Goal: Task Accomplishment & Management: Manage account settings

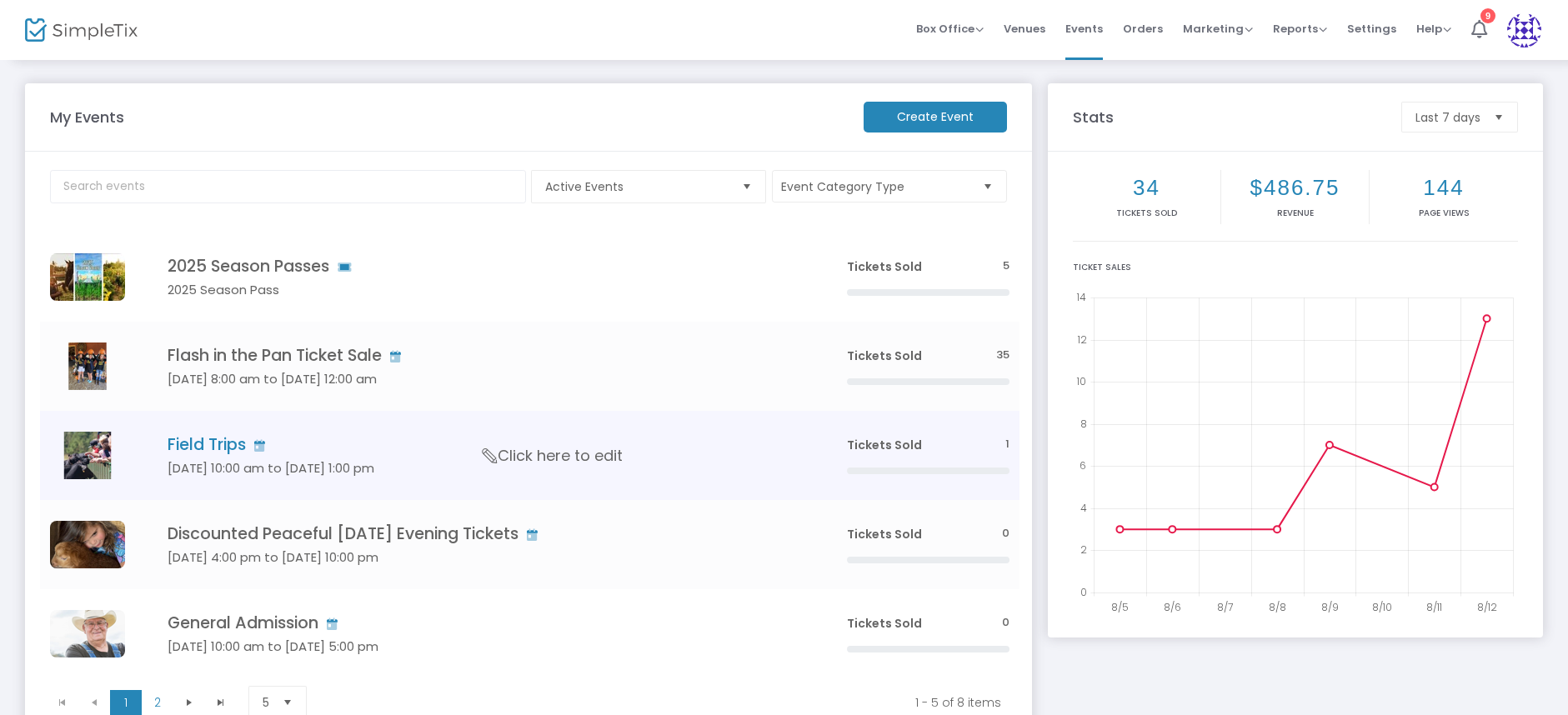
click at [206, 455] on h4 "Field Trips" at bounding box center [482, 444] width 630 height 20
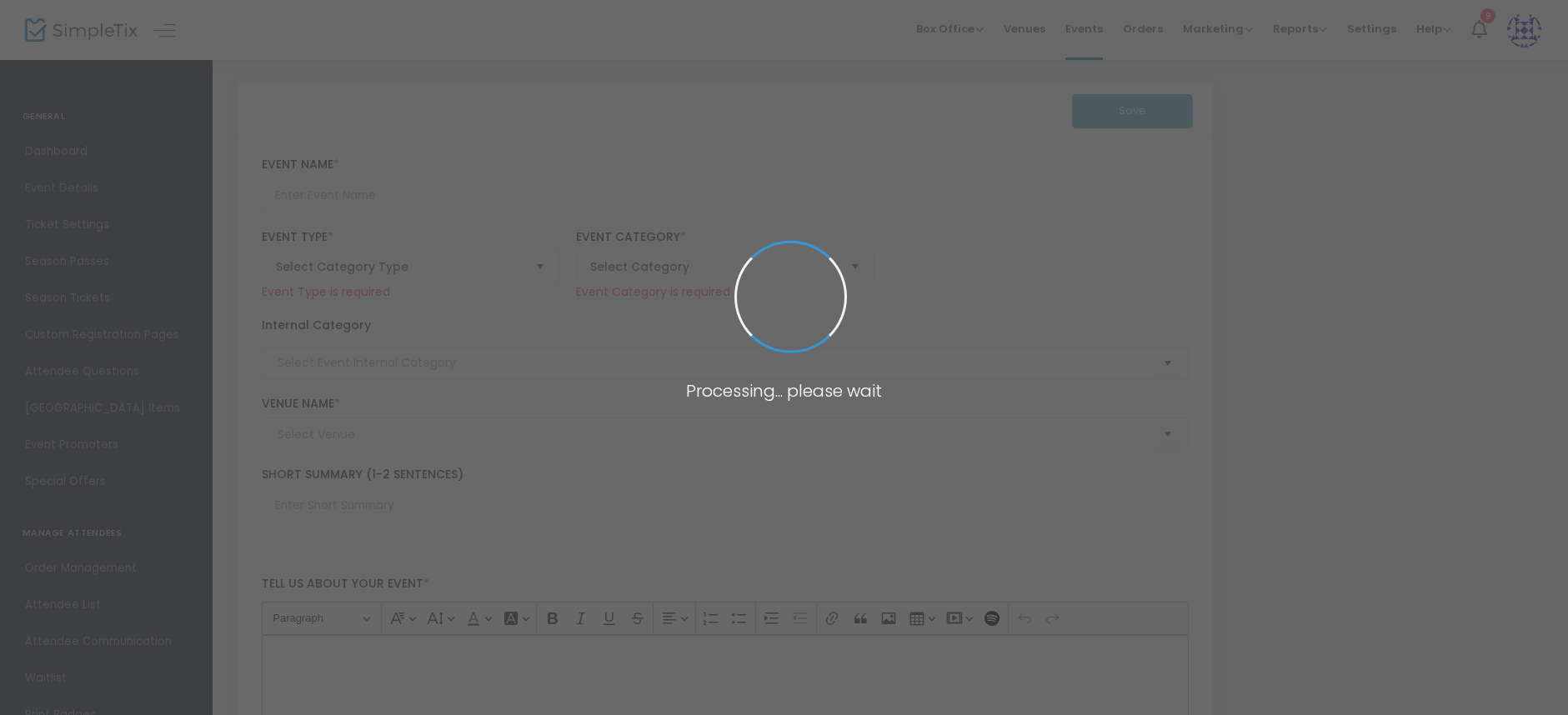
type input "Field Trips"
type textarea "Are you ready to experience the most fun you've had in learning? Just take a lo…"
type input "Buy Tickets"
type input "Field Trip"
type input "[PERSON_NAME] A-Maize-ing Acres"
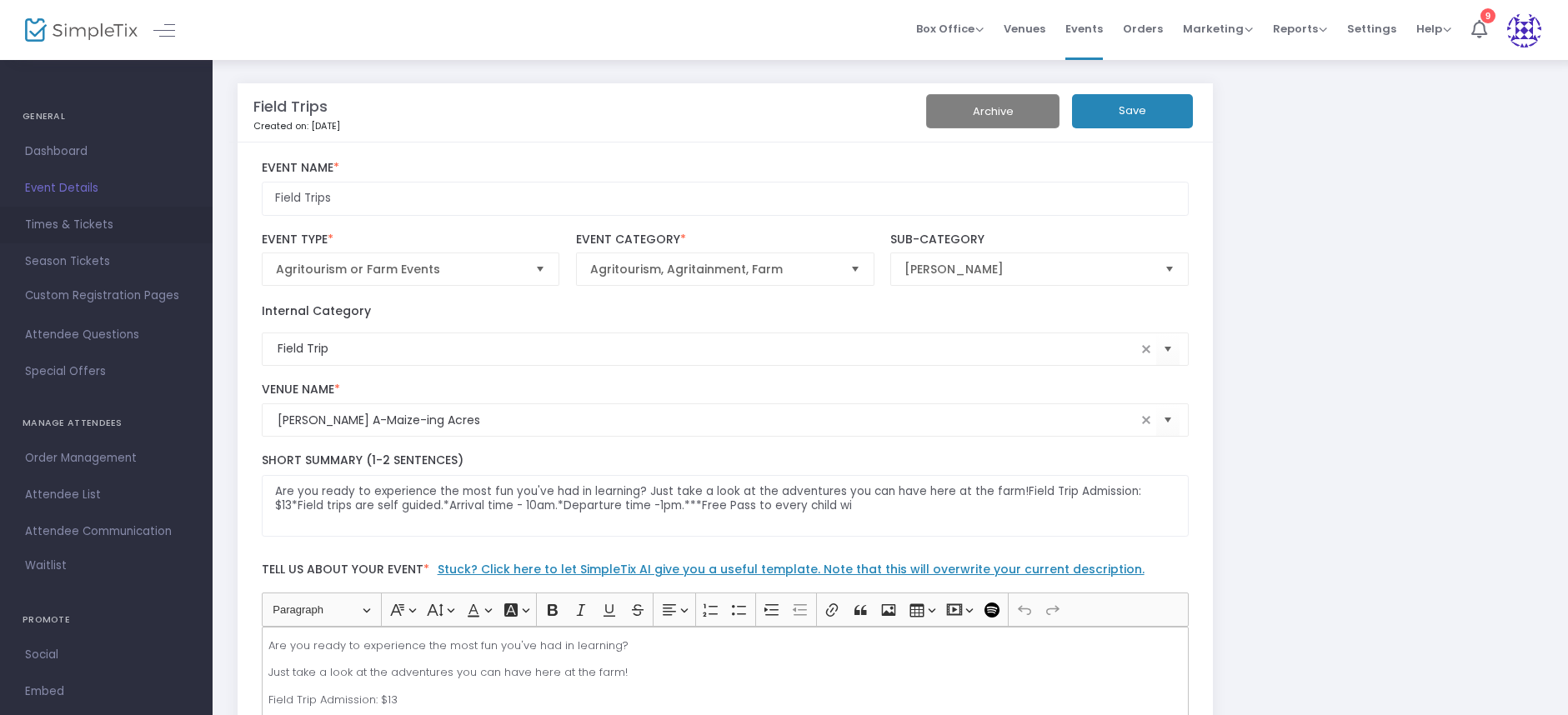
click at [104, 221] on span "Times & Tickets" at bounding box center [106, 224] width 163 height 21
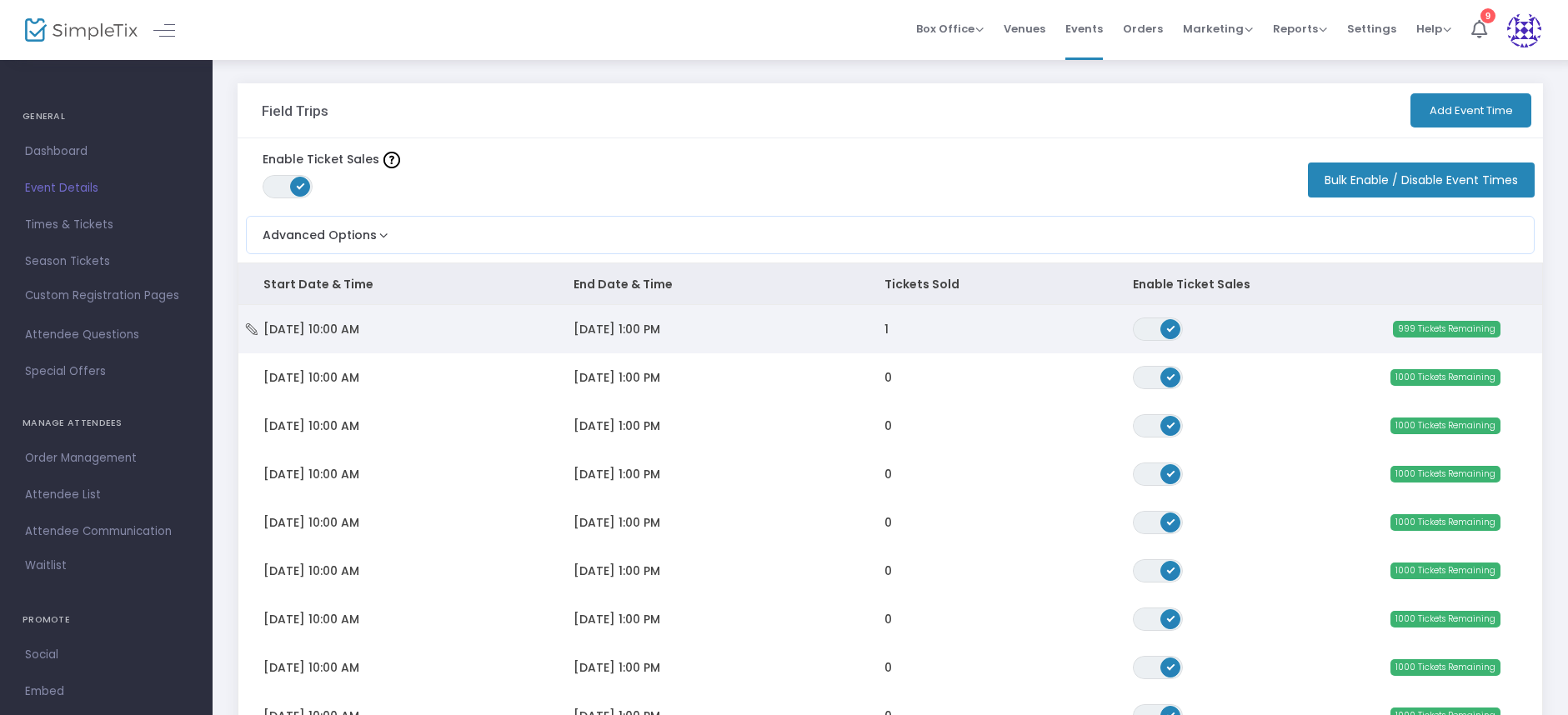
click at [419, 337] on td "[DATE] 10:00 AM" at bounding box center [392, 329] width 310 height 48
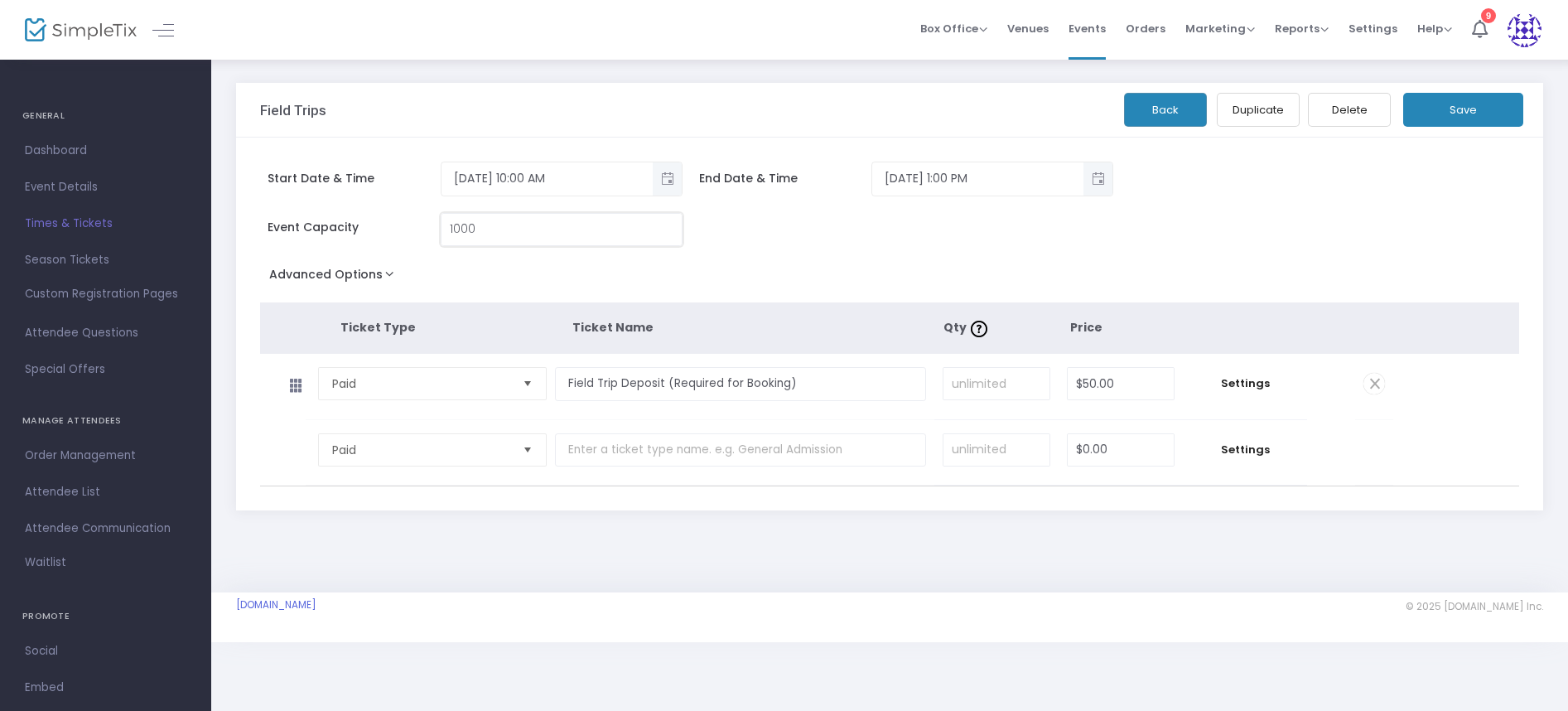
click at [469, 228] on input "1000" at bounding box center [562, 229] width 240 height 31
type input "1,000"
click at [790, 388] on input "Field Trip Deposit (Required for Booking)" at bounding box center [741, 384] width 372 height 34
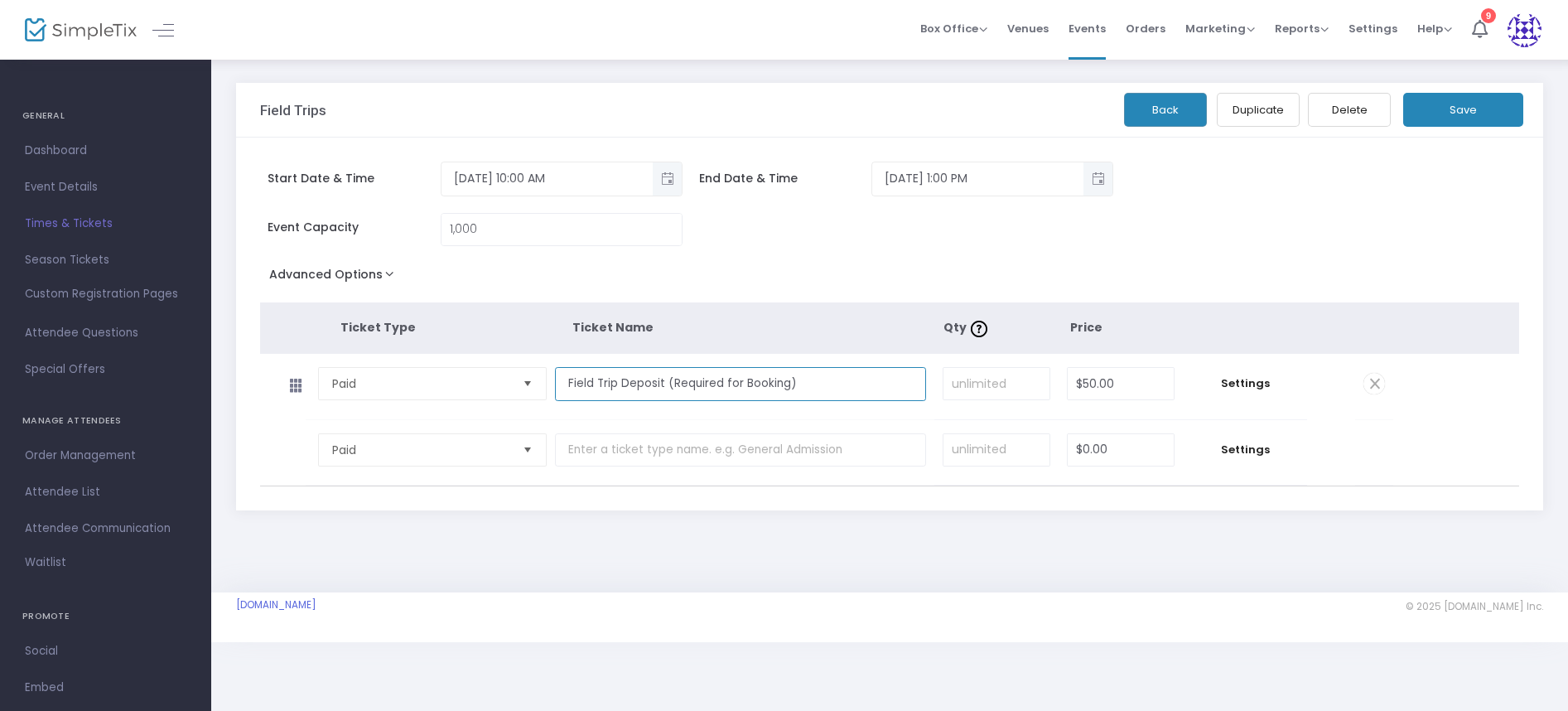
click at [790, 388] on input "Field Trip Deposit (Required for Booking)" at bounding box center [741, 384] width 372 height 34
click at [984, 394] on input at bounding box center [996, 384] width 106 height 31
click at [771, 390] on input "Field Trip Deposit (Required for Booking)" at bounding box center [741, 384] width 372 height 34
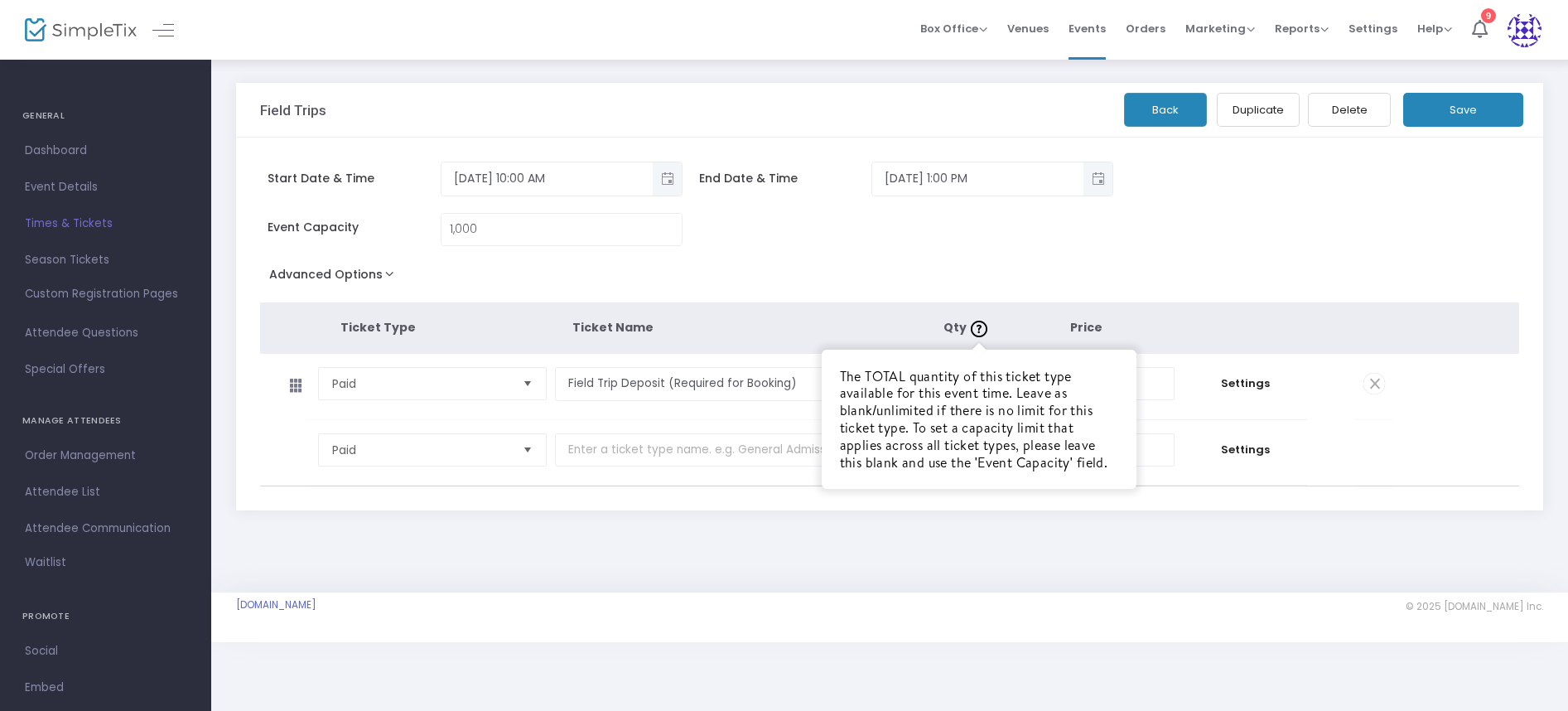
click at [977, 327] on img at bounding box center [979, 329] width 17 height 17
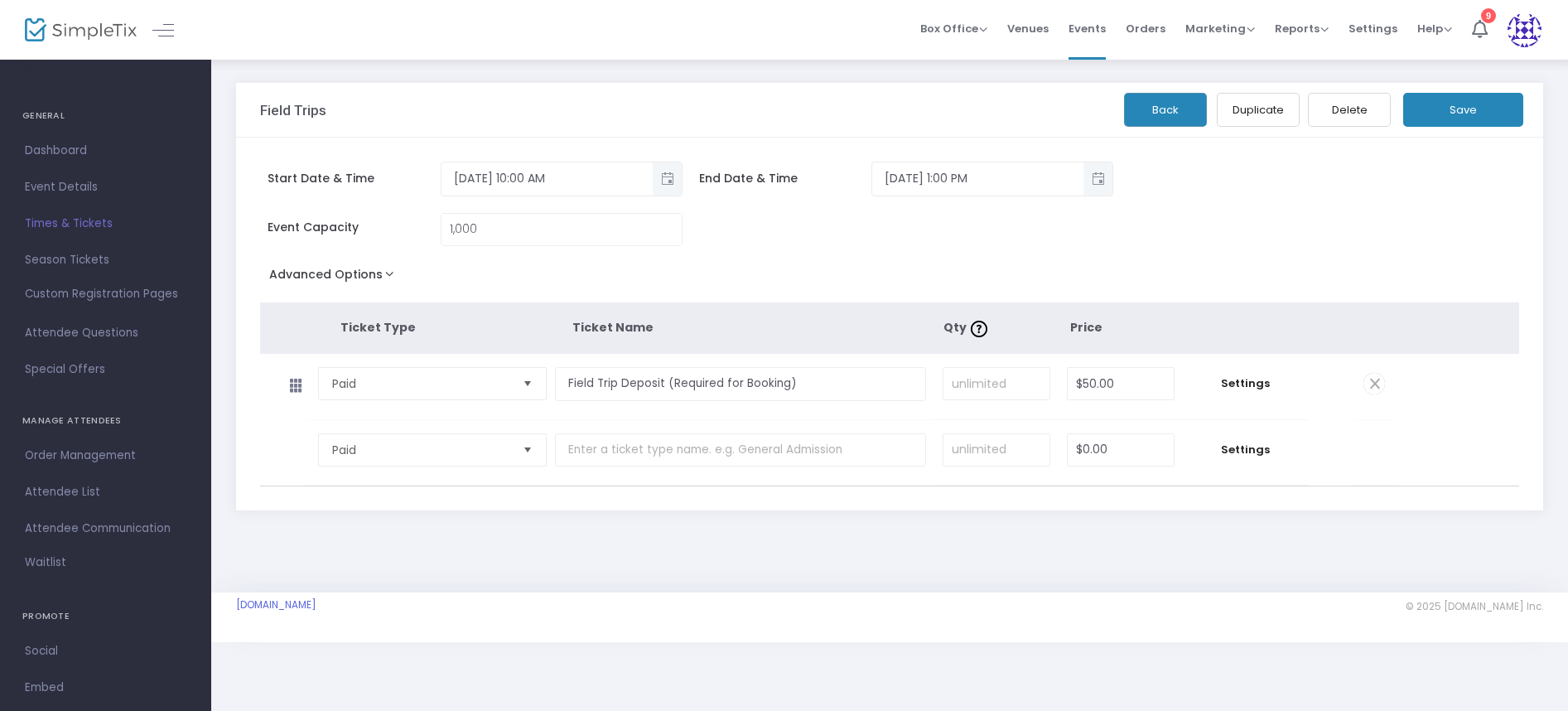
click at [892, 305] on th "Ticket Name" at bounding box center [757, 327] width 371 height 51
click at [845, 394] on input "Field Trip Deposit (Required for Booking)" at bounding box center [741, 384] width 372 height 34
click at [870, 386] on input "Field Trip Deposit (Required for Booking)" at bounding box center [741, 384] width 372 height 34
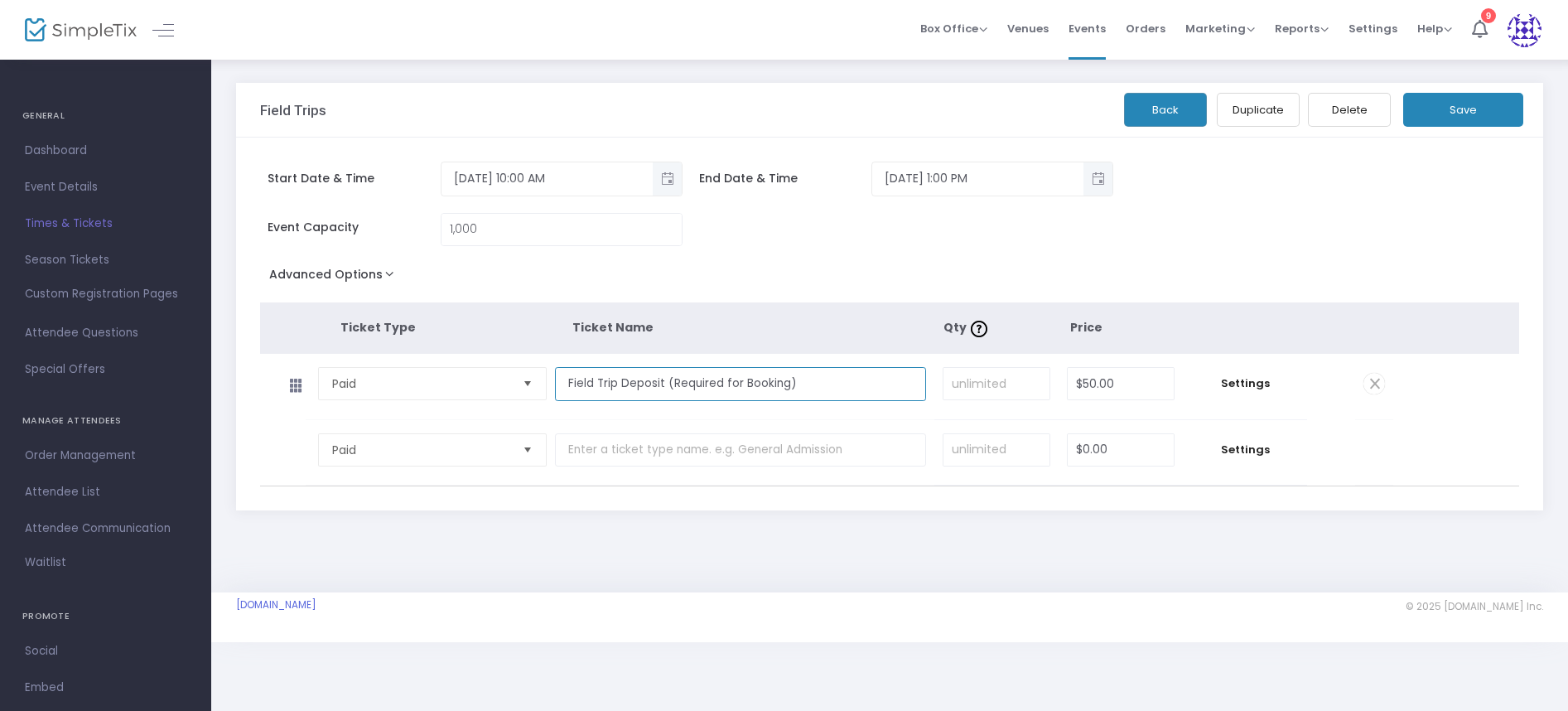
drag, startPoint x: 870, startPoint y: 386, endPoint x: 620, endPoint y: 383, distance: 250.0
click at [620, 383] on input "Field Trip Deposit (Required for Booking)" at bounding box center [741, 384] width 372 height 34
type input "Field Trip Ticket"
click at [990, 383] on input at bounding box center [996, 384] width 106 height 31
type input "600"
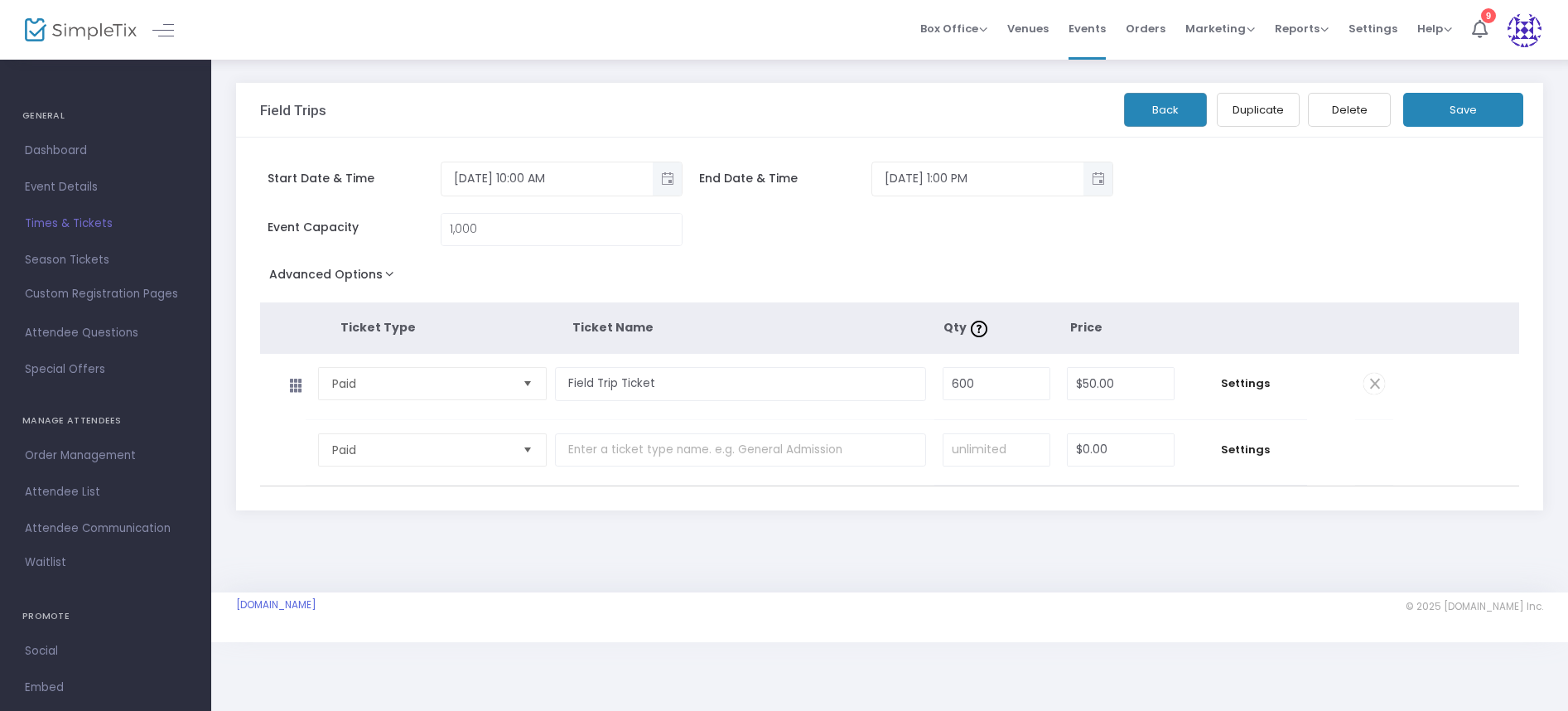
click at [1035, 412] on td "600 Required." at bounding box center [996, 386] width 124 height 66
click at [486, 233] on input "1000" at bounding box center [562, 229] width 240 height 31
type input "600"
click at [807, 274] on div "Advanced Options Event Time Title 499 Tickets Available Mobile eTicket color #F…" at bounding box center [889, 277] width 1259 height 30
click at [97, 330] on span "Attendee Questions" at bounding box center [105, 333] width 162 height 21
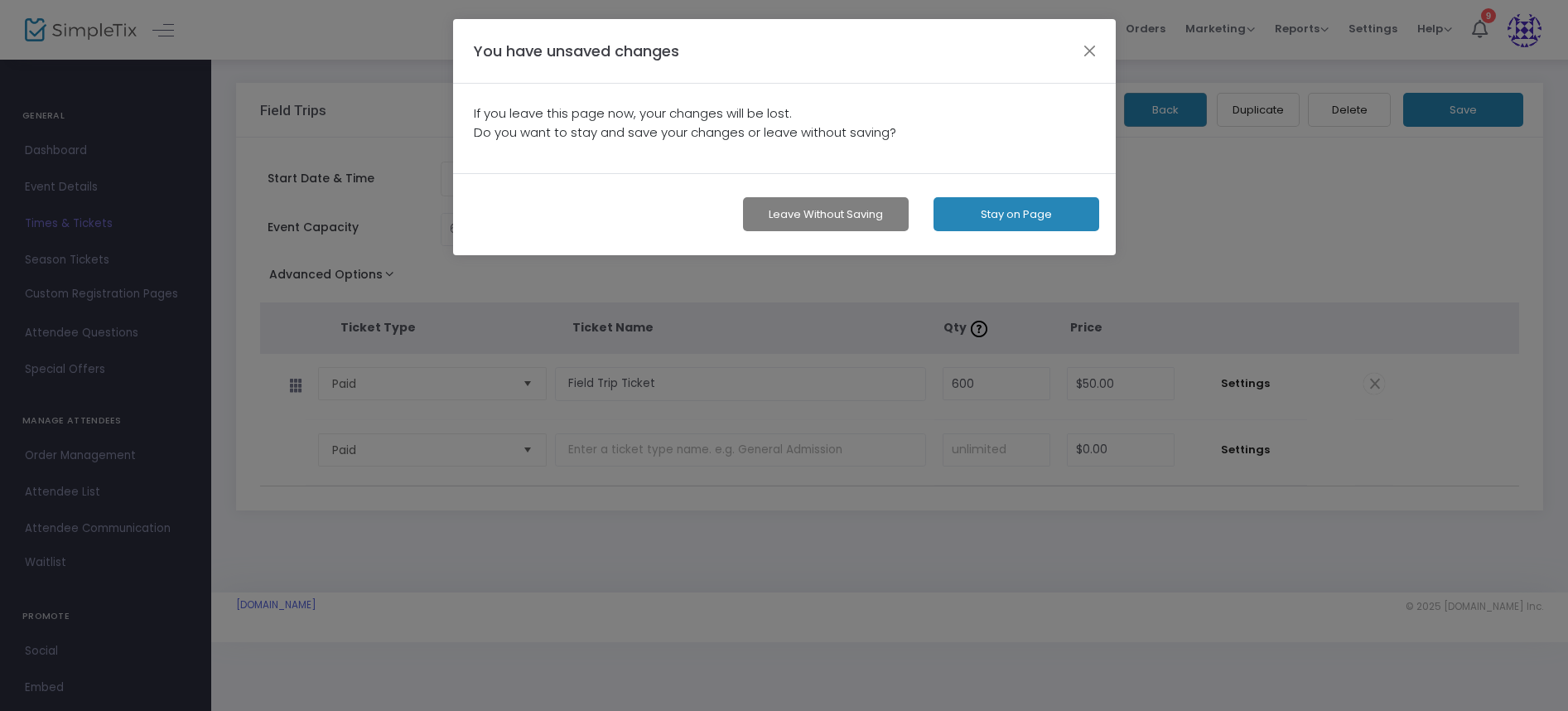
click at [975, 225] on button "Stay on Page" at bounding box center [1015, 214] width 165 height 34
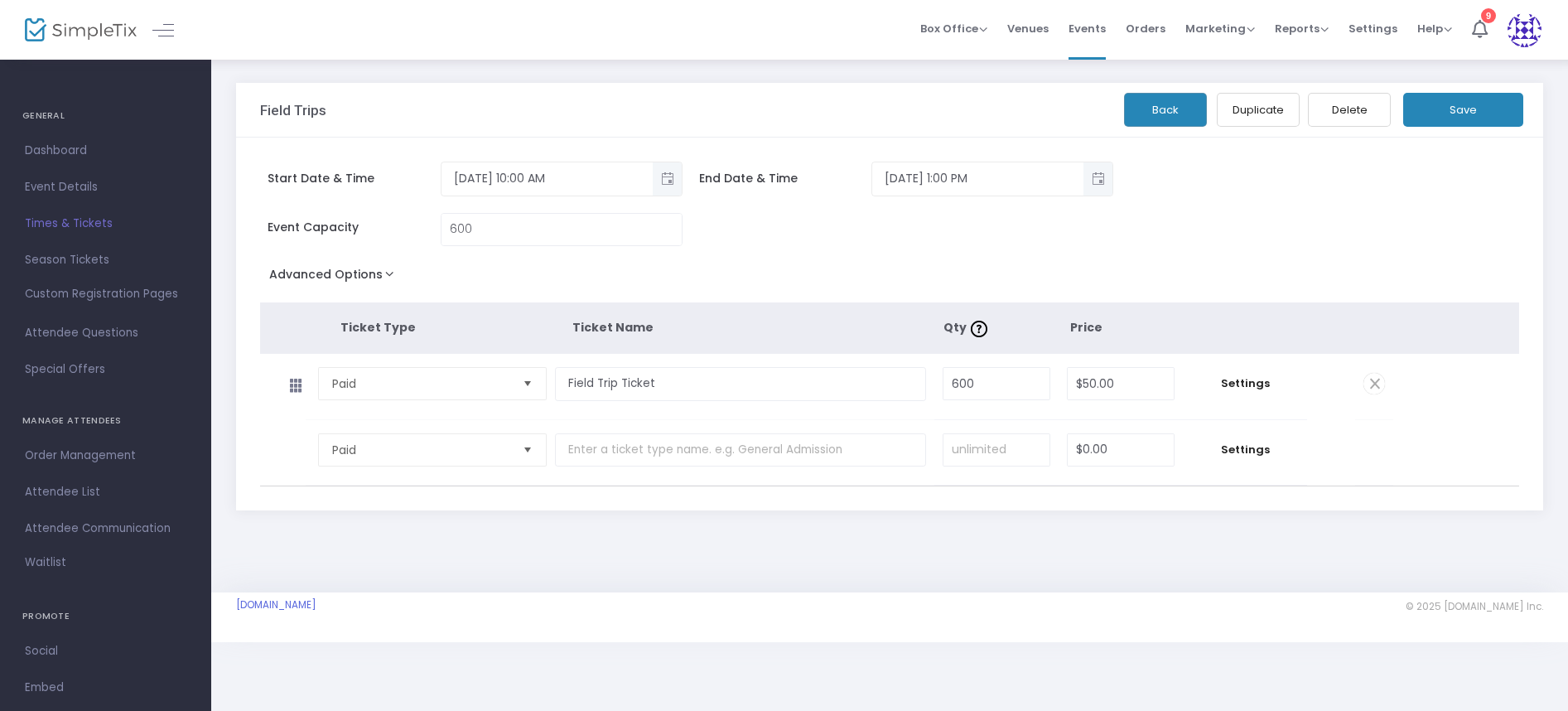
click at [975, 214] on div "Leave without Saving Stay on Page" at bounding box center [784, 173] width 662 height 82
click at [141, 334] on span "Attendee Questions" at bounding box center [105, 333] width 162 height 21
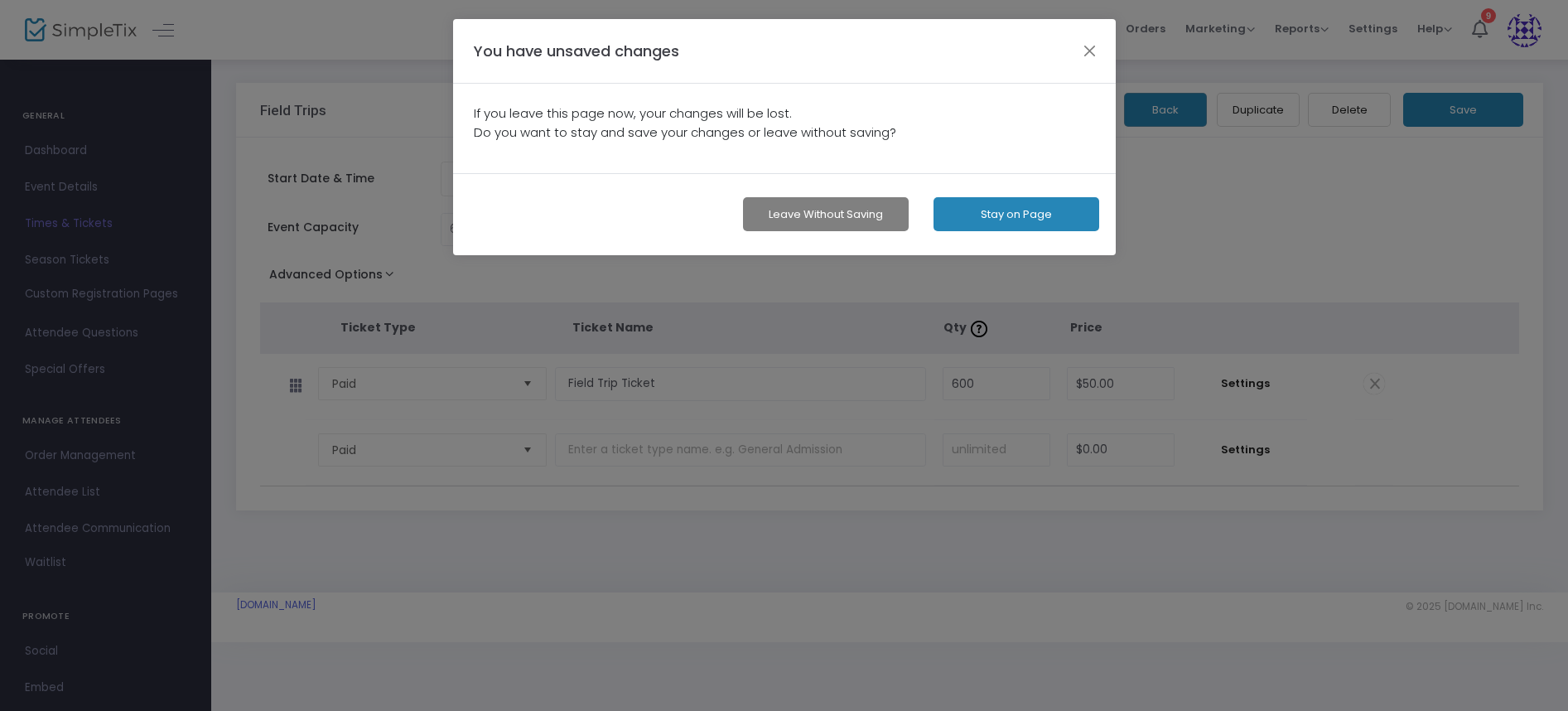
click at [846, 204] on button "Leave without Saving" at bounding box center [825, 214] width 165 height 34
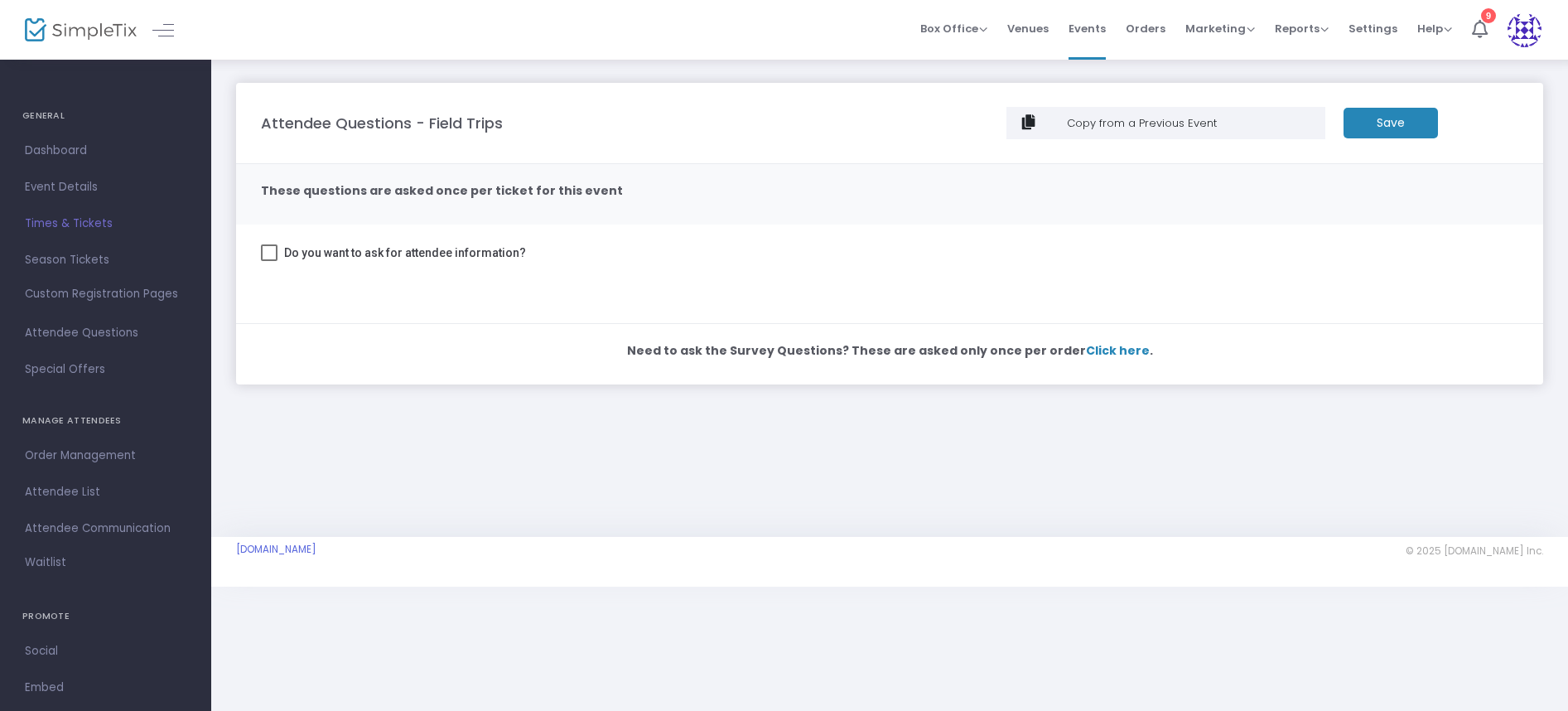
click at [273, 251] on span at bounding box center [269, 252] width 17 height 17
click at [269, 261] on input "Do you want to ask for attendee information?" at bounding box center [268, 261] width 1 height 1
checkbox input "true"
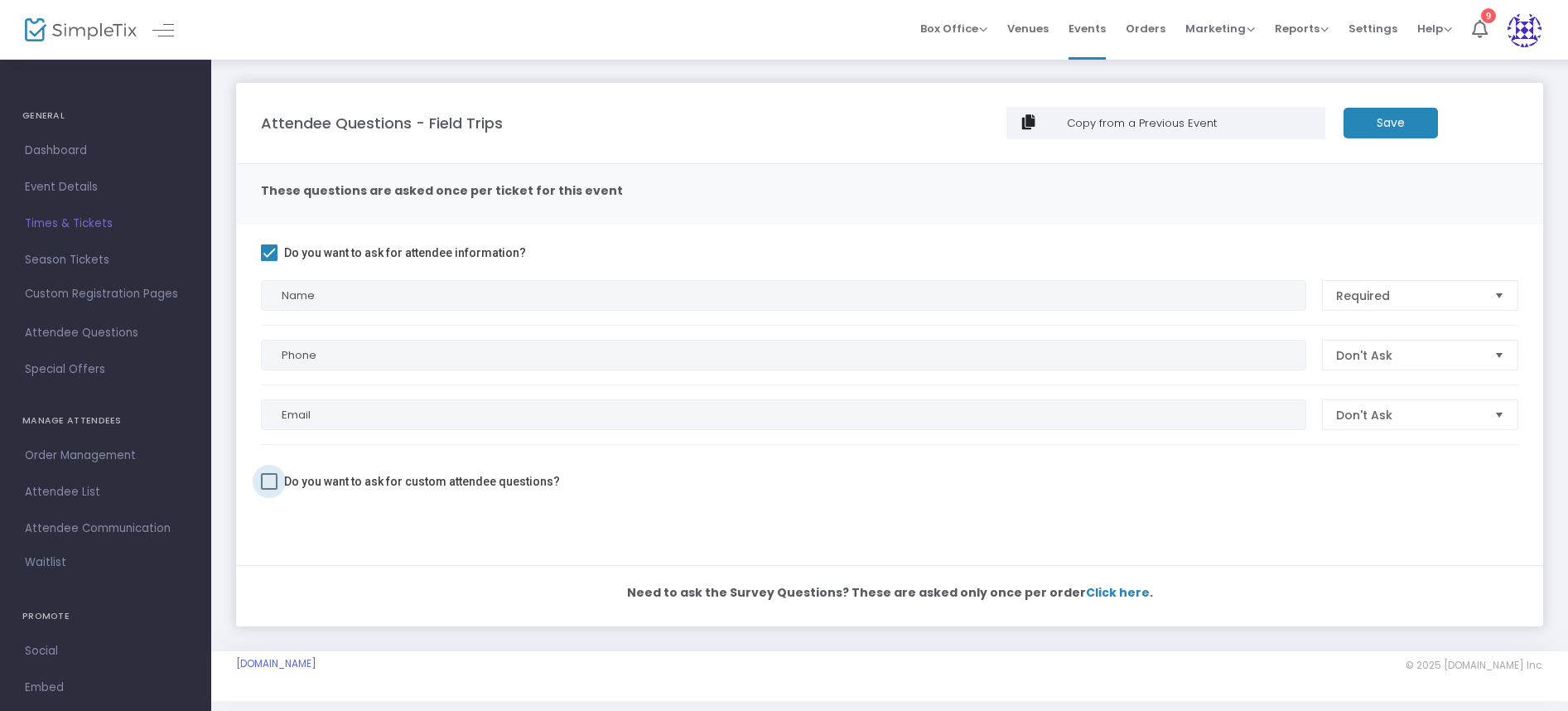
click at [274, 476] on span at bounding box center [269, 482] width 17 height 17
click at [269, 490] on input "Do you want to ask for custom attendee questions?" at bounding box center [268, 490] width 1 height 1
checkbox input "true"
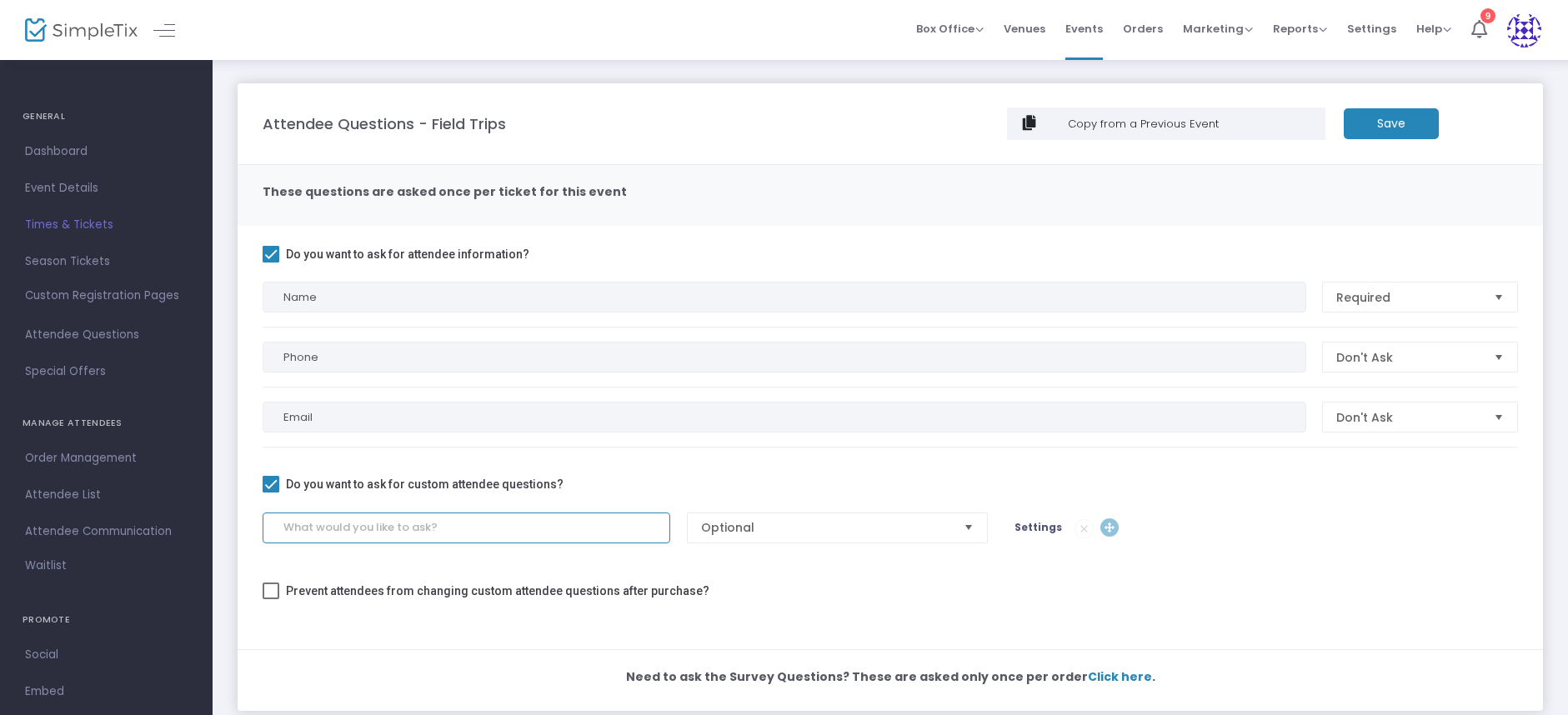
click at [601, 536] on input at bounding box center [466, 527] width 407 height 31
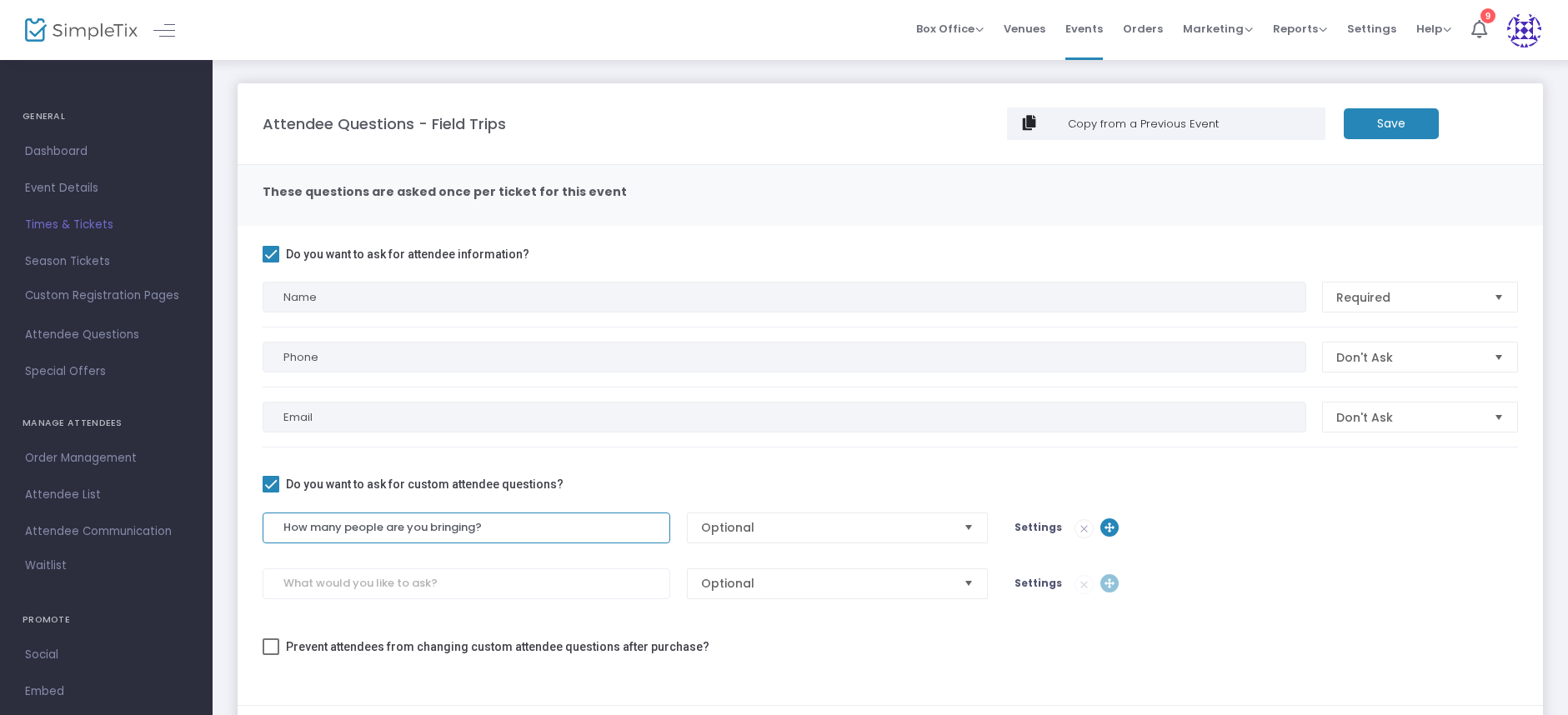
type input "How many people are you bringing?"
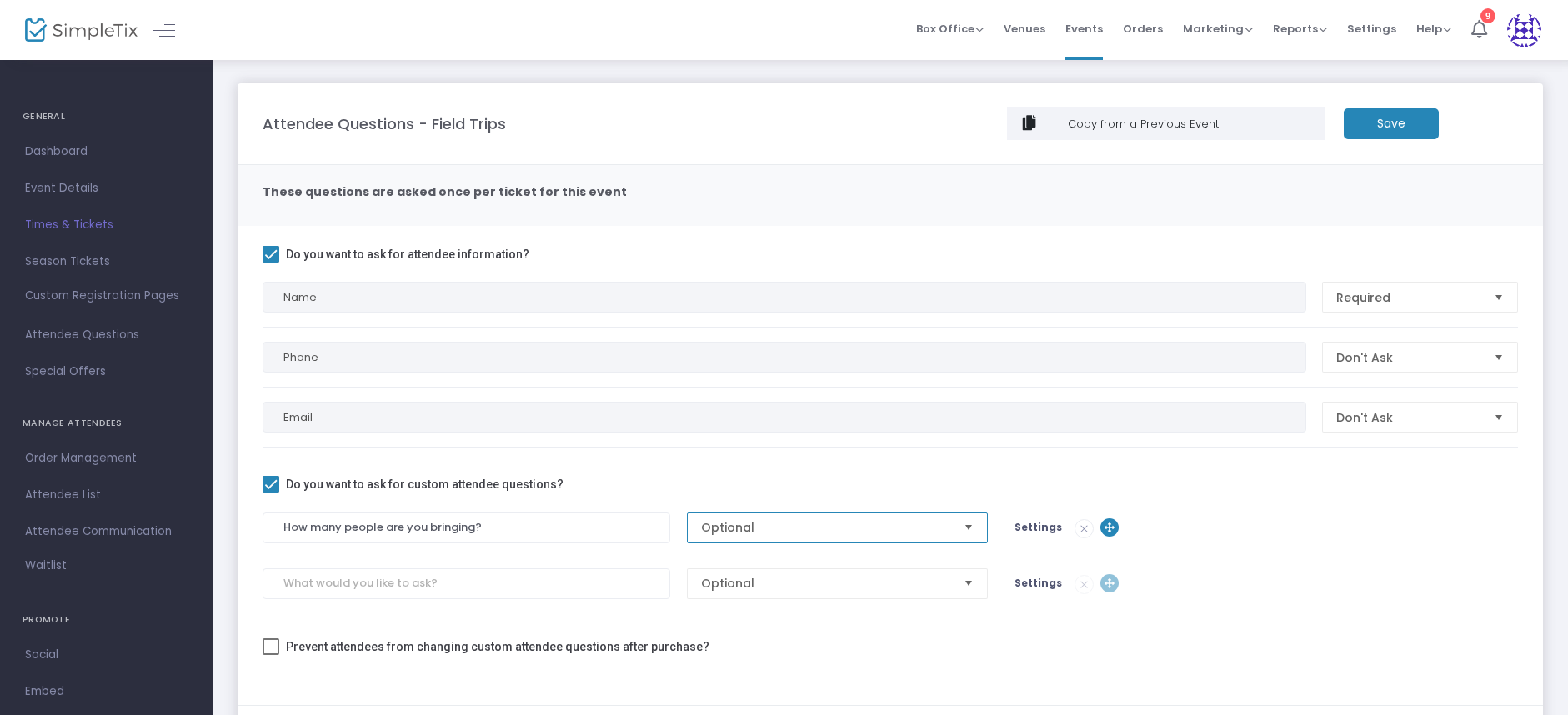
click at [800, 531] on span "Optional" at bounding box center [826, 527] width 250 height 17
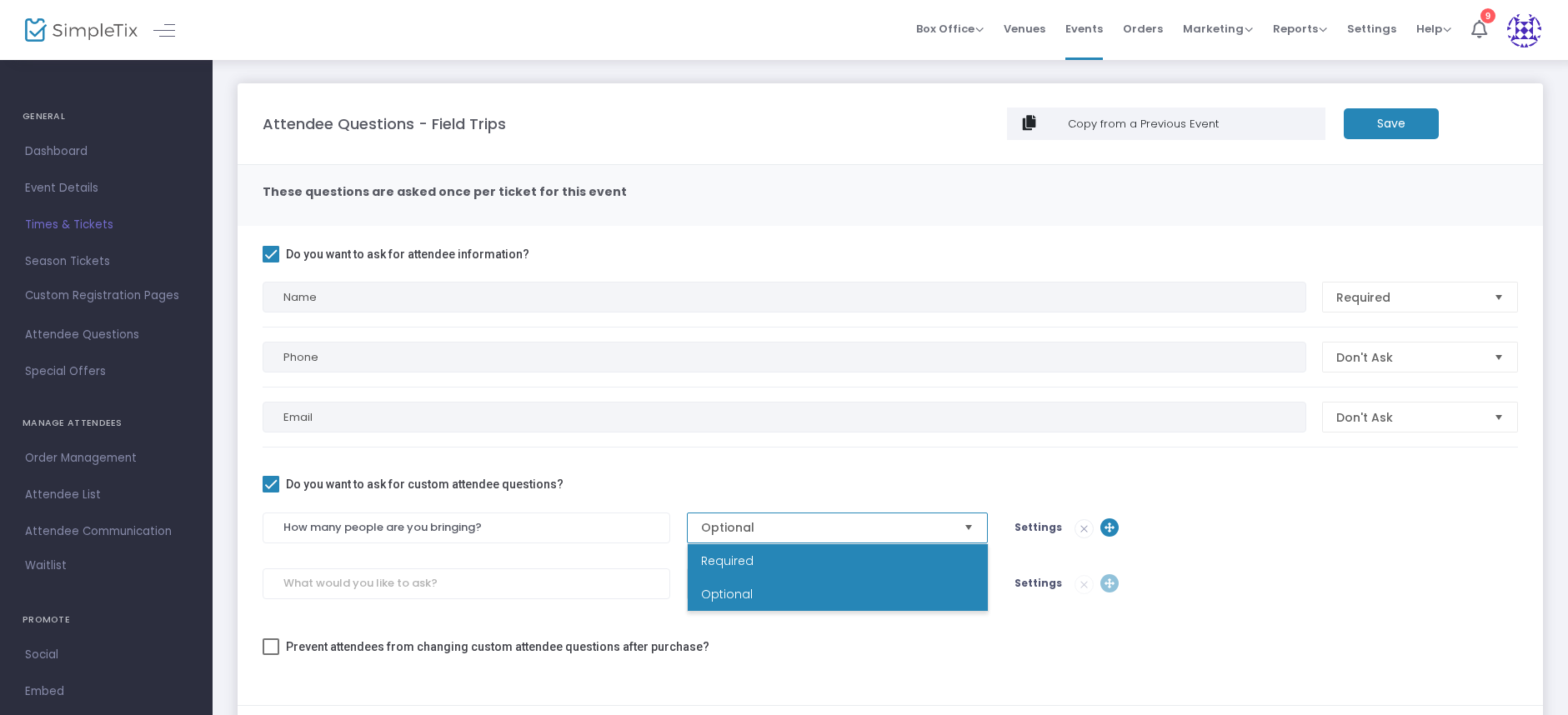
click at [804, 564] on li "Required" at bounding box center [838, 561] width 300 height 33
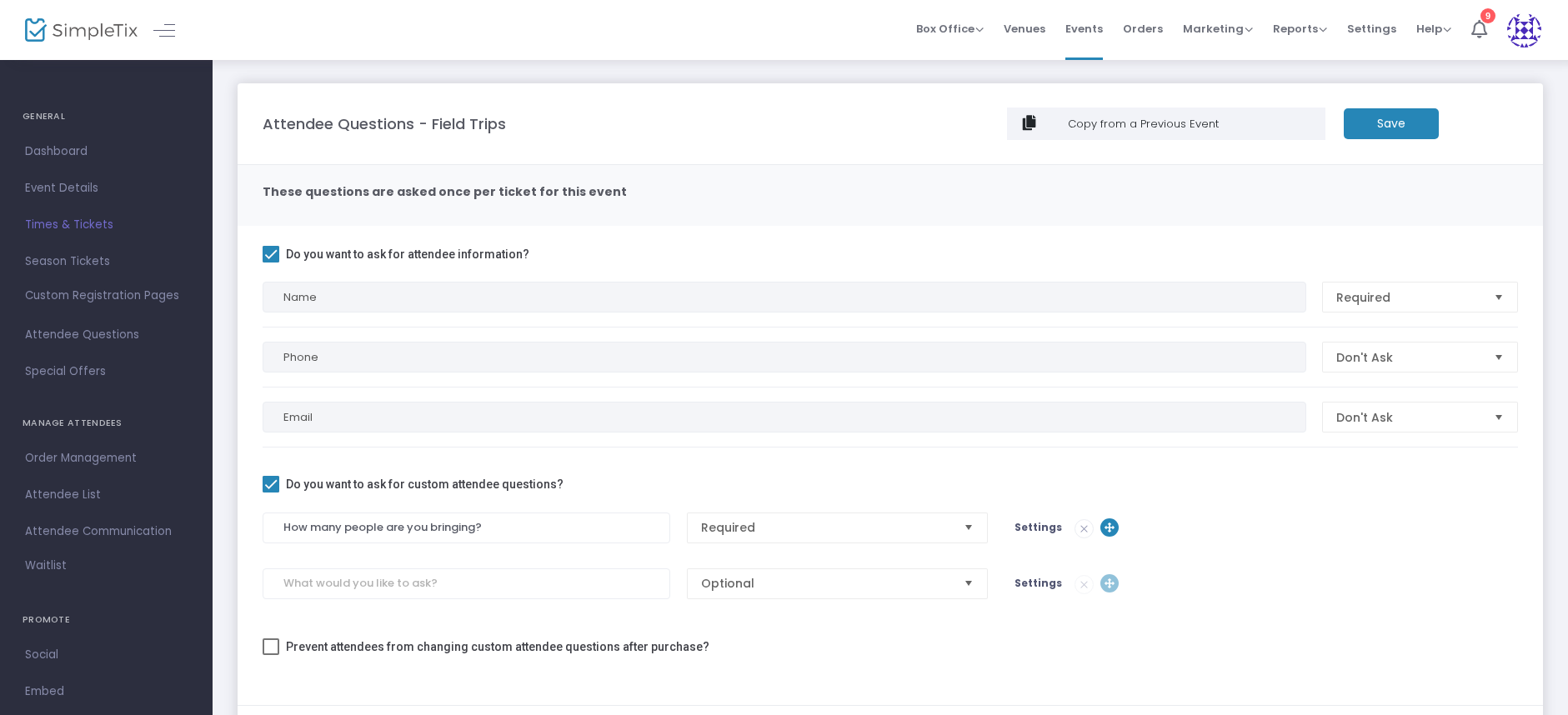
click at [1038, 522] on span "Settings" at bounding box center [1038, 526] width 47 height 14
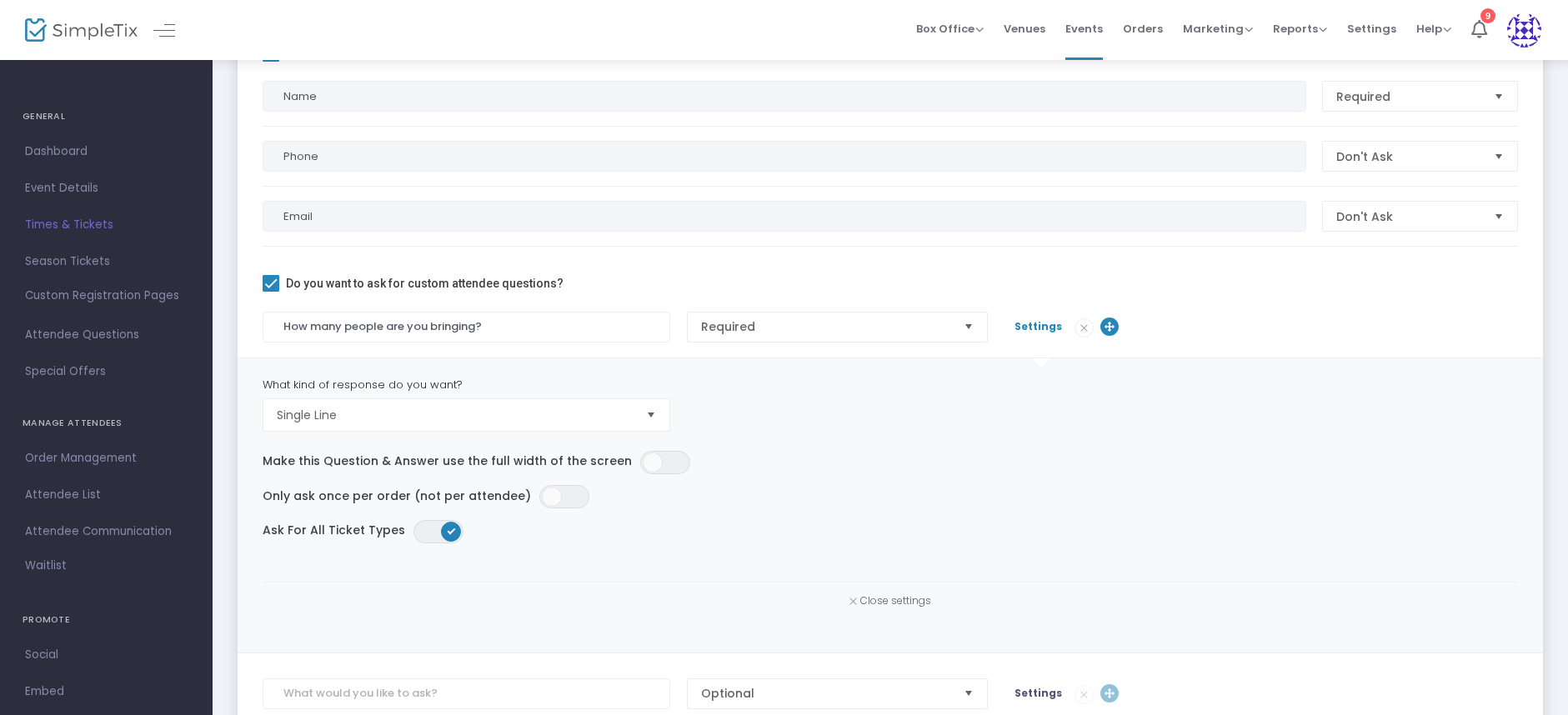
scroll to position [203, 0]
click at [392, 419] on span "Single Line" at bounding box center [455, 414] width 356 height 17
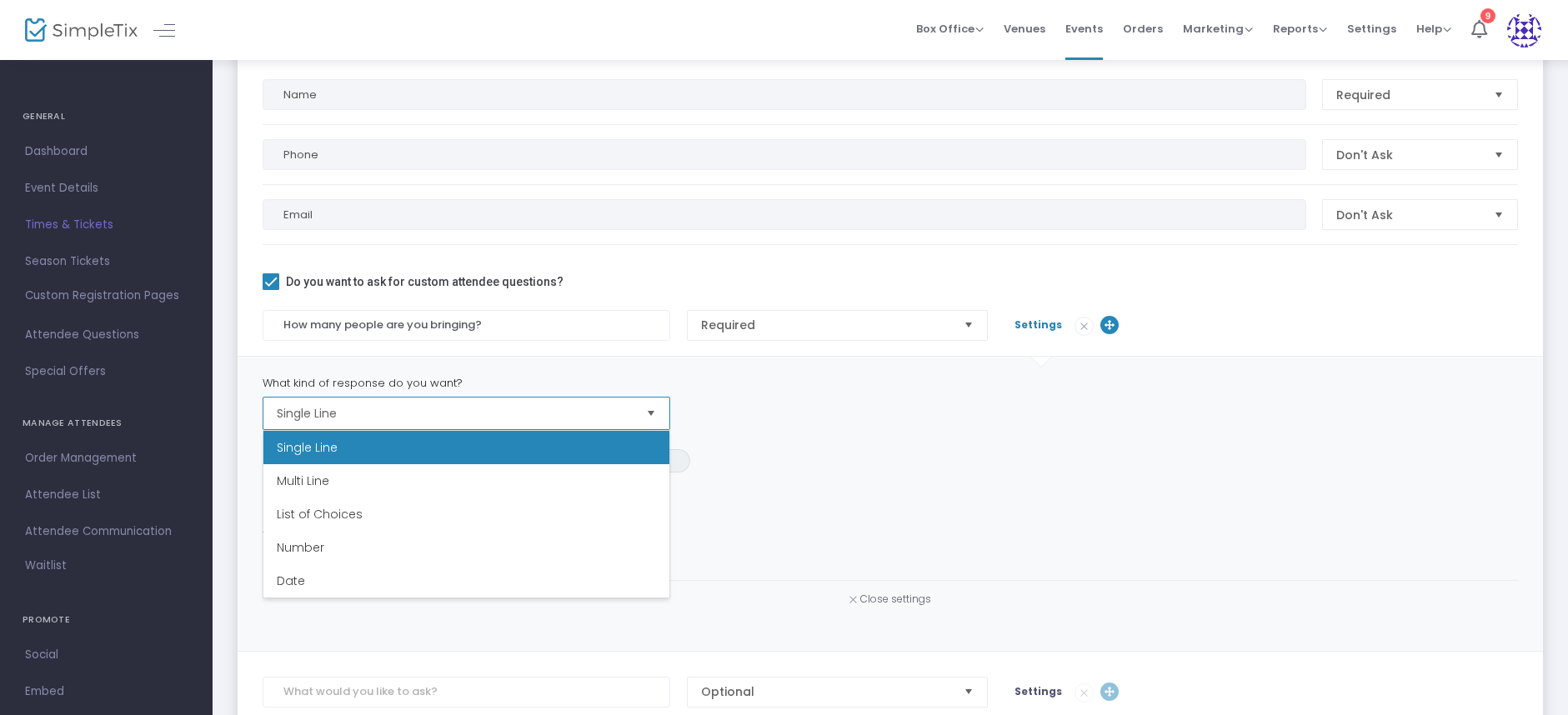
click at [324, 442] on span "Single Line" at bounding box center [307, 447] width 60 height 17
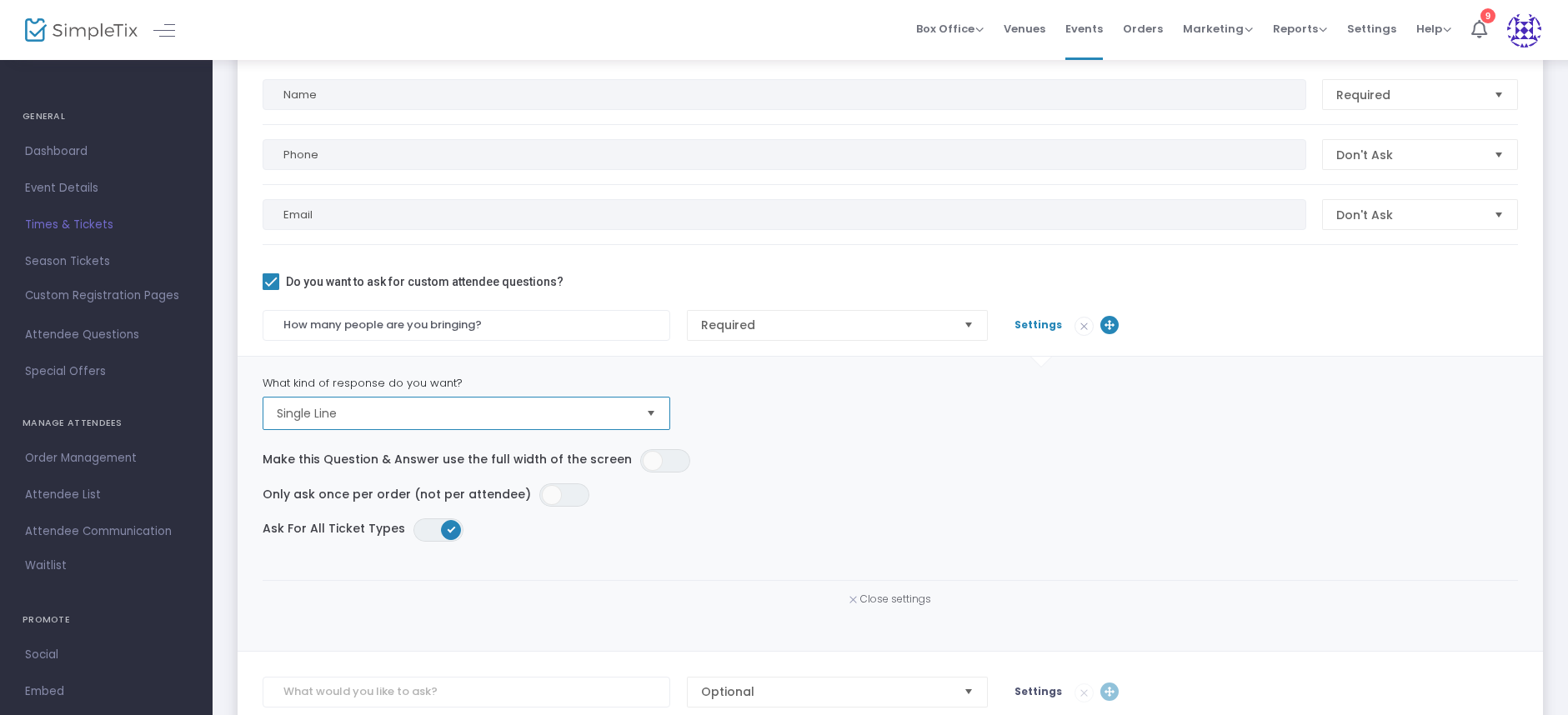
click at [637, 420] on span "Single Line" at bounding box center [454, 414] width 369 height 32
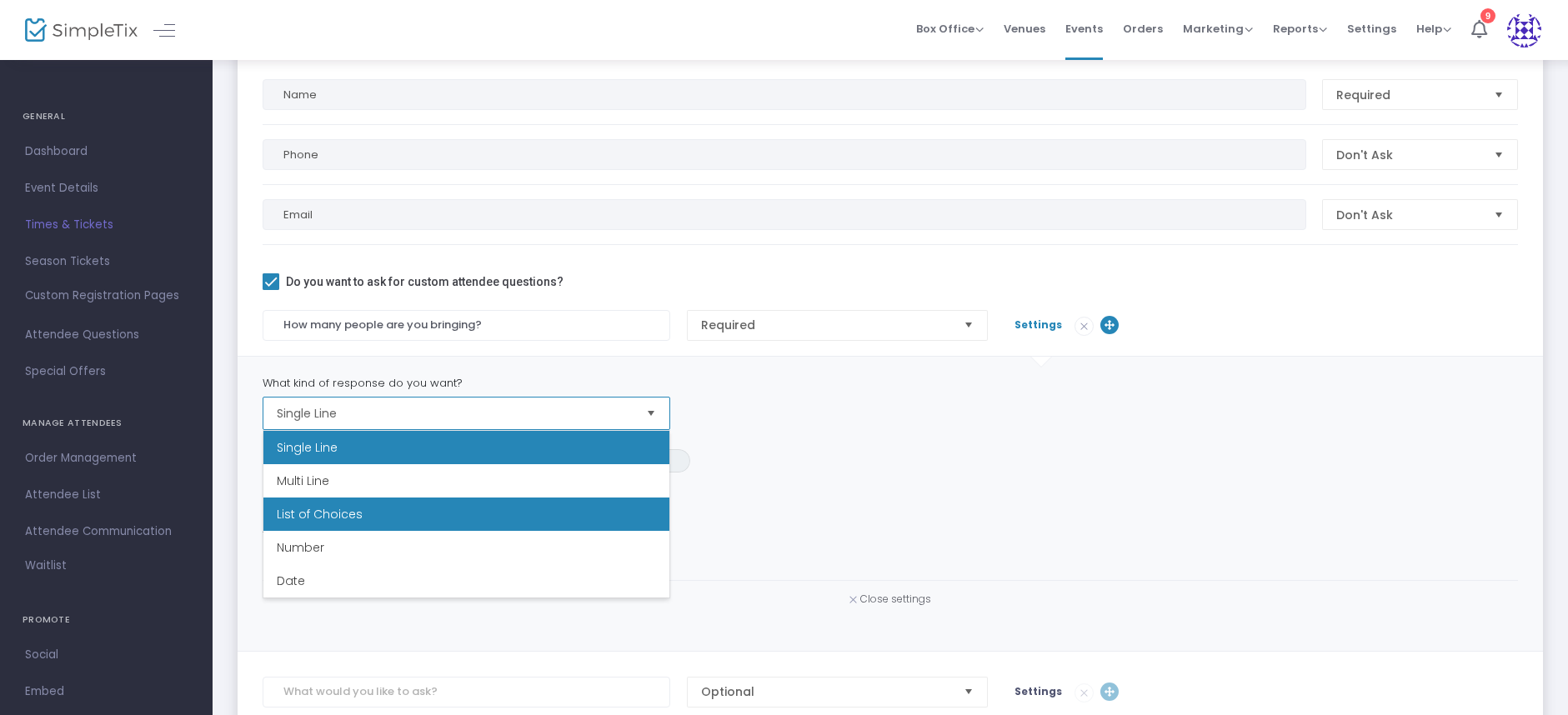
scroll to position [33, 0]
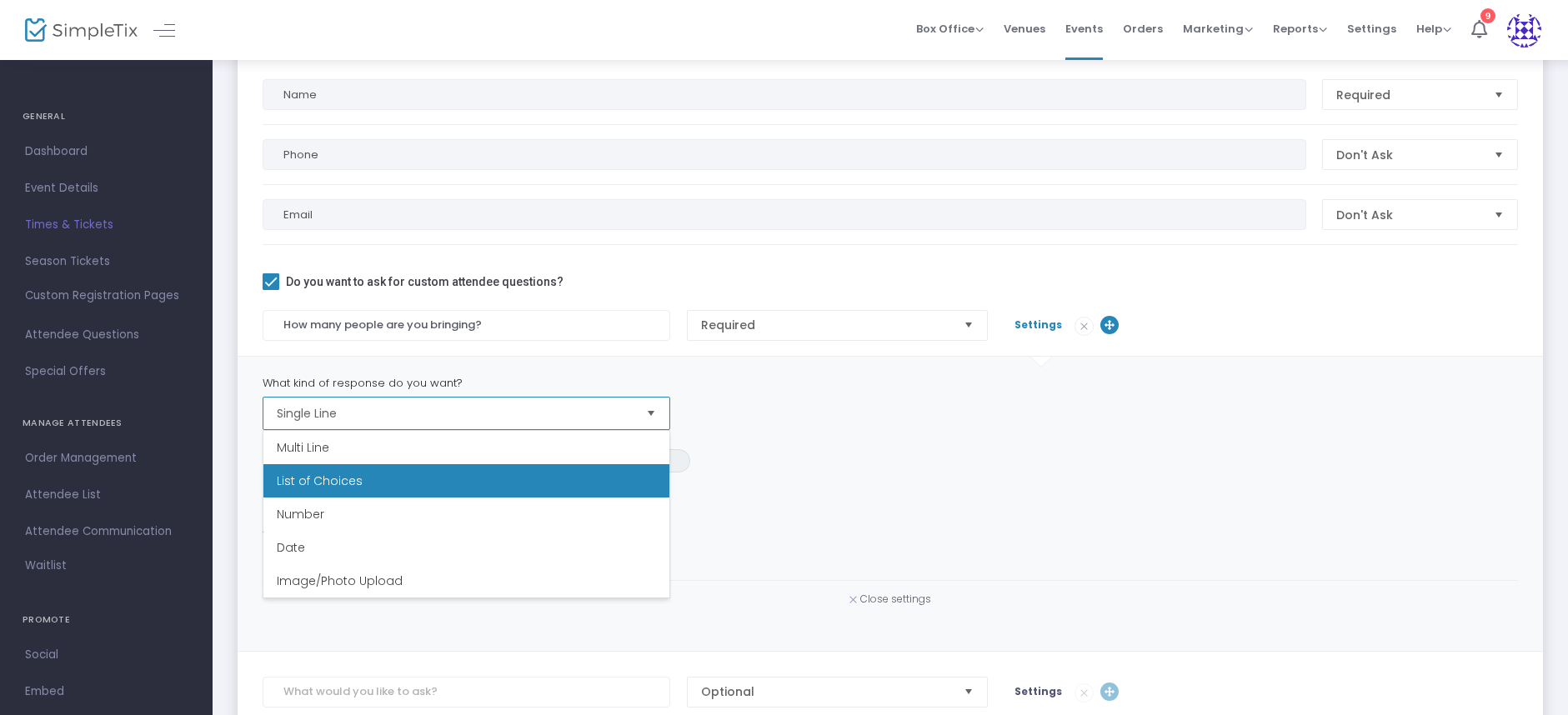
click at [359, 486] on li "List of Choices" at bounding box center [466, 481] width 406 height 33
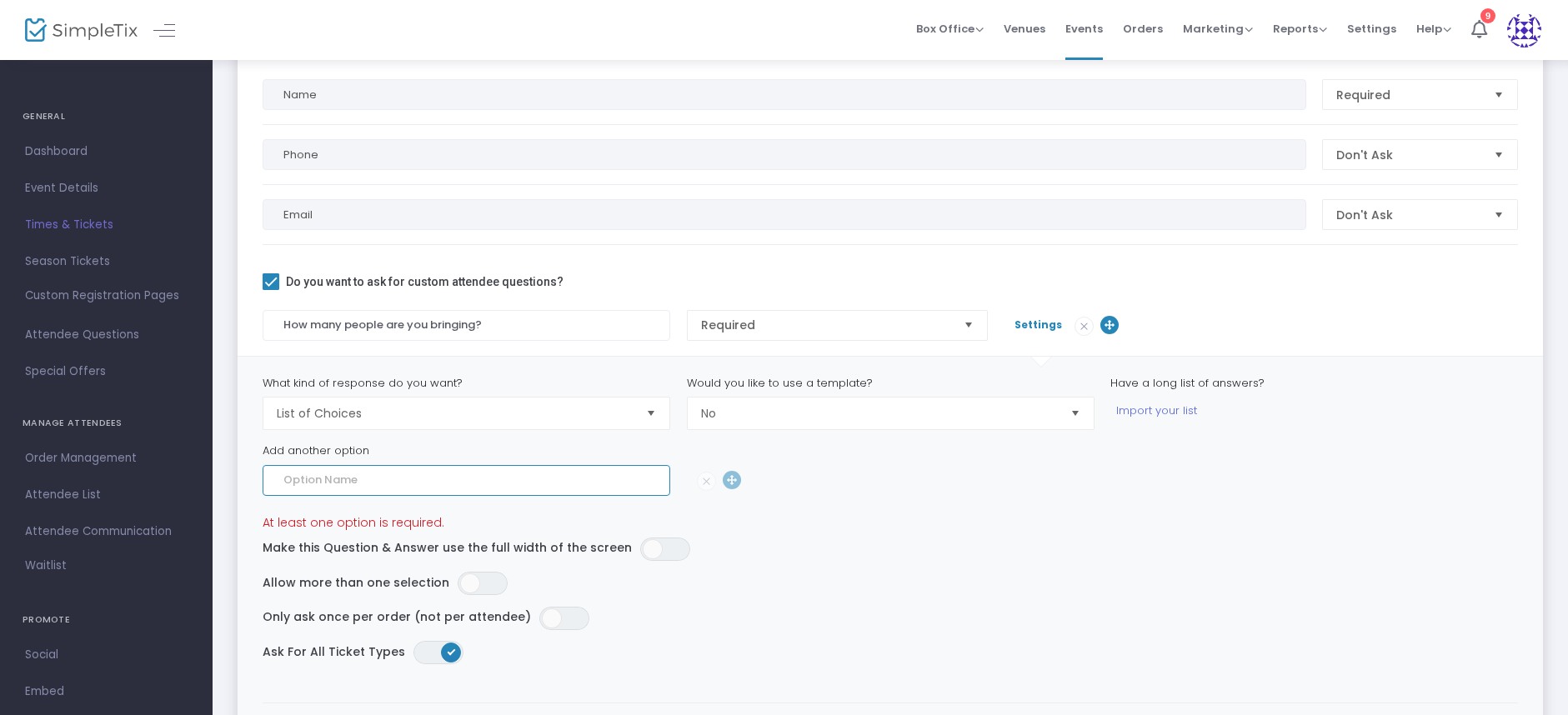
click at [419, 479] on input at bounding box center [466, 480] width 407 height 31
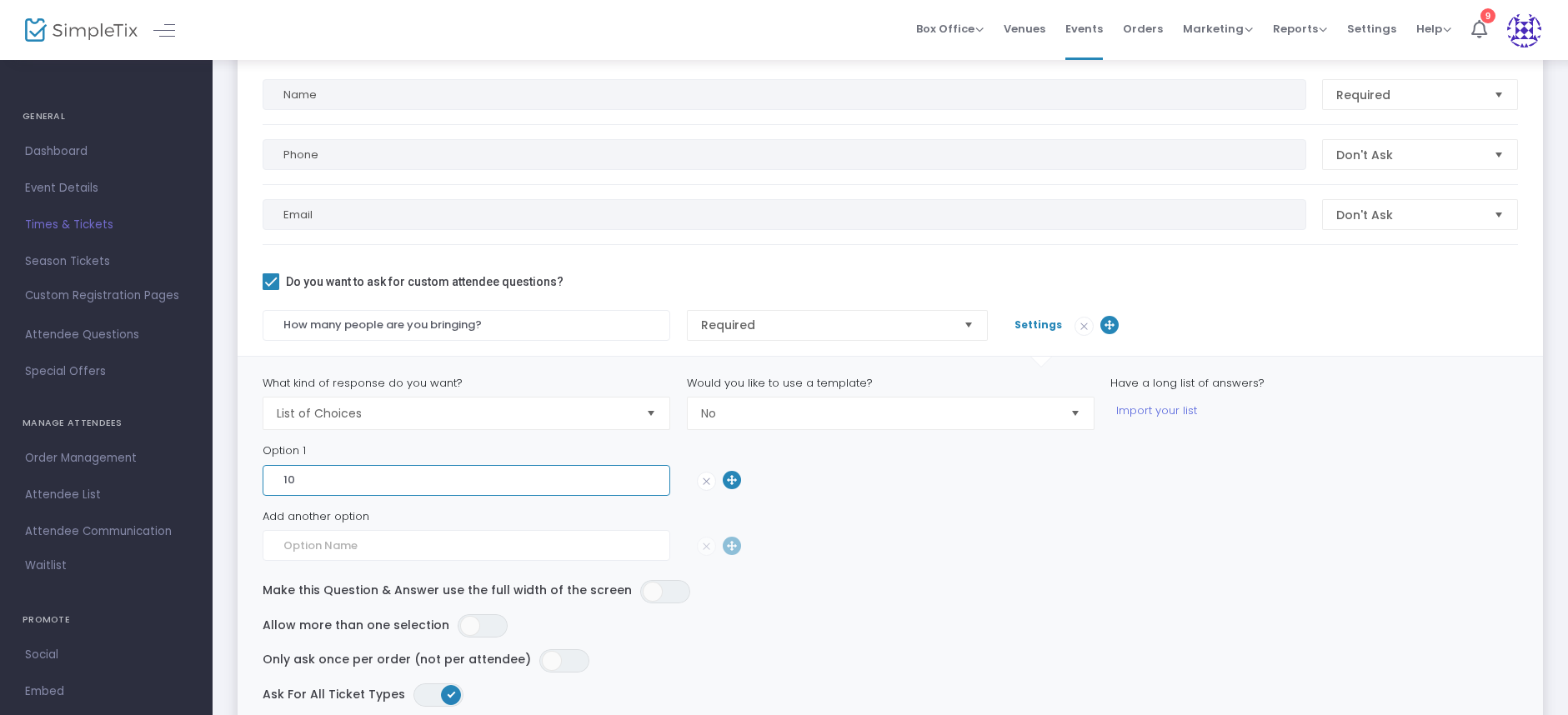
type input "10"
click at [421, 550] on input at bounding box center [466, 545] width 407 height 31
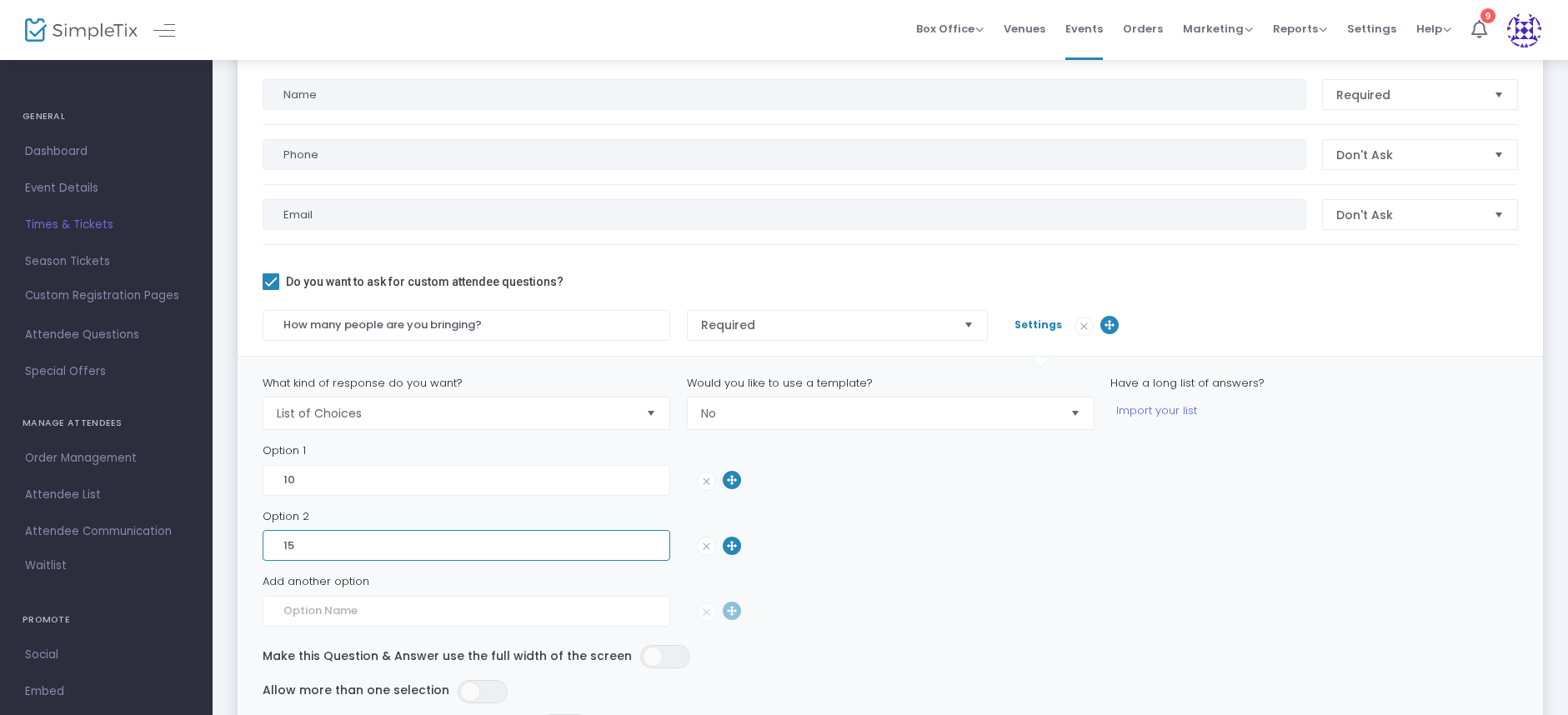
type input "1"
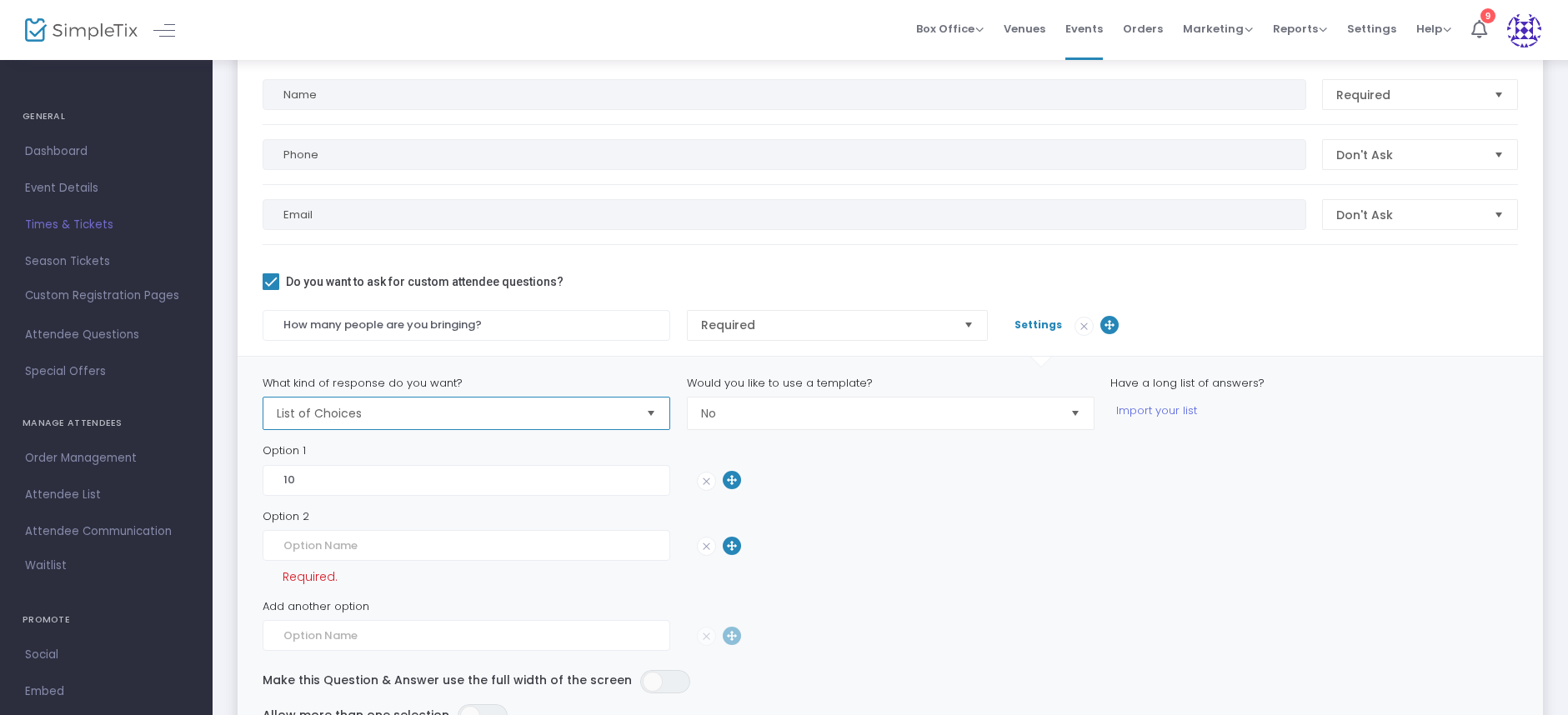
click at [573, 426] on span "List of Choices" at bounding box center [454, 414] width 369 height 32
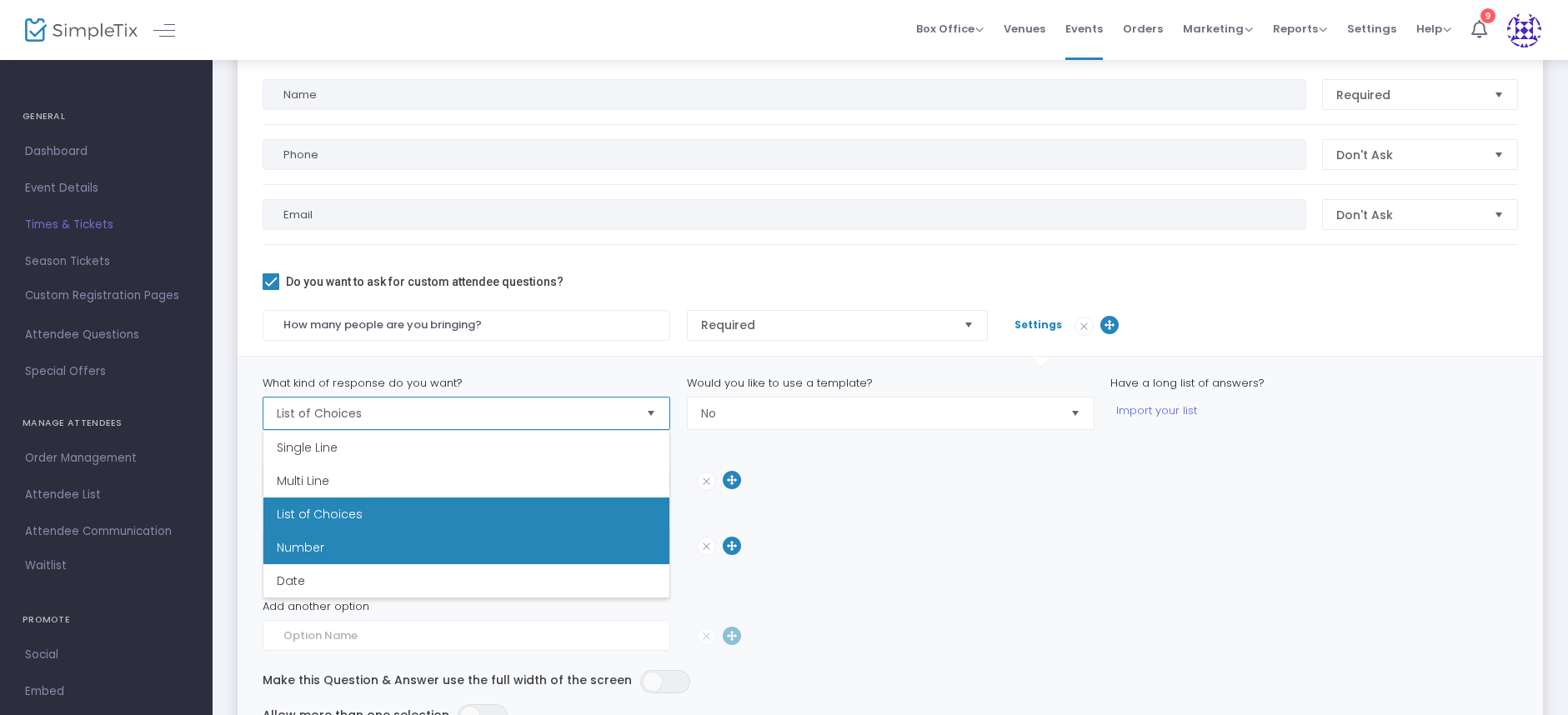
click at [359, 536] on li "Number" at bounding box center [466, 548] width 406 height 33
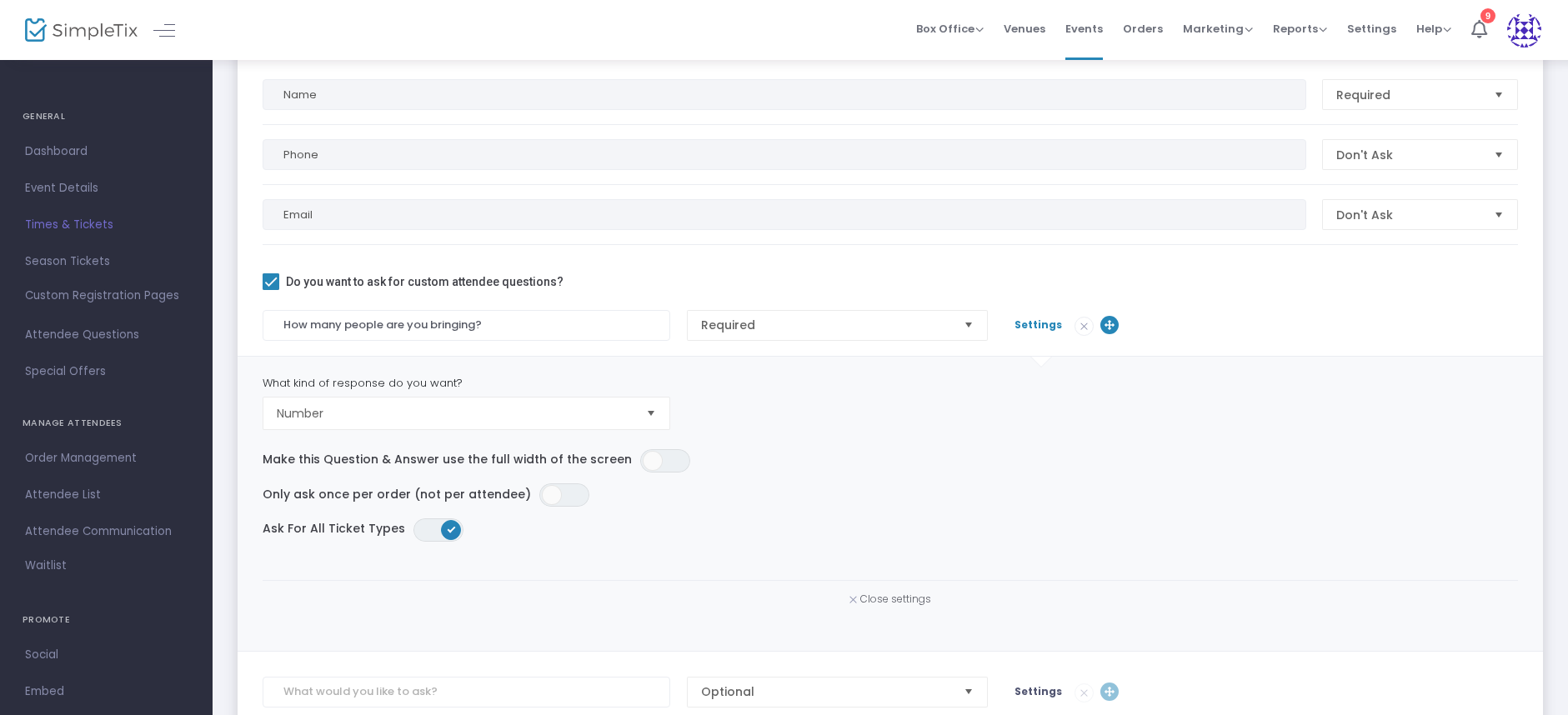
click at [751, 416] on div "What kind of response do you want? Number" at bounding box center [890, 403] width 1272 height 56
click at [373, 321] on input "How many people are you bringing?" at bounding box center [466, 324] width 407 height 31
type input "How many teachers are you bringing?"
click at [1021, 323] on span "Settings" at bounding box center [1038, 324] width 47 height 14
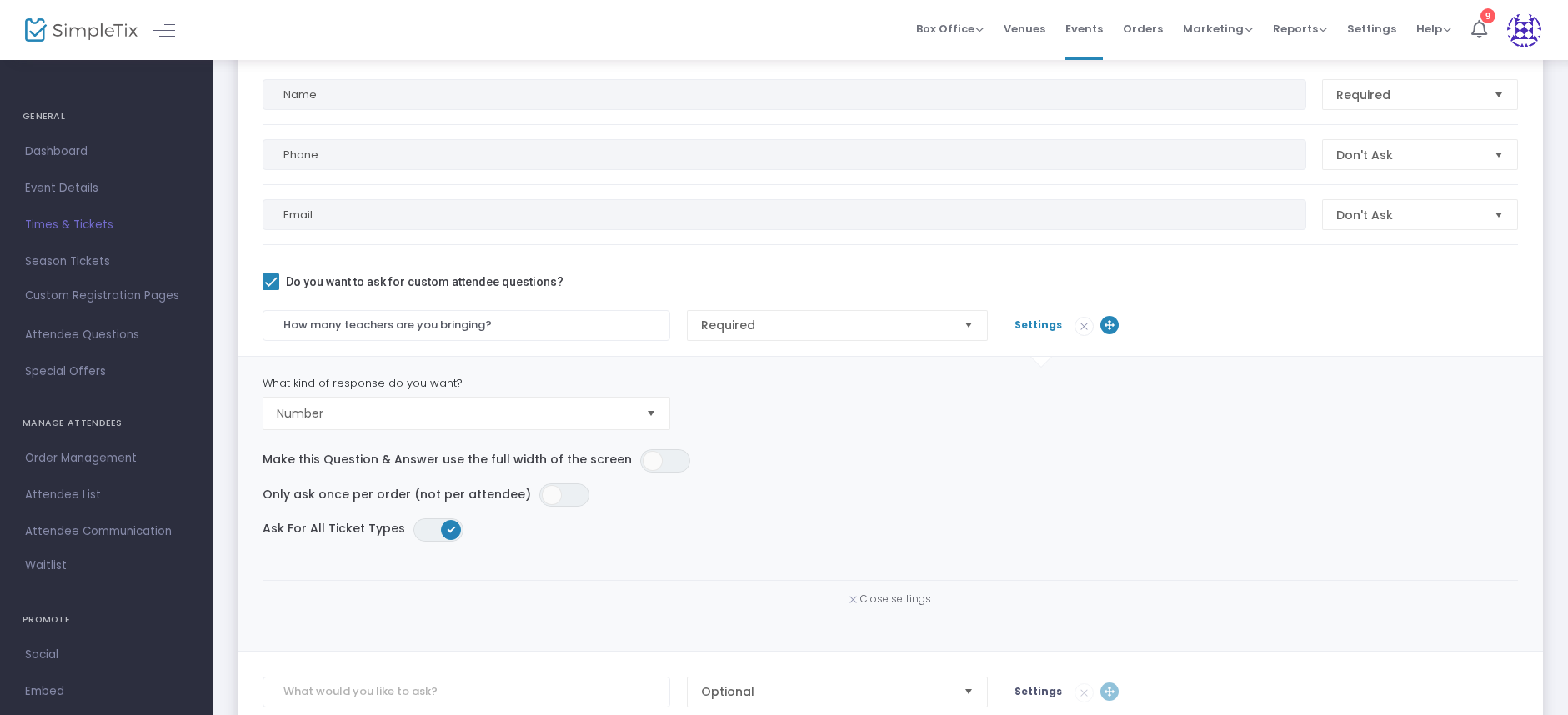
scroll to position [126, 0]
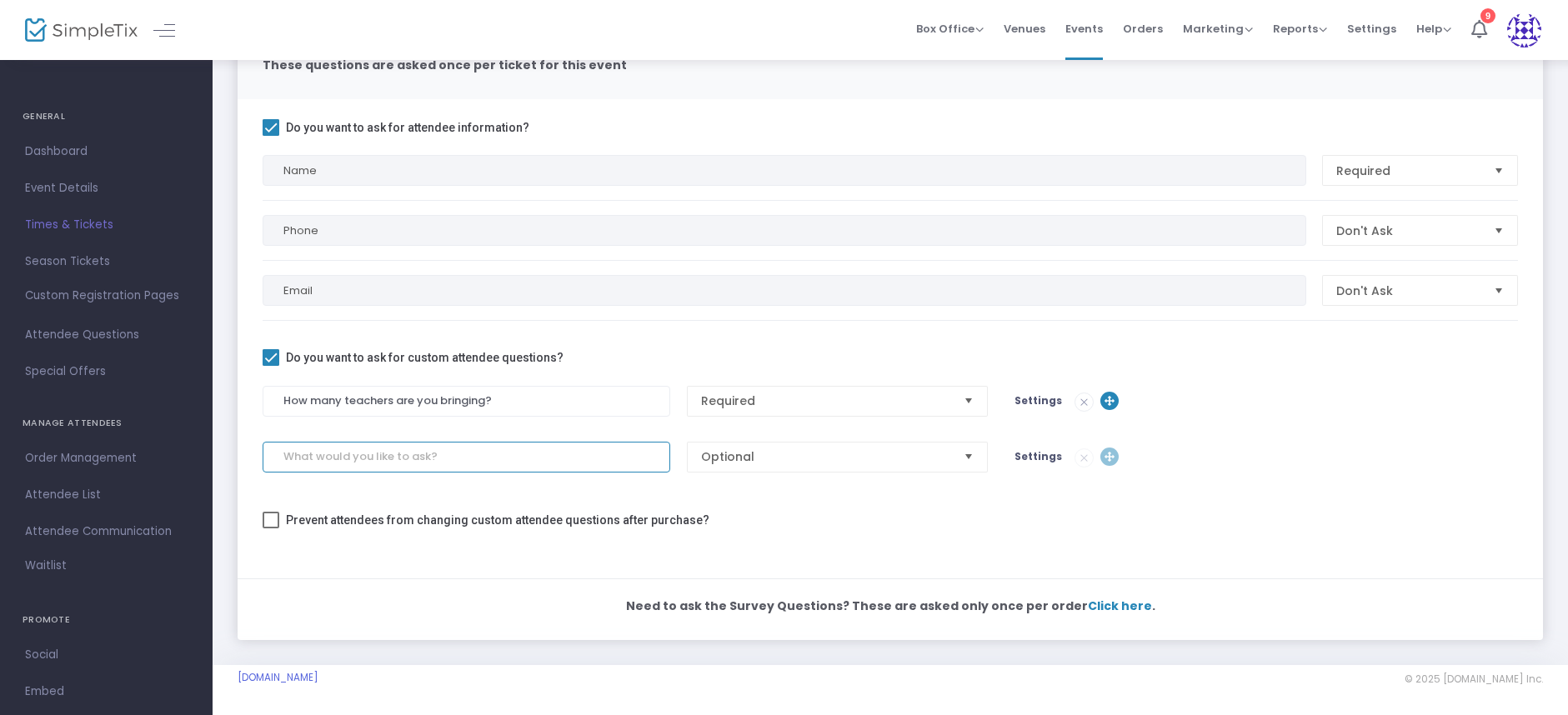
click at [476, 457] on input at bounding box center [466, 457] width 407 height 31
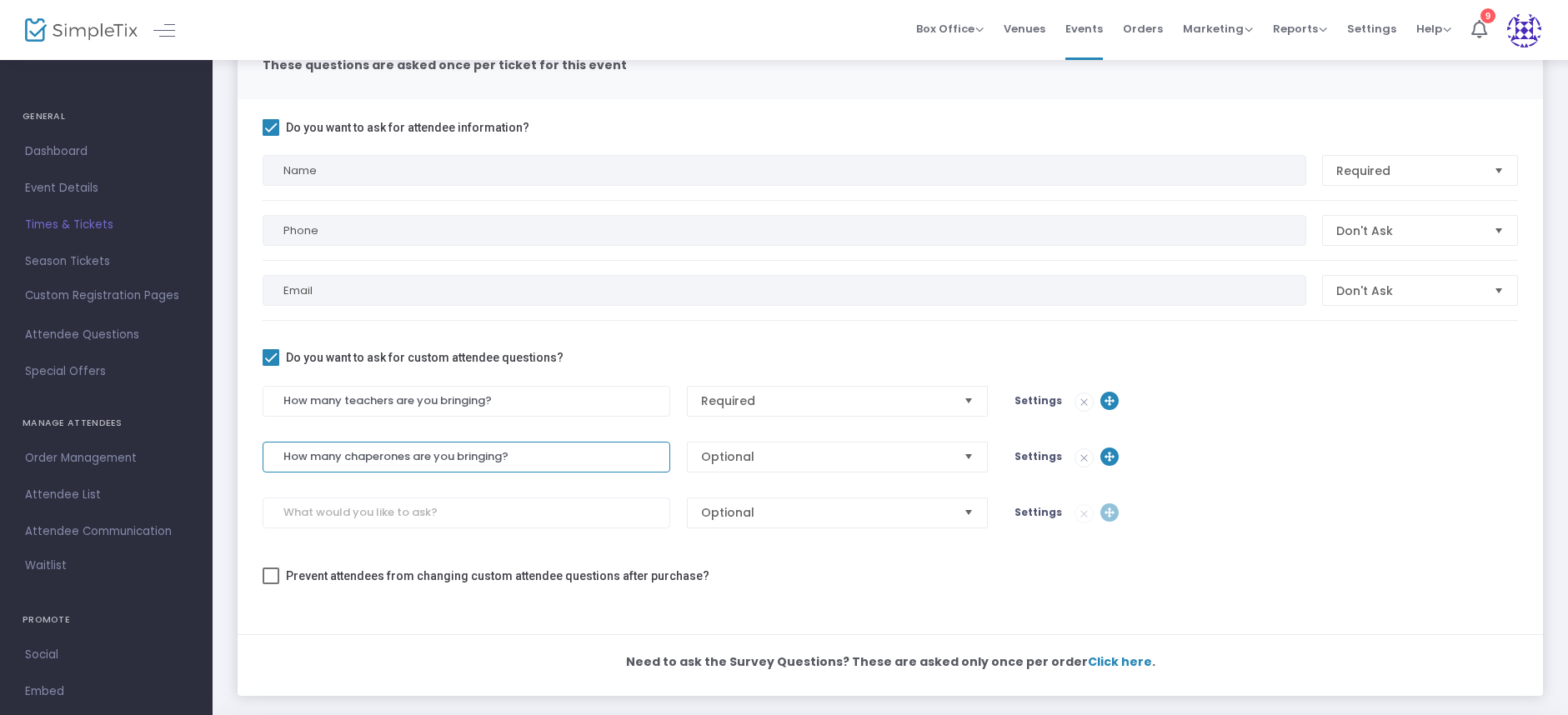
type input "How many chaperones are you bringing?"
click at [371, 523] on input at bounding box center [466, 512] width 407 height 31
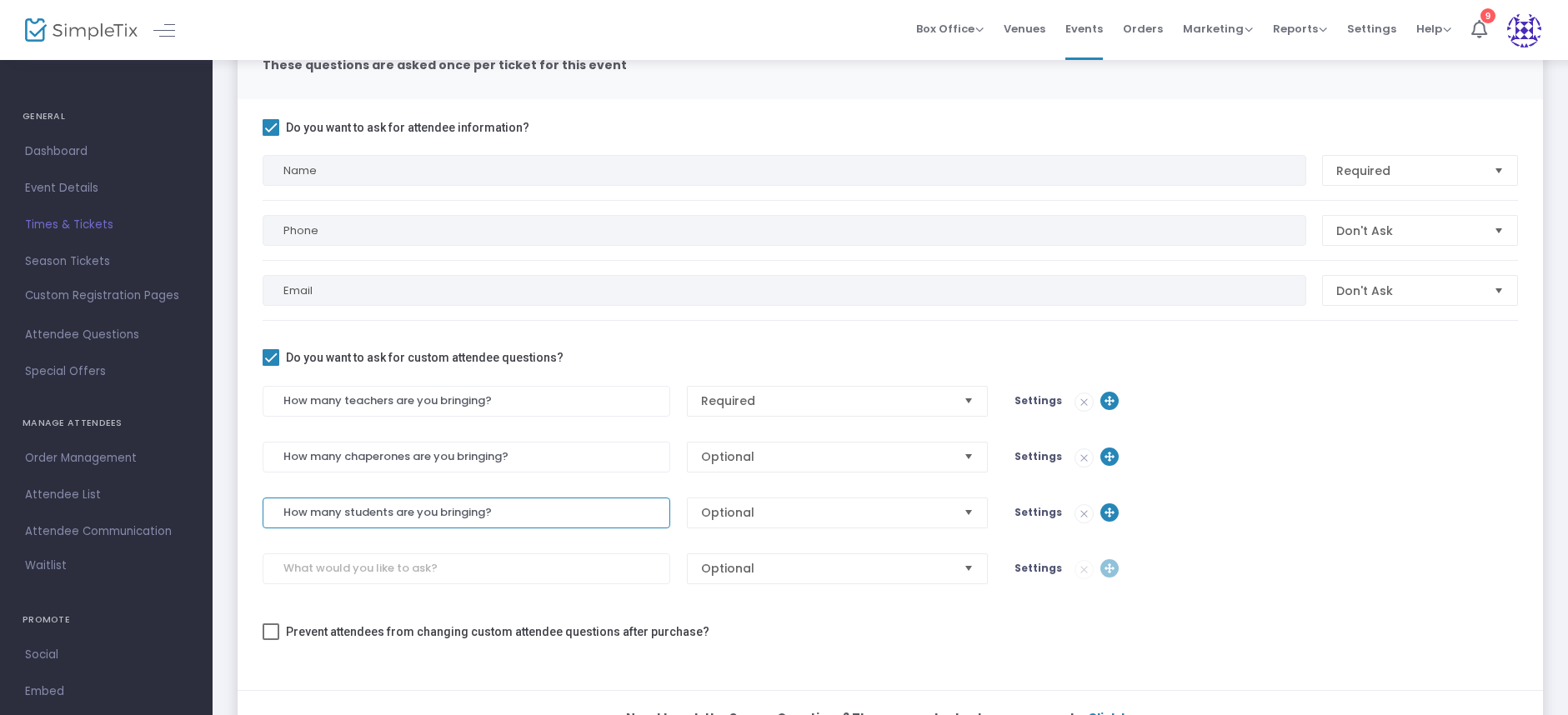
type input "How many students are you bringing?"
click at [777, 462] on span "Optional" at bounding box center [826, 457] width 250 height 17
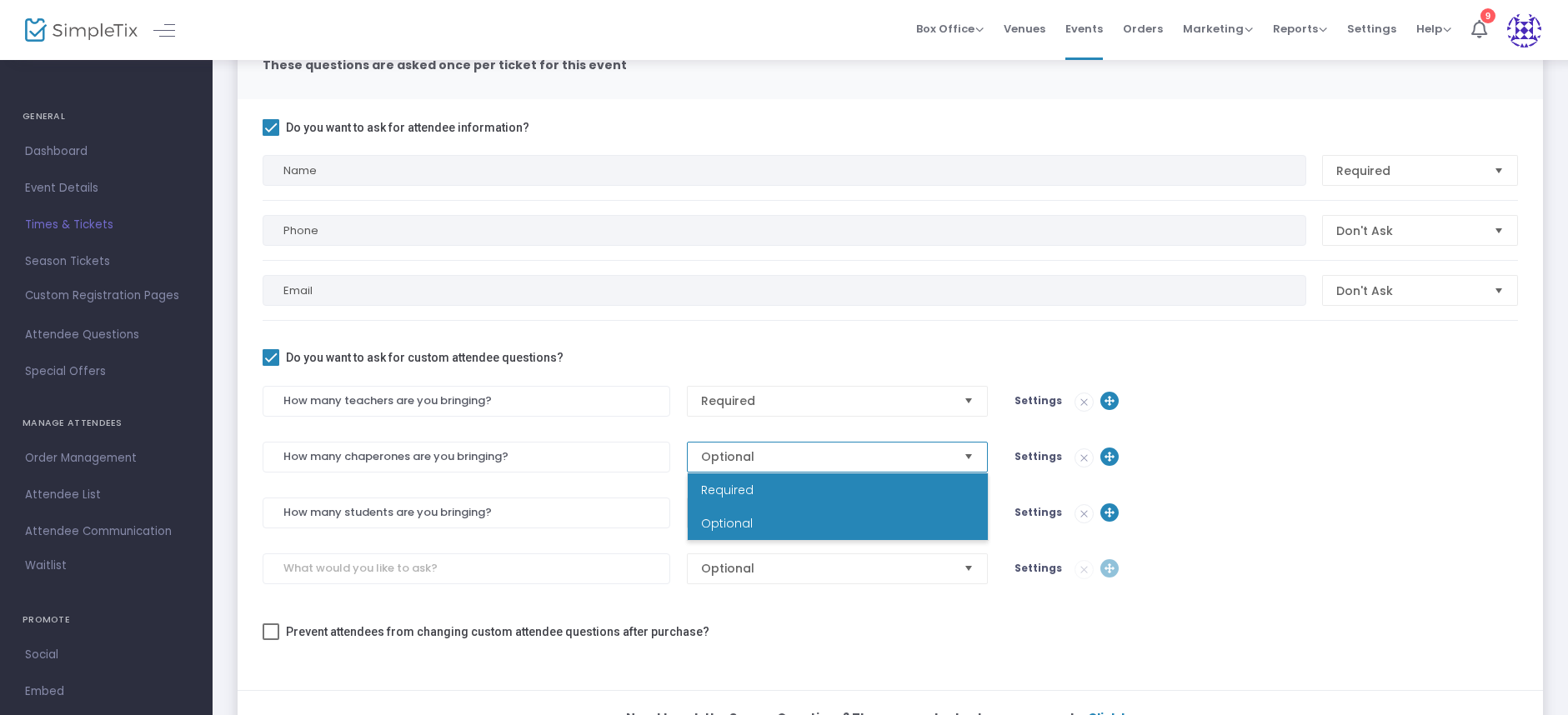
click at [793, 487] on li "Required" at bounding box center [838, 490] width 300 height 33
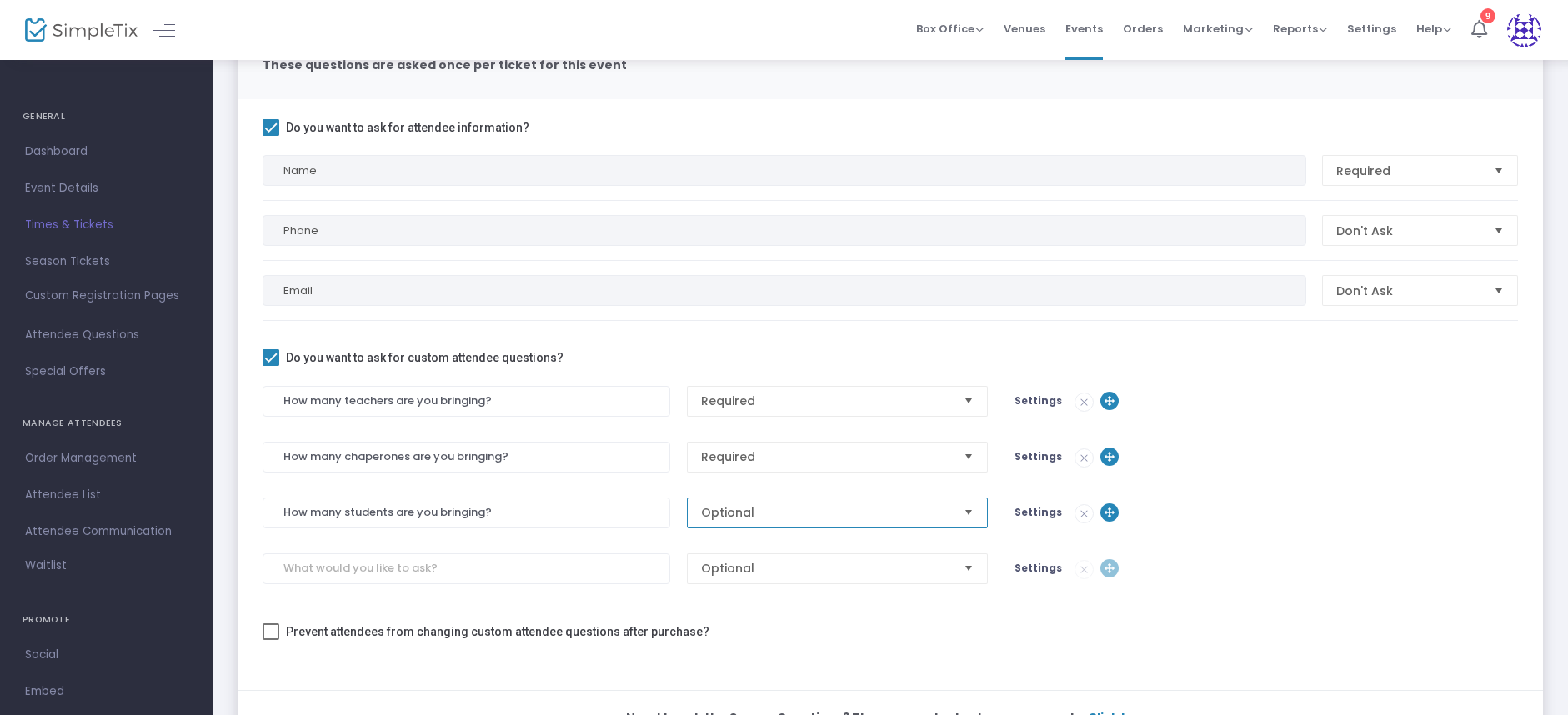
click at [781, 515] on span "Optional" at bounding box center [826, 512] width 250 height 17
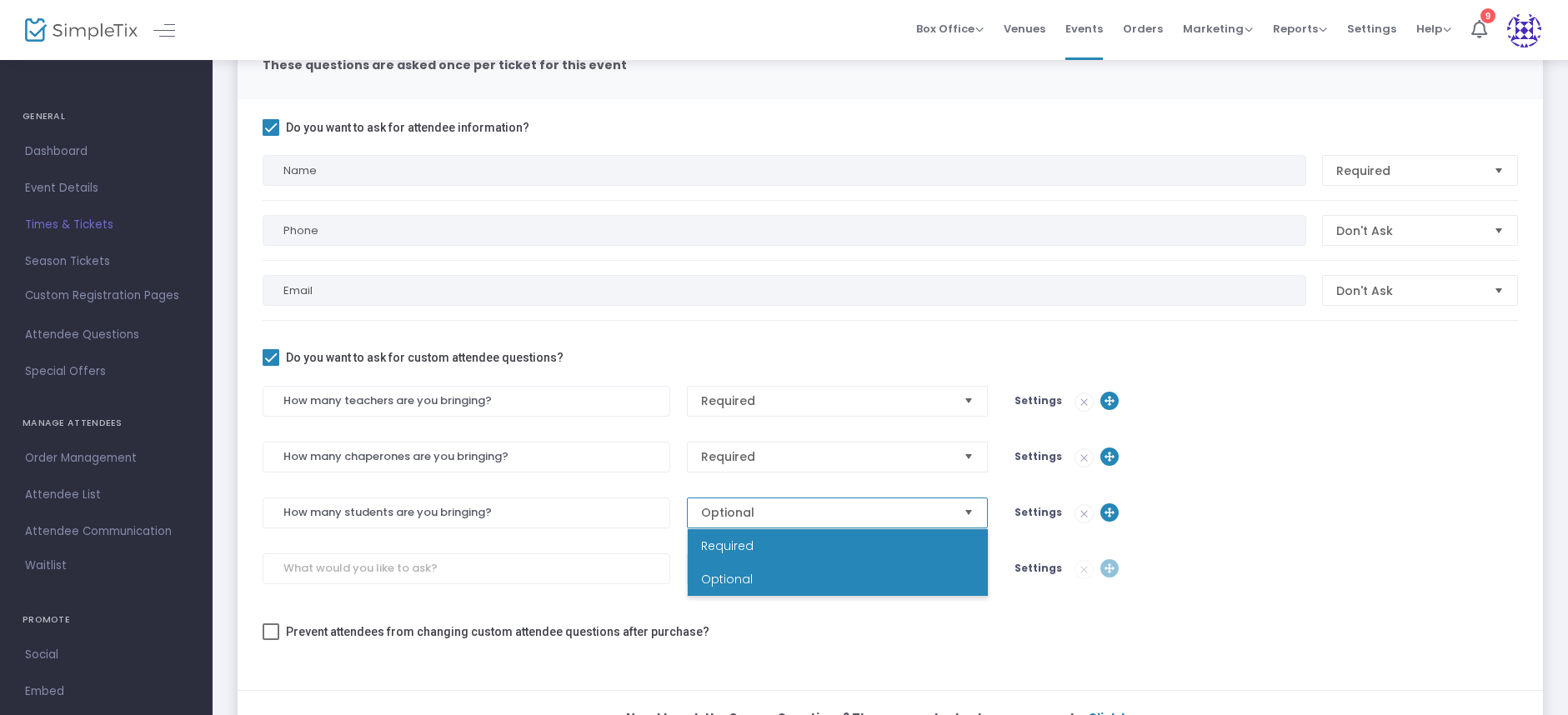
click at [804, 549] on li "Required" at bounding box center [838, 546] width 300 height 33
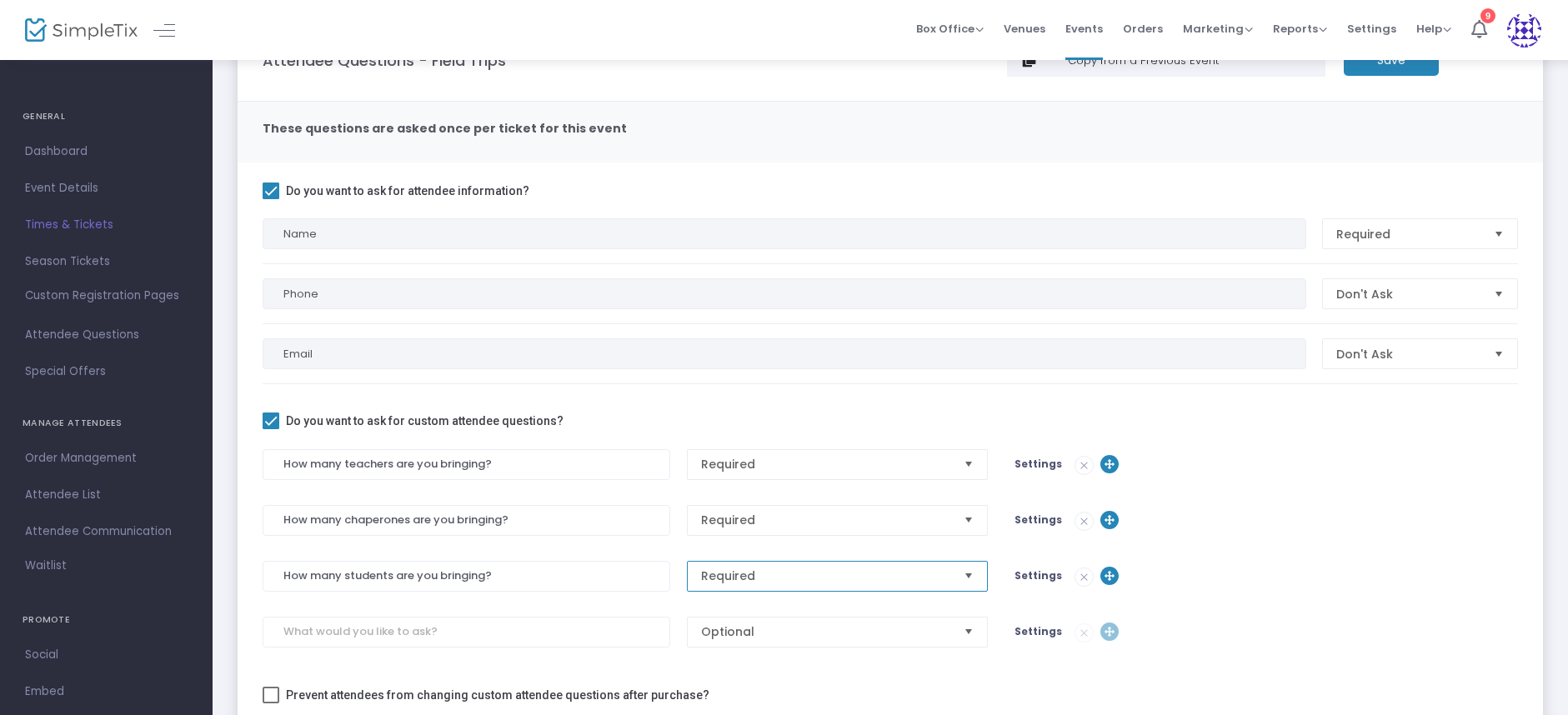
scroll to position [69, 0]
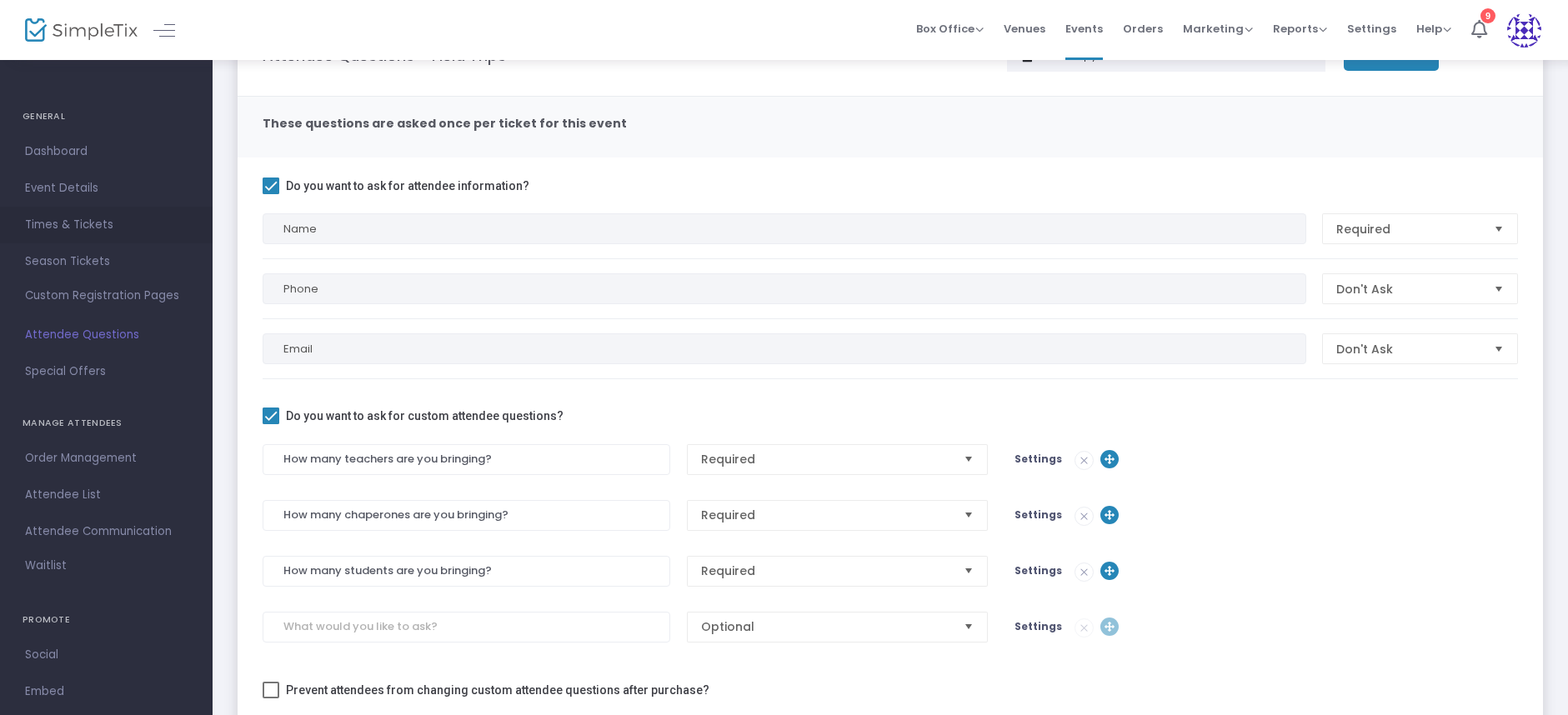
click at [67, 232] on span "Times & Tickets" at bounding box center [106, 224] width 163 height 21
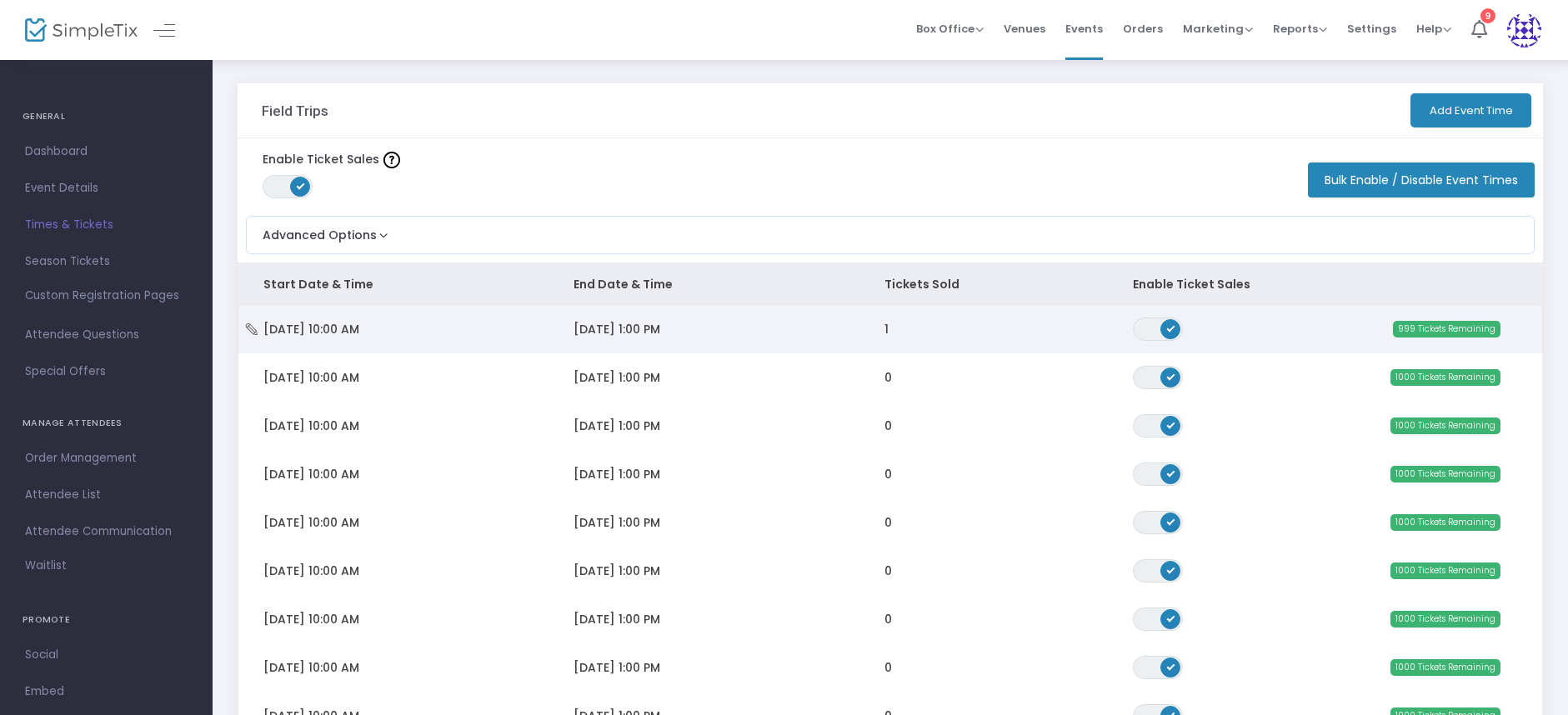
click at [465, 329] on td "[DATE] 10:00 AM" at bounding box center [392, 329] width 310 height 48
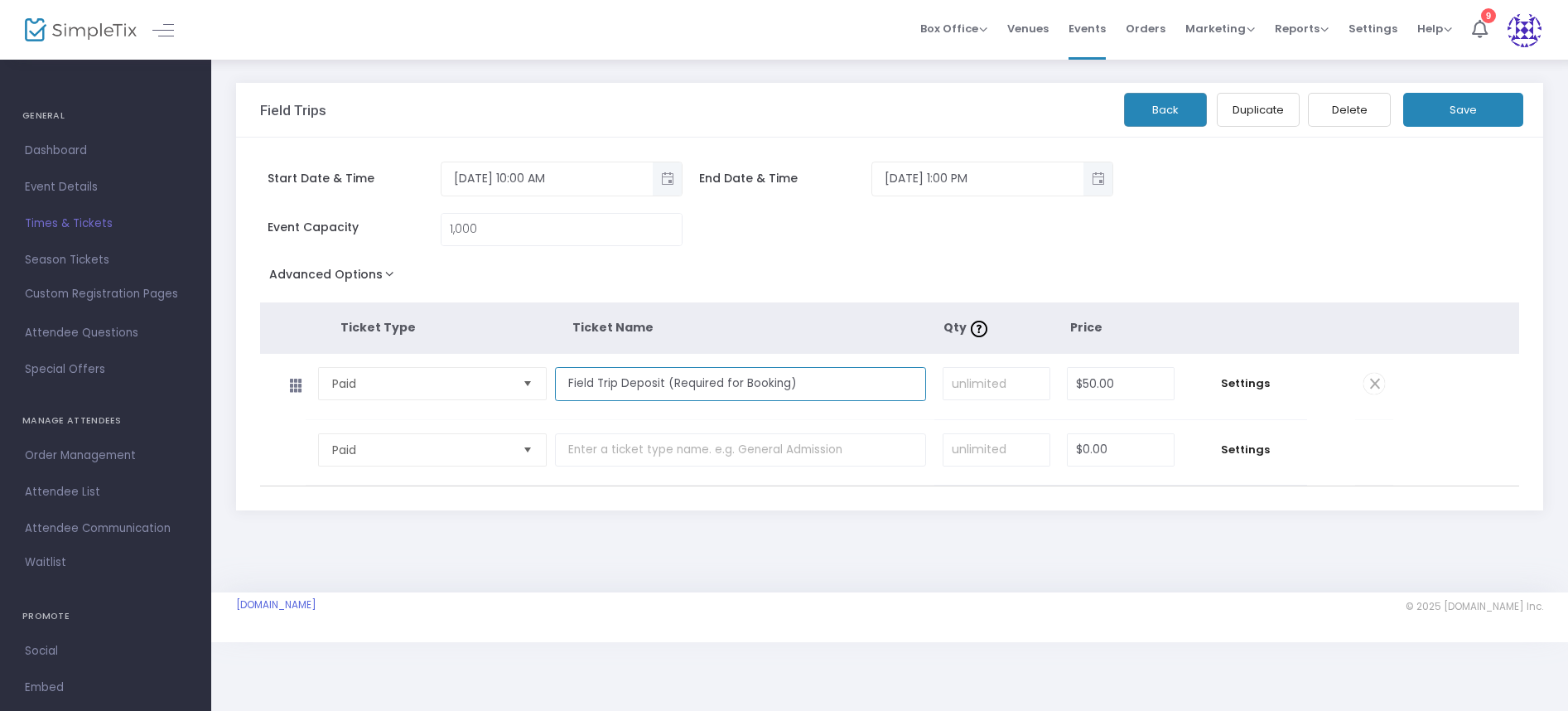
click at [634, 380] on input "Field Trip Deposit (Required for Booking)" at bounding box center [741, 384] width 372 height 34
type input "Student Ticket"
click at [598, 436] on input "text" at bounding box center [741, 450] width 372 height 34
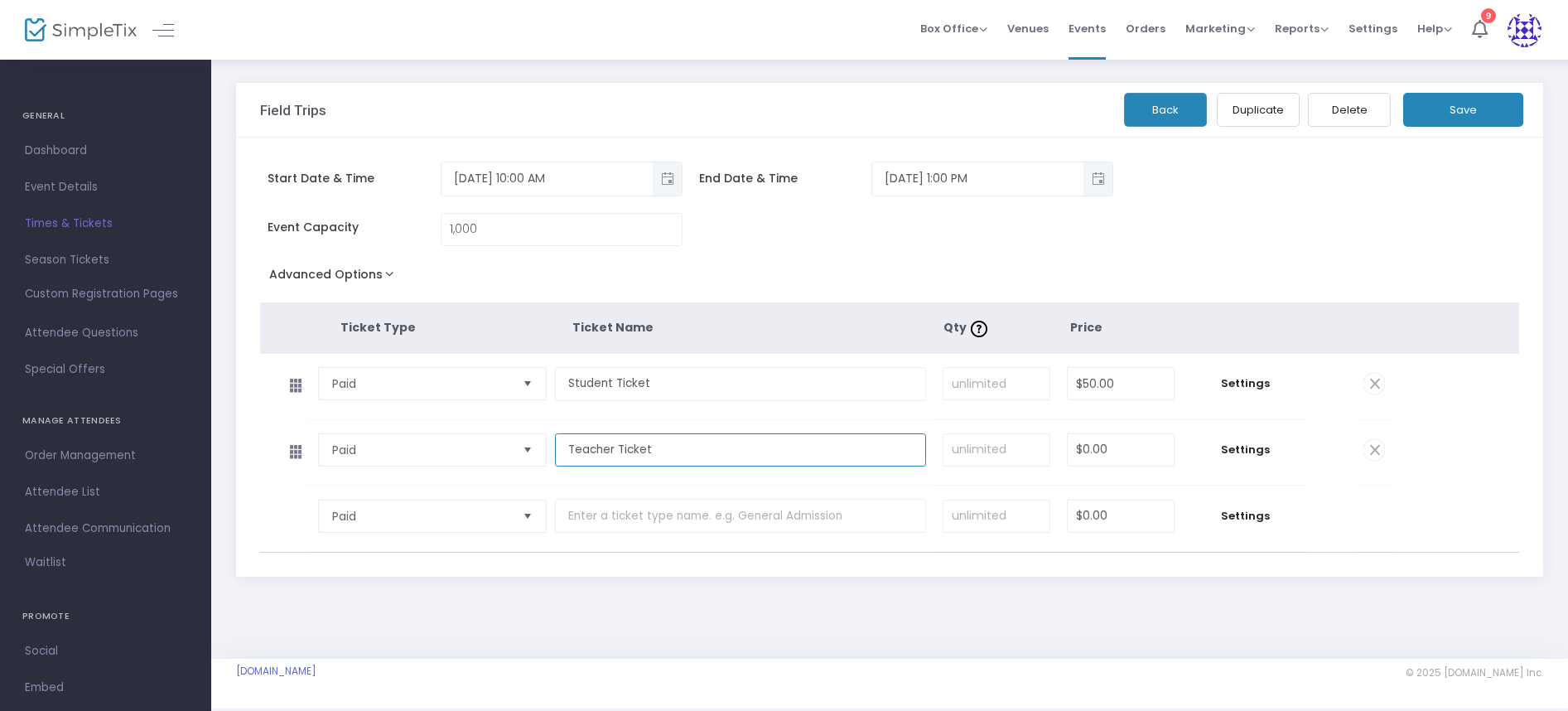
type input "Teacher Ticket"
click at [604, 524] on input "text" at bounding box center [741, 516] width 372 height 34
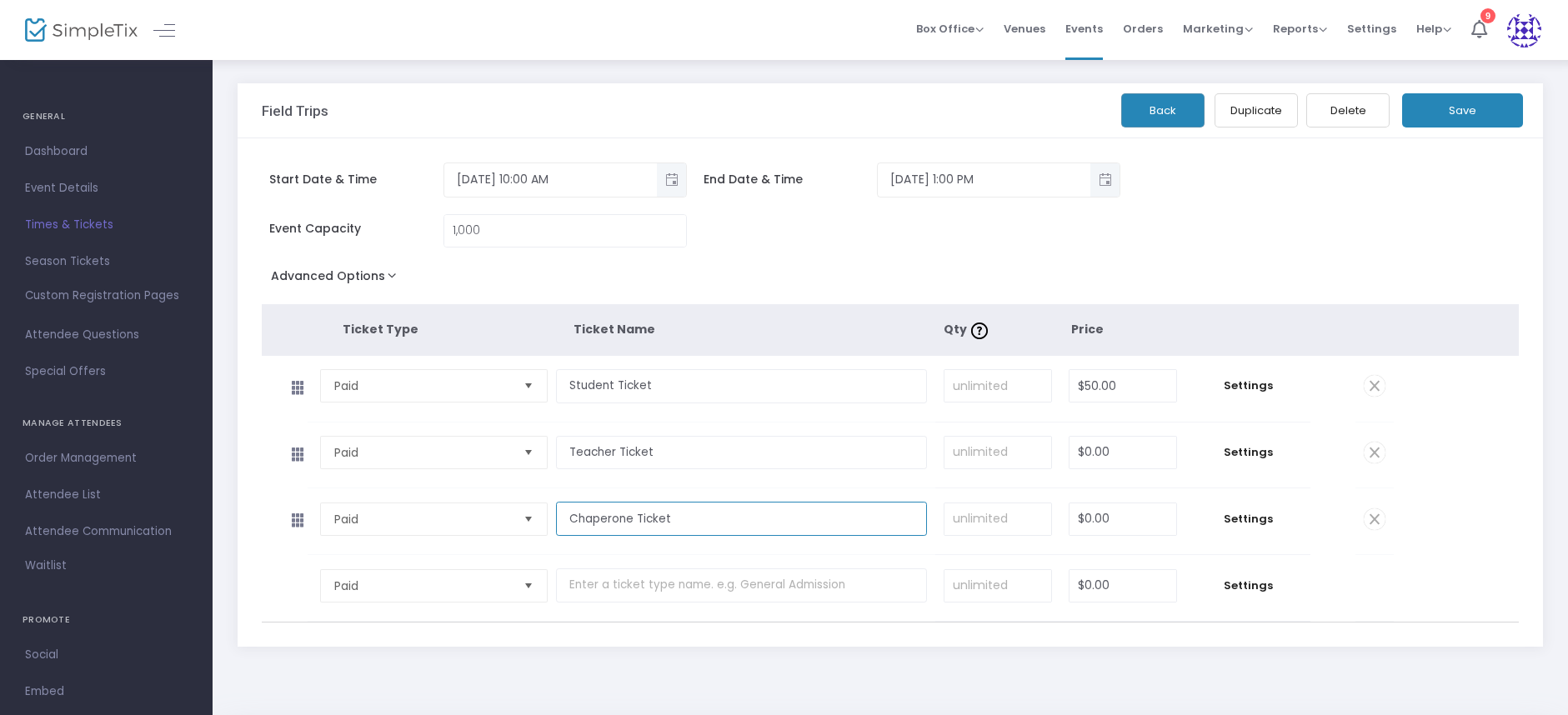
type input "Chaperone Ticket"
click at [533, 231] on input "1000" at bounding box center [565, 231] width 242 height 32
type input "600"
click at [480, 267] on div "Advanced Options Event Time Title 499 Tickets Available Mobile eTicket color #F…" at bounding box center [890, 279] width 1258 height 30
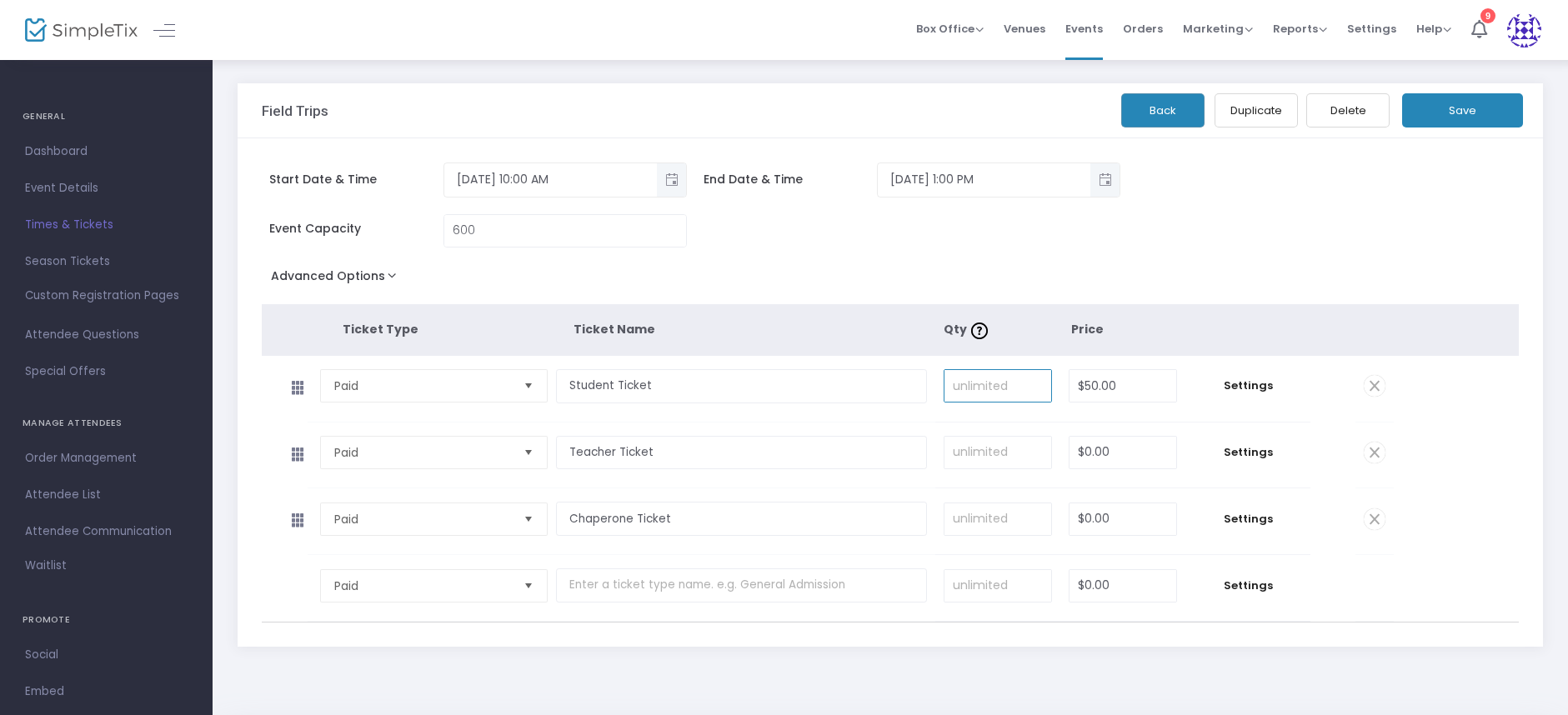
click at [968, 397] on input at bounding box center [998, 386] width 107 height 32
click at [983, 460] on input at bounding box center [998, 453] width 107 height 32
click at [989, 515] on input at bounding box center [998, 519] width 107 height 32
click at [999, 377] on input at bounding box center [998, 386] width 107 height 32
click at [512, 240] on input "600" at bounding box center [565, 231] width 242 height 32
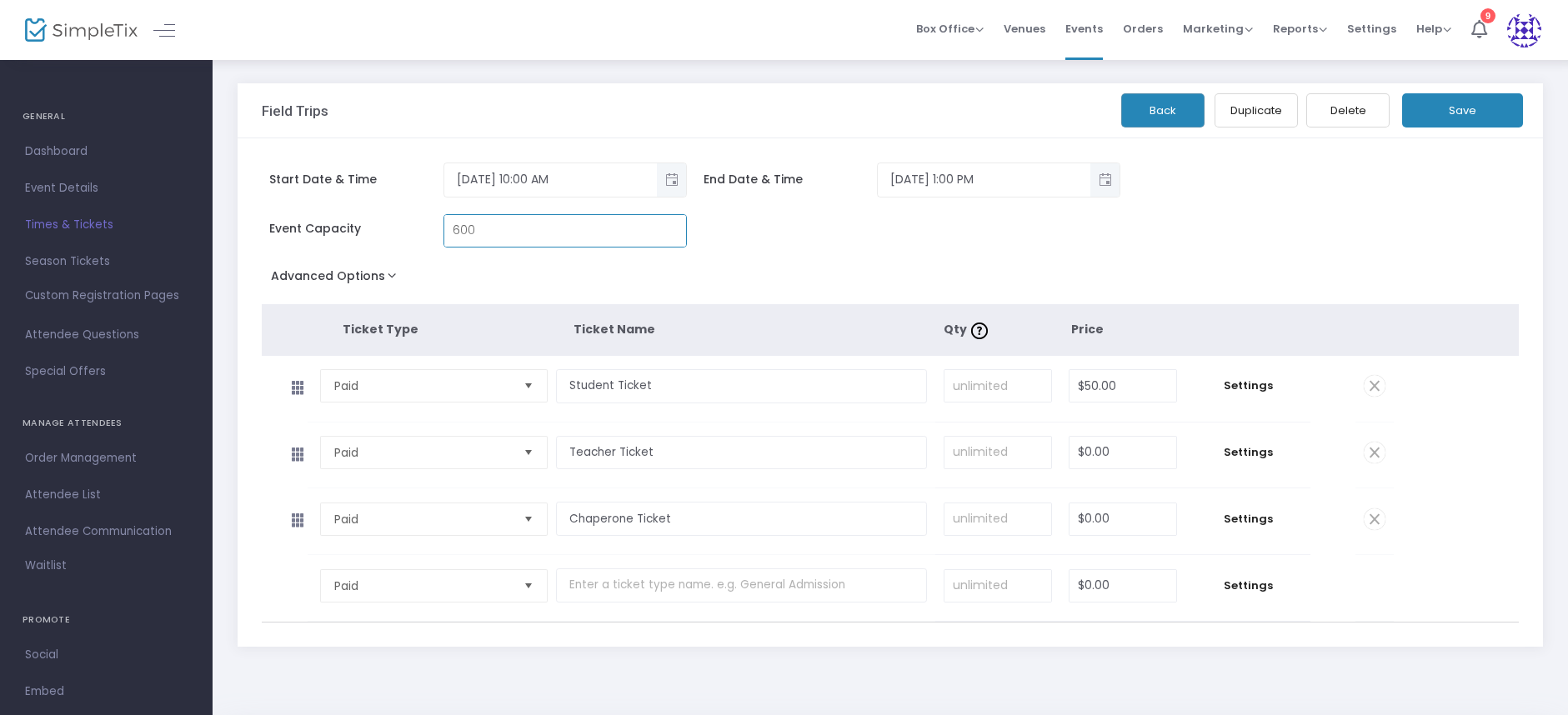
click at [509, 237] on input "600" at bounding box center [565, 231] width 242 height 32
click at [1119, 383] on input "50" at bounding box center [1123, 386] width 107 height 32
click at [635, 383] on input "Student Ticket" at bounding box center [741, 386] width 371 height 34
click at [433, 380] on span "Paid" at bounding box center [422, 386] width 177 height 17
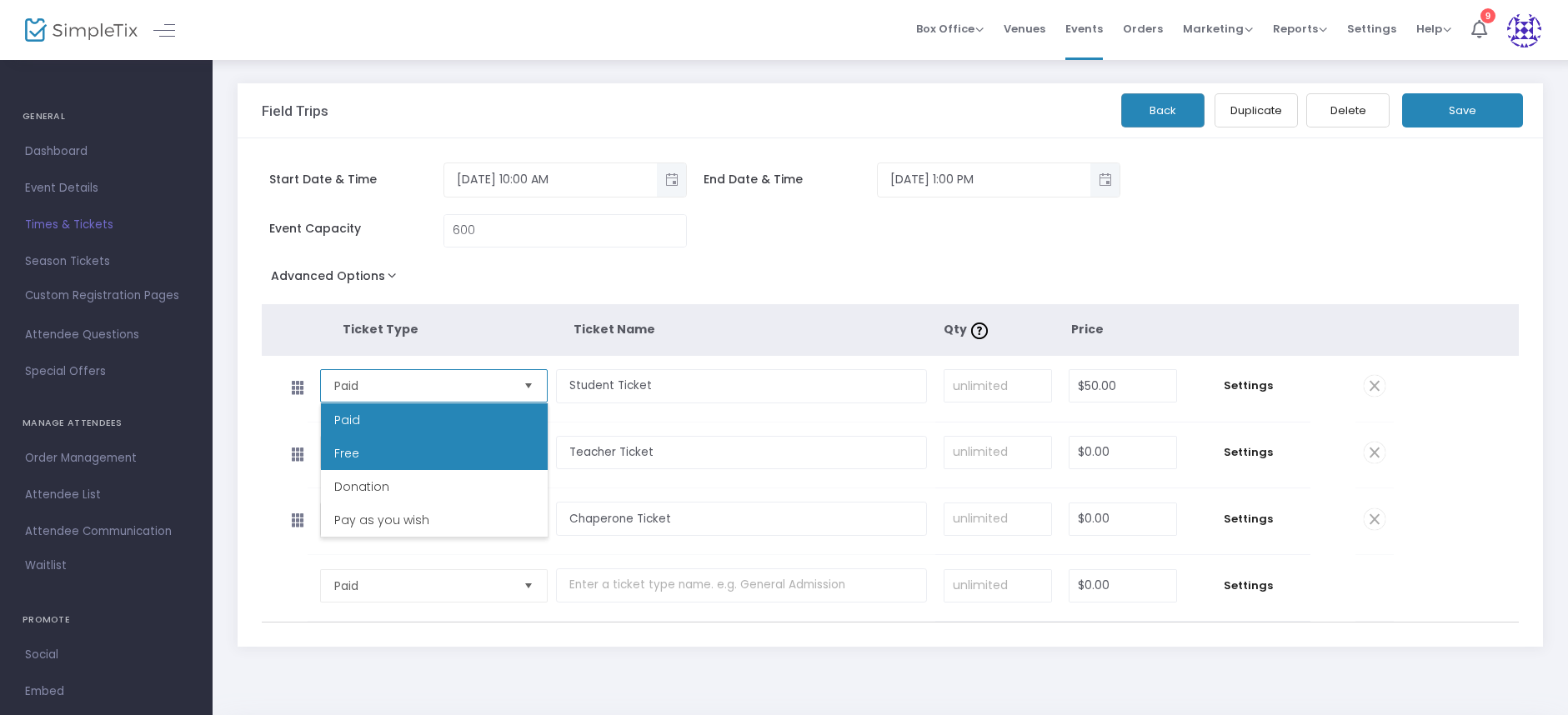
click at [444, 448] on li "Free" at bounding box center [434, 454] width 227 height 33
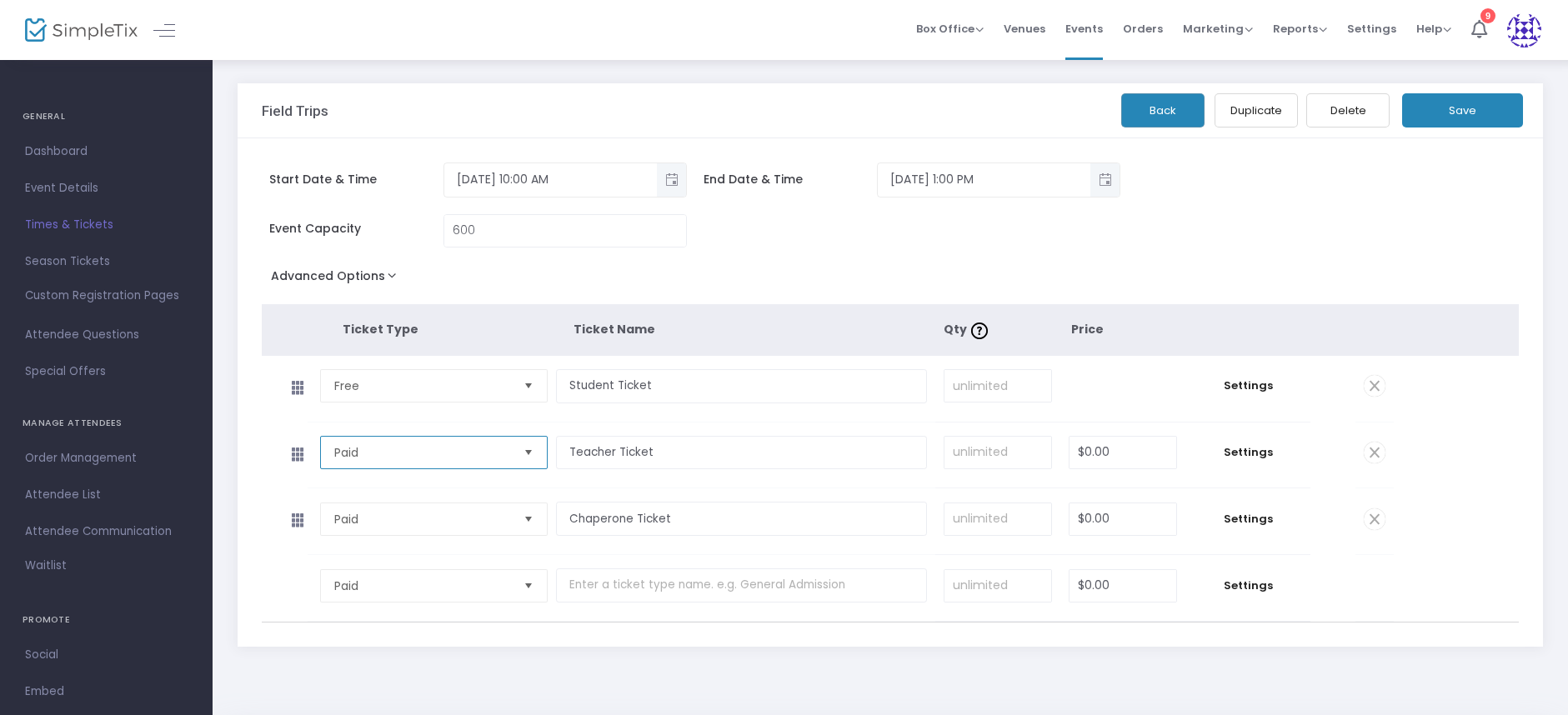
click at [428, 446] on span "Paid" at bounding box center [422, 453] width 177 height 17
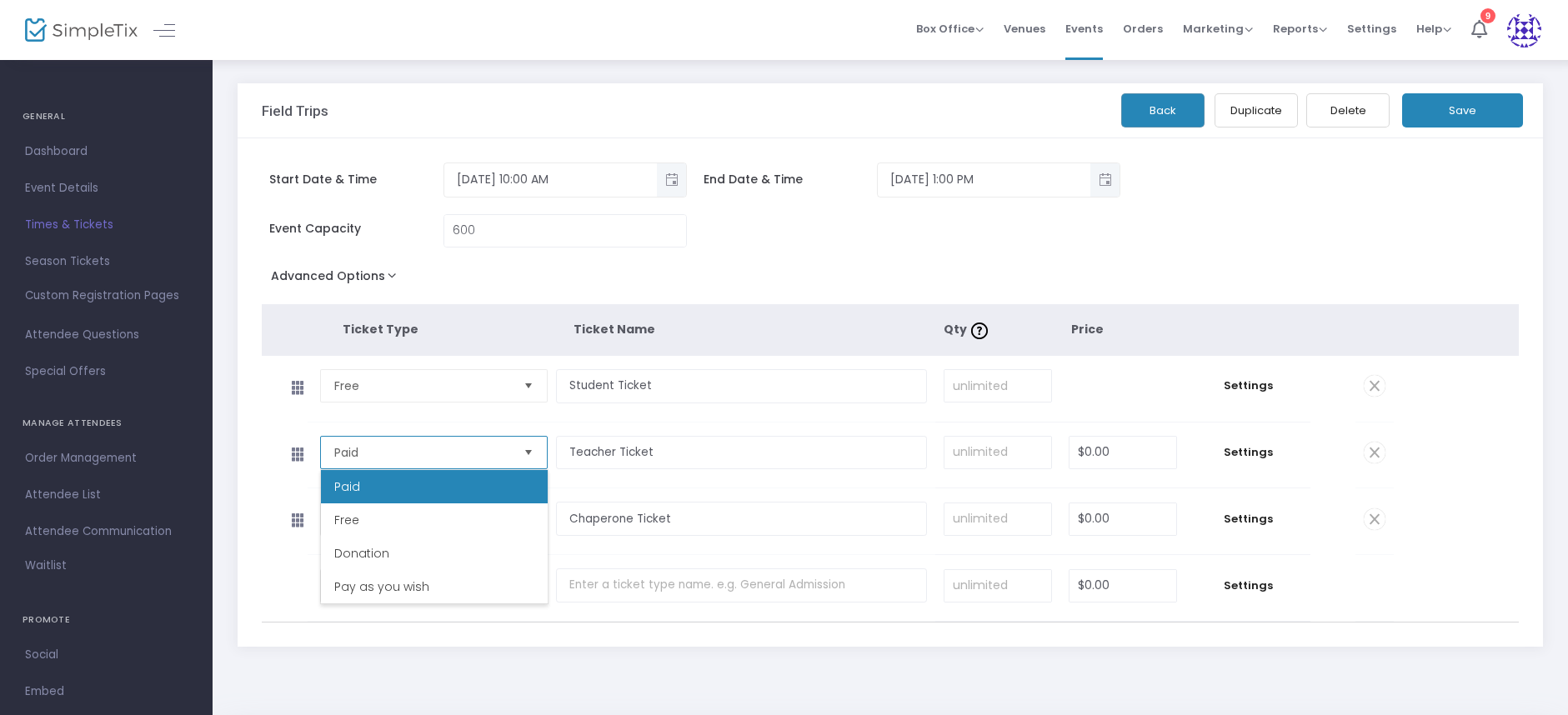
click at [446, 445] on span "Paid" at bounding box center [422, 453] width 177 height 17
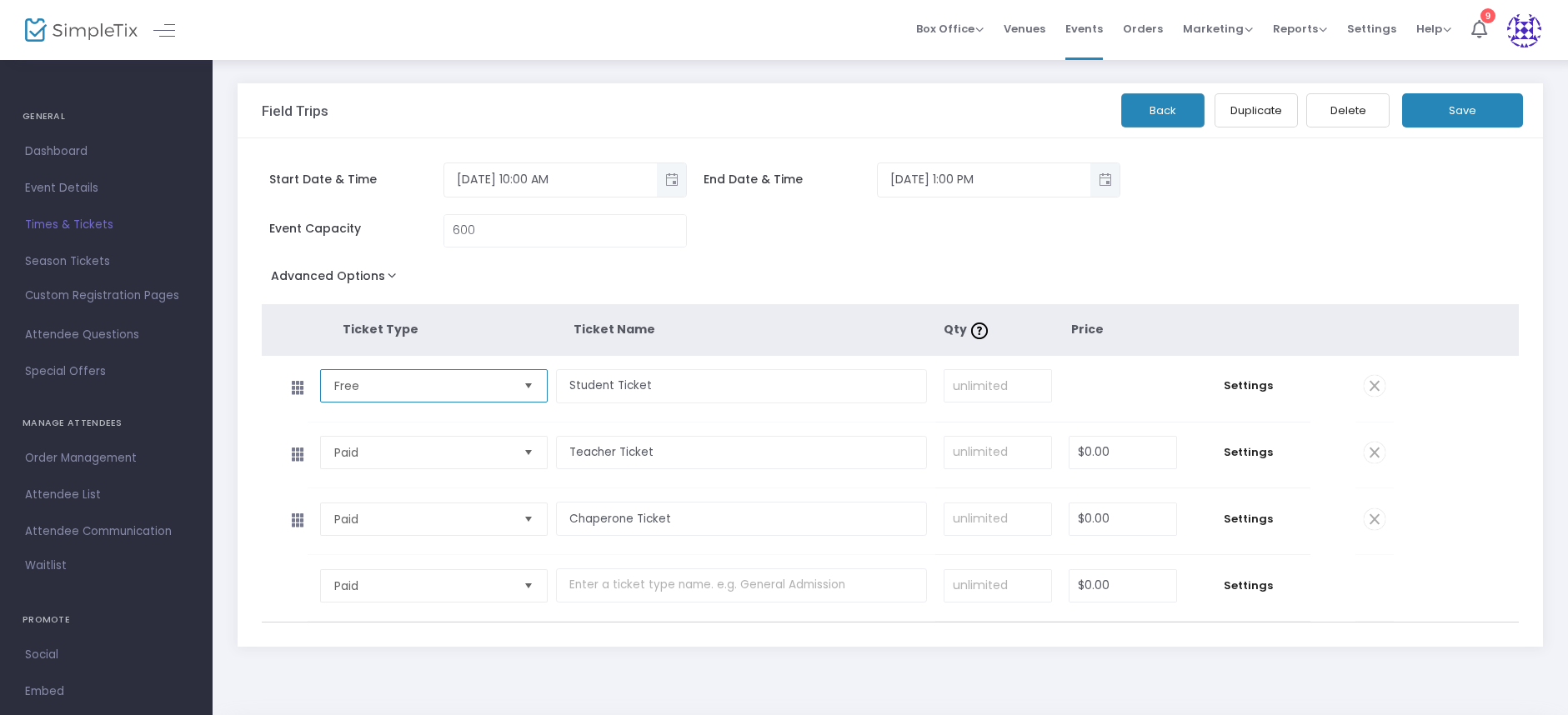
click at [419, 391] on span "Free" at bounding box center [422, 386] width 177 height 17
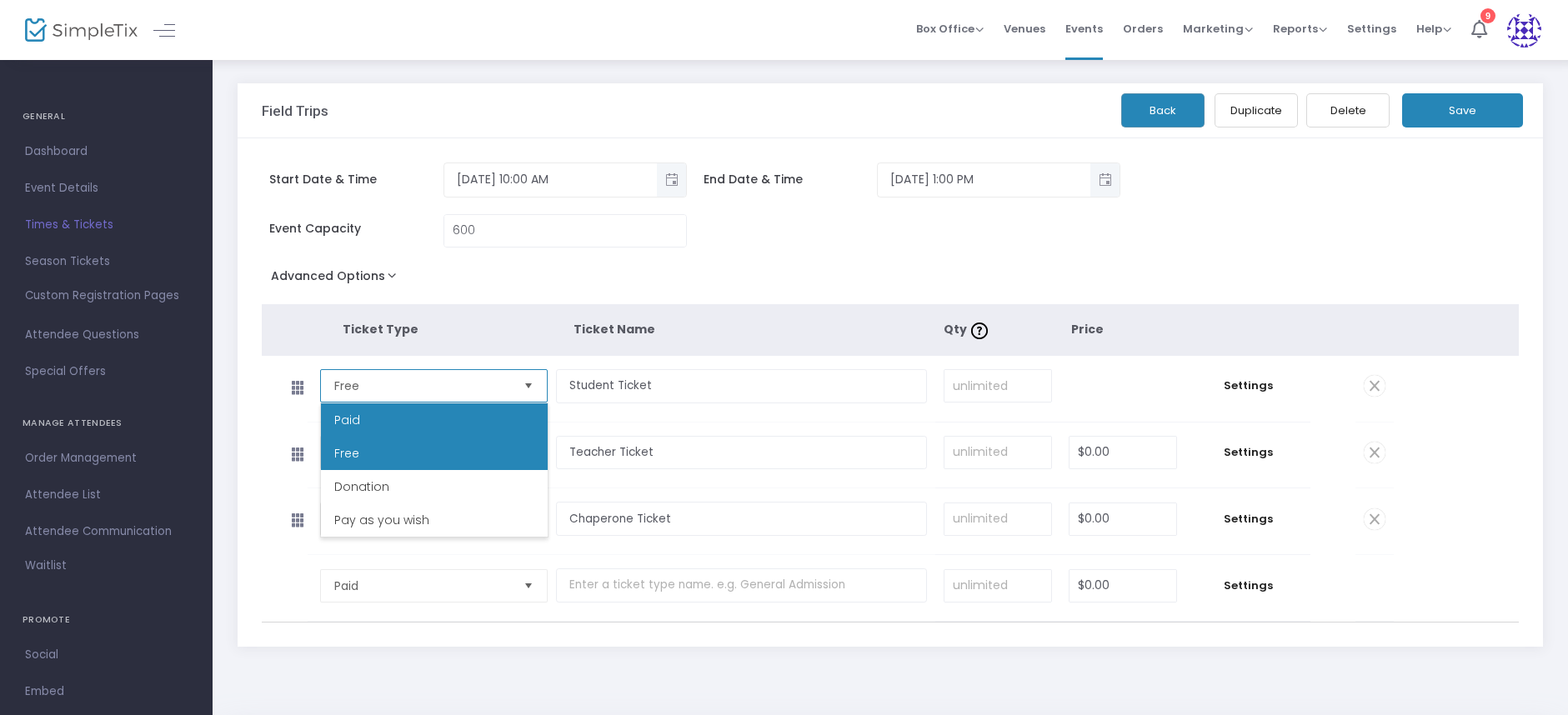
click at [414, 434] on li "Paid" at bounding box center [434, 420] width 227 height 33
type input "$0.00"
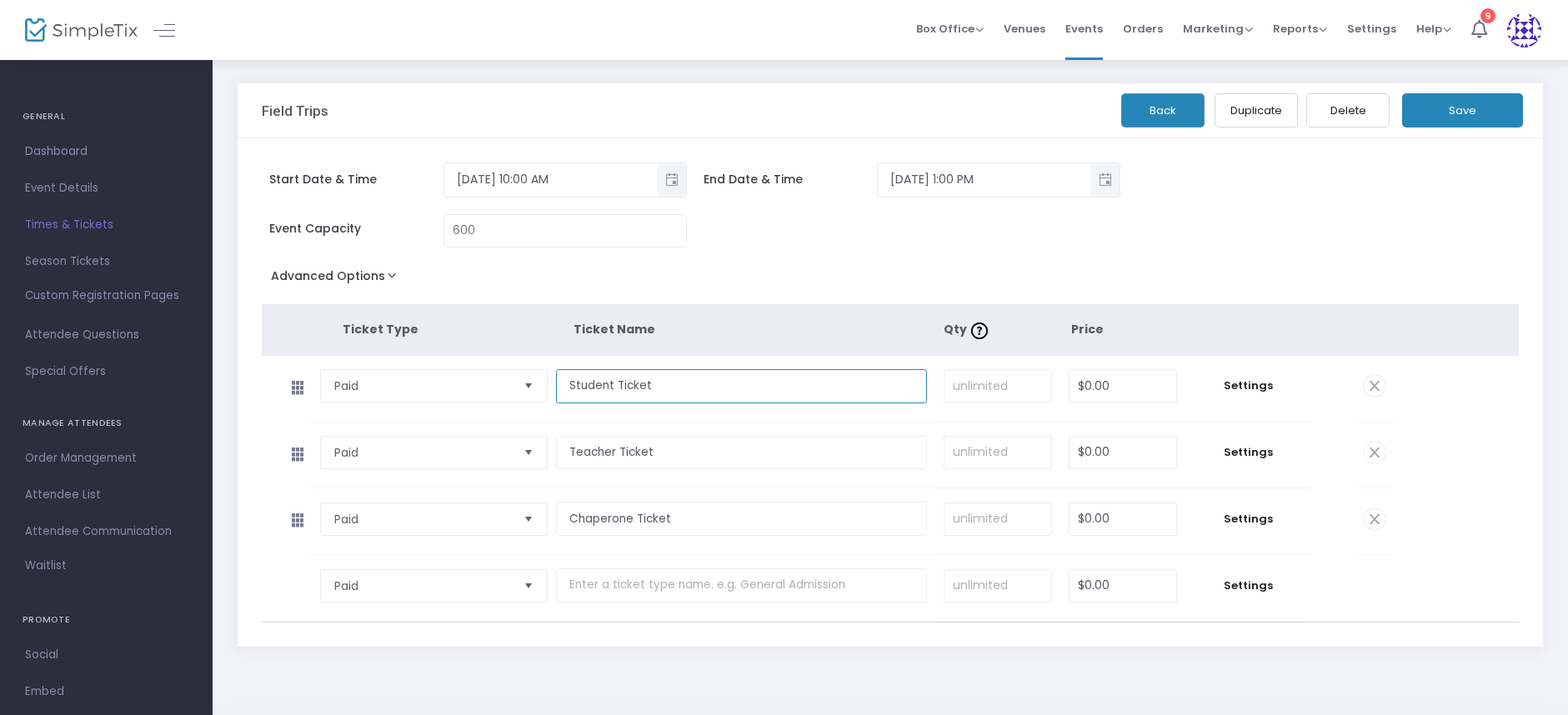
click at [632, 400] on input "Student Ticket" at bounding box center [741, 386] width 371 height 34
type input "Field Trip Deposit"
click at [1170, 376] on input "0" at bounding box center [1123, 386] width 107 height 32
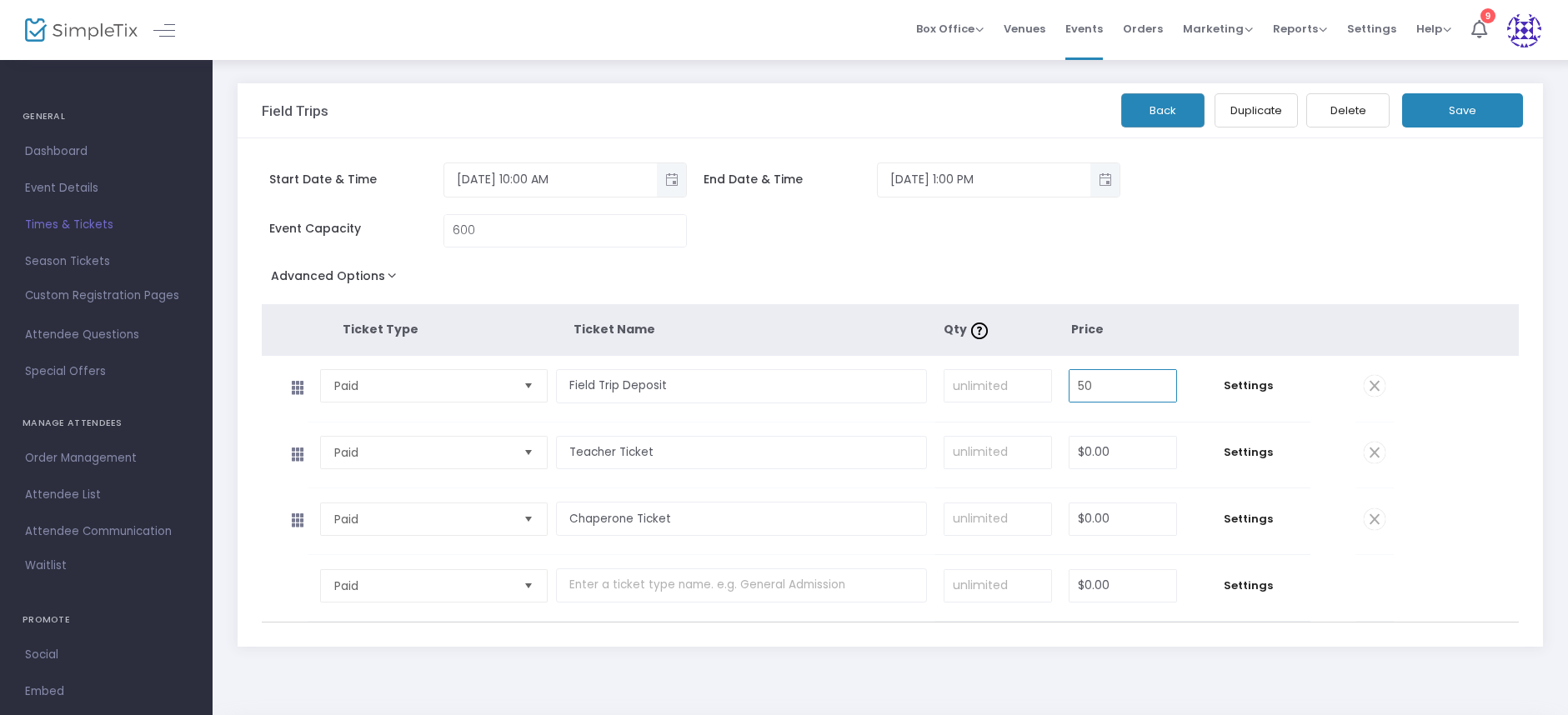
type input "$50.00"
click at [1048, 417] on td "Required." at bounding box center [998, 389] width 125 height 66
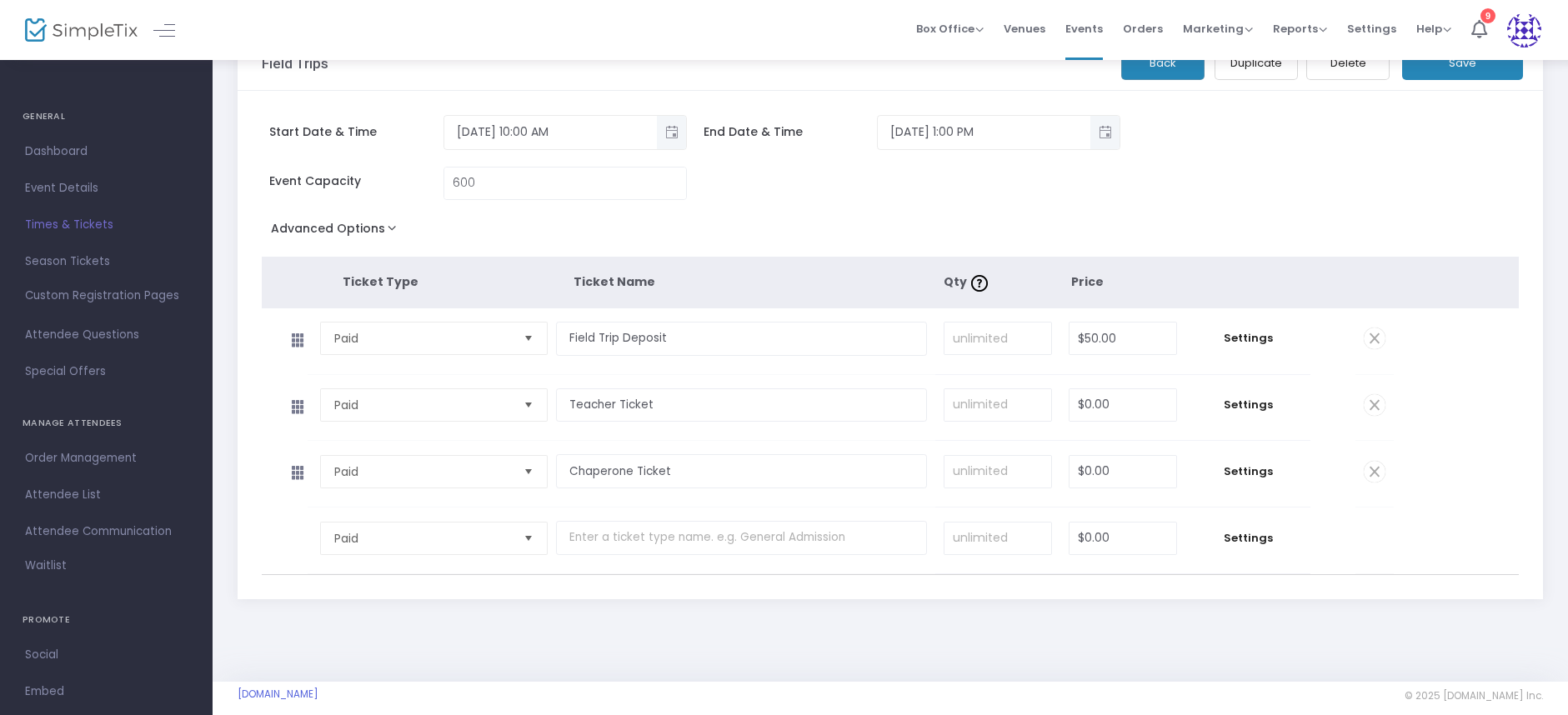
scroll to position [48, 0]
click at [667, 397] on input "Teacher Ticket" at bounding box center [741, 404] width 371 height 34
click at [433, 415] on span "Paid" at bounding box center [422, 404] width 190 height 32
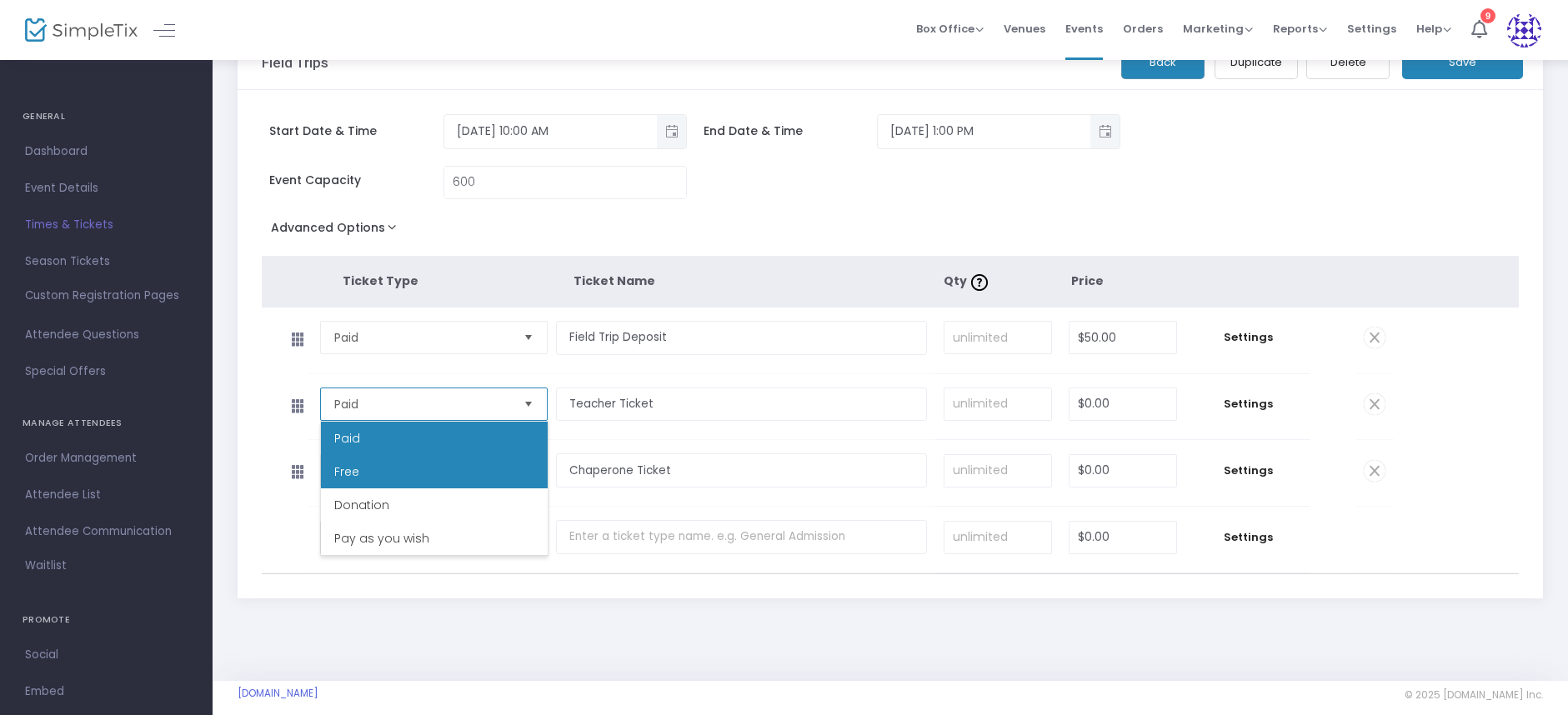
click at [420, 470] on li "Free" at bounding box center [434, 471] width 227 height 33
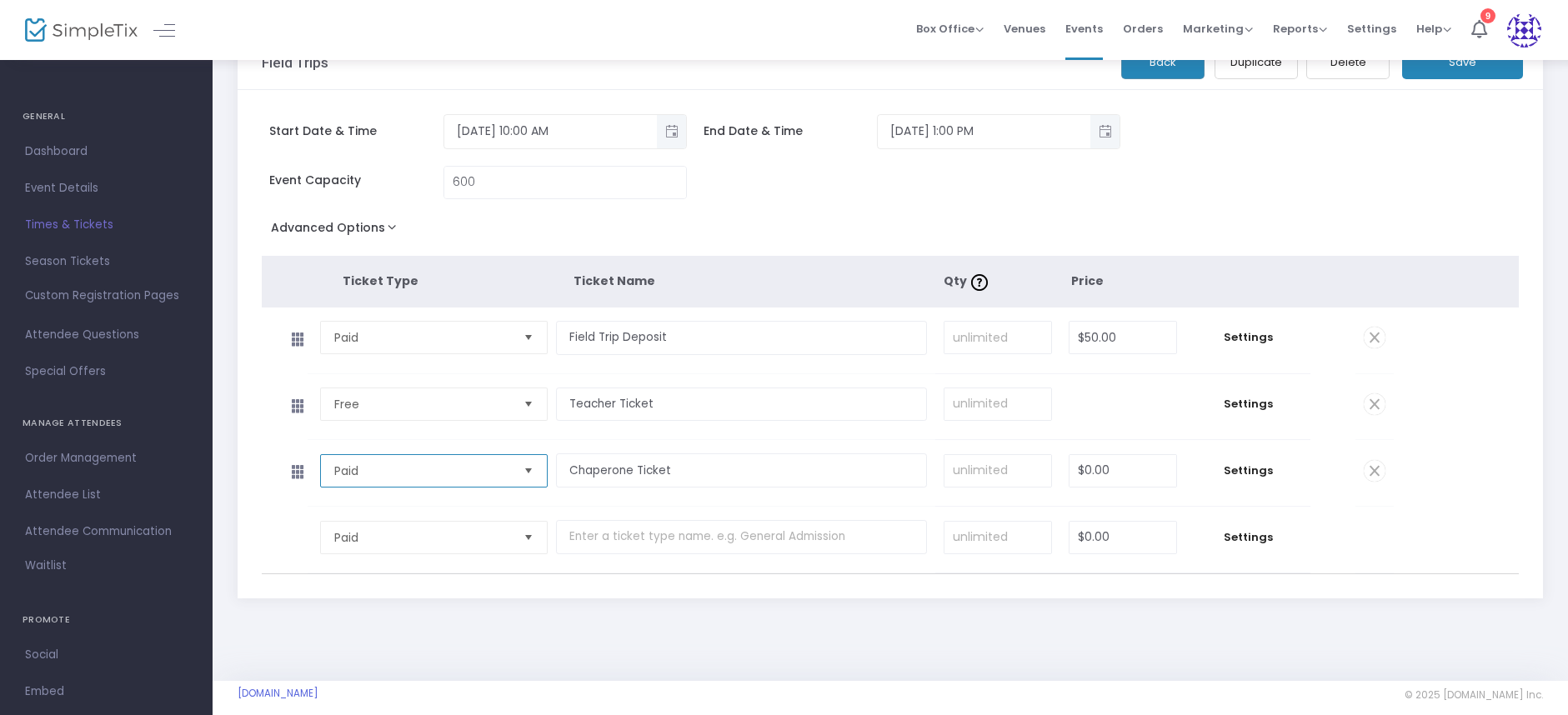
click at [425, 475] on span "Paid" at bounding box center [422, 471] width 177 height 17
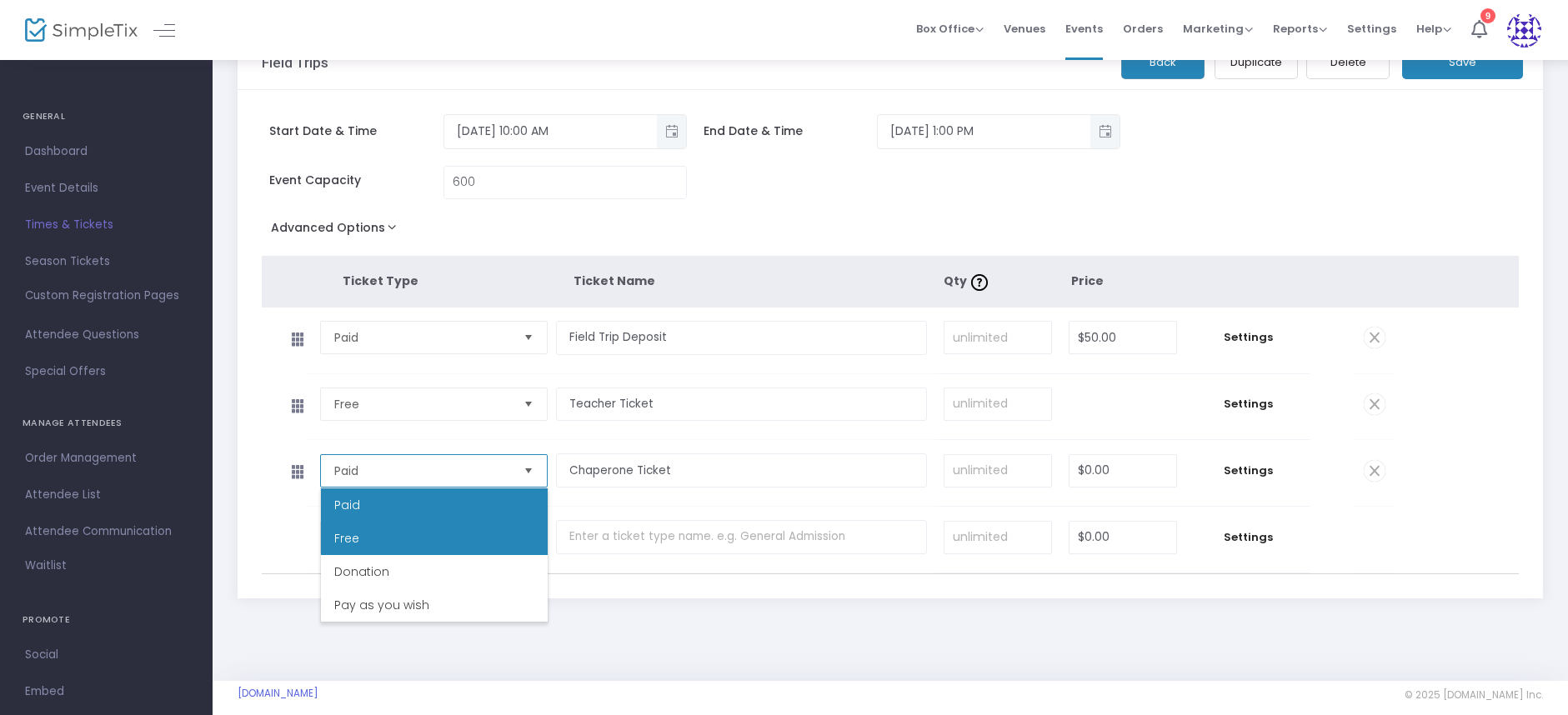
click at [419, 543] on li "Free" at bounding box center [434, 538] width 227 height 33
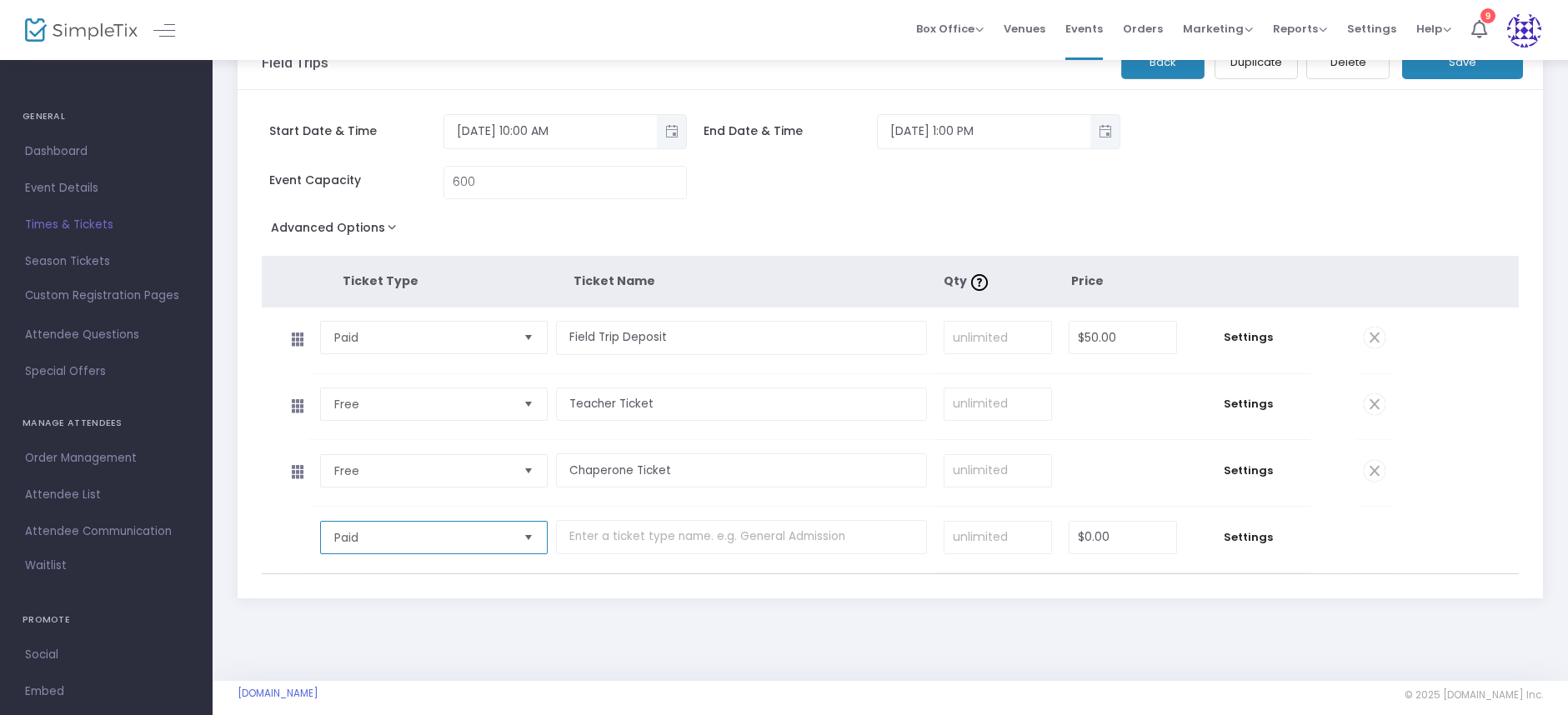
click at [487, 541] on span "Paid" at bounding box center [422, 537] width 177 height 17
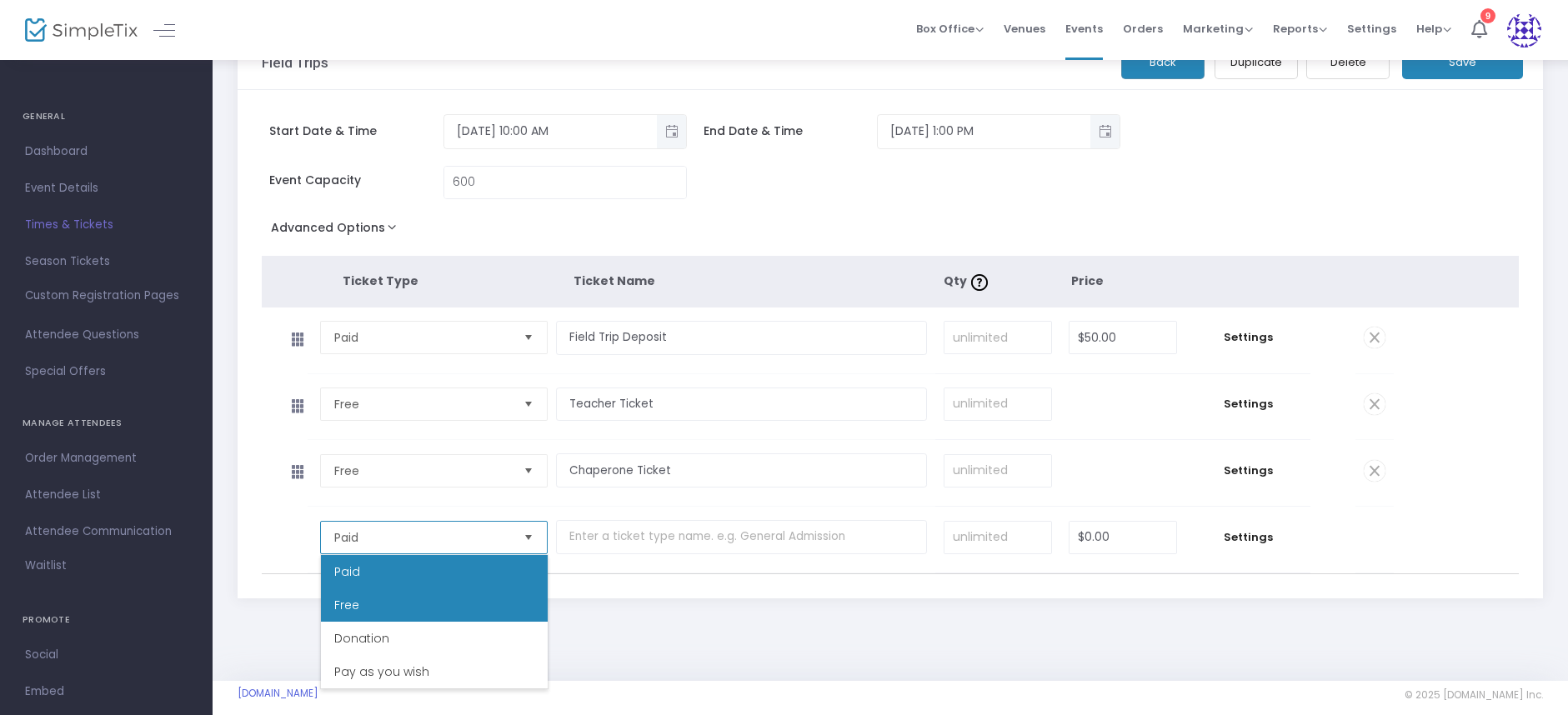
click at [424, 606] on li "Free" at bounding box center [434, 605] width 227 height 33
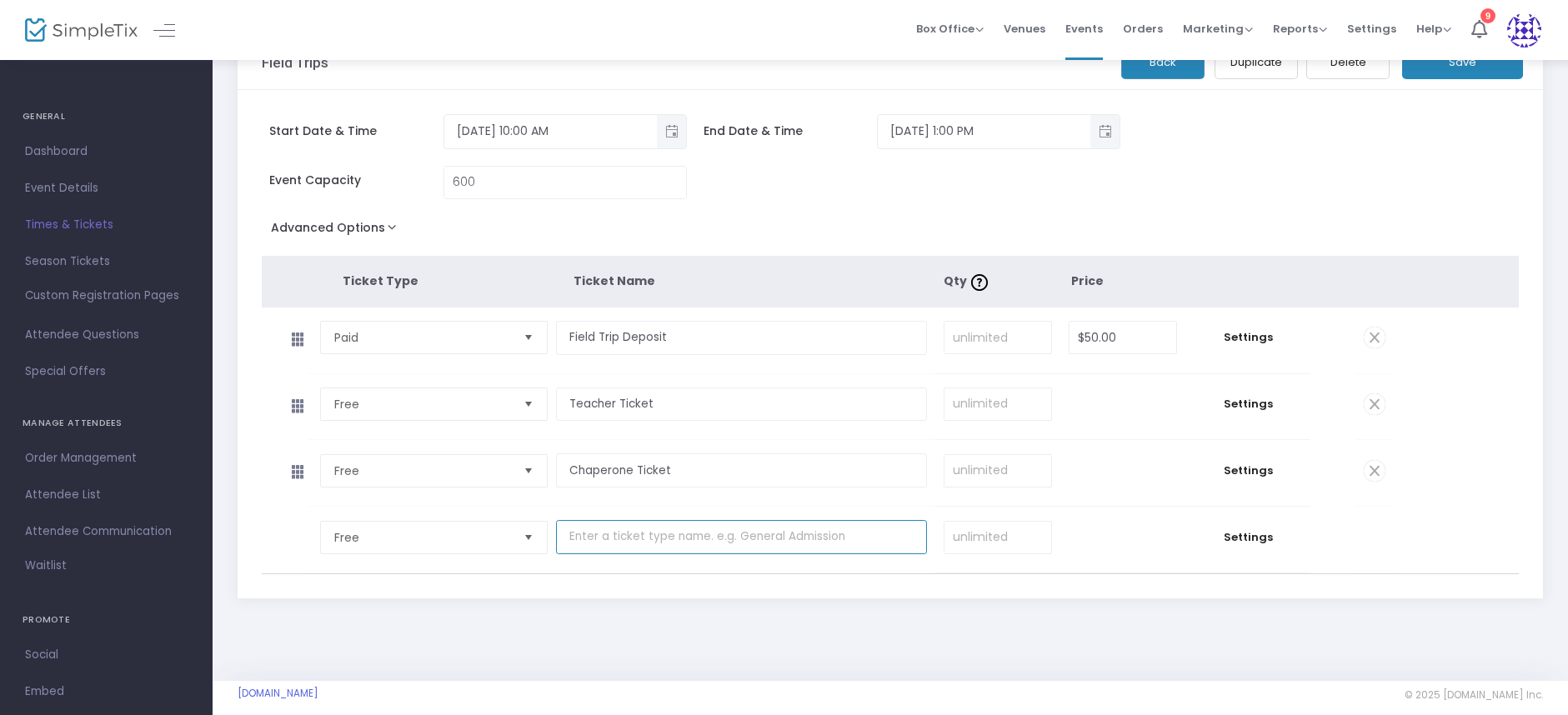
click at [634, 542] on input "text" at bounding box center [741, 536] width 371 height 34
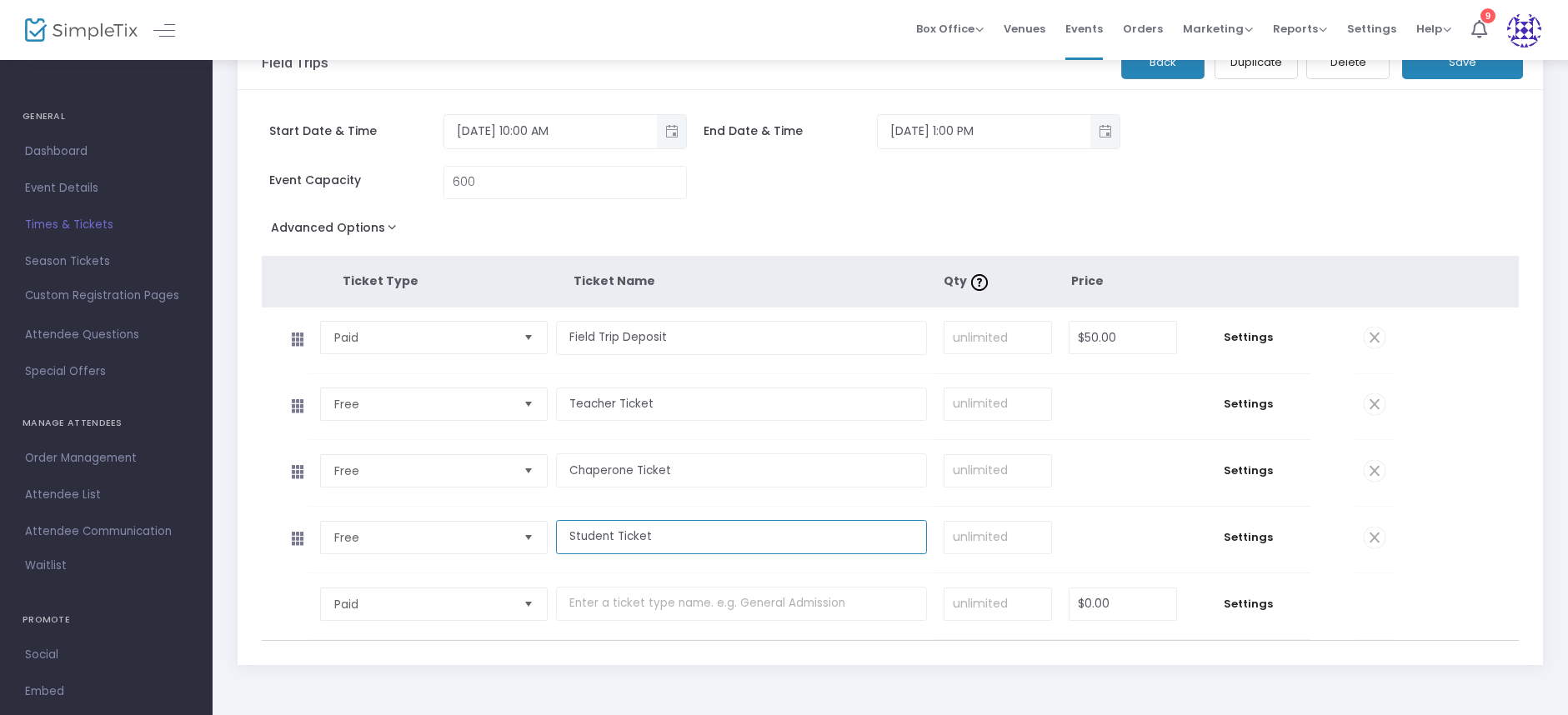
type input "Student Ticket"
click at [746, 404] on input "Teacher Ticket" at bounding box center [741, 404] width 371 height 34
click at [1254, 338] on span "Settings" at bounding box center [1248, 338] width 109 height 17
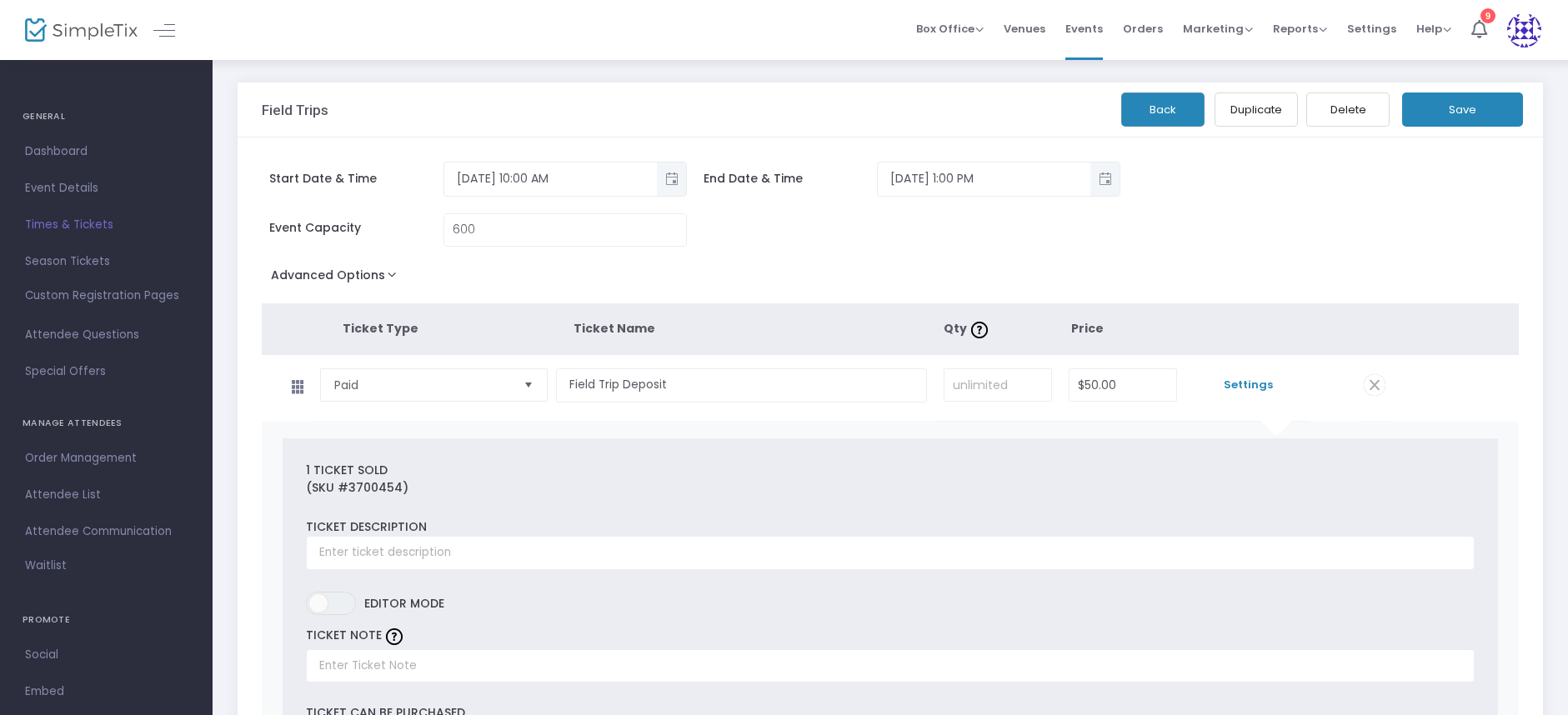
scroll to position [0, 0]
click at [82, 207] on link "Times & Tickets" at bounding box center [106, 224] width 213 height 36
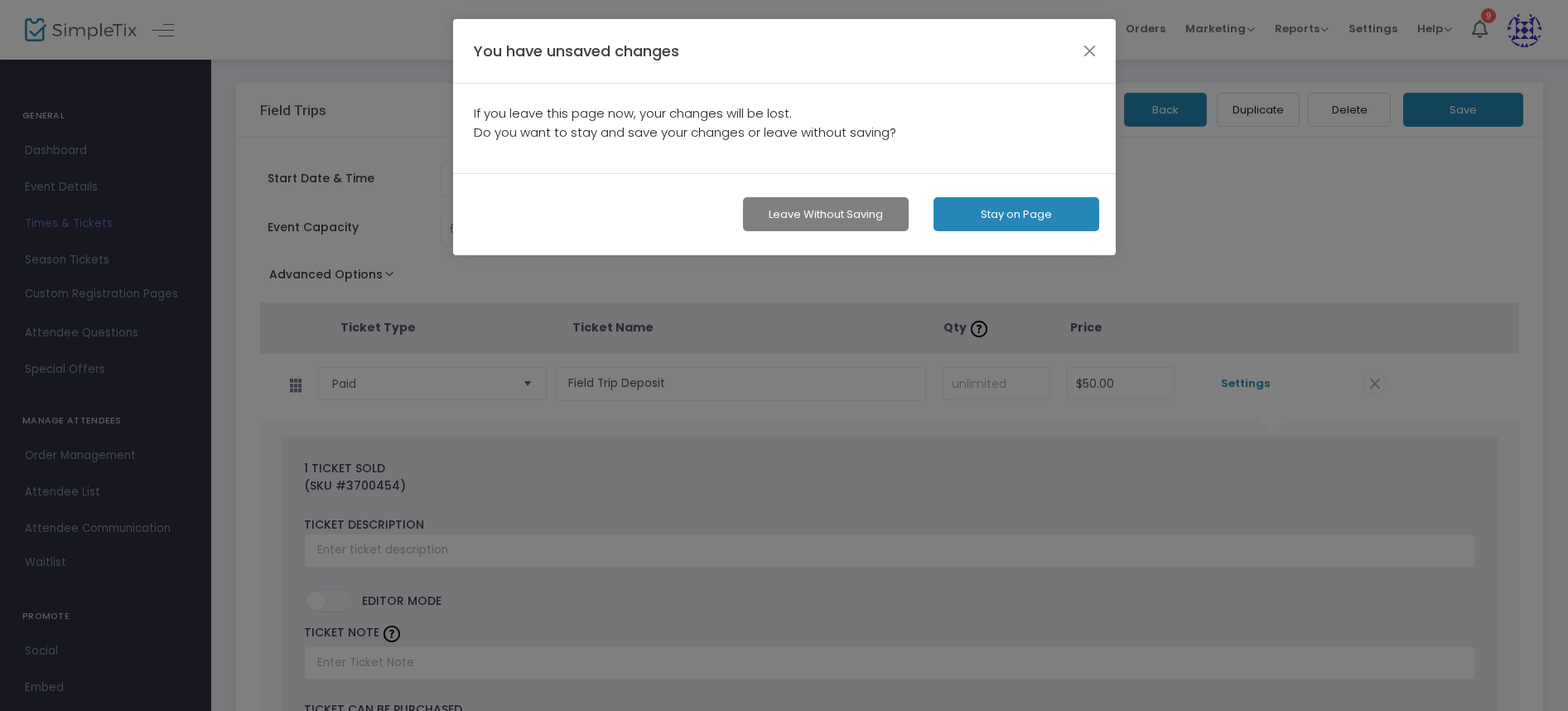
click at [951, 215] on button "Stay on Page" at bounding box center [1015, 214] width 165 height 34
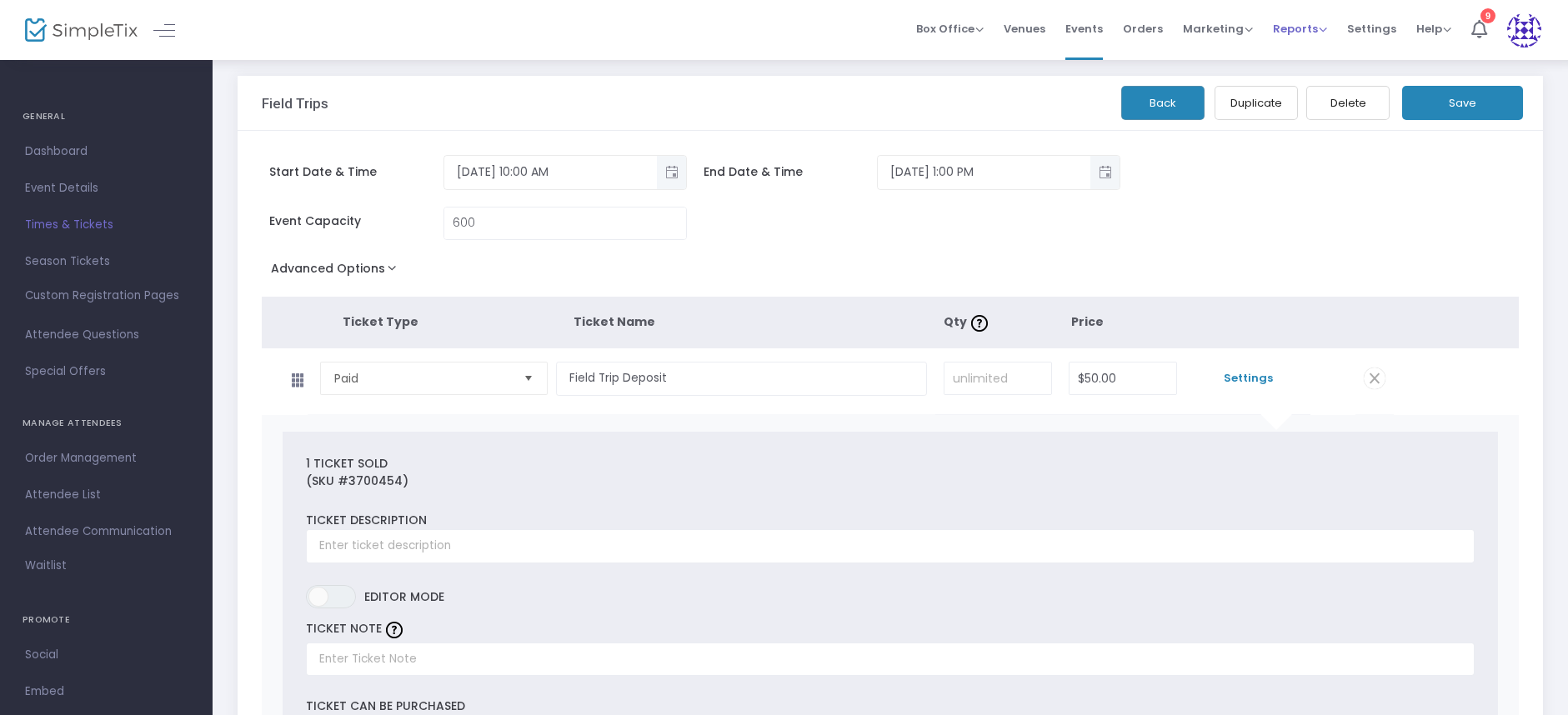
scroll to position [8, 0]
click at [1257, 384] on span "Settings" at bounding box center [1248, 377] width 109 height 17
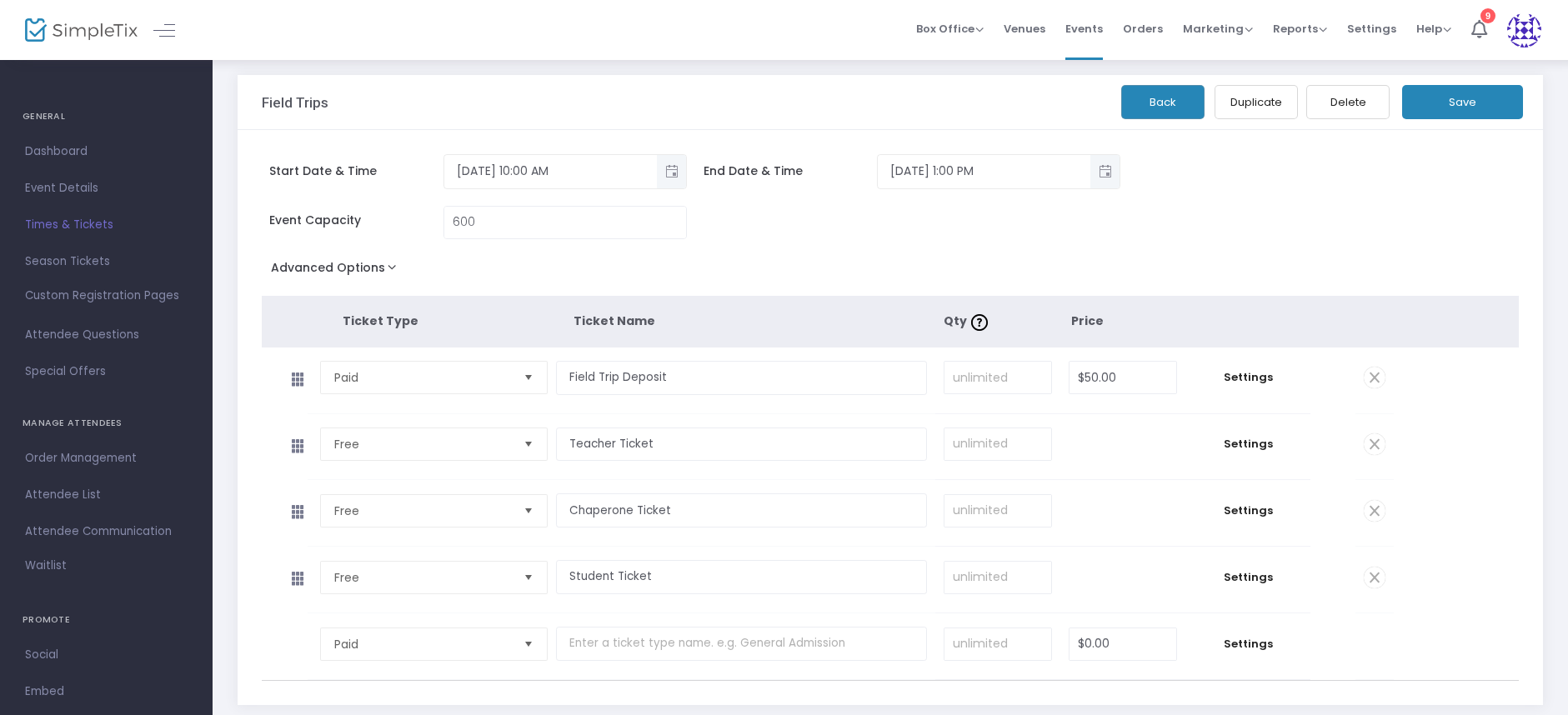
click at [1374, 375] on span at bounding box center [1375, 377] width 21 height 21
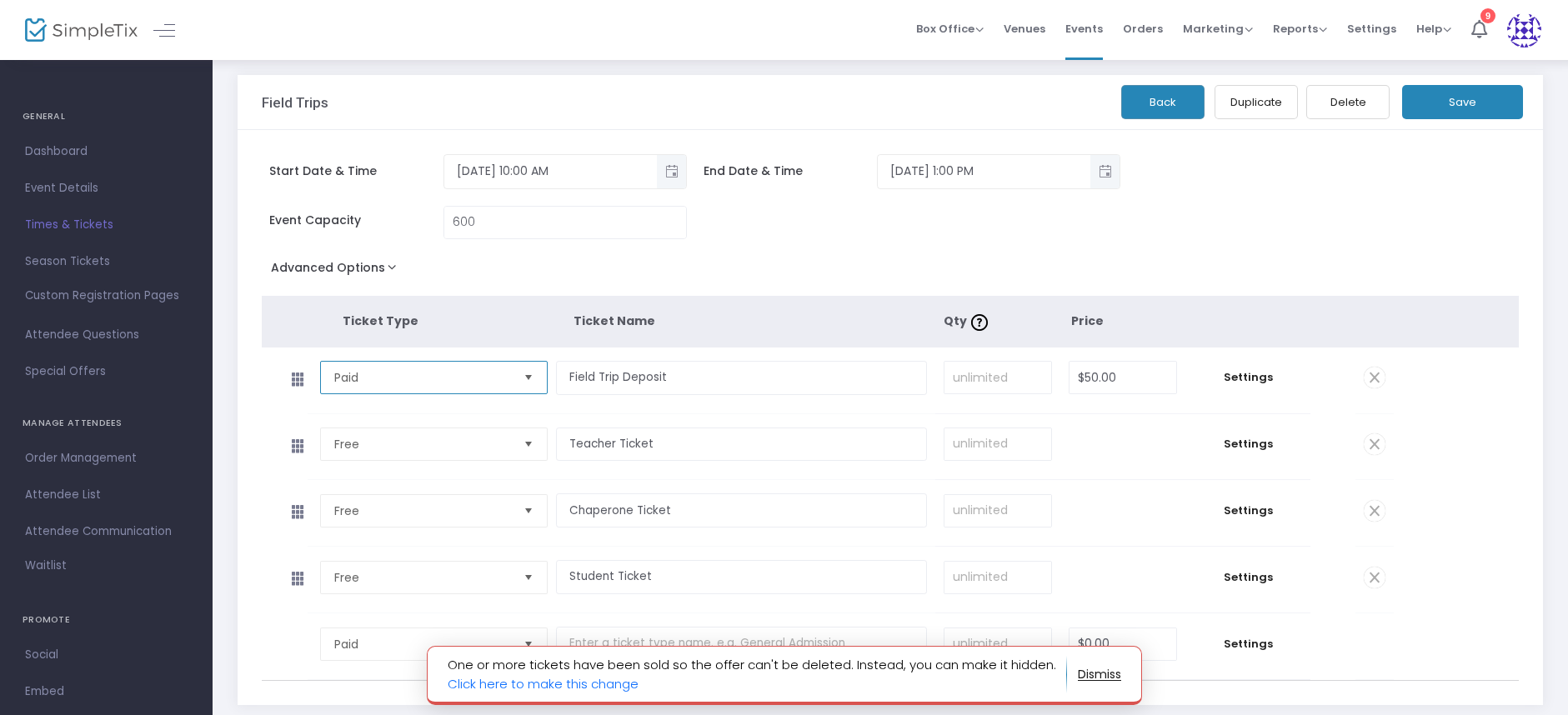
click at [498, 379] on span "Paid" at bounding box center [422, 377] width 177 height 17
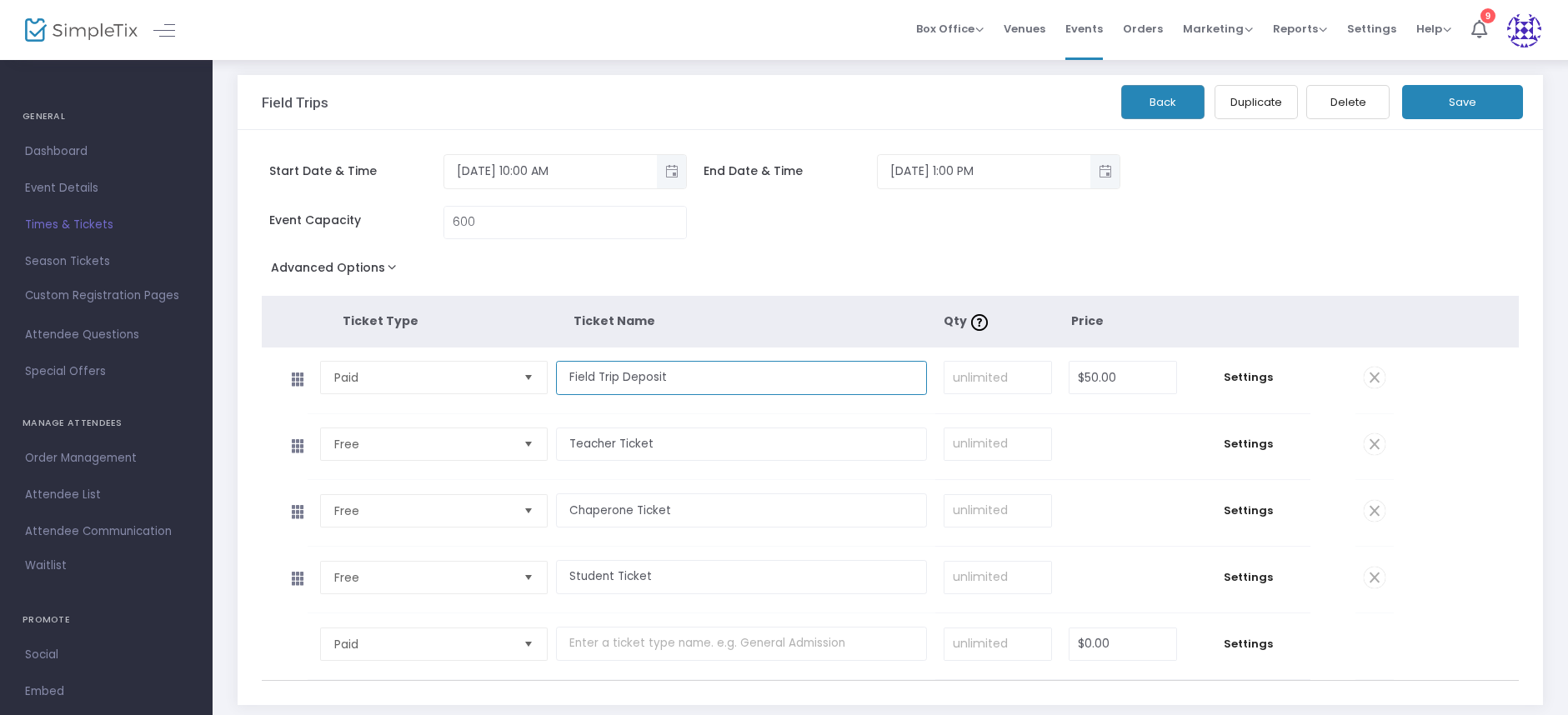
click at [694, 376] on input "Field Trip Deposit" at bounding box center [741, 377] width 371 height 34
click at [637, 377] on input "Field Trip Deposit" at bounding box center [741, 377] width 371 height 34
click at [625, 377] on input "Field Trip Deposit" at bounding box center [741, 377] width 371 height 34
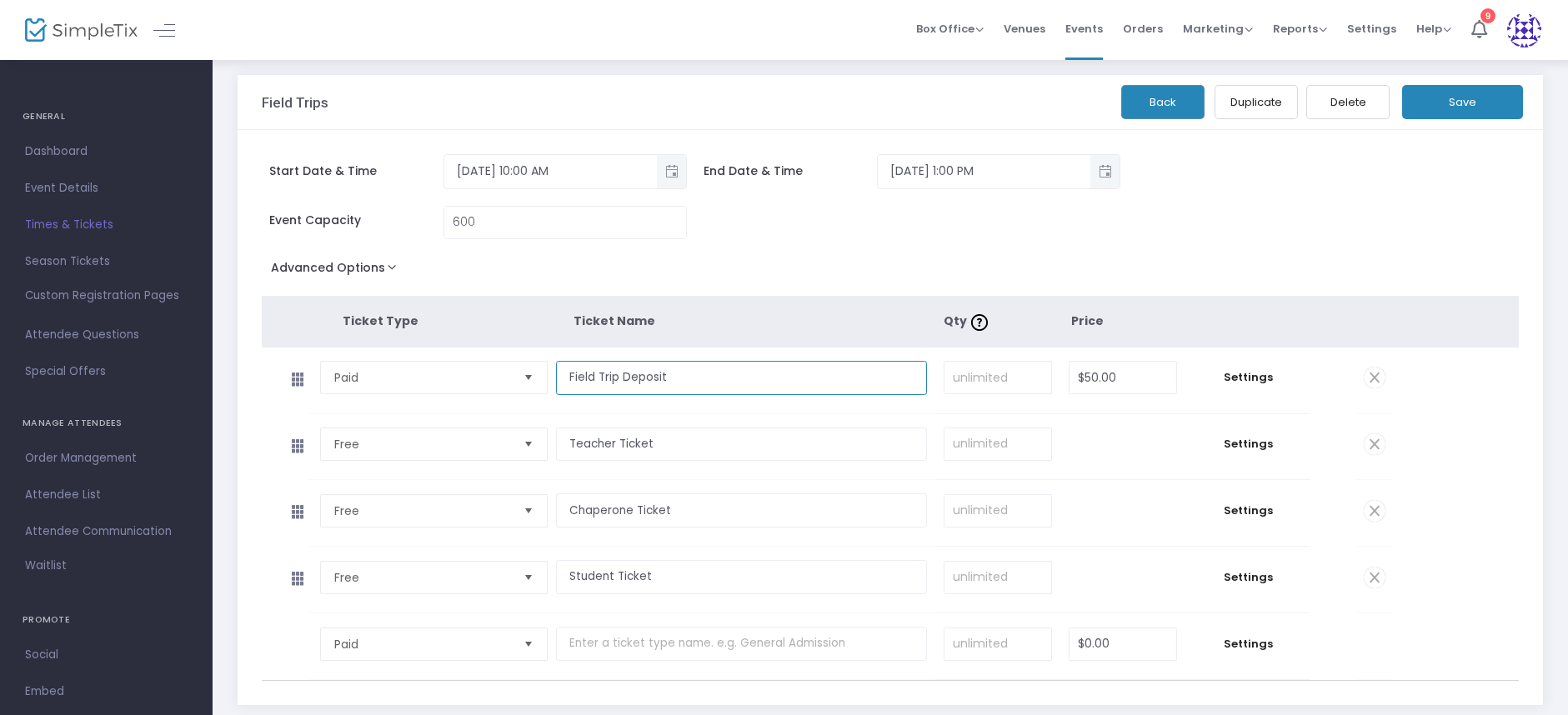
drag, startPoint x: 624, startPoint y: 377, endPoint x: 560, endPoint y: 380, distance: 64.1
click at [560, 380] on input "Field Trip Deposit" at bounding box center [741, 377] width 371 height 34
type input "Deposit"
click at [844, 410] on td "Deposit Required." at bounding box center [746, 380] width 379 height 66
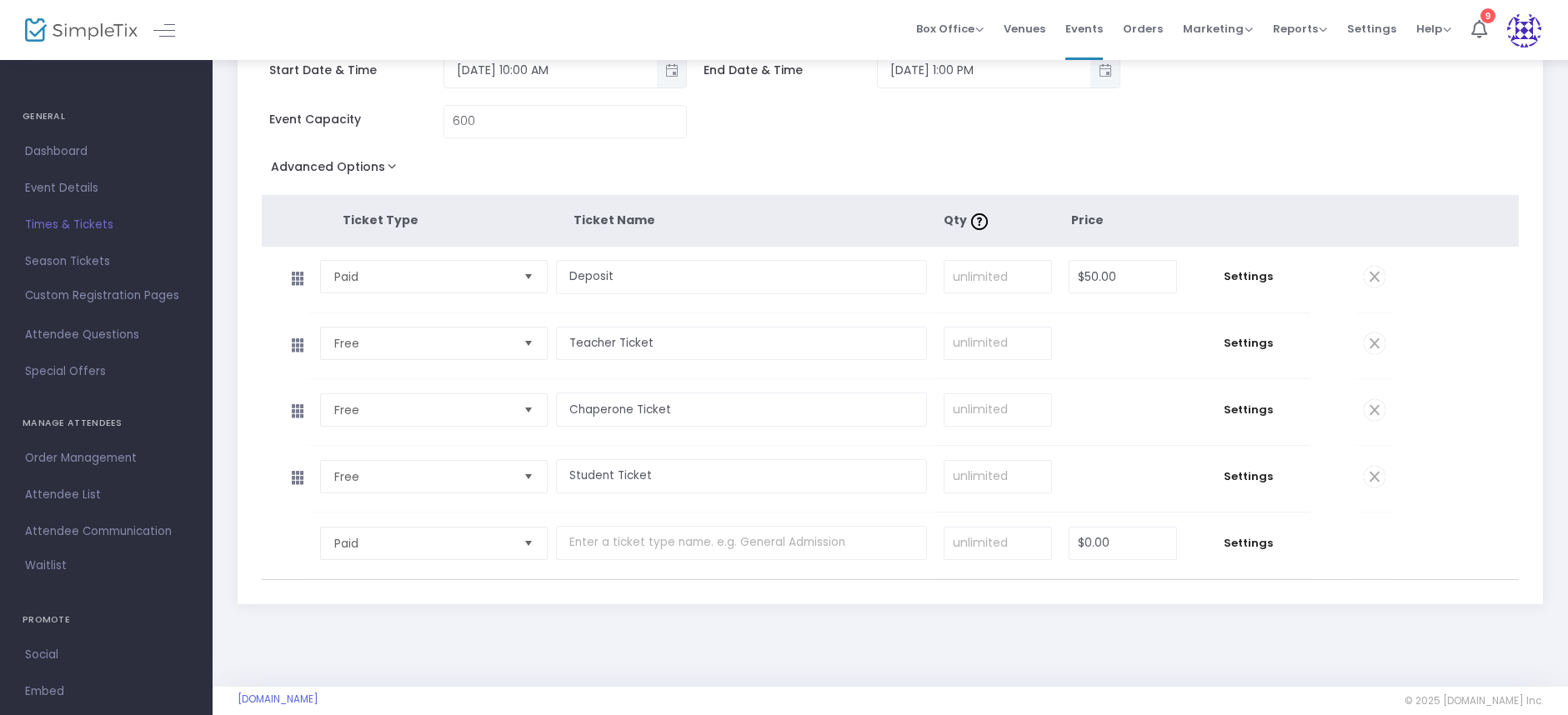
scroll to position [131, 0]
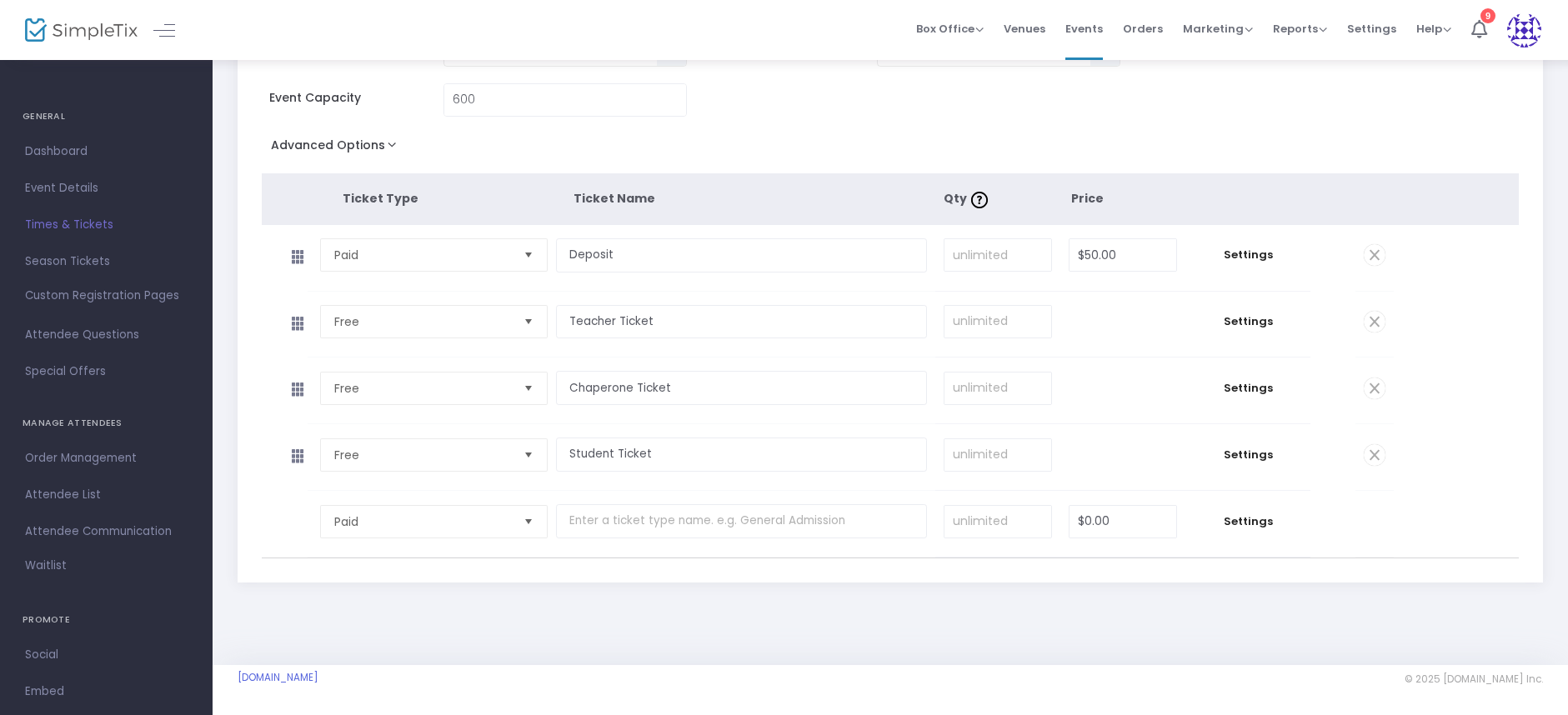
click at [1377, 323] on span at bounding box center [1375, 321] width 21 height 21
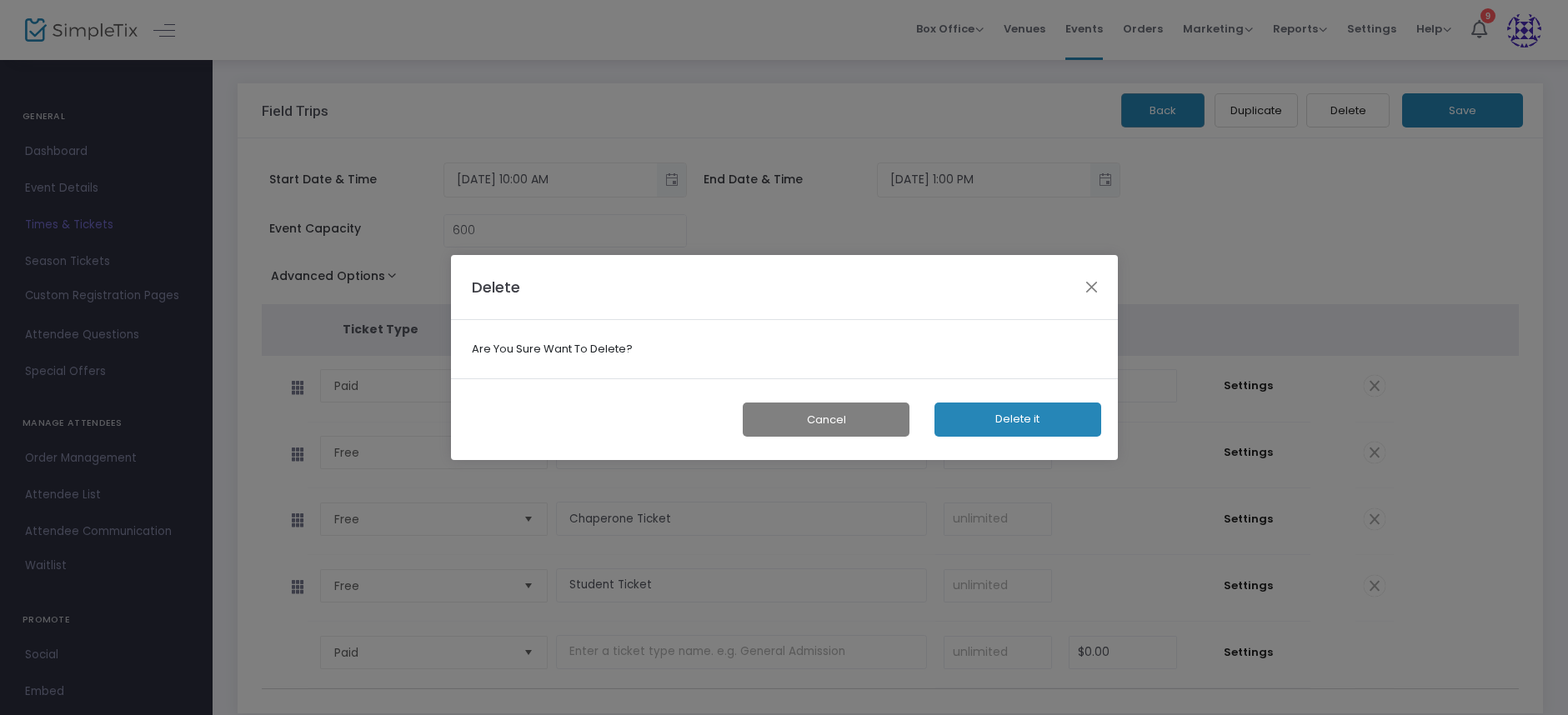
scroll to position [0, 0]
click at [1039, 426] on button "Delete it" at bounding box center [1022, 419] width 166 height 34
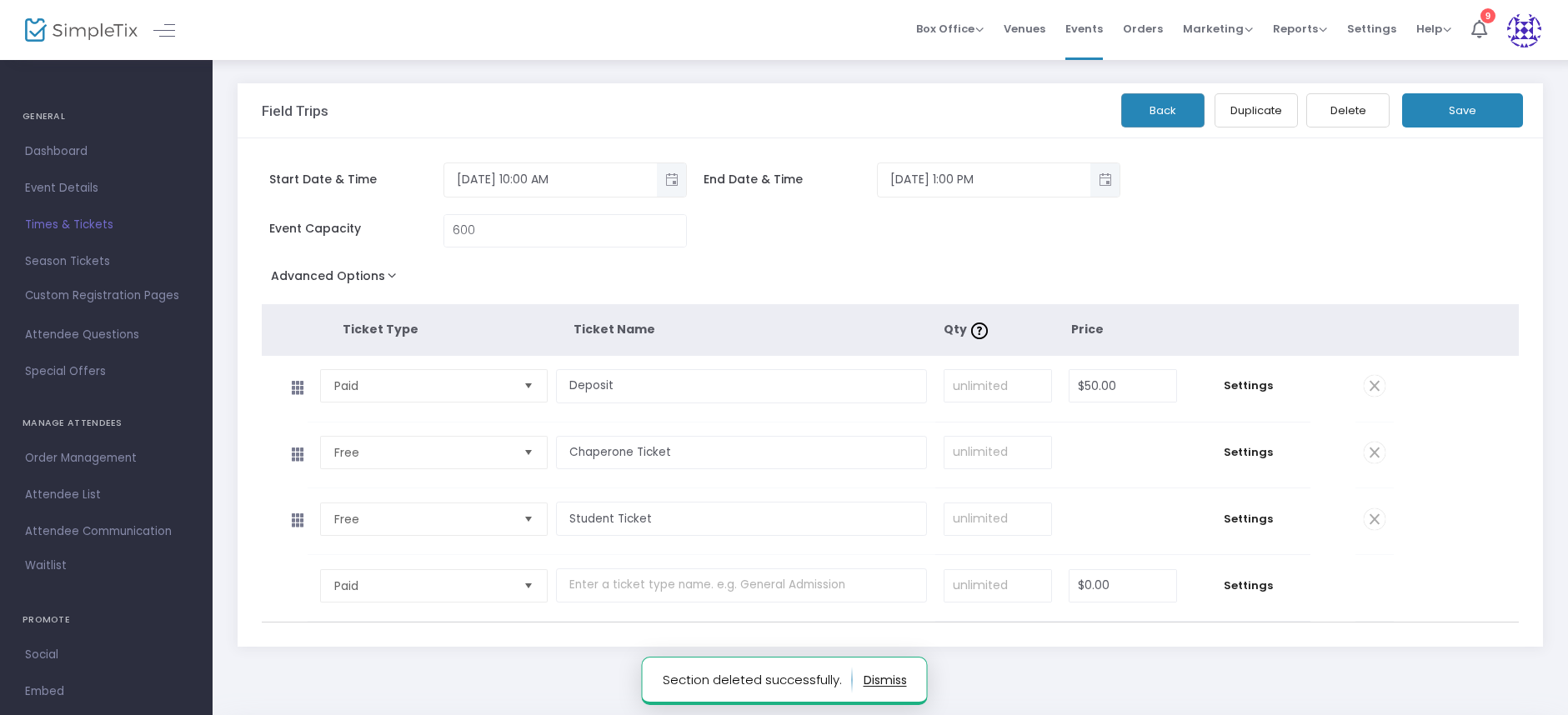
click at [1374, 450] on span at bounding box center [1375, 452] width 21 height 21
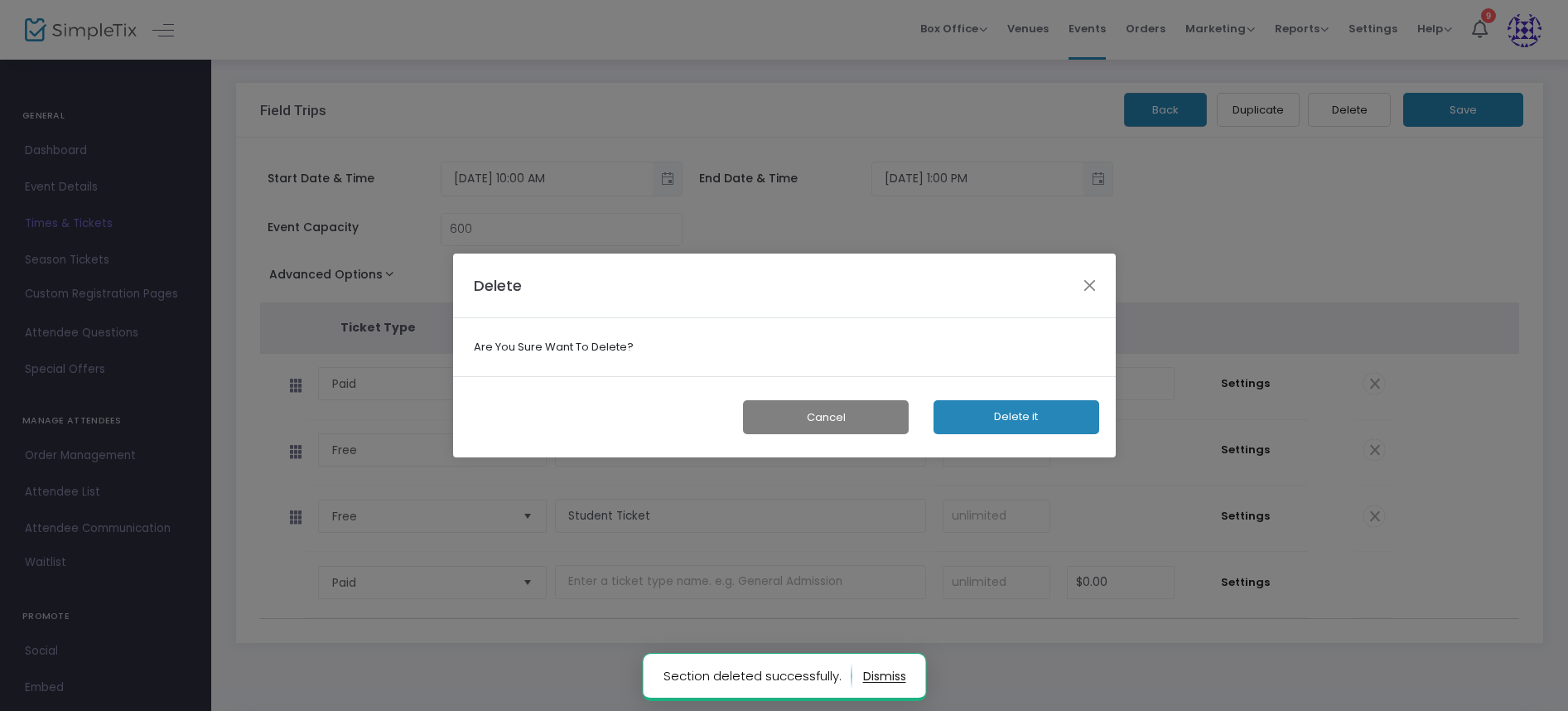
click at [1011, 423] on button "Delete it" at bounding box center [1015, 417] width 165 height 34
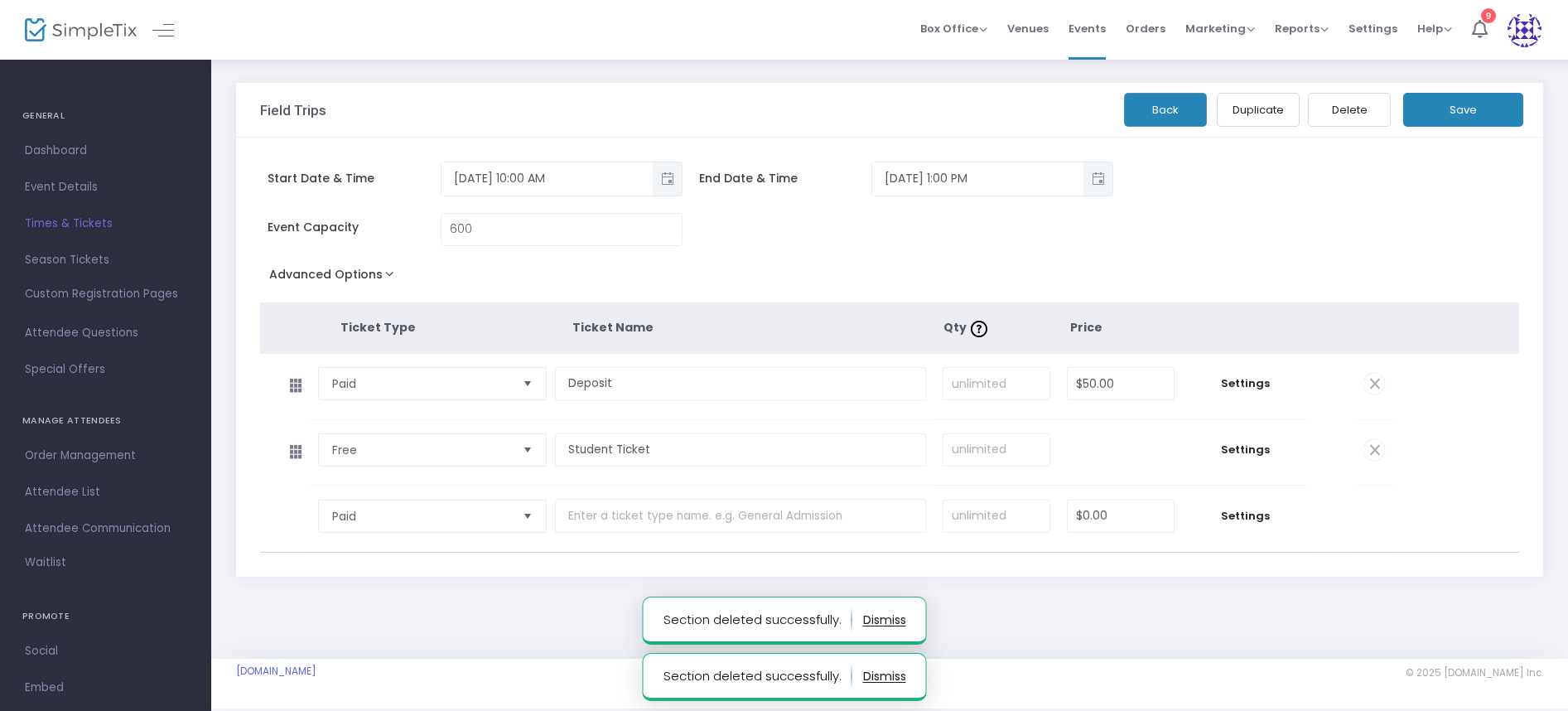
click at [1378, 447] on span at bounding box center [1374, 449] width 21 height 21
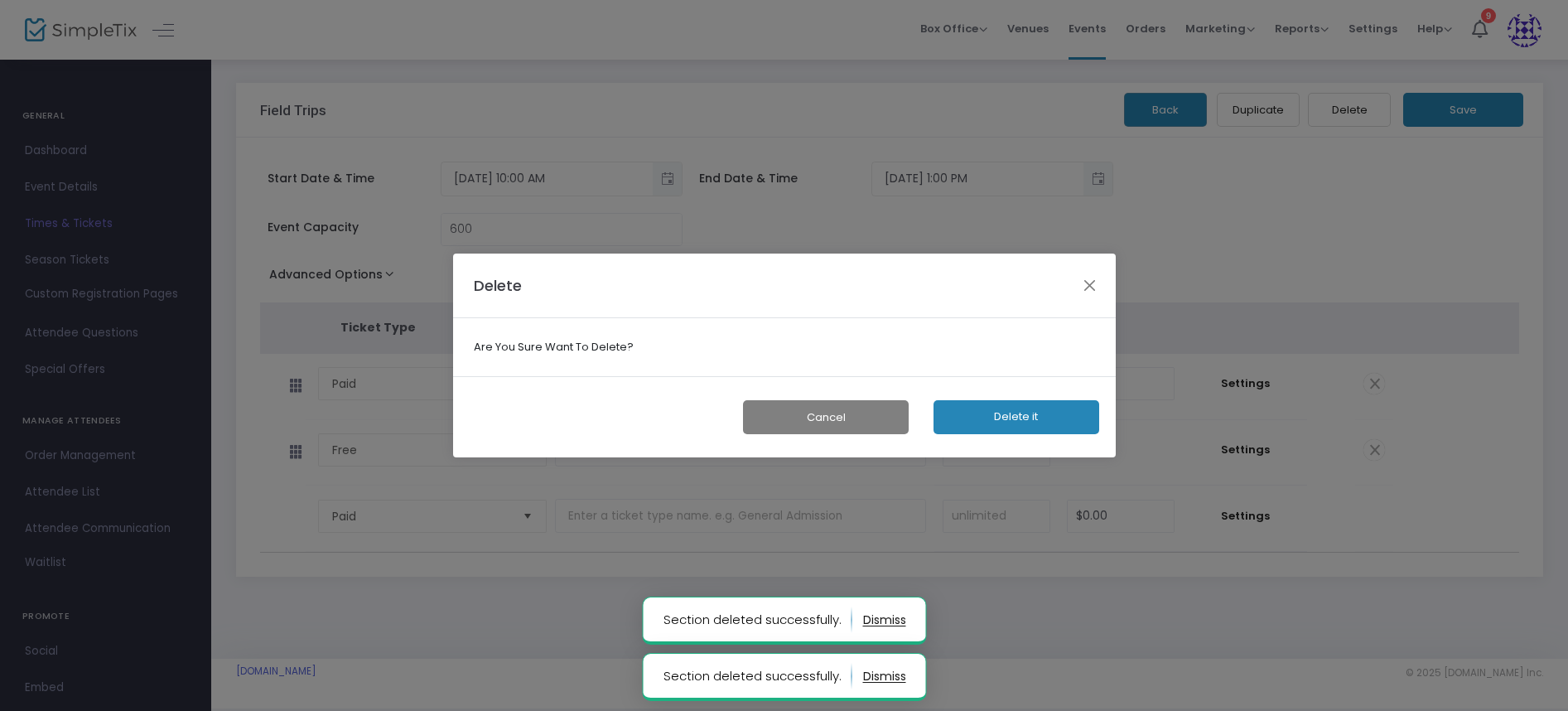
click at [1019, 425] on button "Delete it" at bounding box center [1015, 417] width 165 height 34
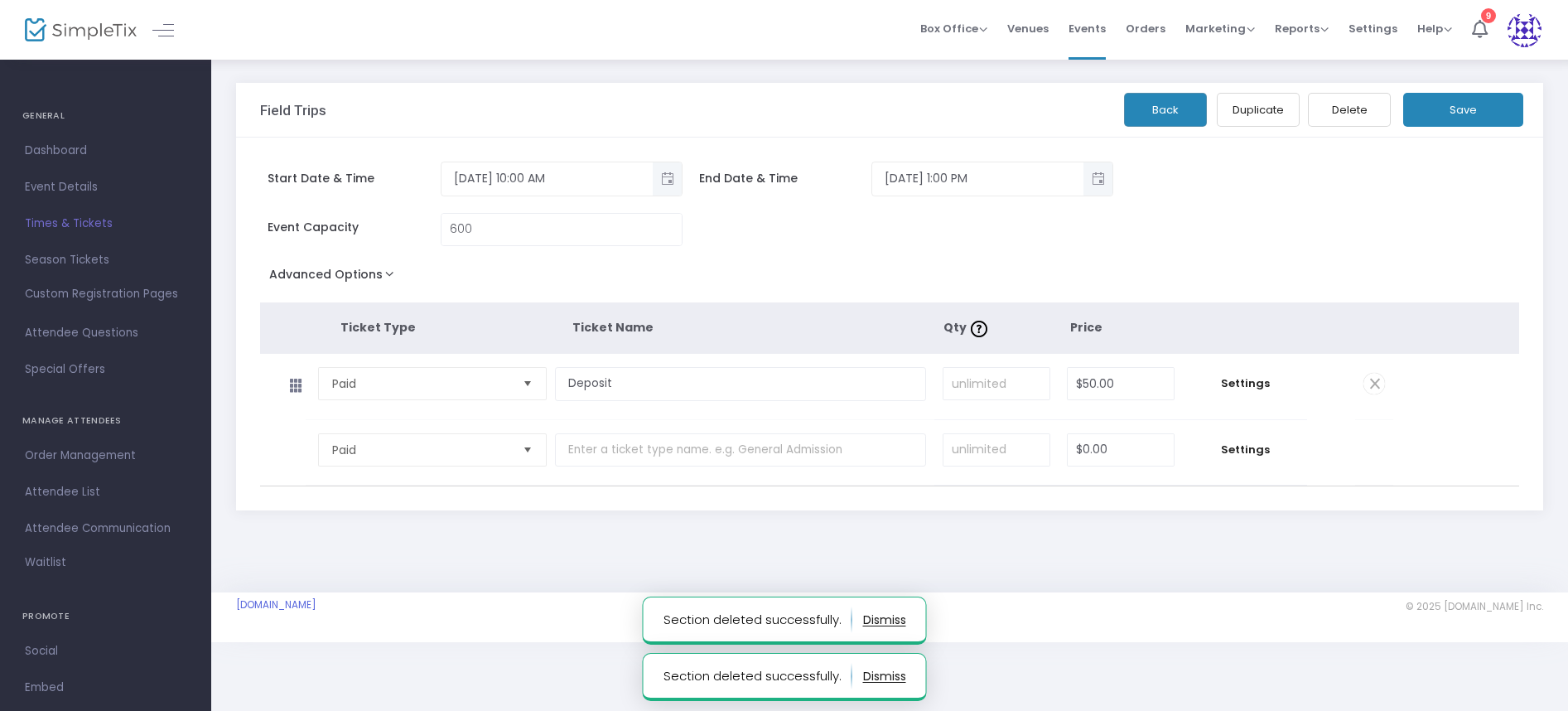
click at [1472, 108] on button "Save" at bounding box center [1464, 109] width 120 height 34
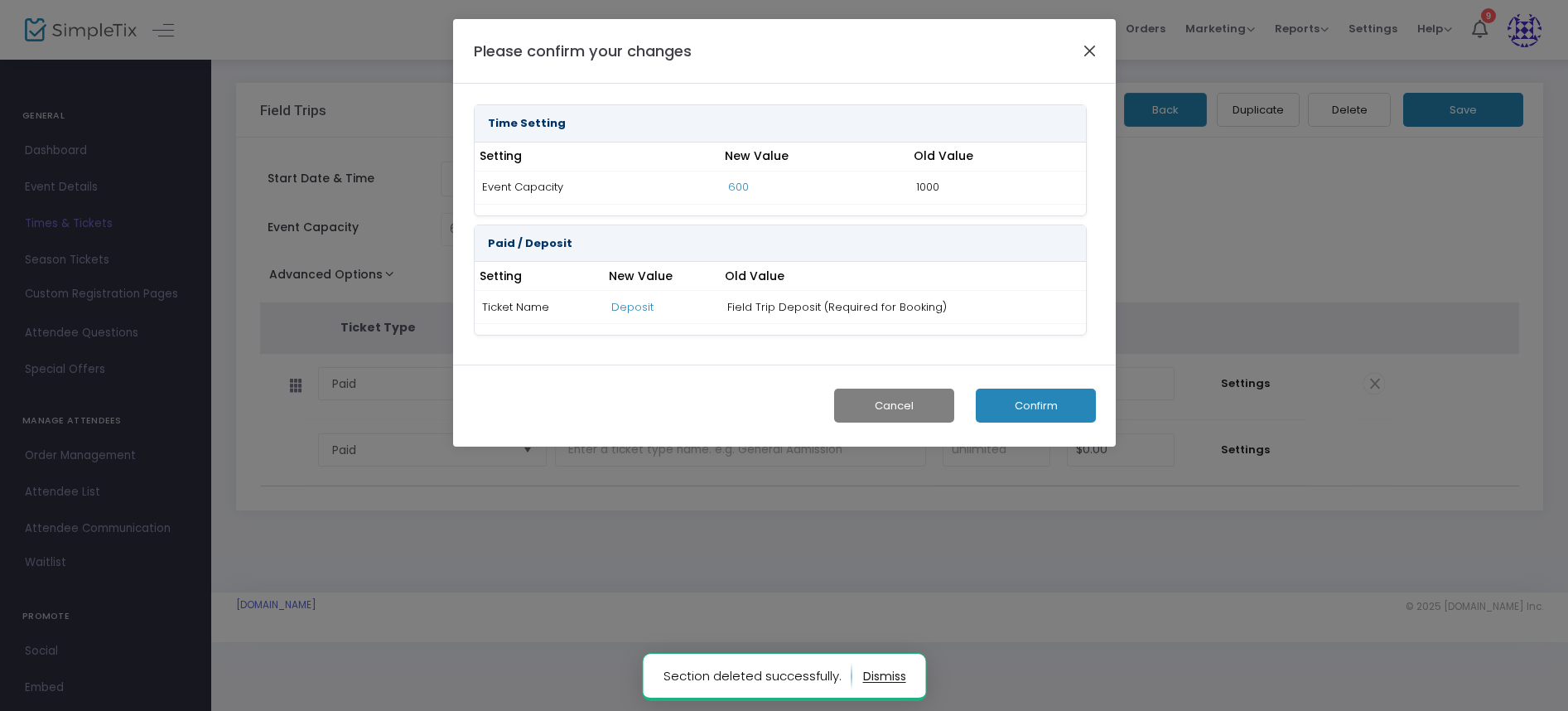
click at [1092, 52] on button "Close" at bounding box center [1088, 50] width 21 height 21
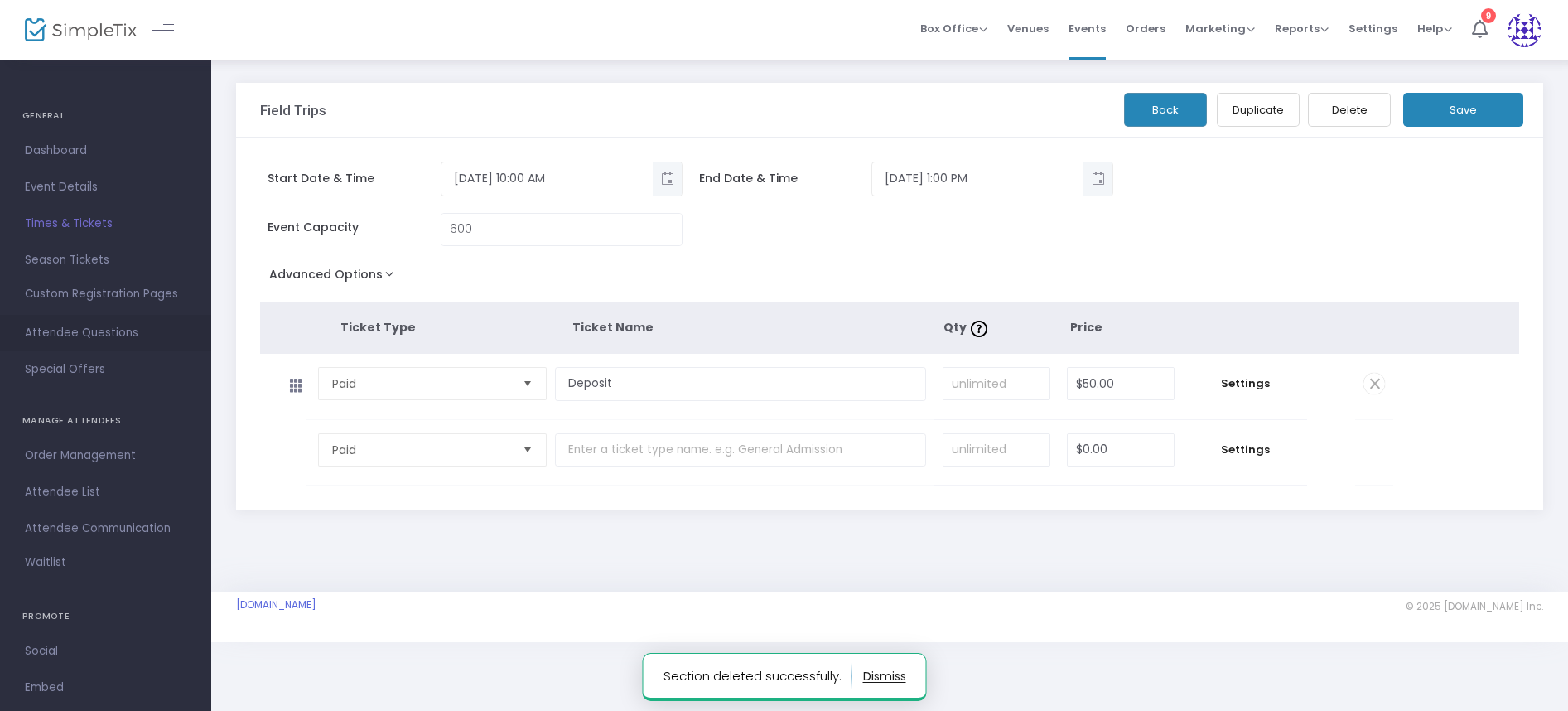
click at [93, 343] on span "Attendee Questions" at bounding box center [105, 333] width 162 height 21
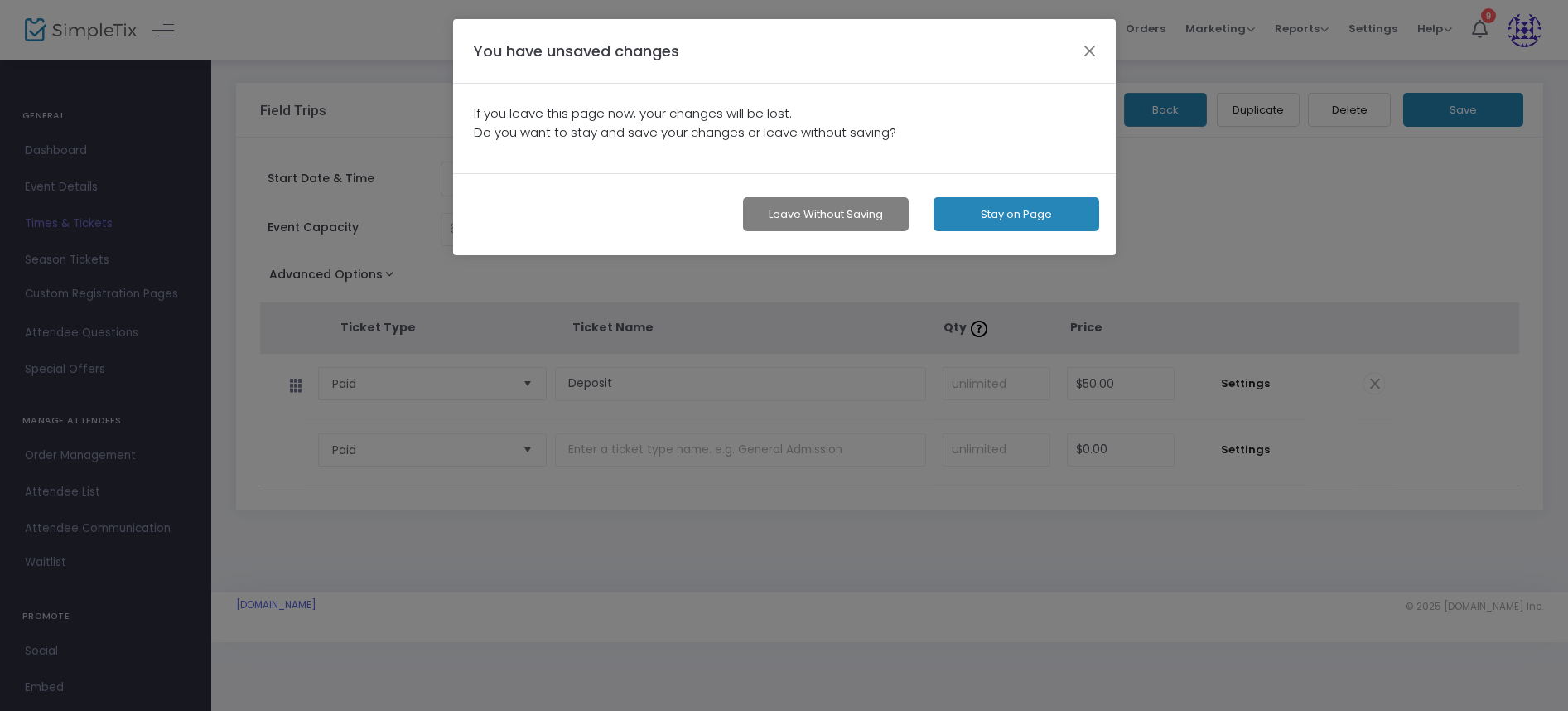
click at [844, 225] on button "Leave without Saving" at bounding box center [825, 214] width 165 height 34
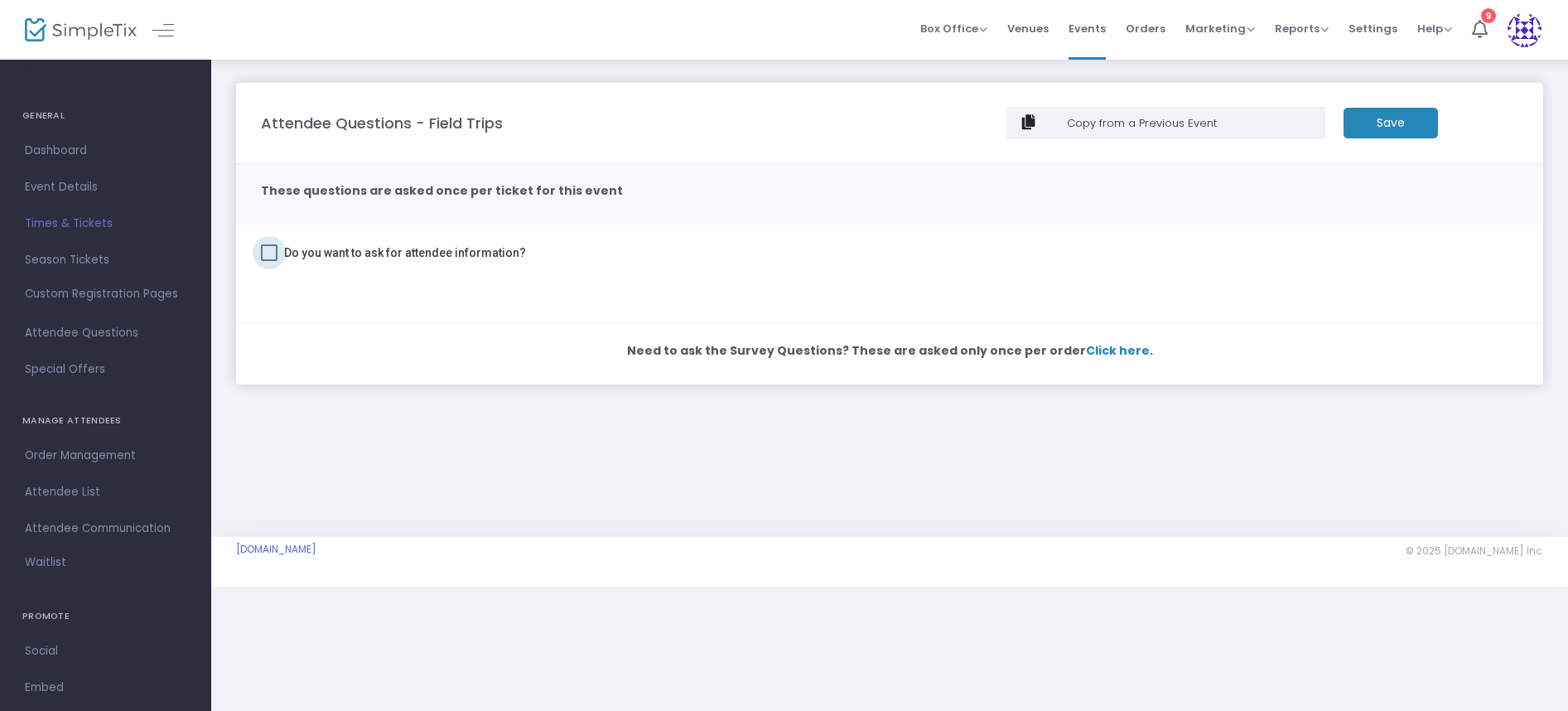
click at [268, 259] on span at bounding box center [269, 252] width 17 height 17
click at [268, 261] on input "Do you want to ask for attendee information?" at bounding box center [268, 261] width 1 height 1
checkbox input "true"
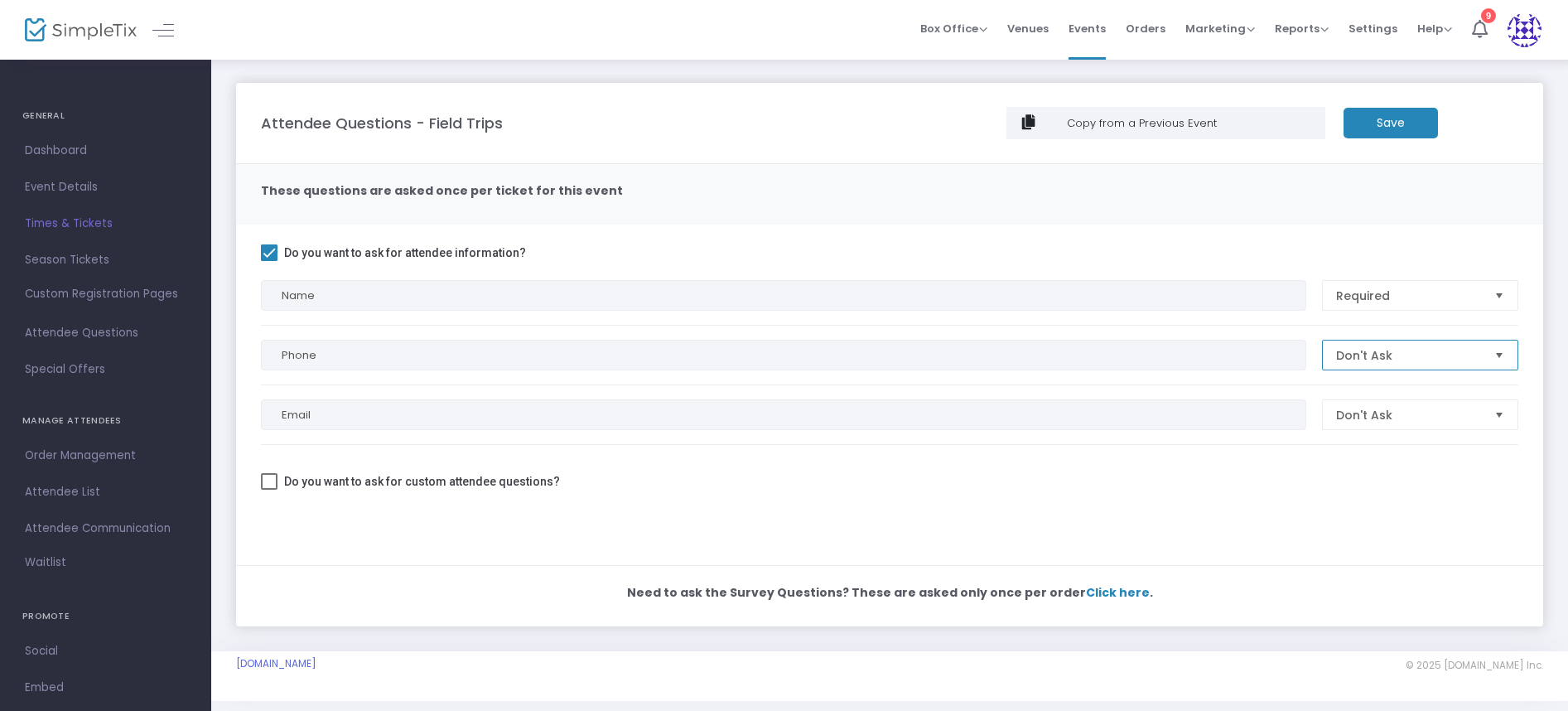
click at [1411, 358] on span "Don't Ask" at bounding box center [1408, 356] width 145 height 17
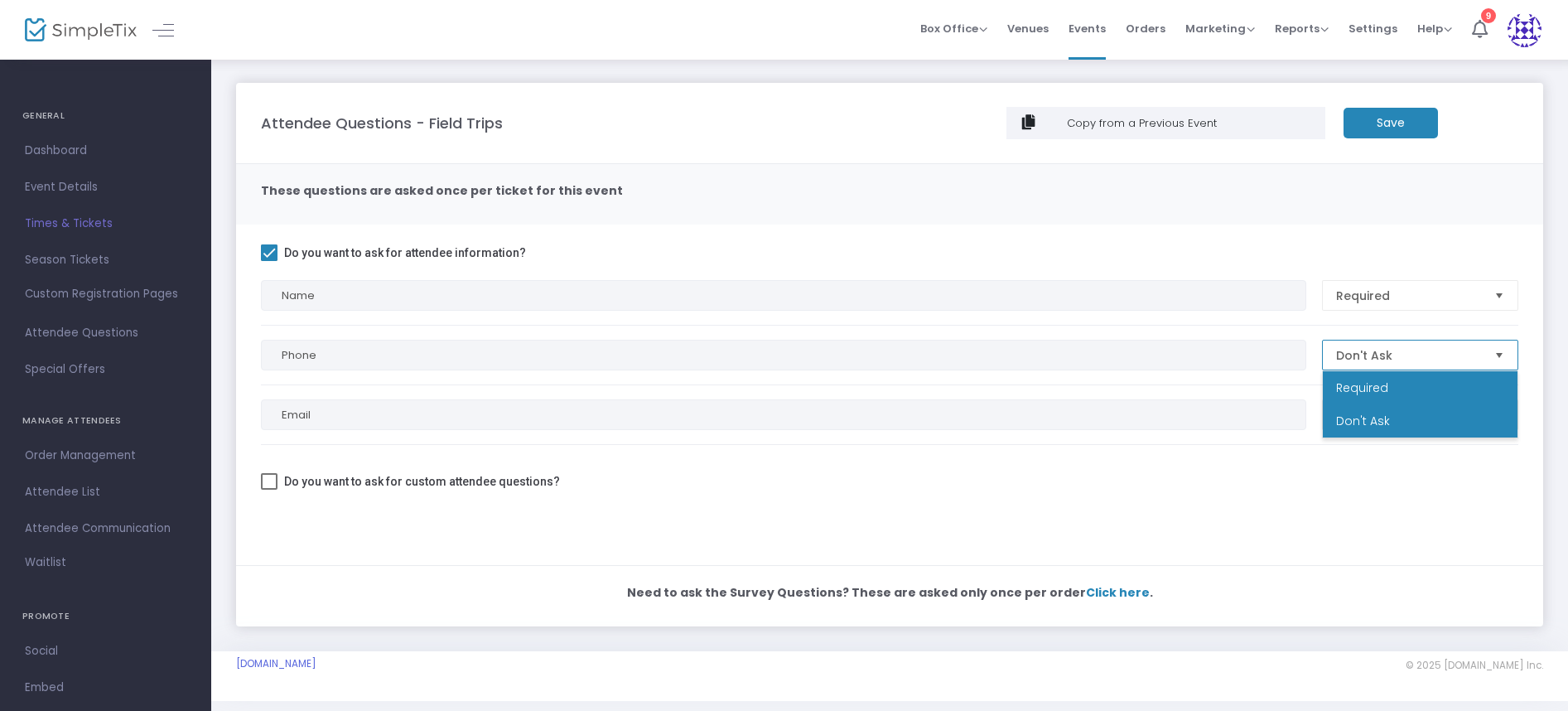
click at [1404, 397] on li "Required" at bounding box center [1420, 388] width 195 height 33
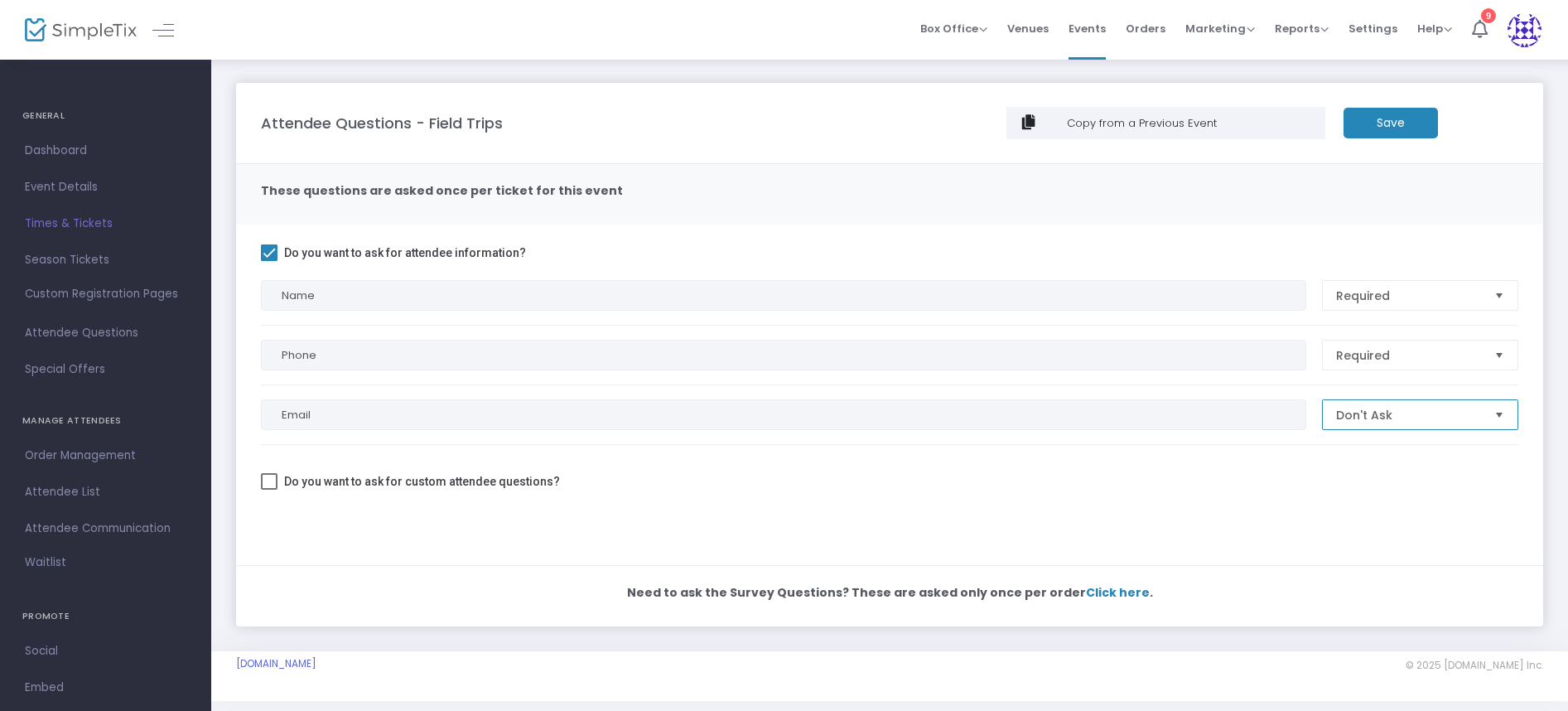
click at [1393, 415] on span "Don't Ask" at bounding box center [1408, 415] width 145 height 17
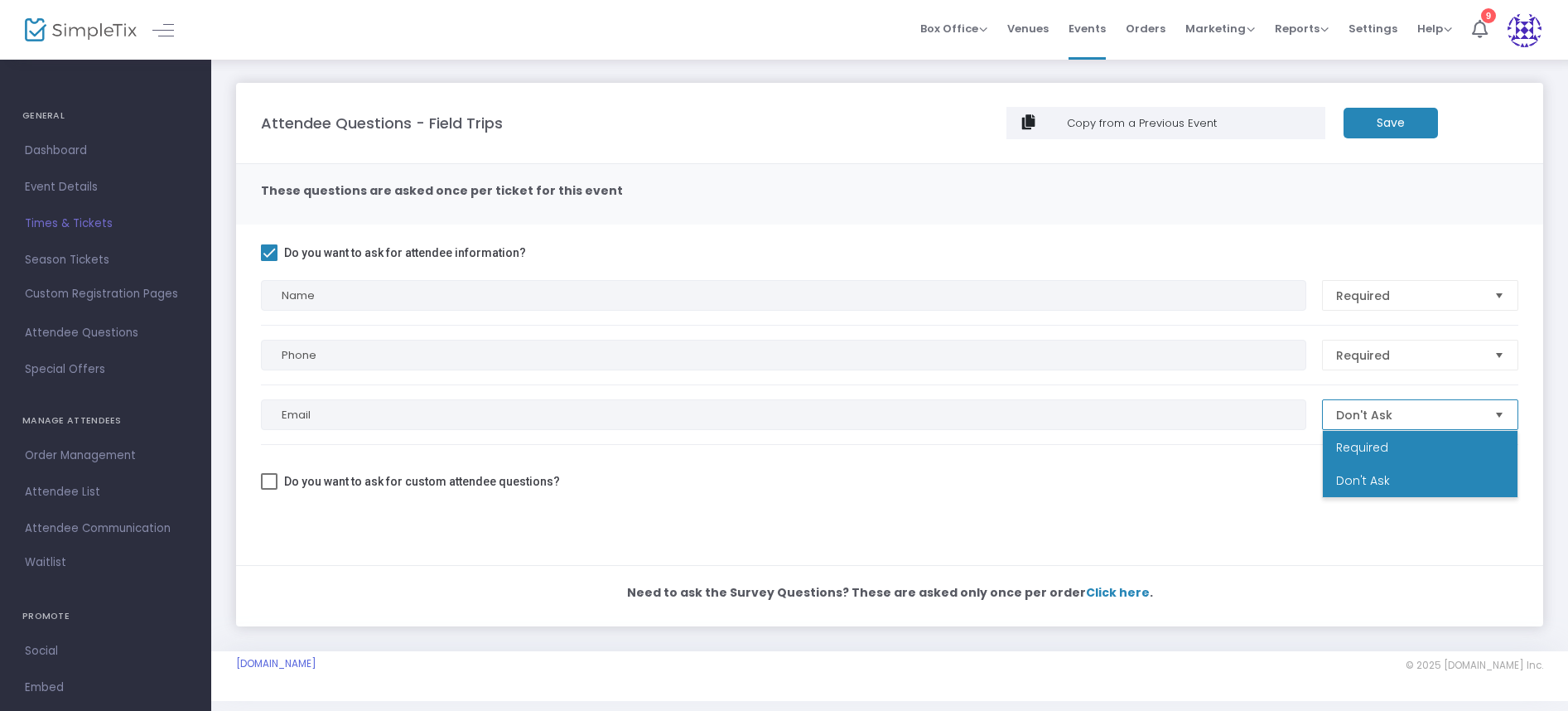
click at [1394, 438] on li "Required" at bounding box center [1420, 447] width 195 height 33
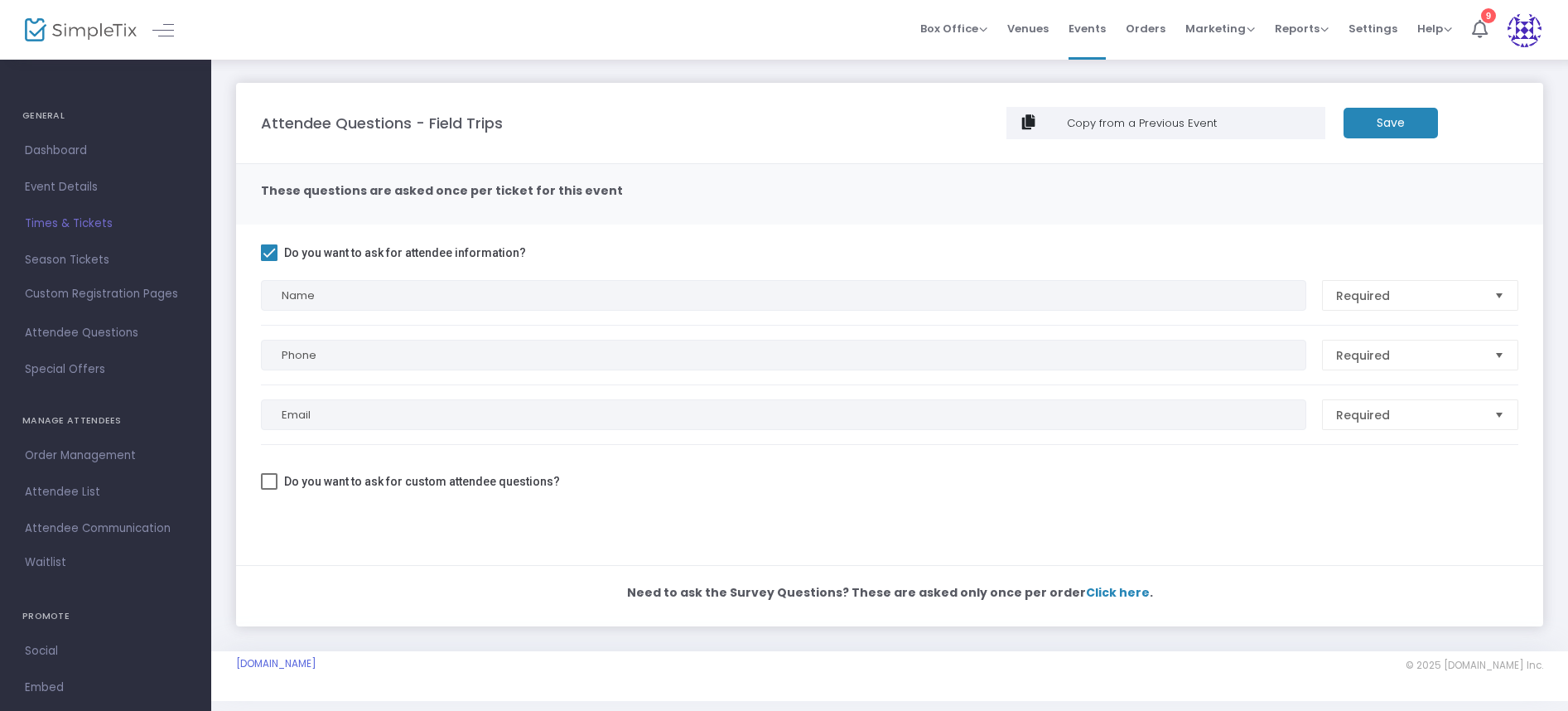
click at [275, 482] on span at bounding box center [269, 482] width 17 height 17
click at [269, 490] on input "Do you want to ask for custom attendee questions?" at bounding box center [268, 490] width 1 height 1
checkbox input "true"
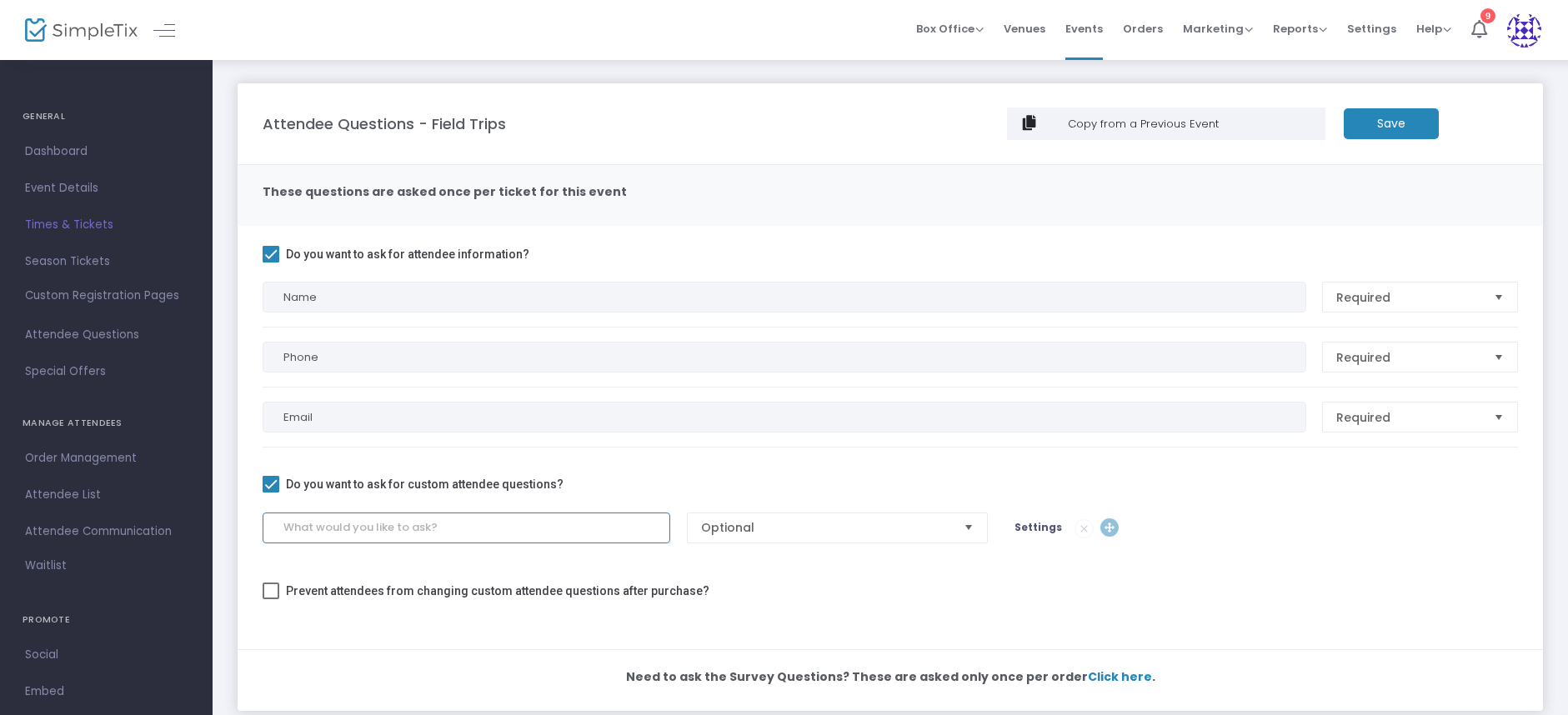
click at [486, 527] on input at bounding box center [466, 527] width 407 height 31
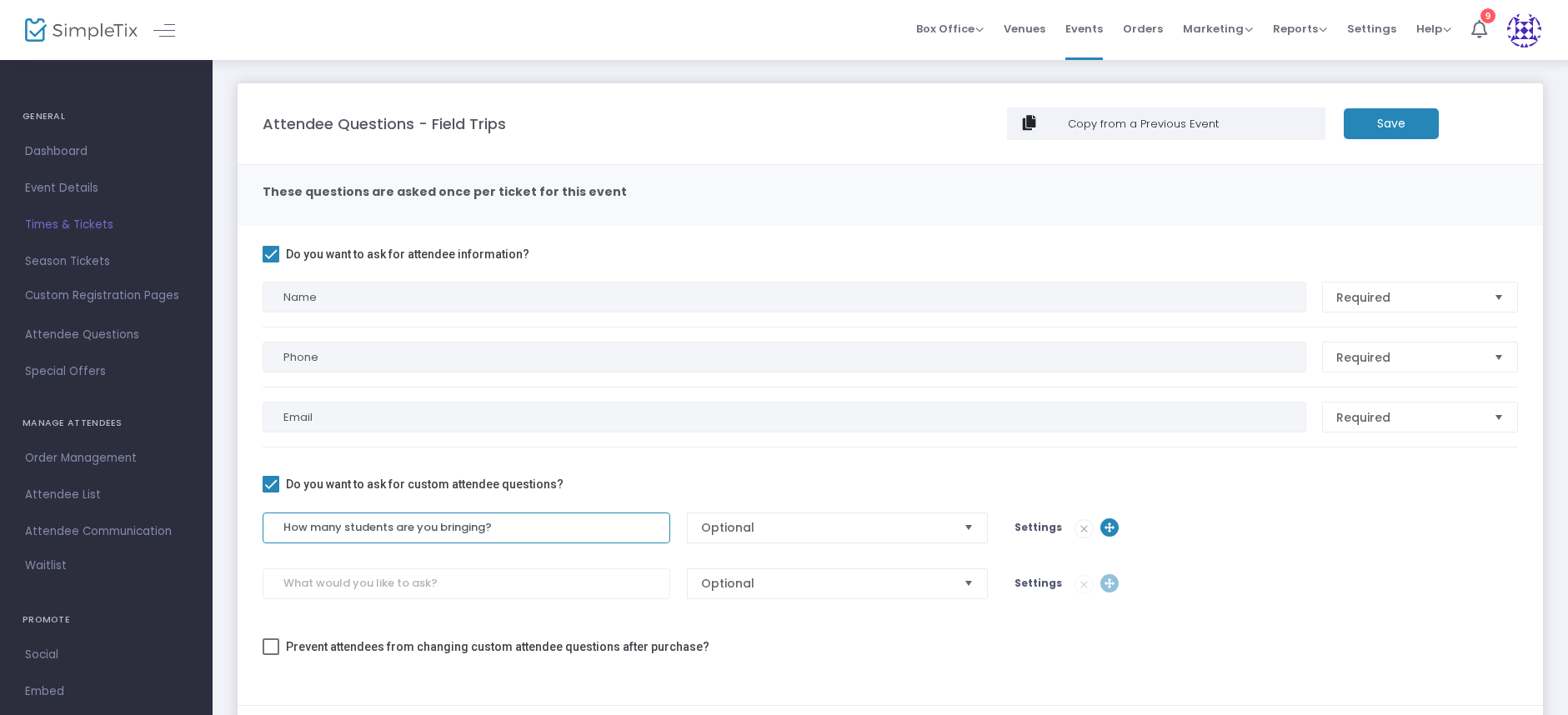
type input "How many students are you bringing?"
click at [403, 584] on input at bounding box center [466, 583] width 407 height 31
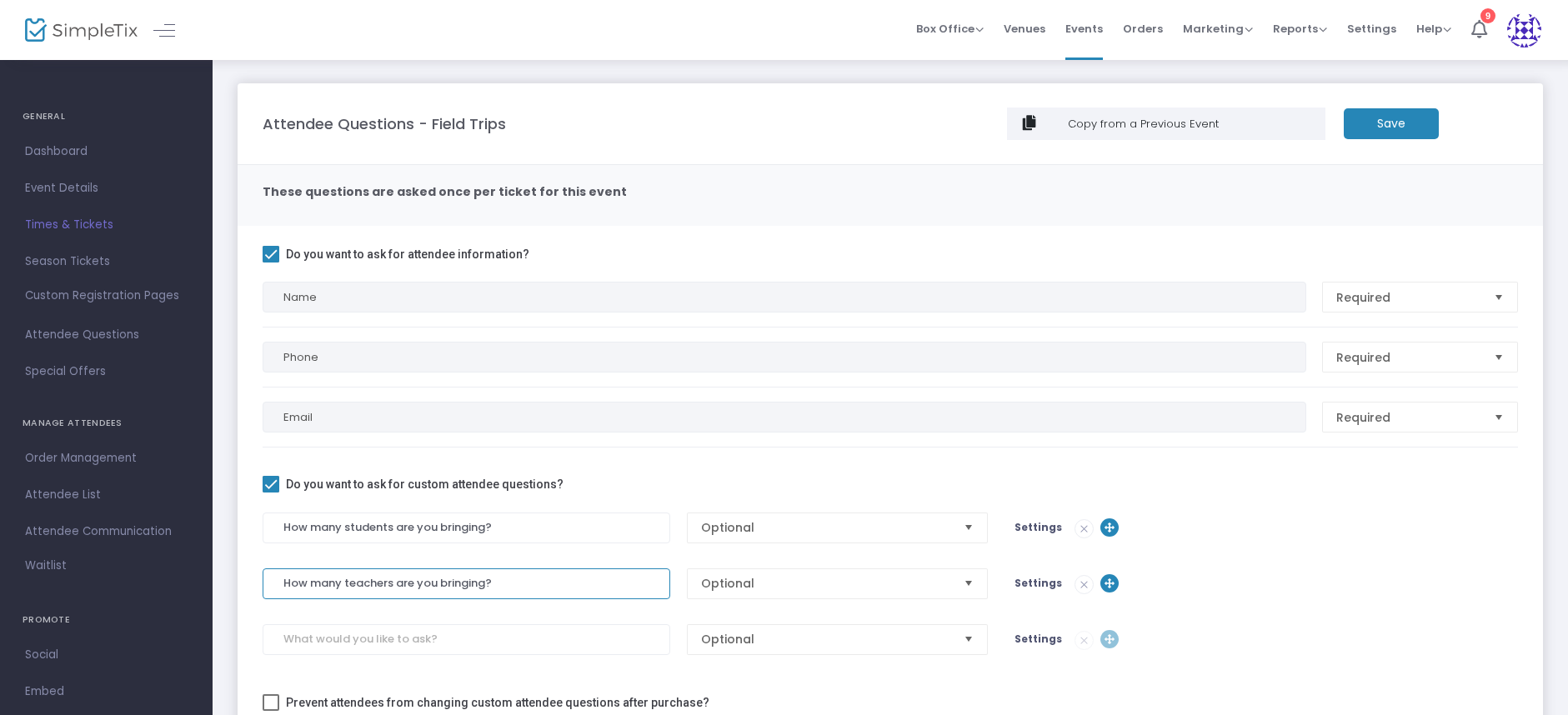
type input "How many teachers are you bringing?"
click at [396, 638] on input at bounding box center [466, 639] width 407 height 31
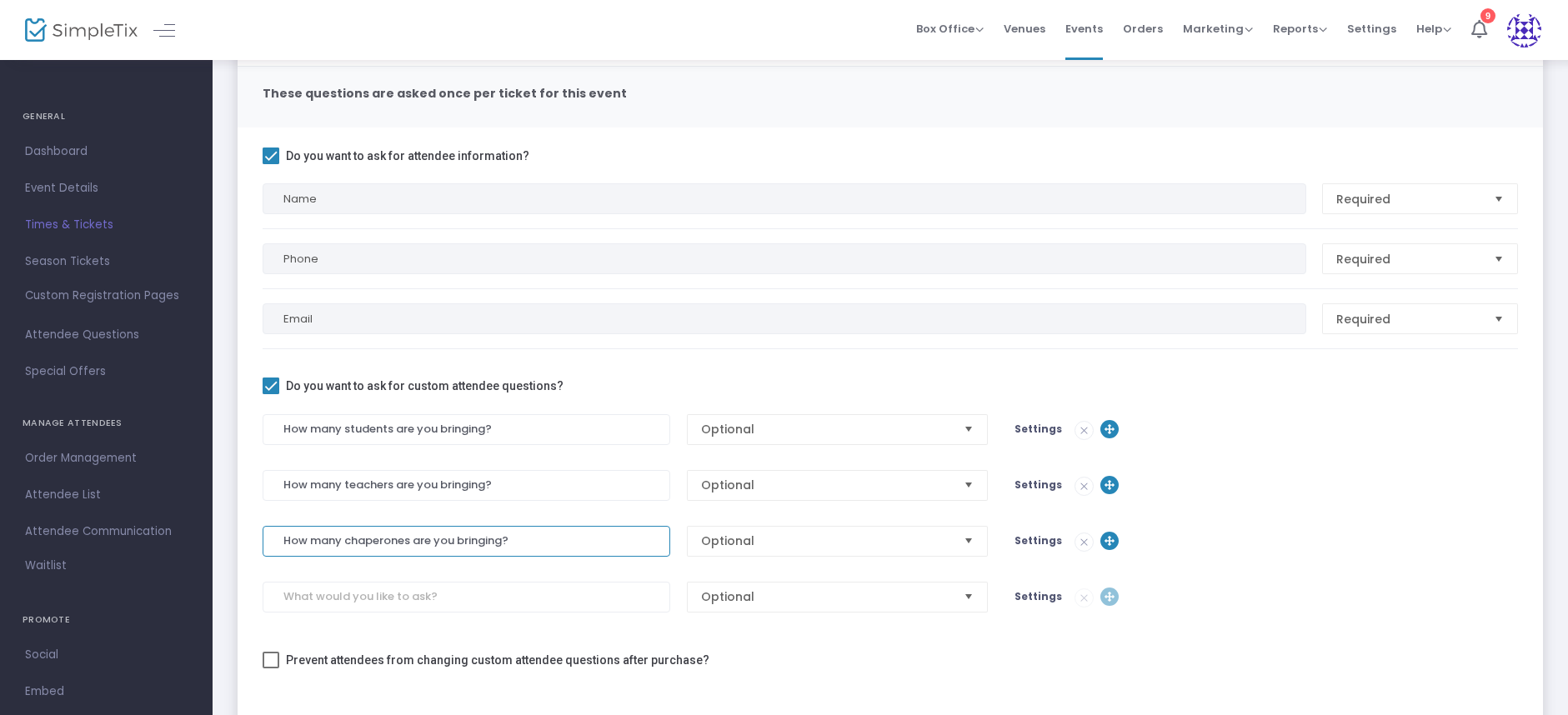
scroll to position [125, 0]
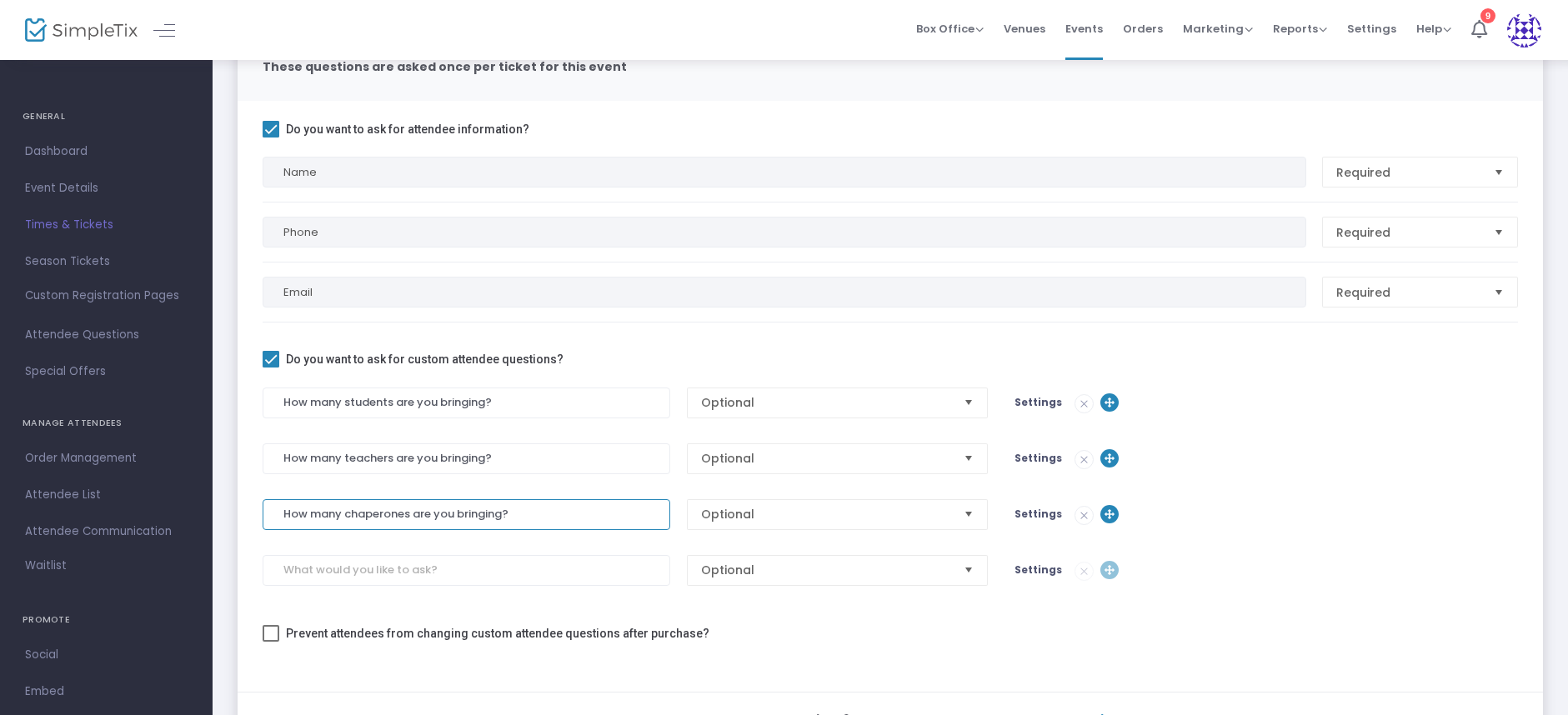
type input "How many chaperones are you bringing?"
click at [431, 583] on input at bounding box center [466, 570] width 407 height 31
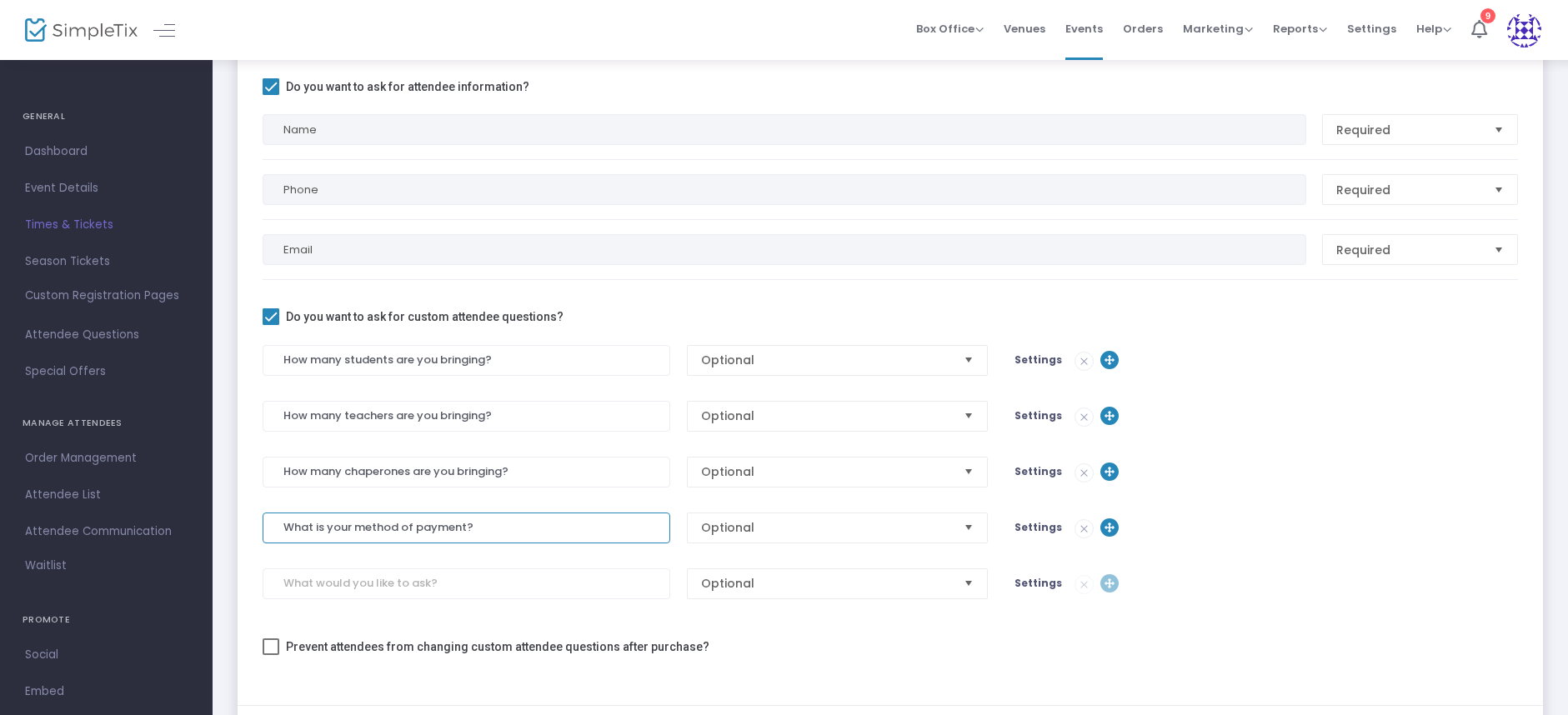
scroll to position [168, 0]
click at [473, 578] on input at bounding box center [466, 582] width 407 height 31
click at [512, 527] on input "What is your method of payment?" at bounding box center [466, 526] width 407 height 31
type input "What is your method of payment?"
drag, startPoint x: 465, startPoint y: 527, endPoint x: 270, endPoint y: 530, distance: 195.0
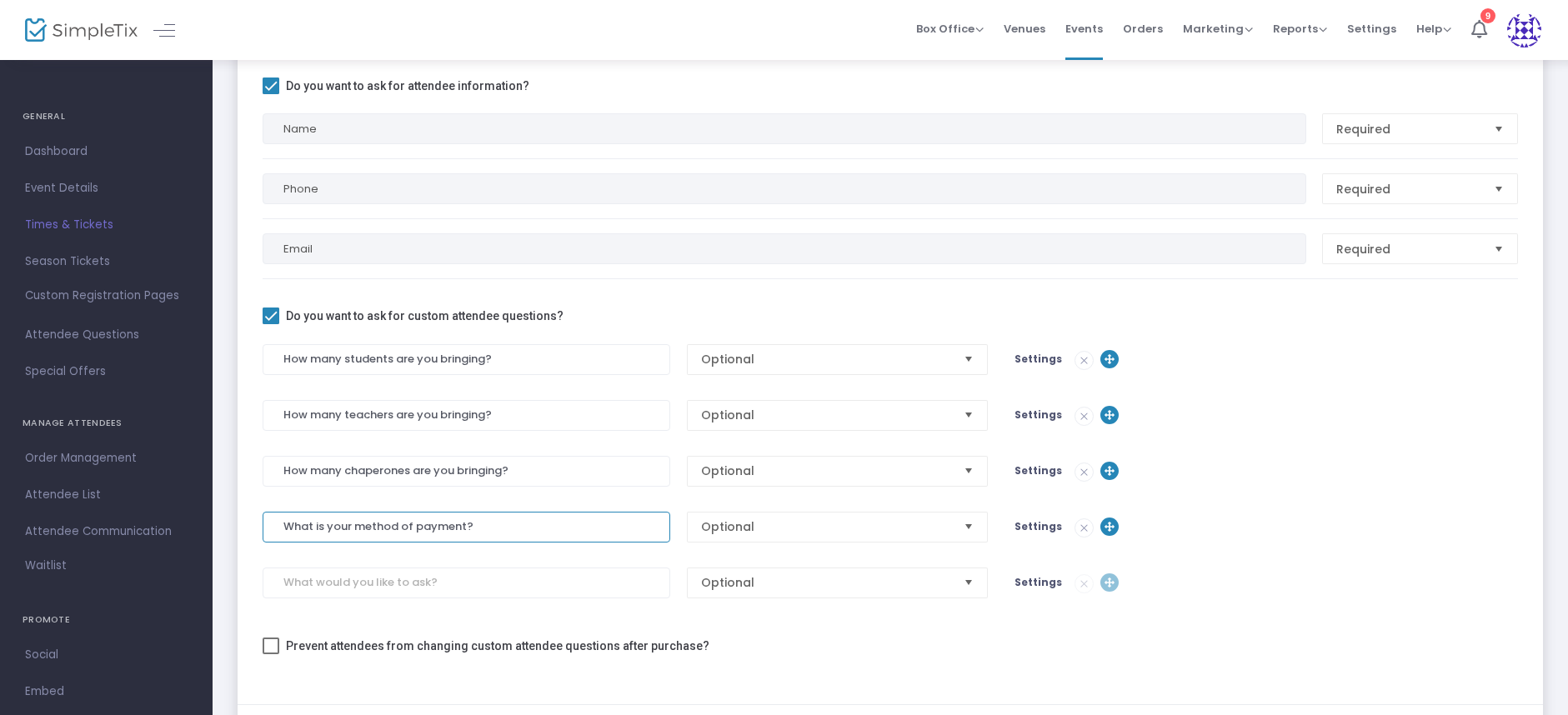
click at [270, 530] on input "What is your method of payment?" at bounding box center [466, 526] width 407 height 31
type input "What will be your method of final payment?"
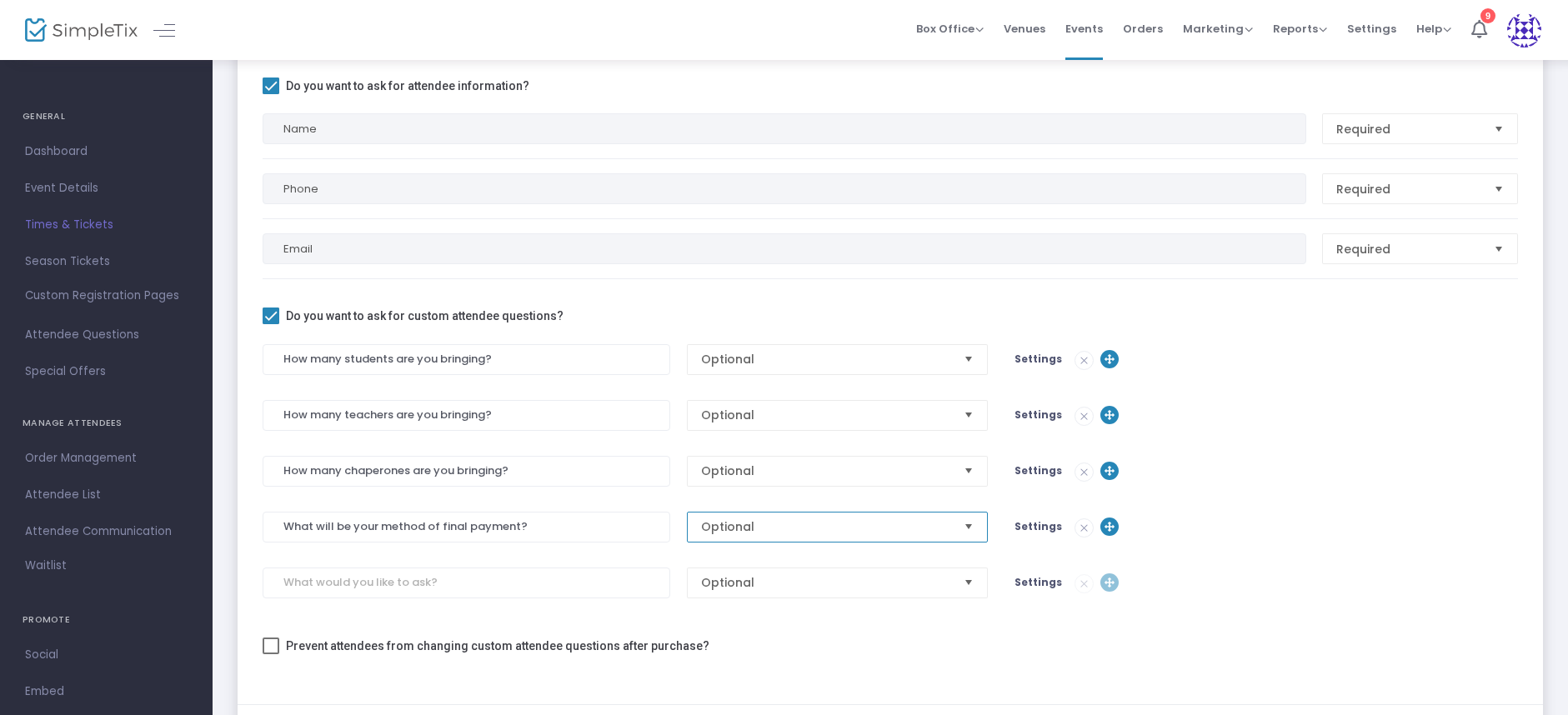
click at [795, 519] on span "Optional" at bounding box center [826, 527] width 250 height 17
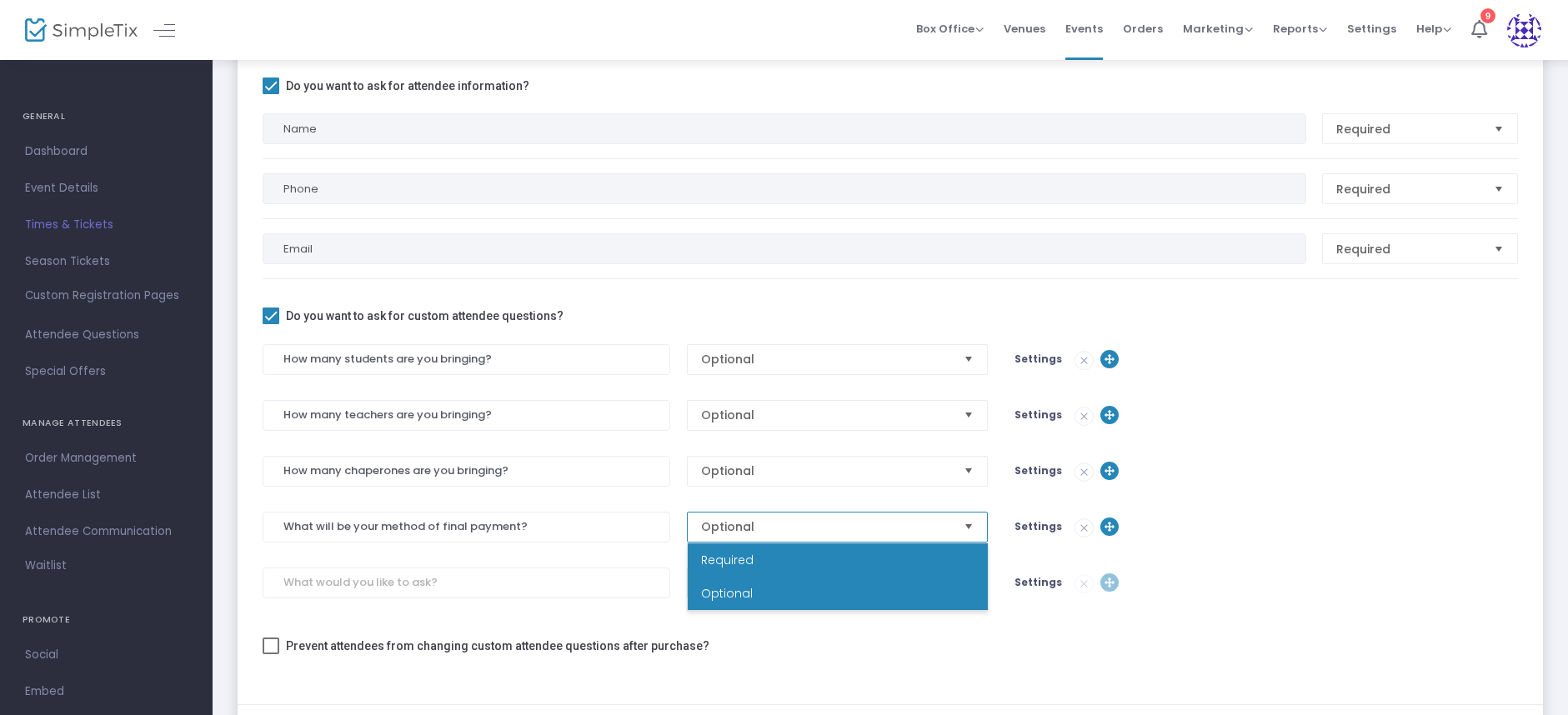
click at [802, 568] on li "Required" at bounding box center [838, 560] width 300 height 33
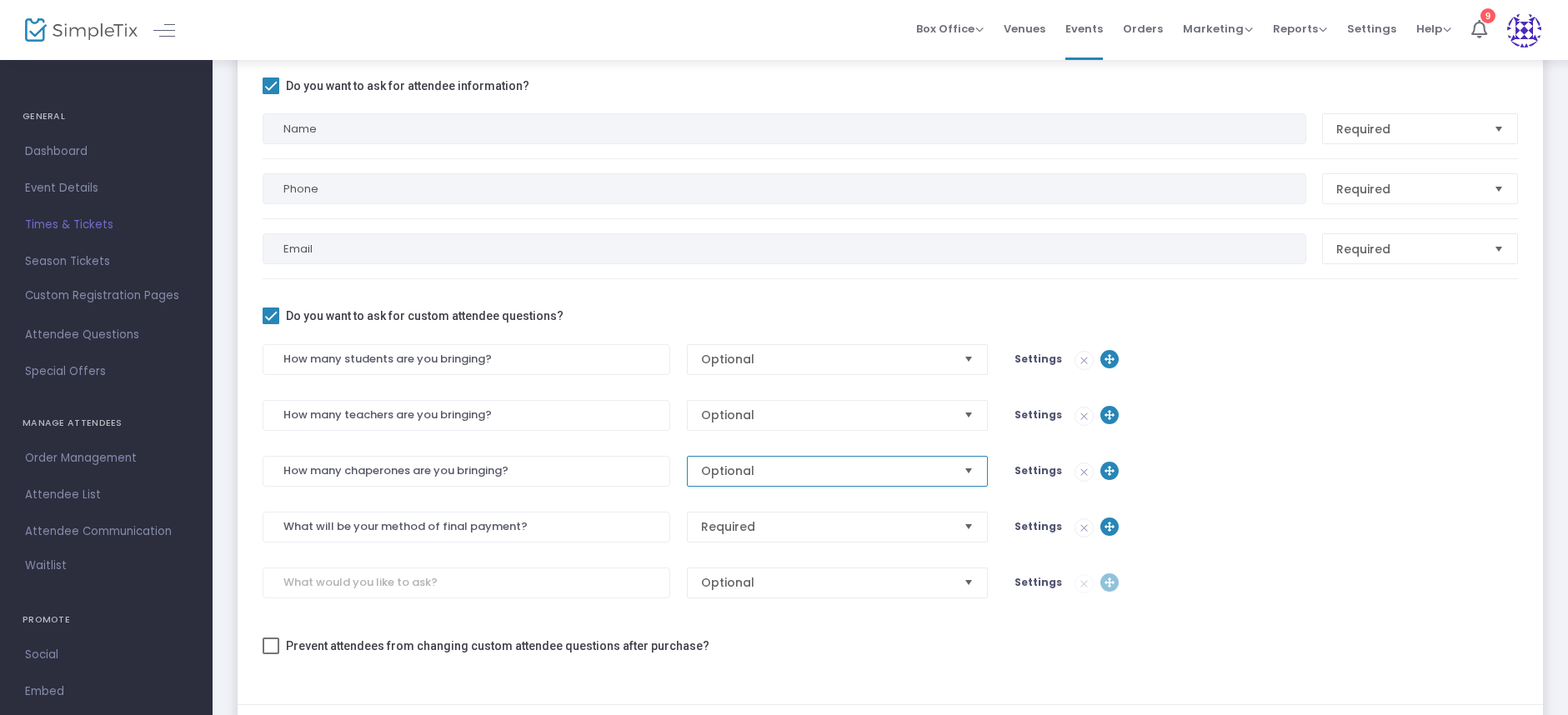
click at [803, 468] on span "Optional" at bounding box center [826, 471] width 250 height 17
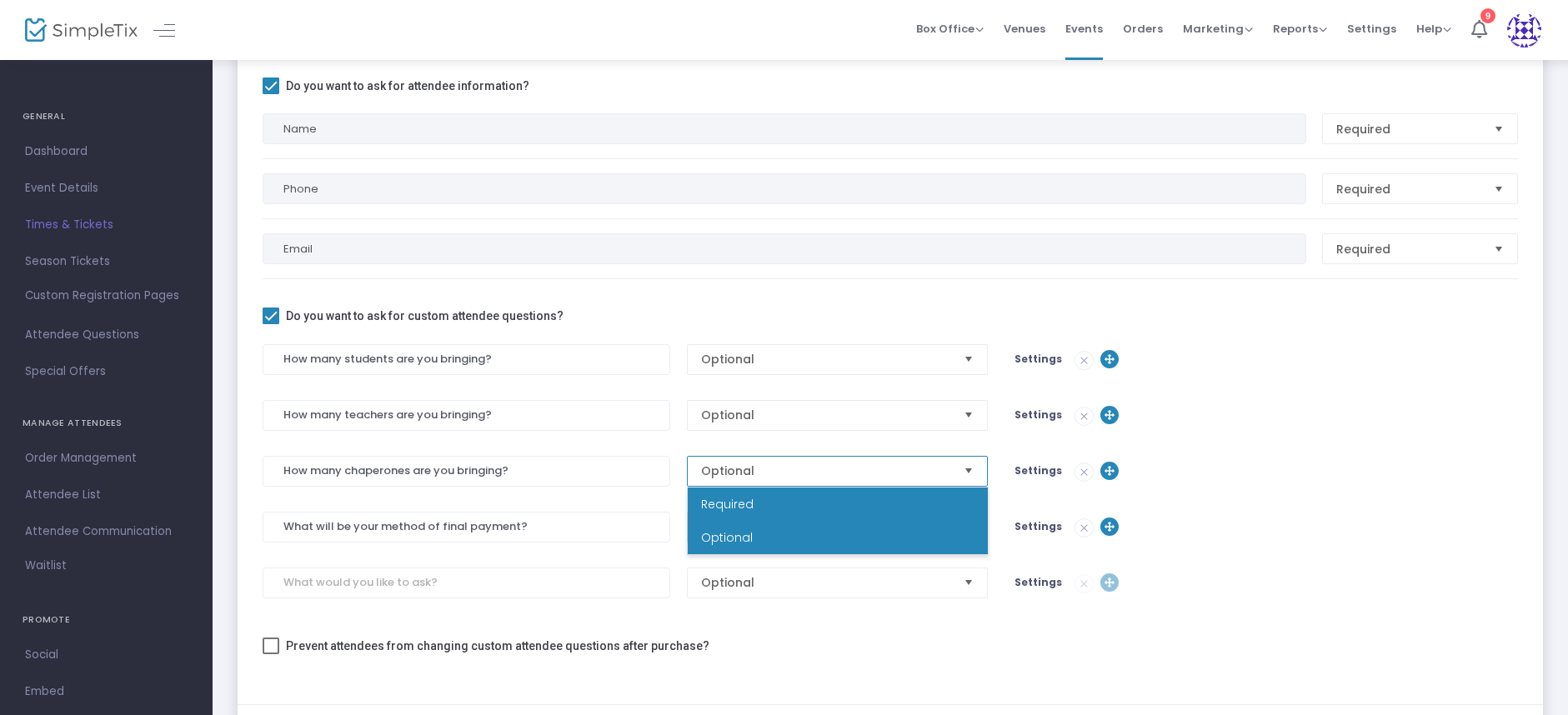
click at [794, 510] on li "Required" at bounding box center [838, 504] width 300 height 33
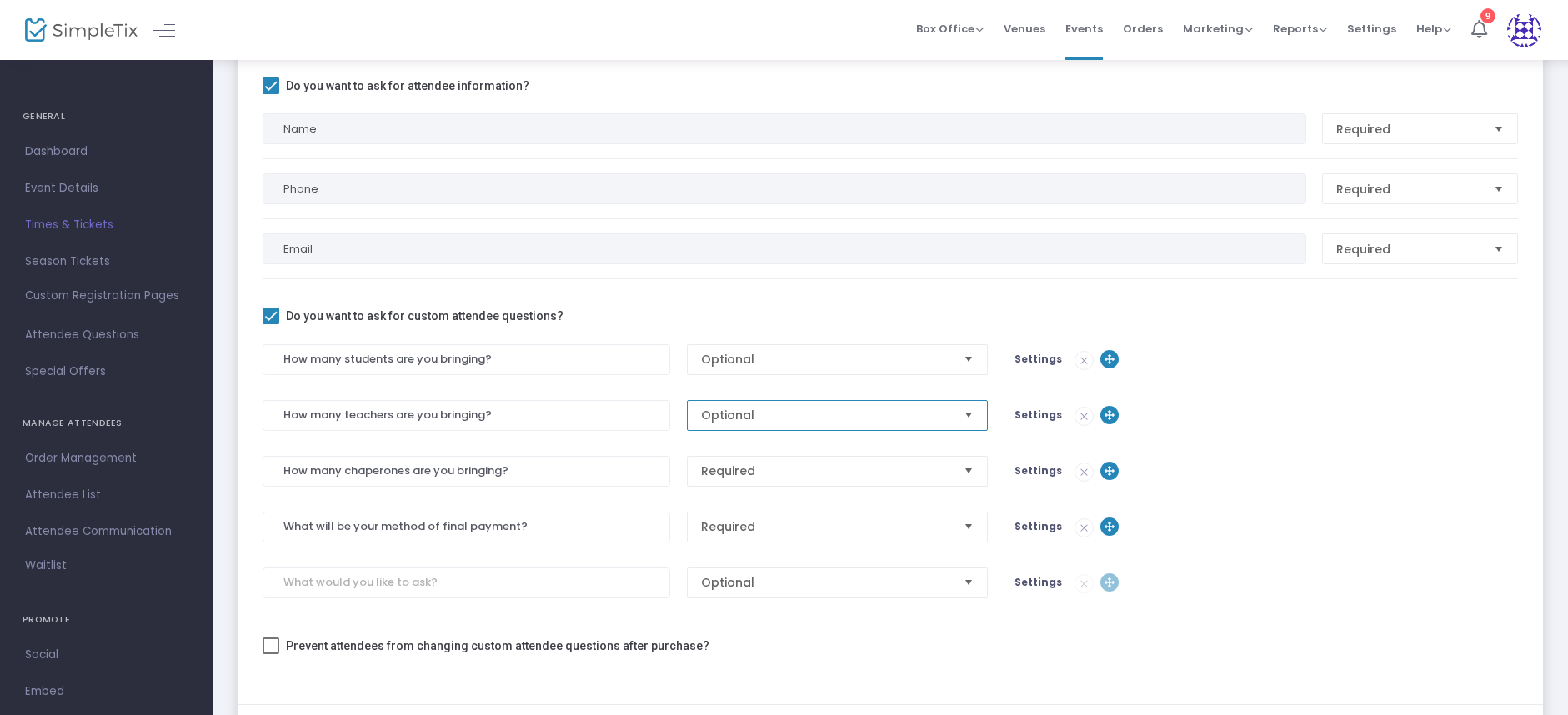
click at [745, 418] on span "Optional" at bounding box center [826, 415] width 250 height 17
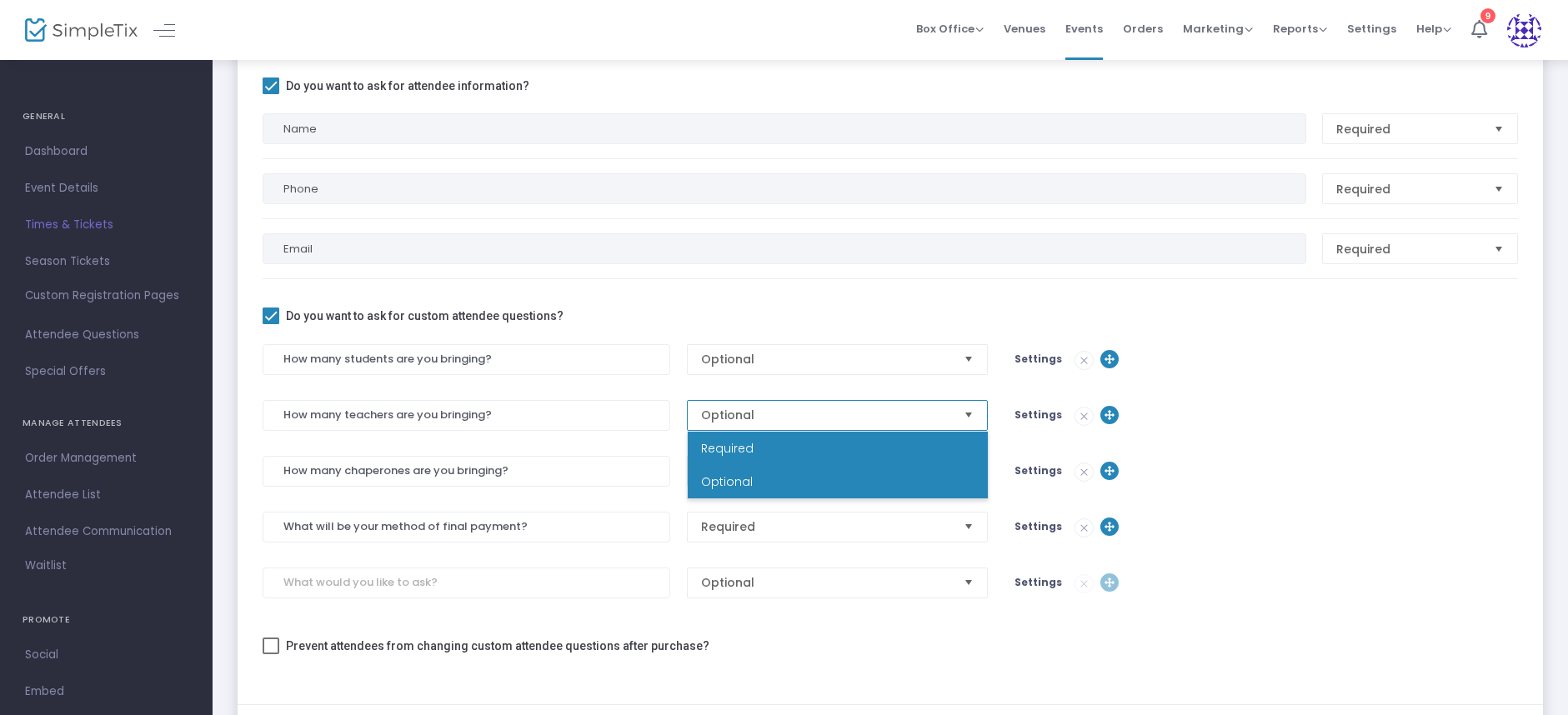
click at [754, 448] on li "Required" at bounding box center [838, 448] width 300 height 33
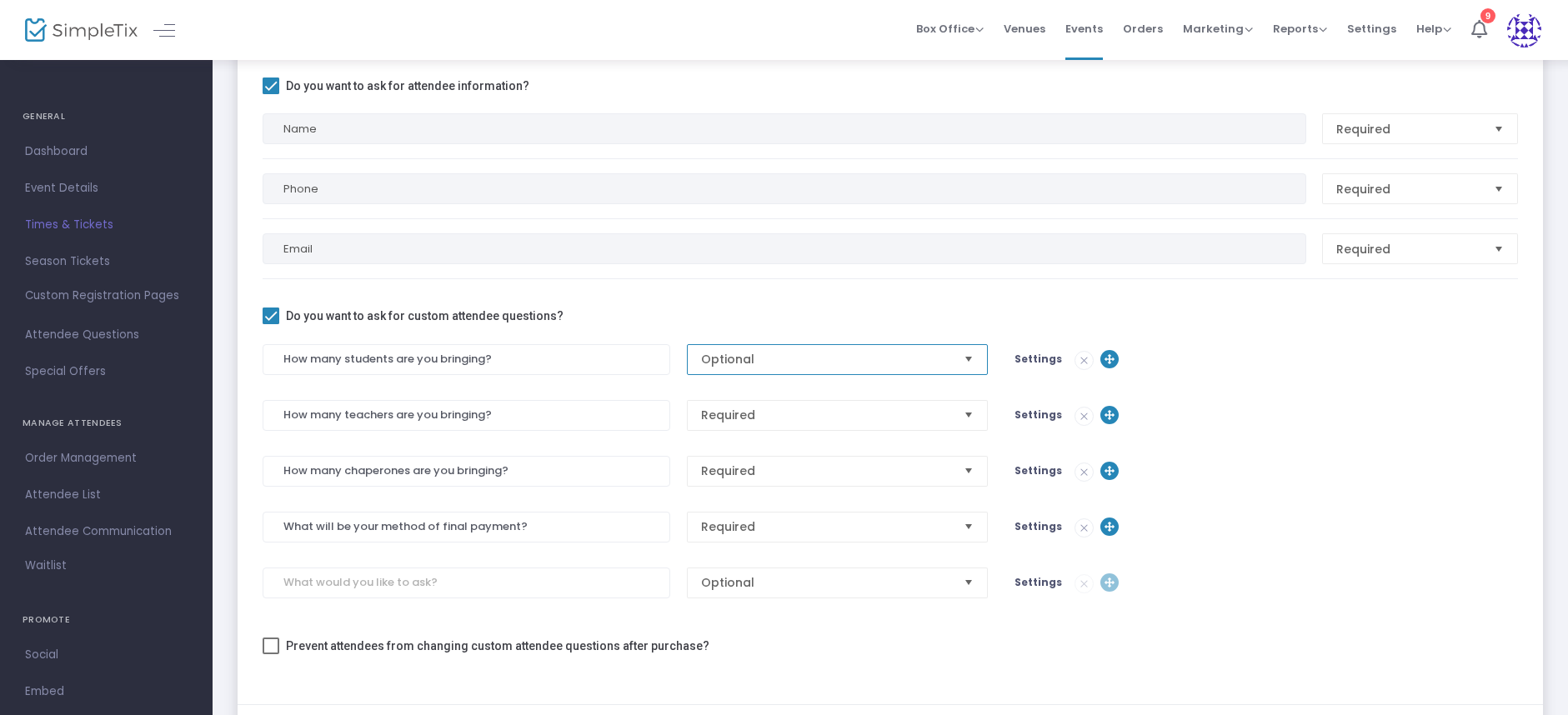
click at [769, 345] on span "Optional" at bounding box center [826, 359] width 263 height 29
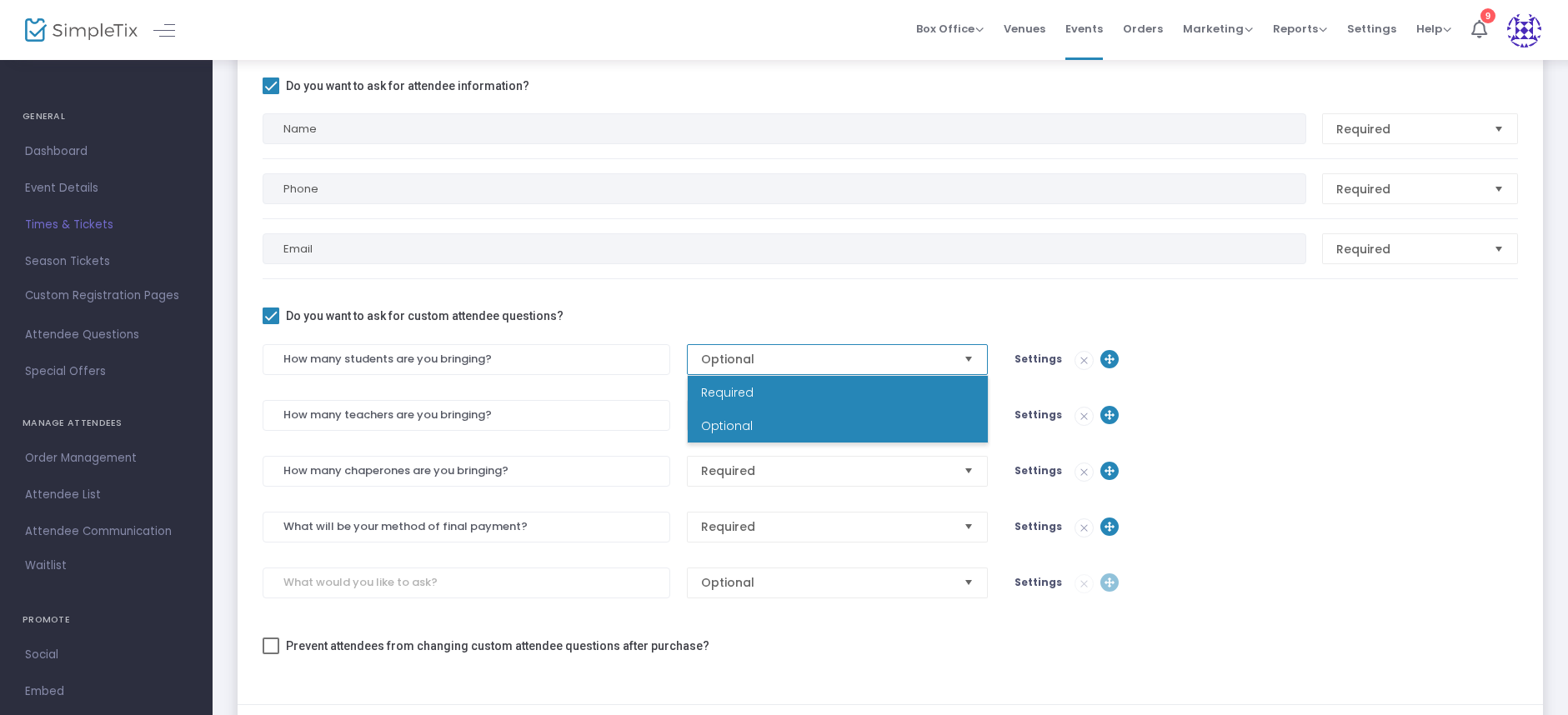
click at [775, 399] on li "Required" at bounding box center [838, 392] width 300 height 33
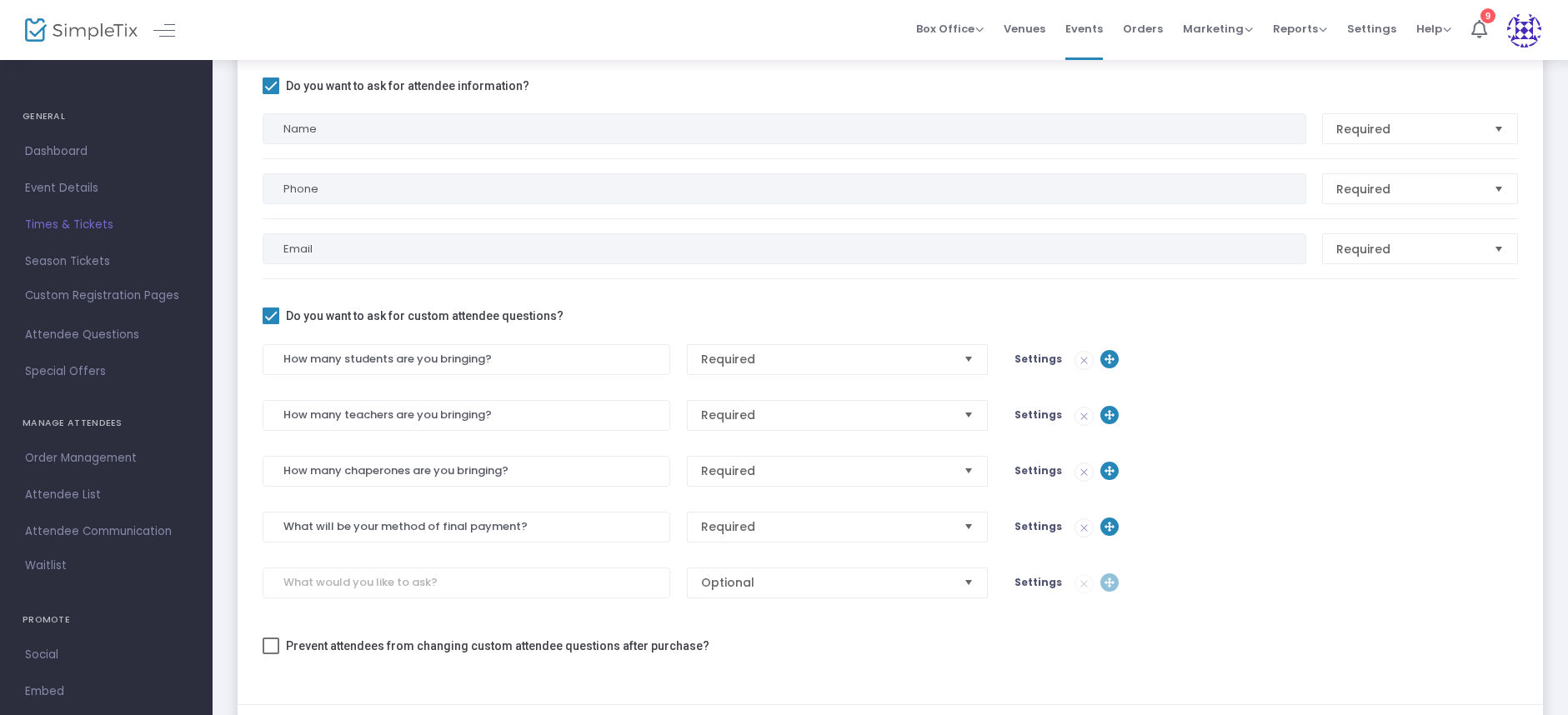
click at [1029, 352] on span "Settings" at bounding box center [1038, 358] width 47 height 14
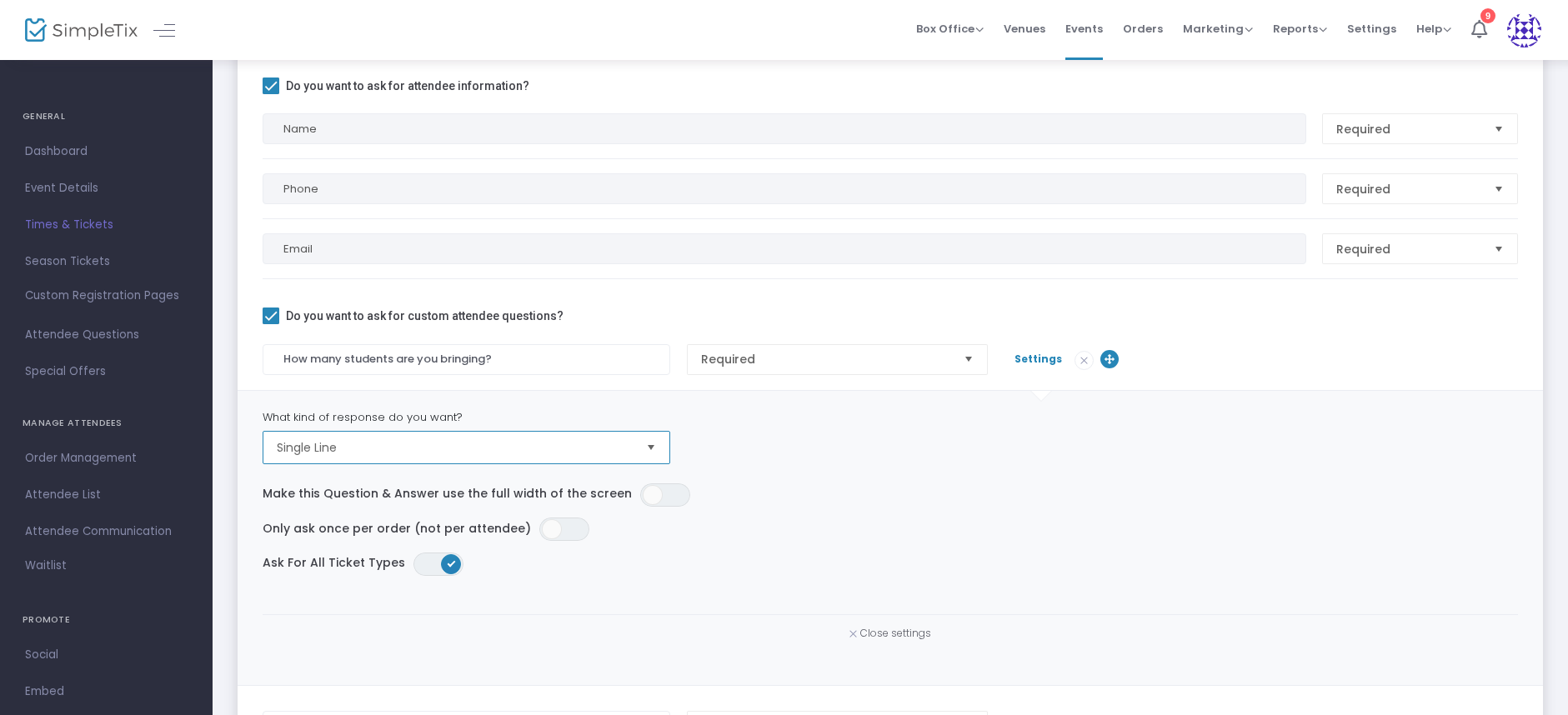
click at [335, 458] on span "Single Line" at bounding box center [454, 447] width 369 height 32
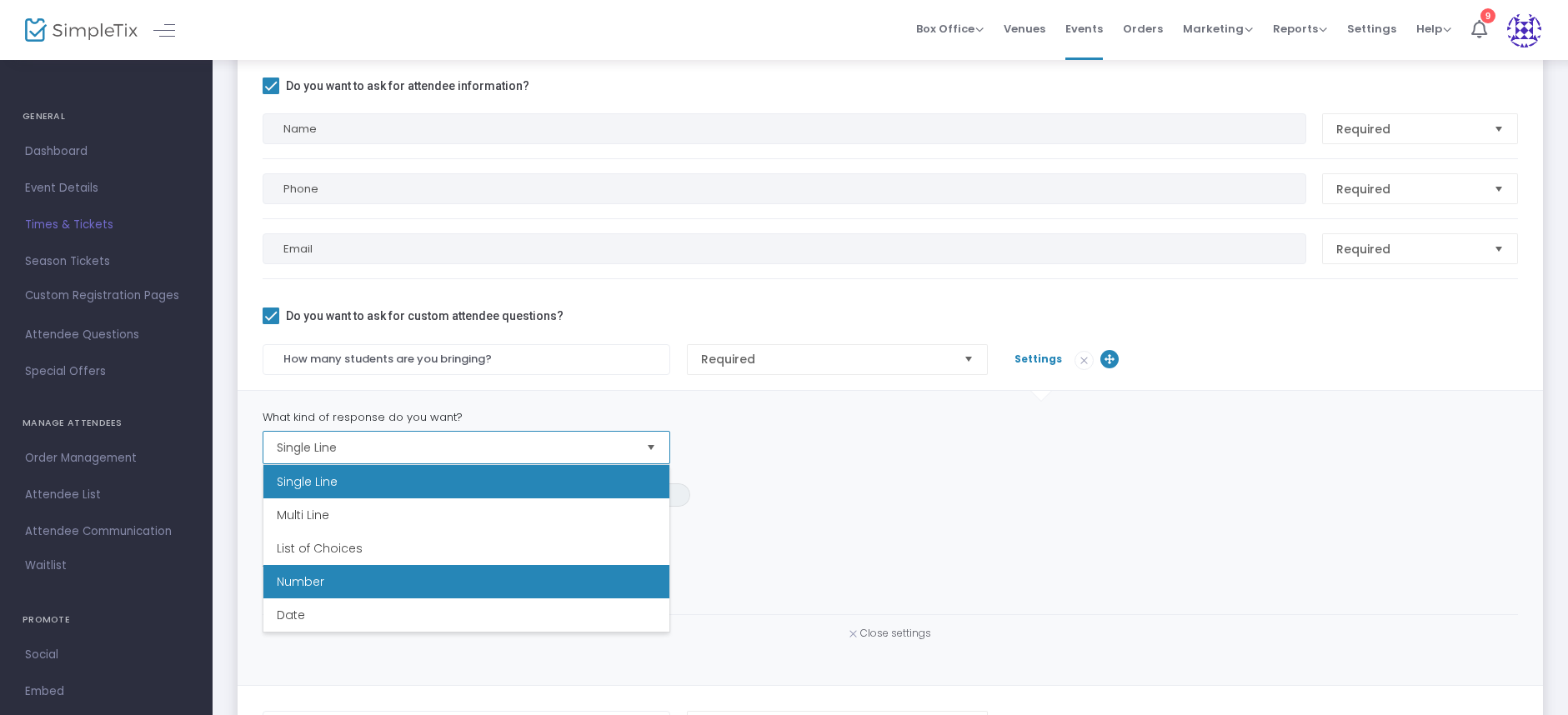
click at [336, 584] on li "Number" at bounding box center [466, 582] width 406 height 33
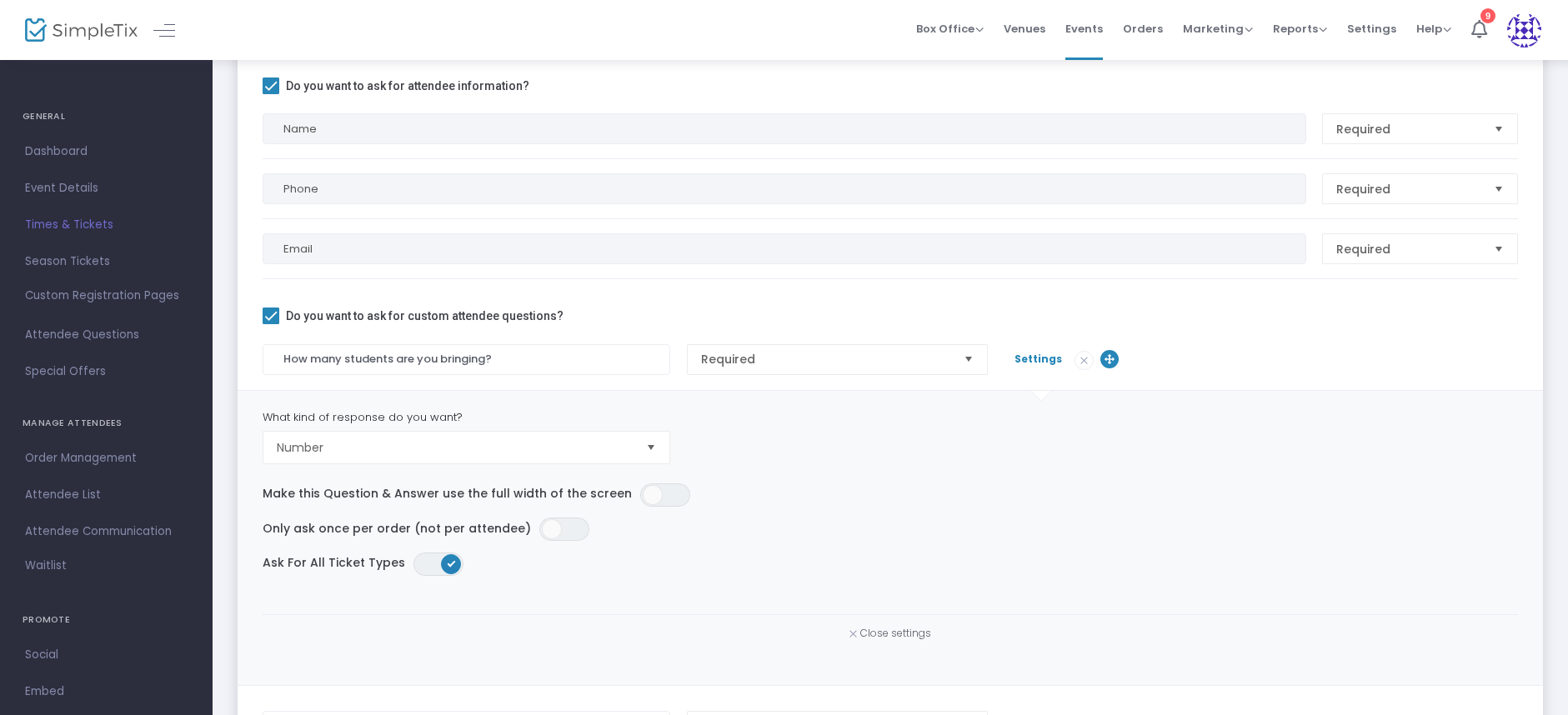
click at [1017, 359] on span "Settings" at bounding box center [1038, 358] width 47 height 14
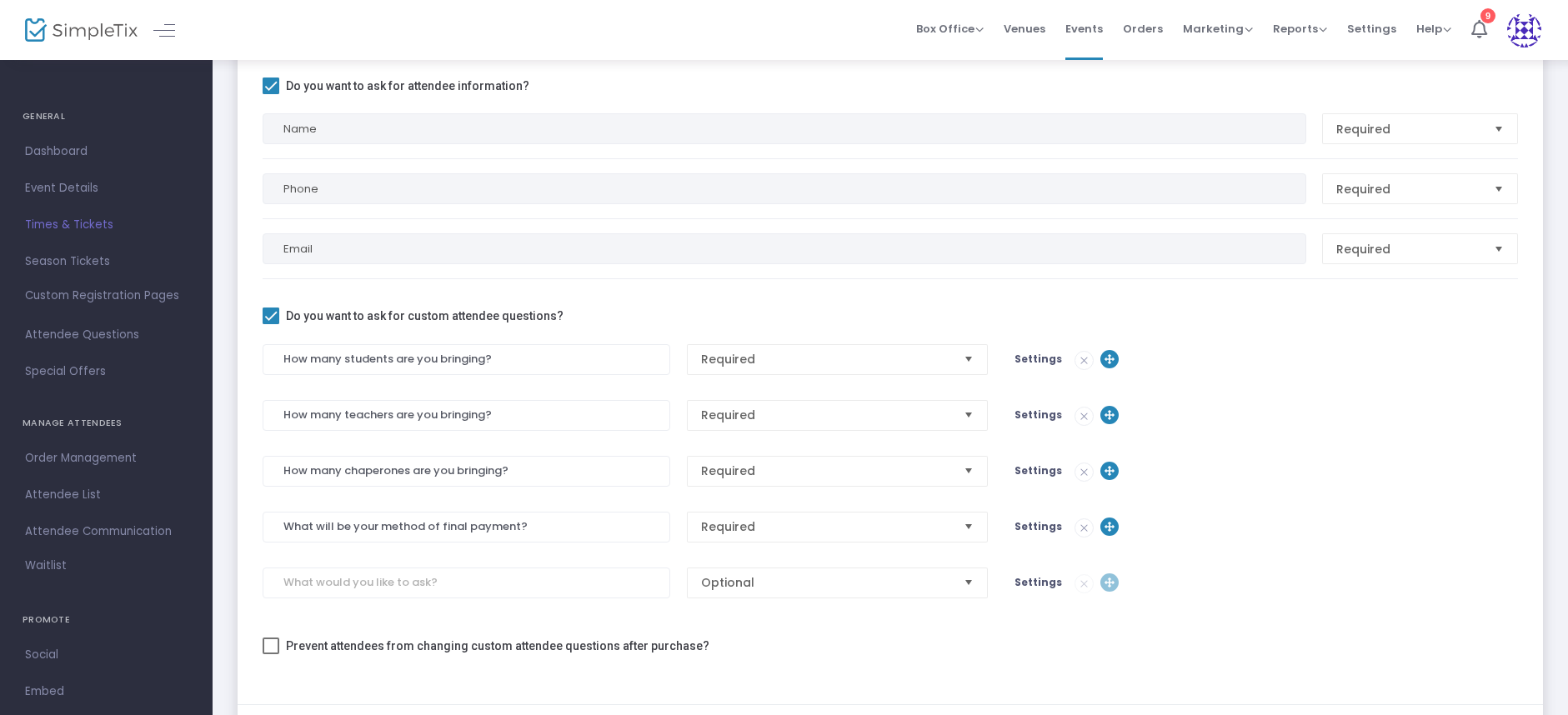
click at [1044, 418] on span "Settings" at bounding box center [1038, 414] width 47 height 14
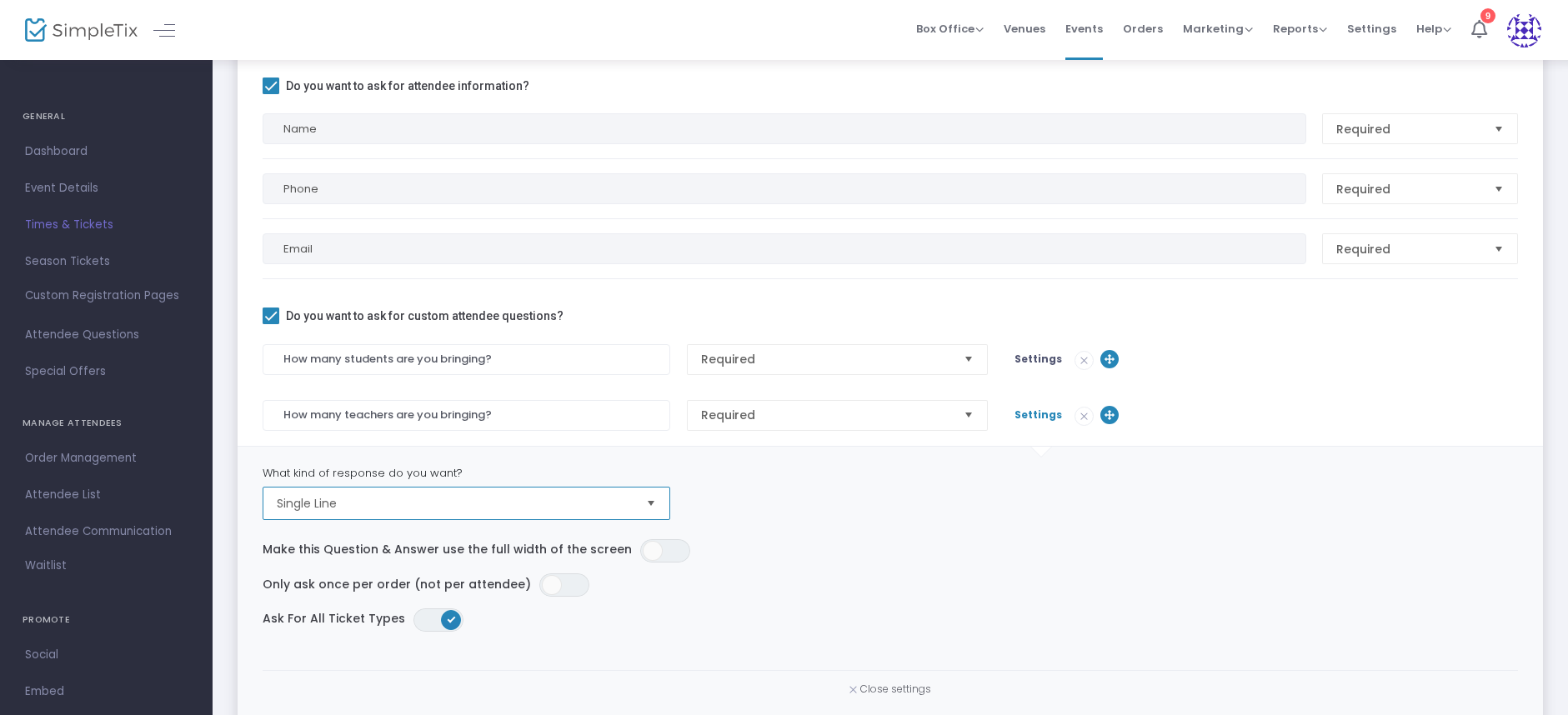
click at [395, 501] on span "Single Line" at bounding box center [455, 503] width 356 height 17
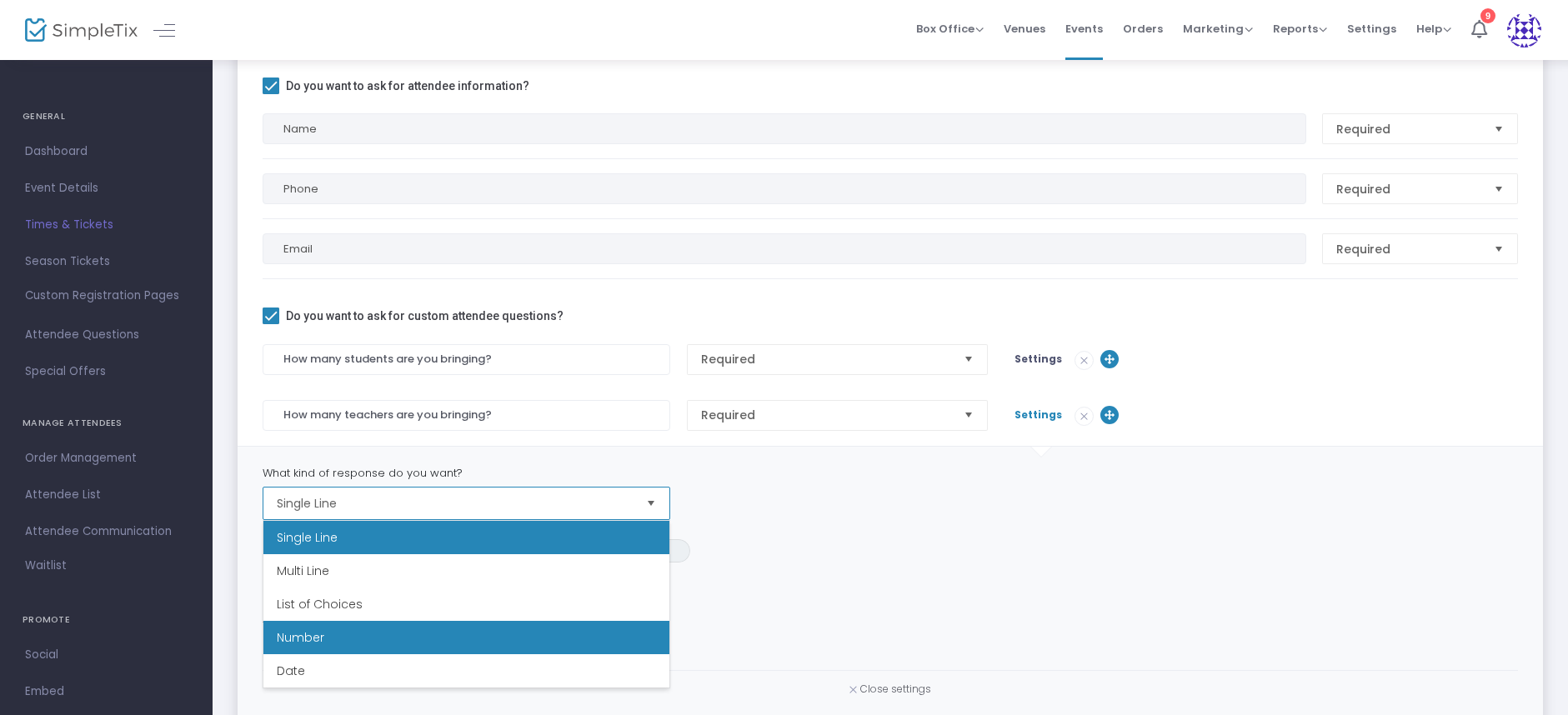
click at [332, 641] on li "Number" at bounding box center [466, 638] width 406 height 33
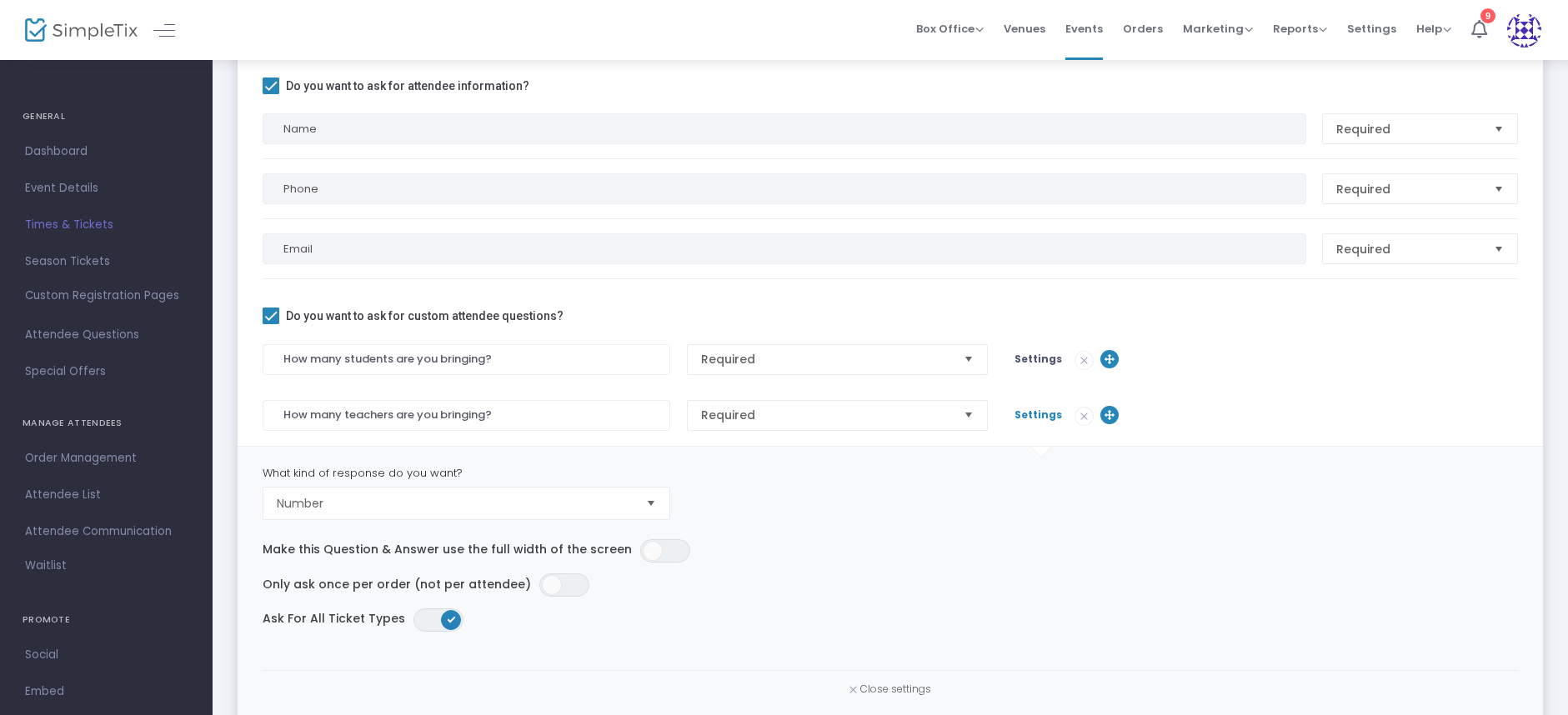
click at [1019, 418] on span "Settings" at bounding box center [1038, 414] width 47 height 14
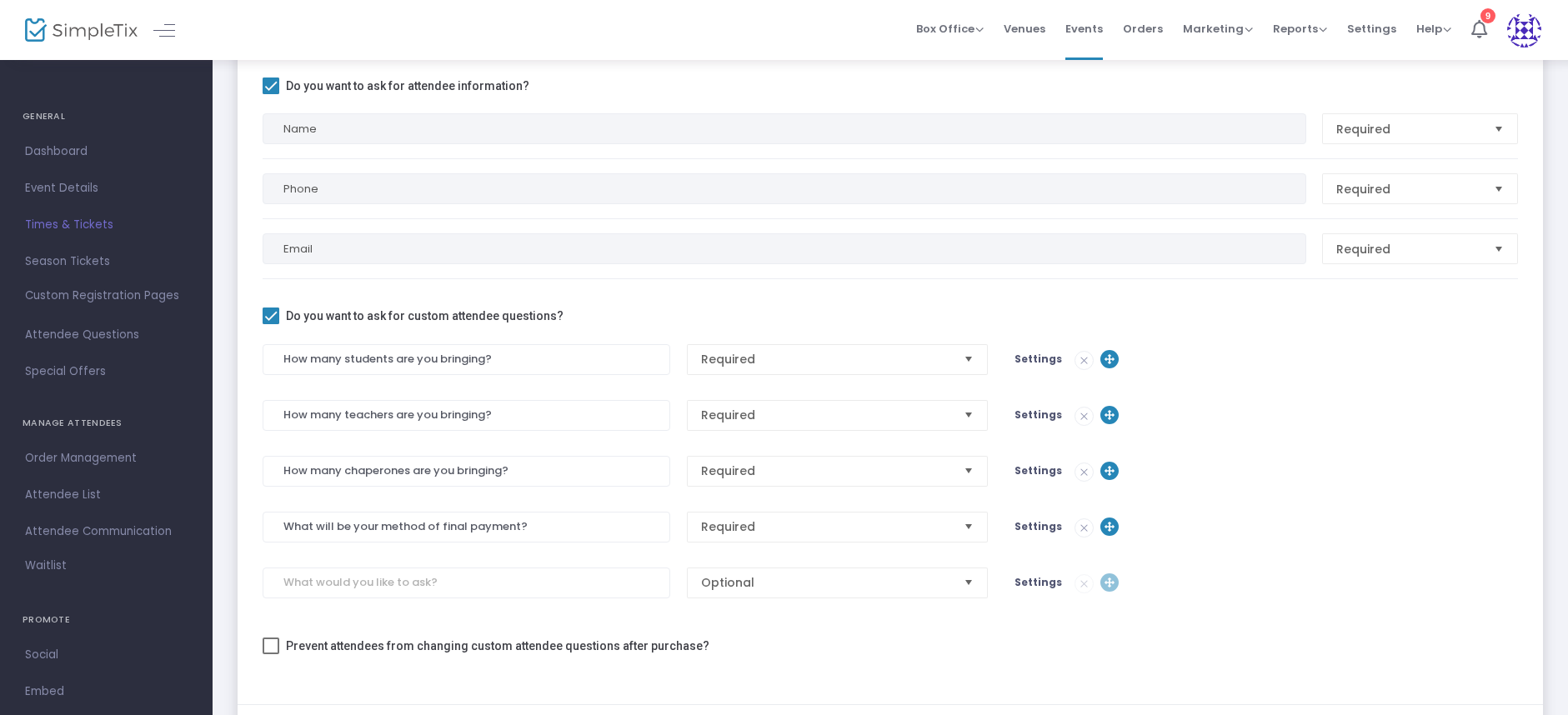
click at [485, 496] on div at bounding box center [890, 499] width 1256 height 25
click at [1037, 471] on span "Settings" at bounding box center [1038, 470] width 47 height 14
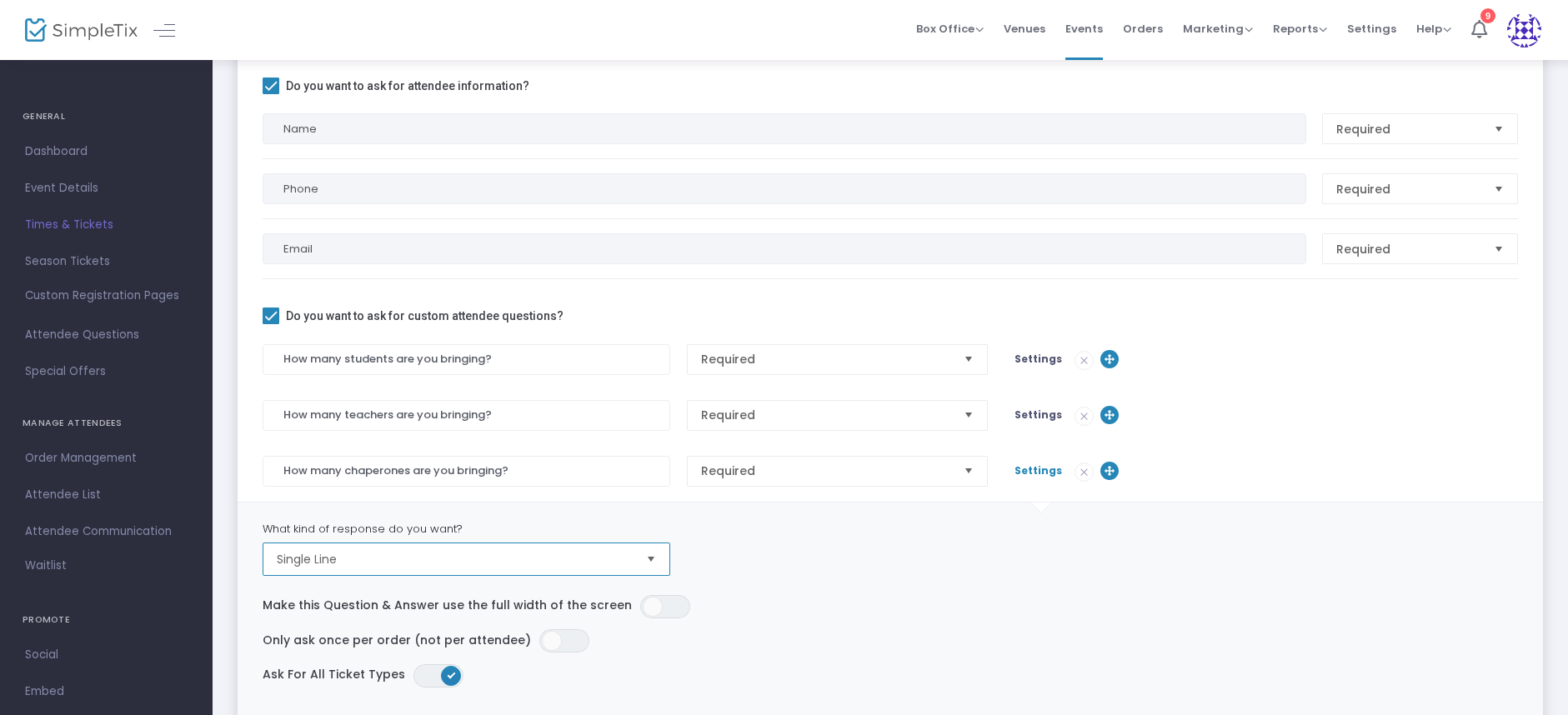
click at [605, 560] on span "Single Line" at bounding box center [455, 560] width 356 height 17
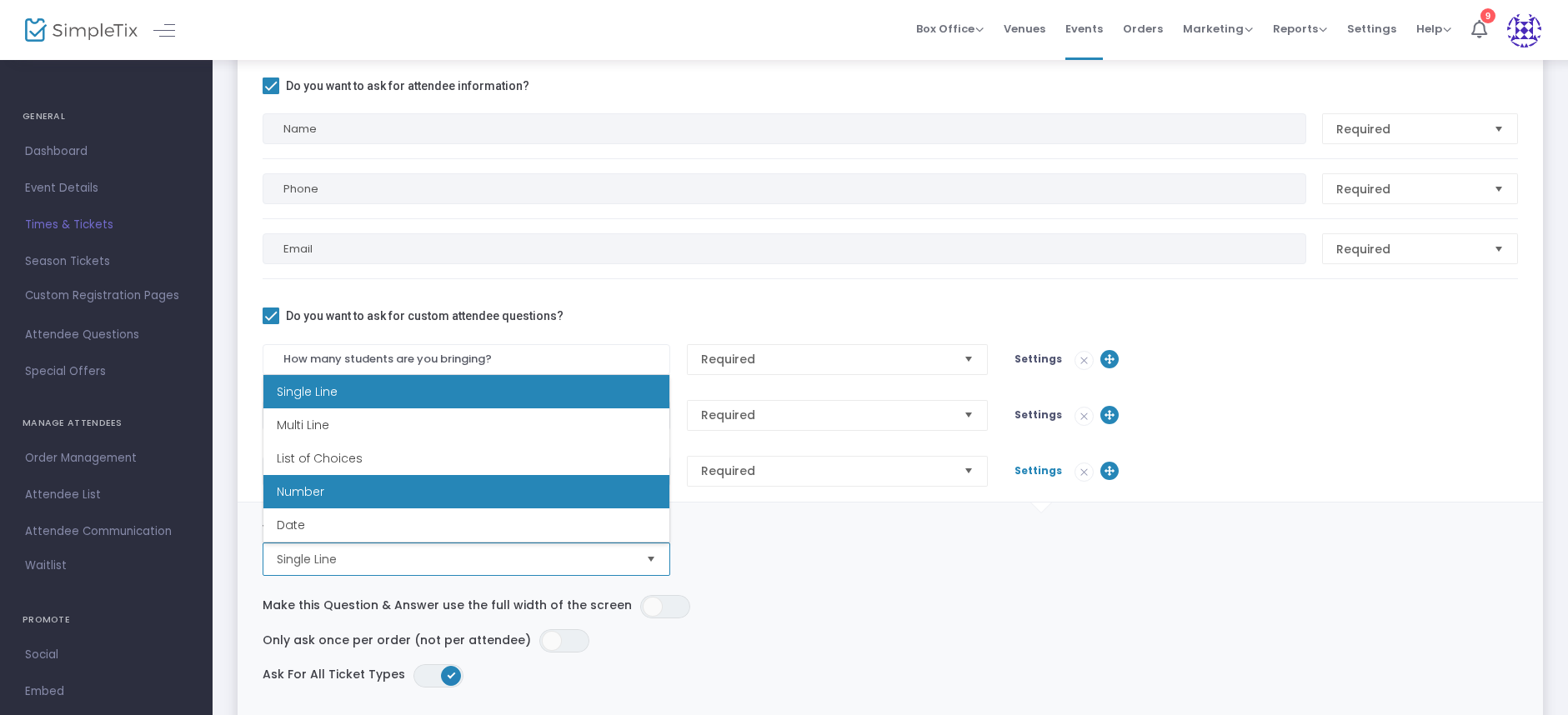
click at [399, 497] on li "Number" at bounding box center [466, 492] width 406 height 33
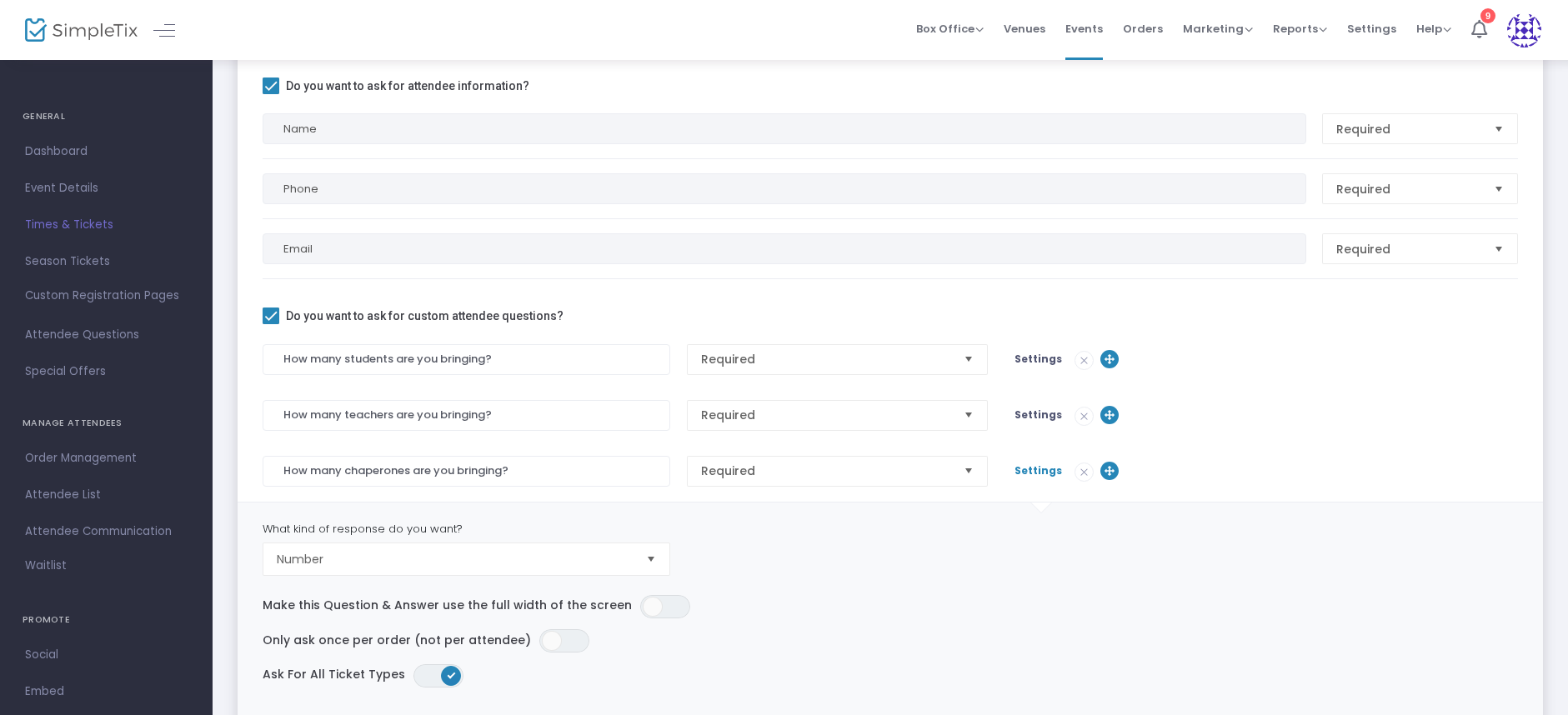
click at [1042, 469] on span "Settings" at bounding box center [1038, 470] width 47 height 14
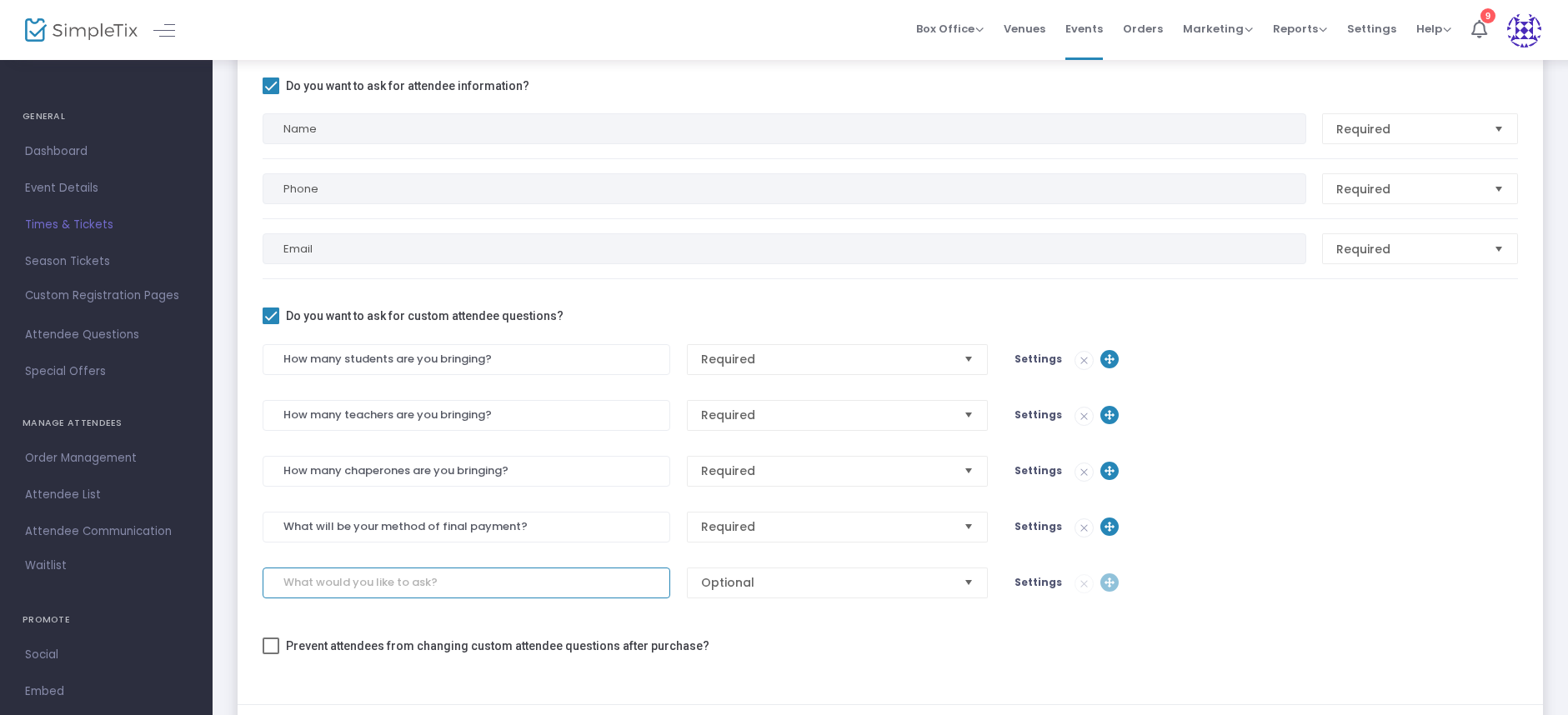
click at [428, 572] on input at bounding box center [466, 582] width 407 height 31
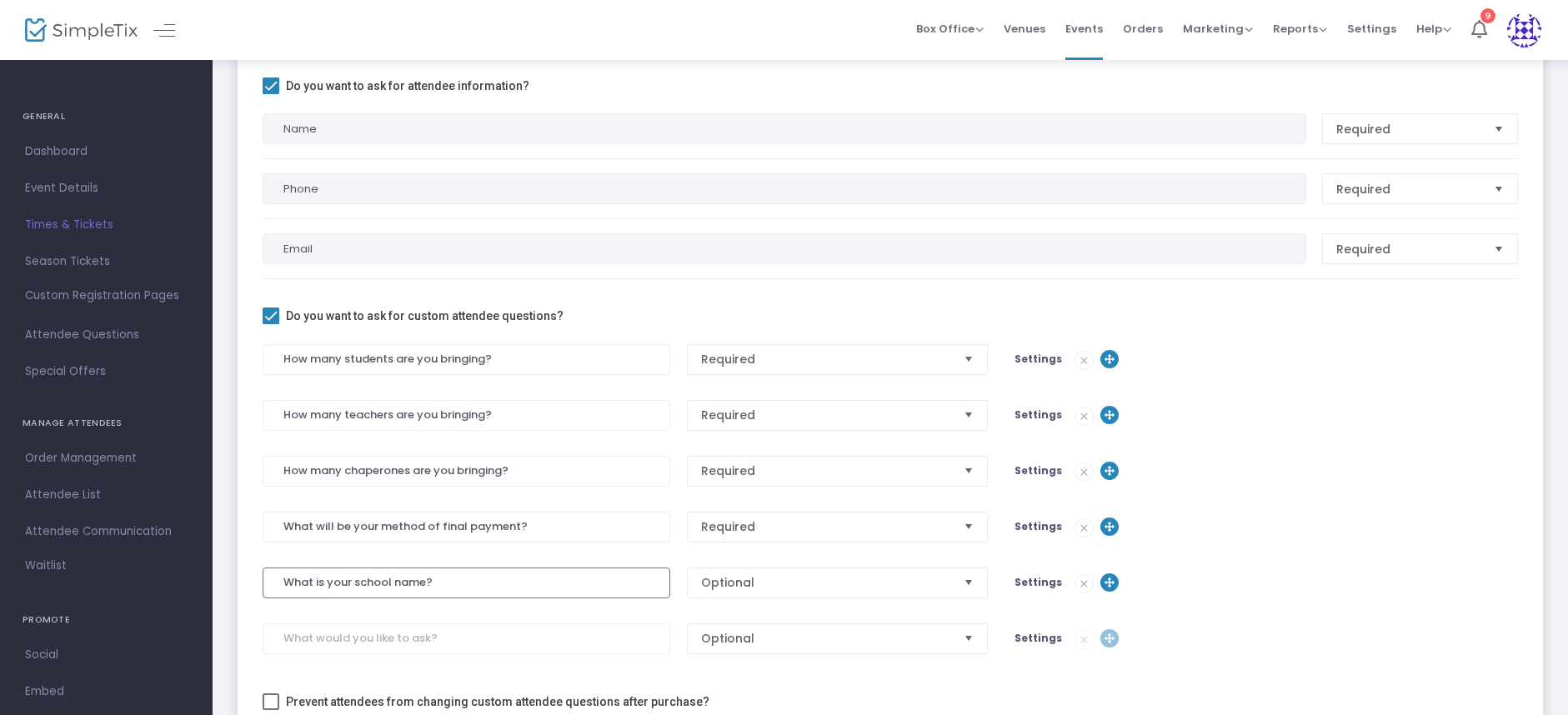
type input "What is your school name?"
click at [753, 570] on span "Optional" at bounding box center [826, 582] width 263 height 29
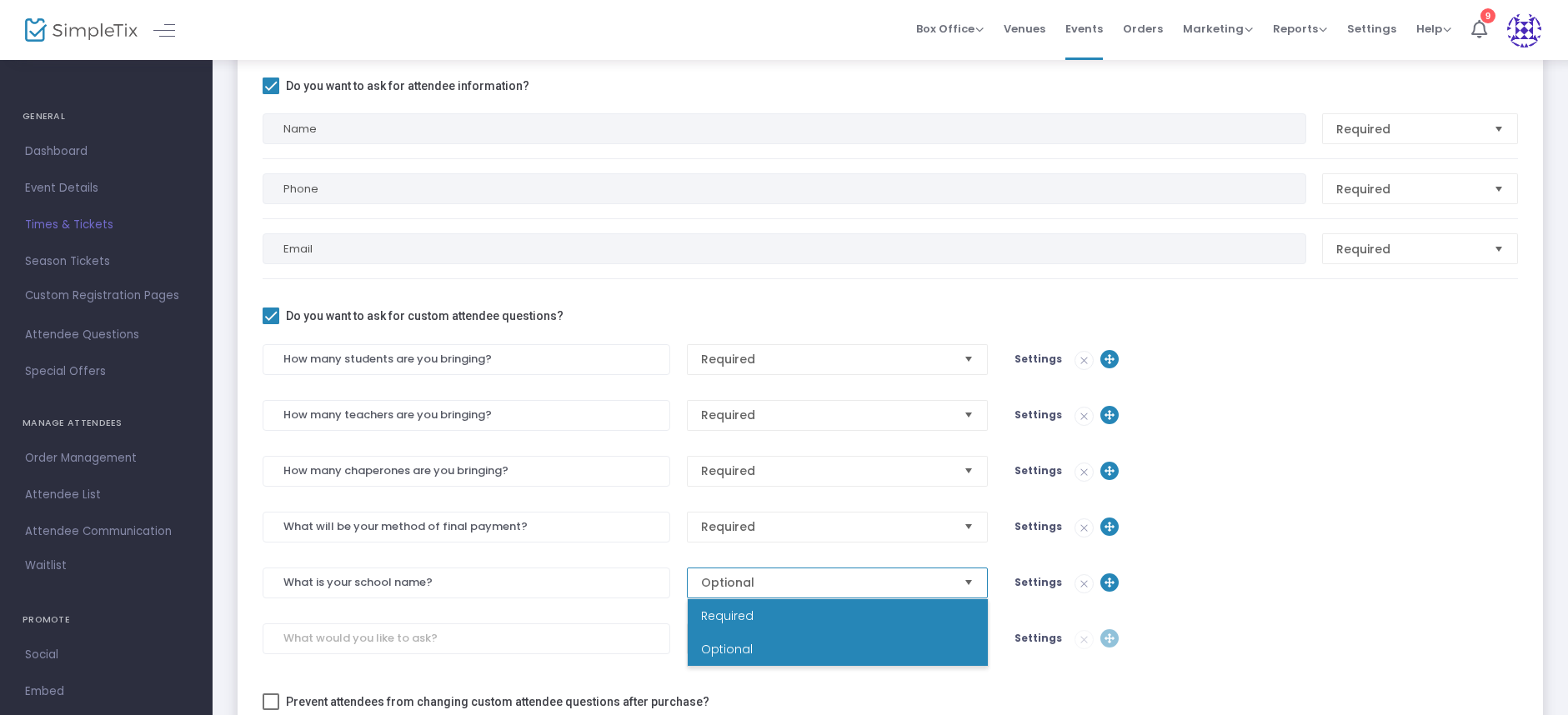
click at [772, 601] on li "Required" at bounding box center [838, 616] width 300 height 33
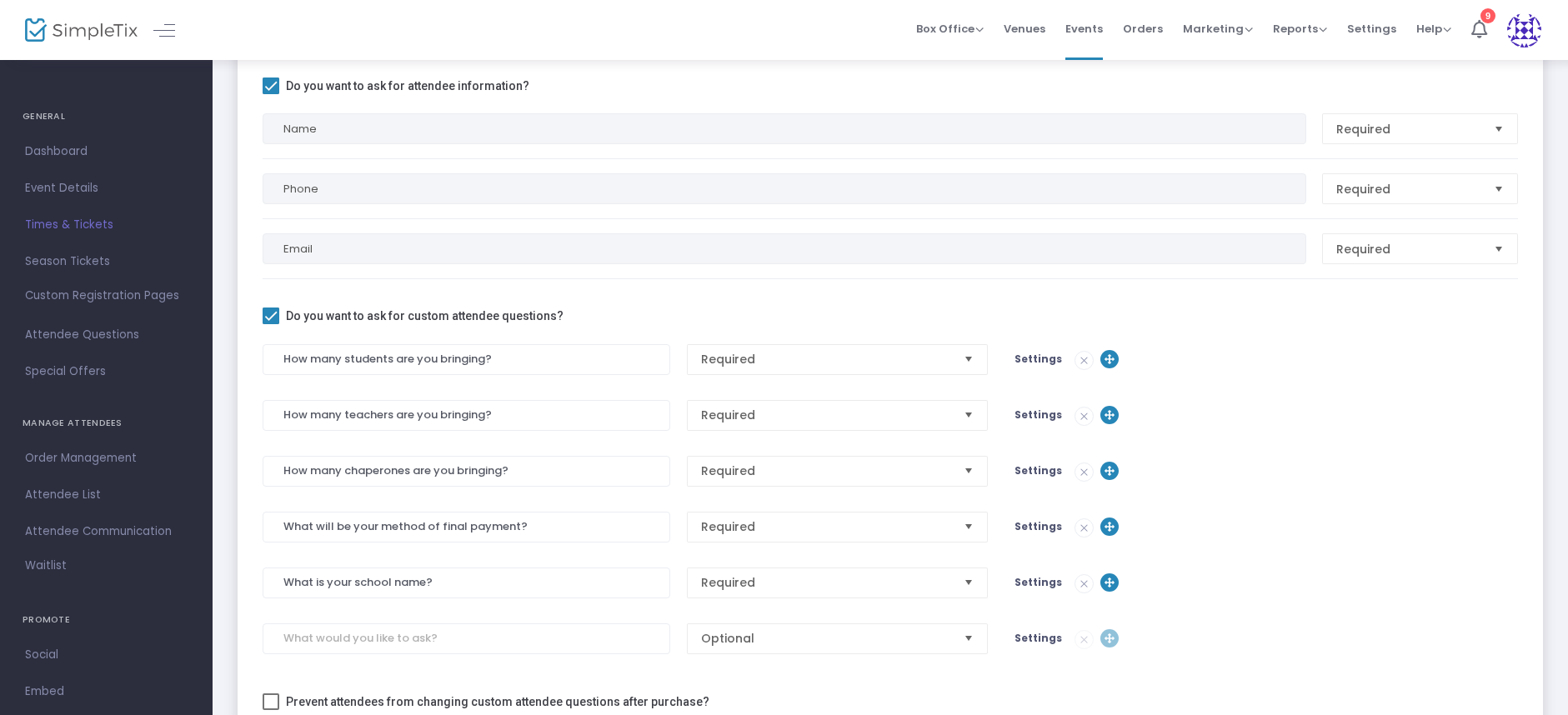
click at [1037, 529] on span "Settings" at bounding box center [1038, 525] width 47 height 14
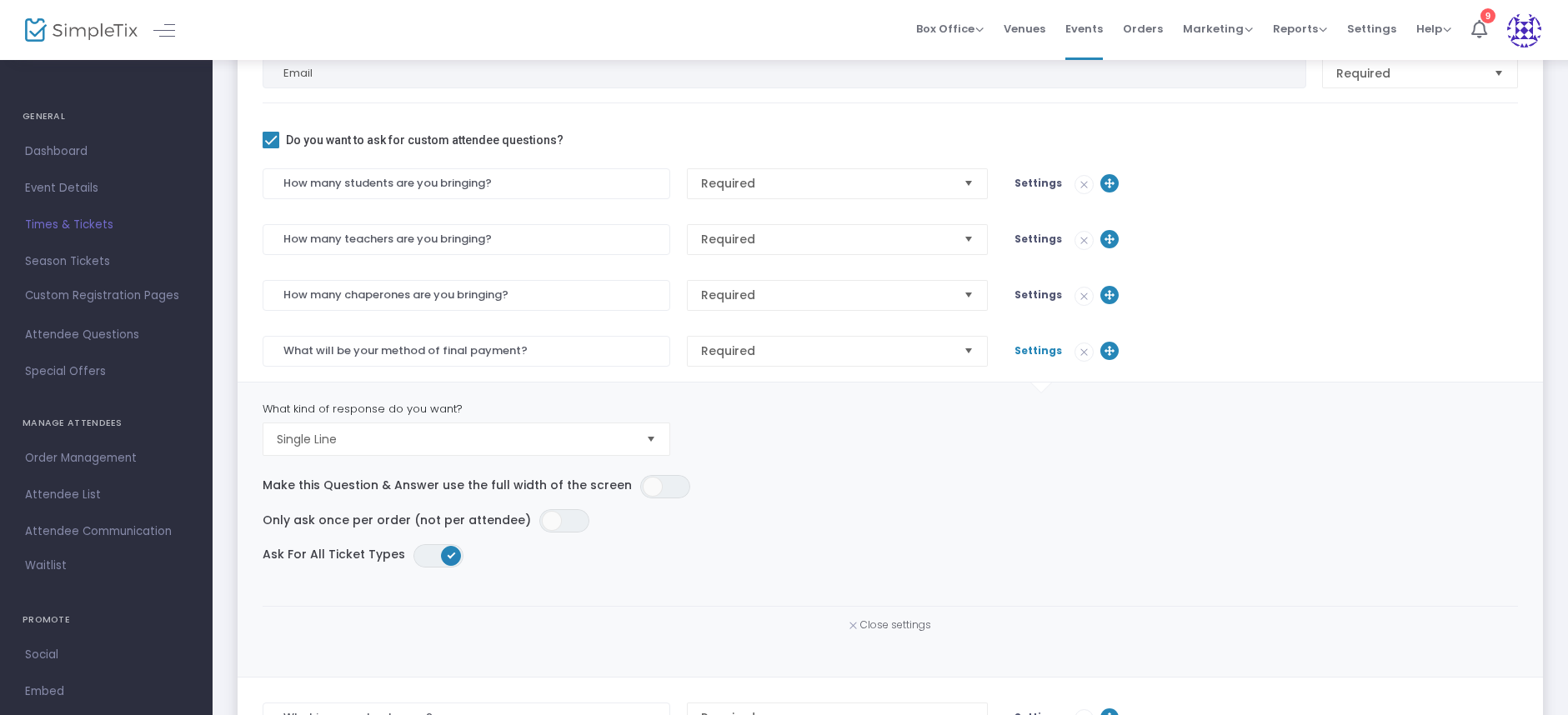
scroll to position [351, 0]
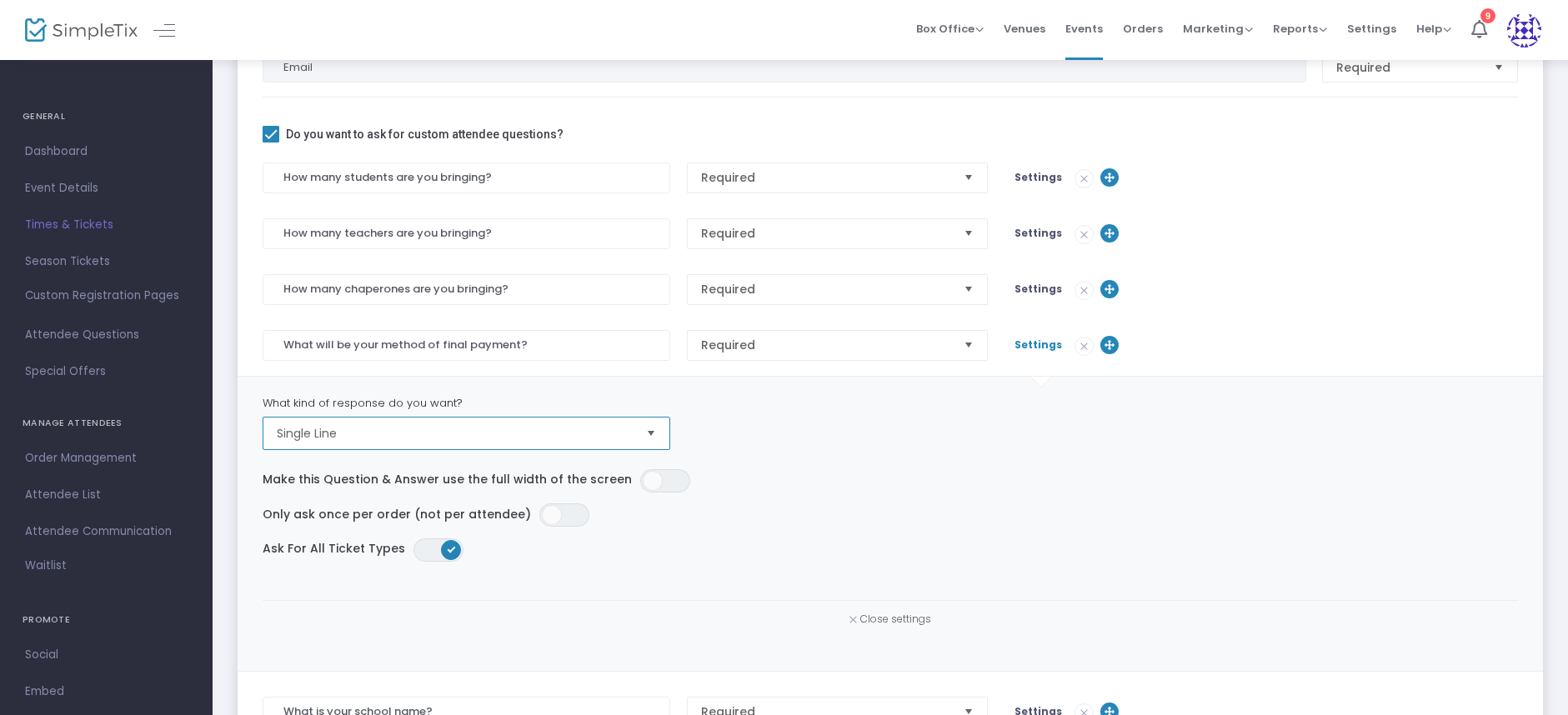
click at [419, 427] on span "Single Line" at bounding box center [455, 433] width 356 height 17
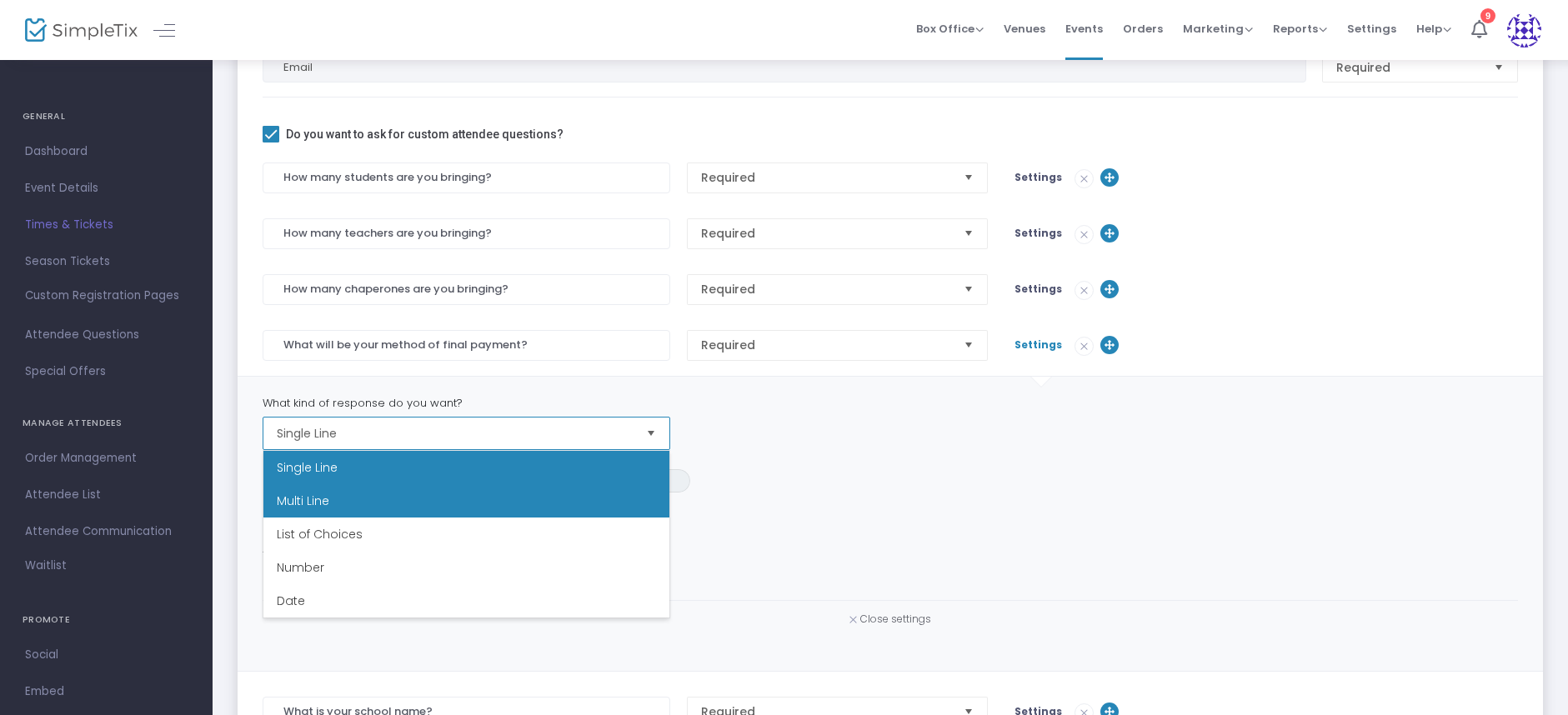
click at [330, 505] on li "Multi Line" at bounding box center [466, 501] width 406 height 33
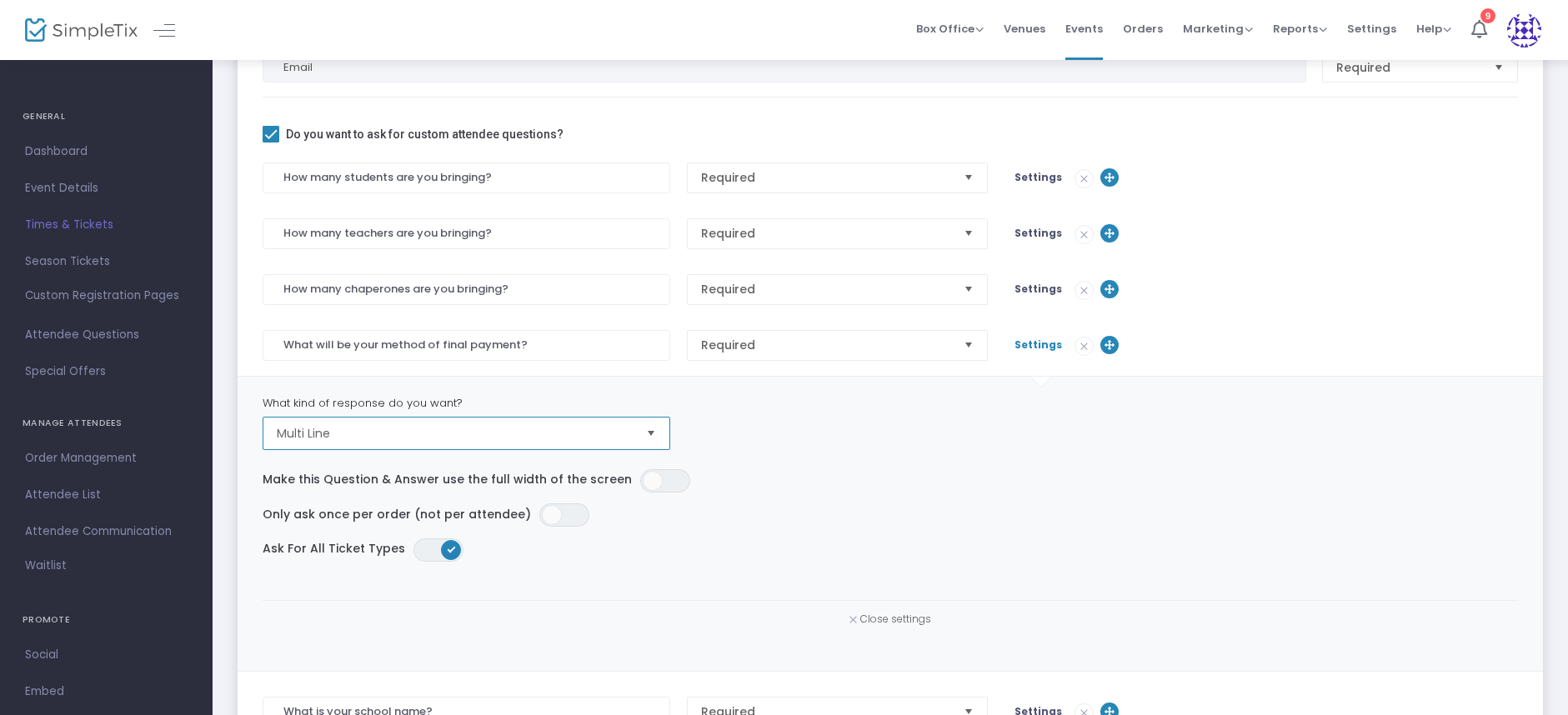
click at [537, 429] on span "Multi Line" at bounding box center [455, 433] width 356 height 17
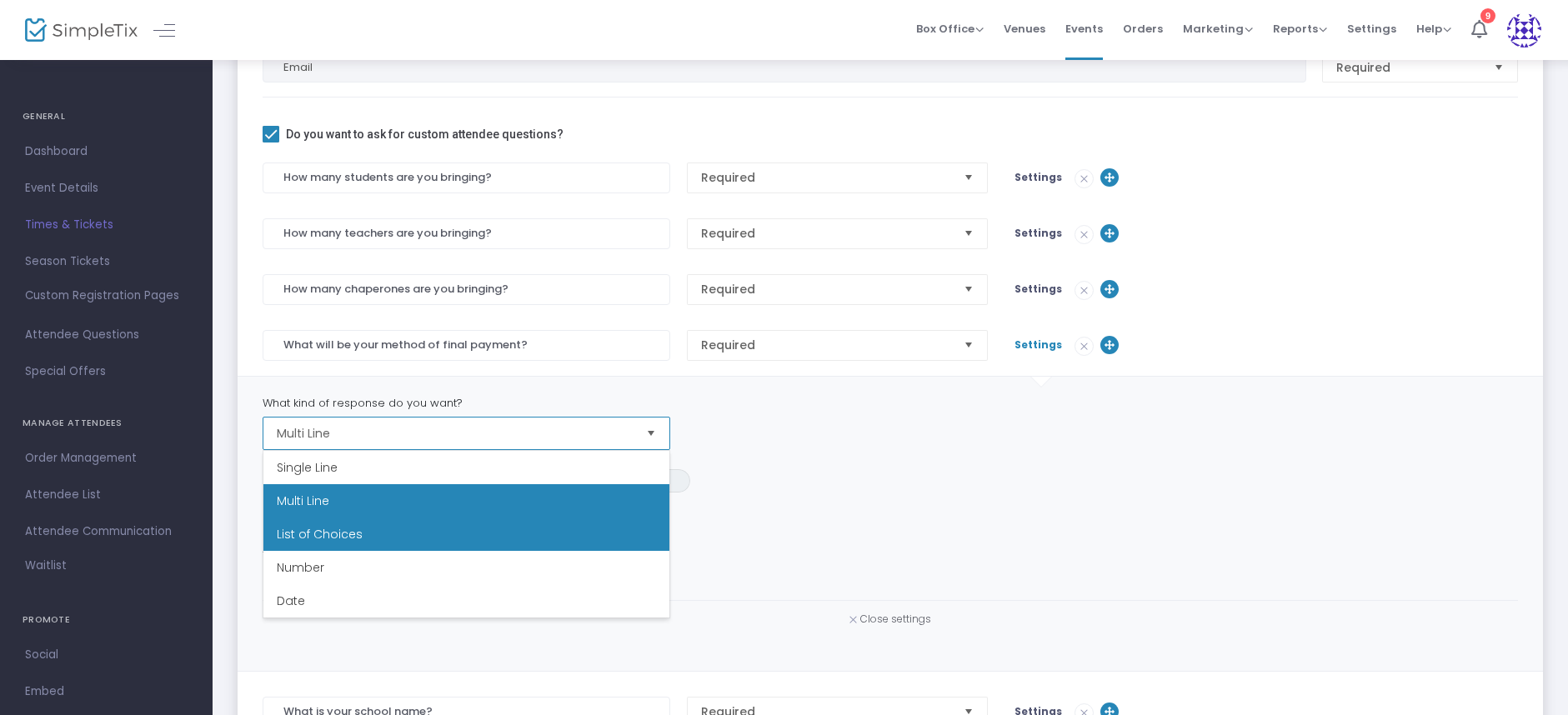
click at [330, 528] on span "List of Choices" at bounding box center [320, 535] width 86 height 17
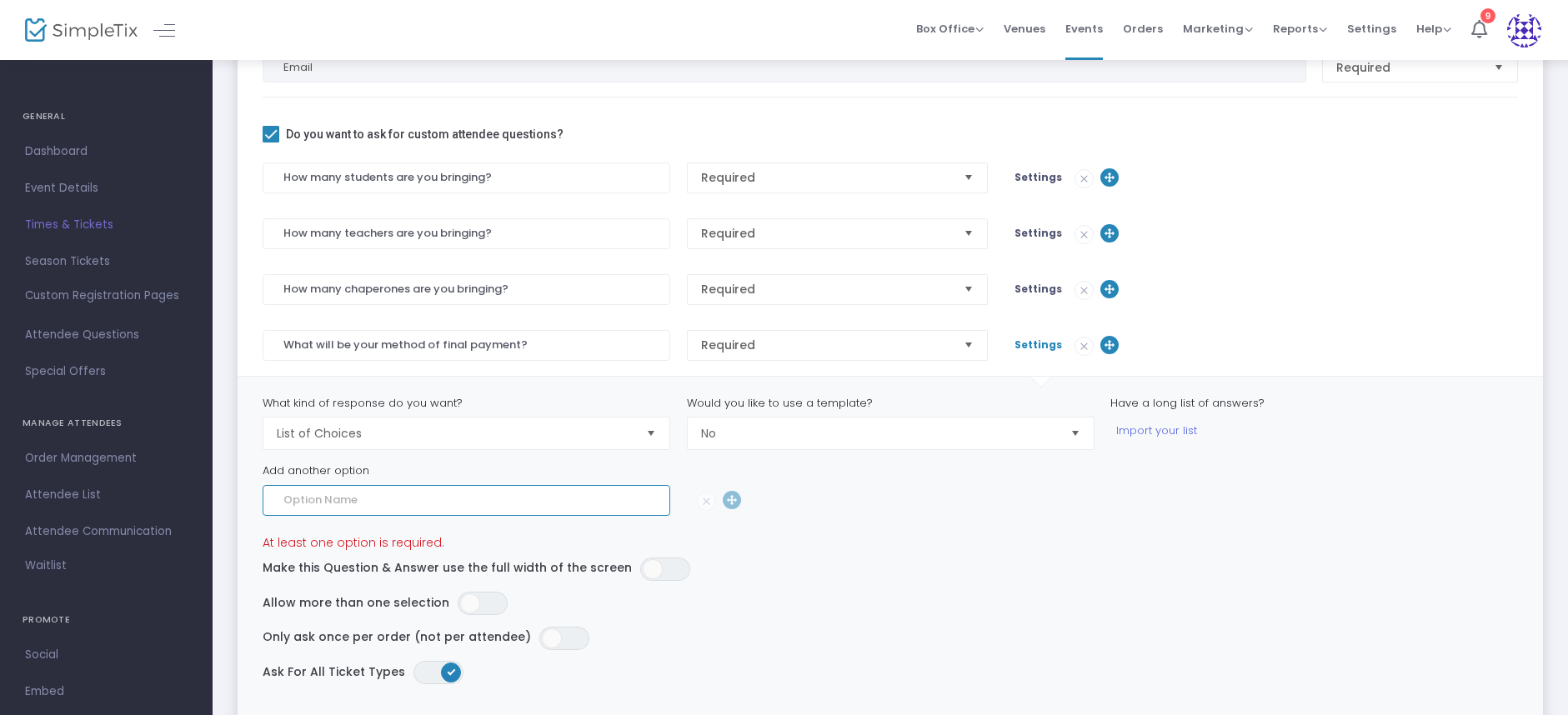
click at [433, 497] on input at bounding box center [466, 500] width 407 height 31
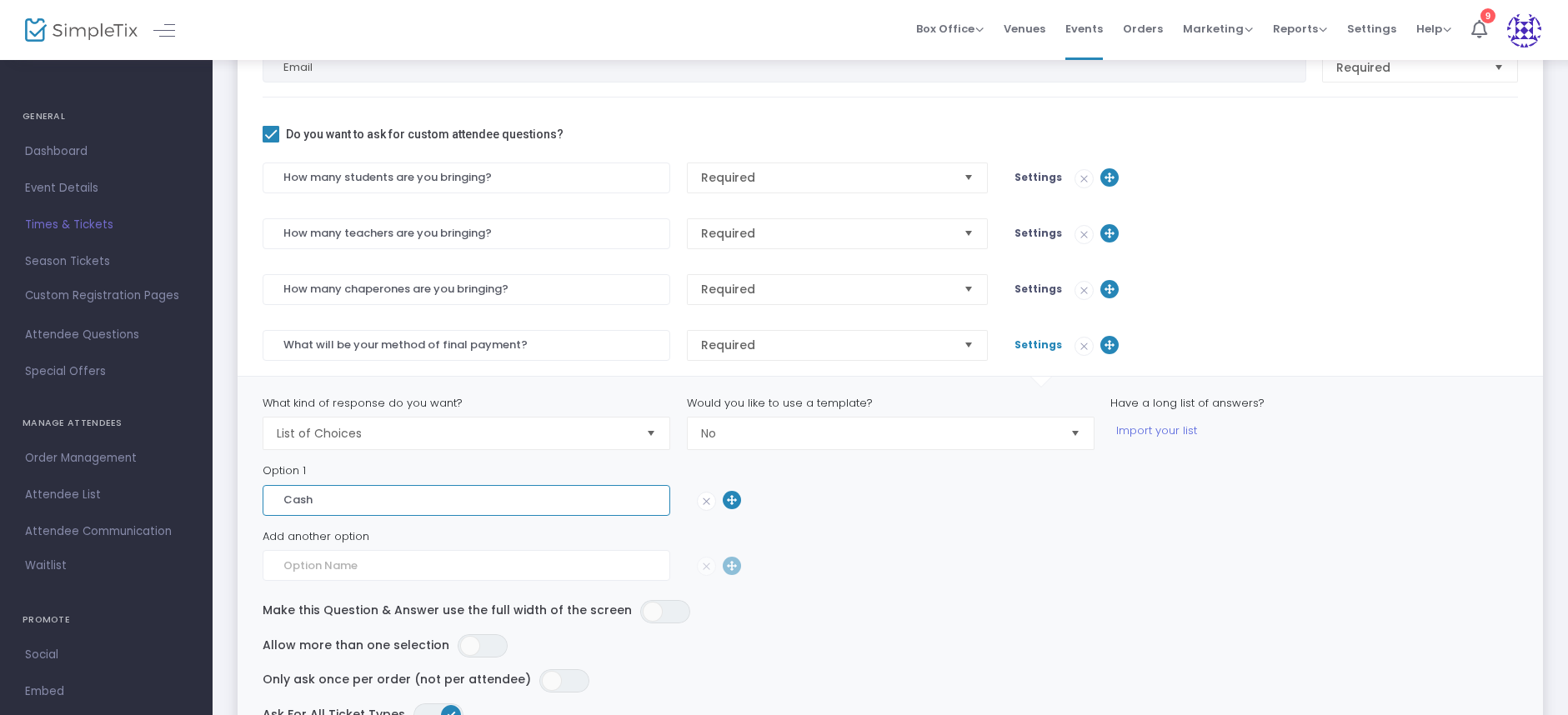
type input "Cash"
click at [372, 567] on input at bounding box center [466, 565] width 407 height 31
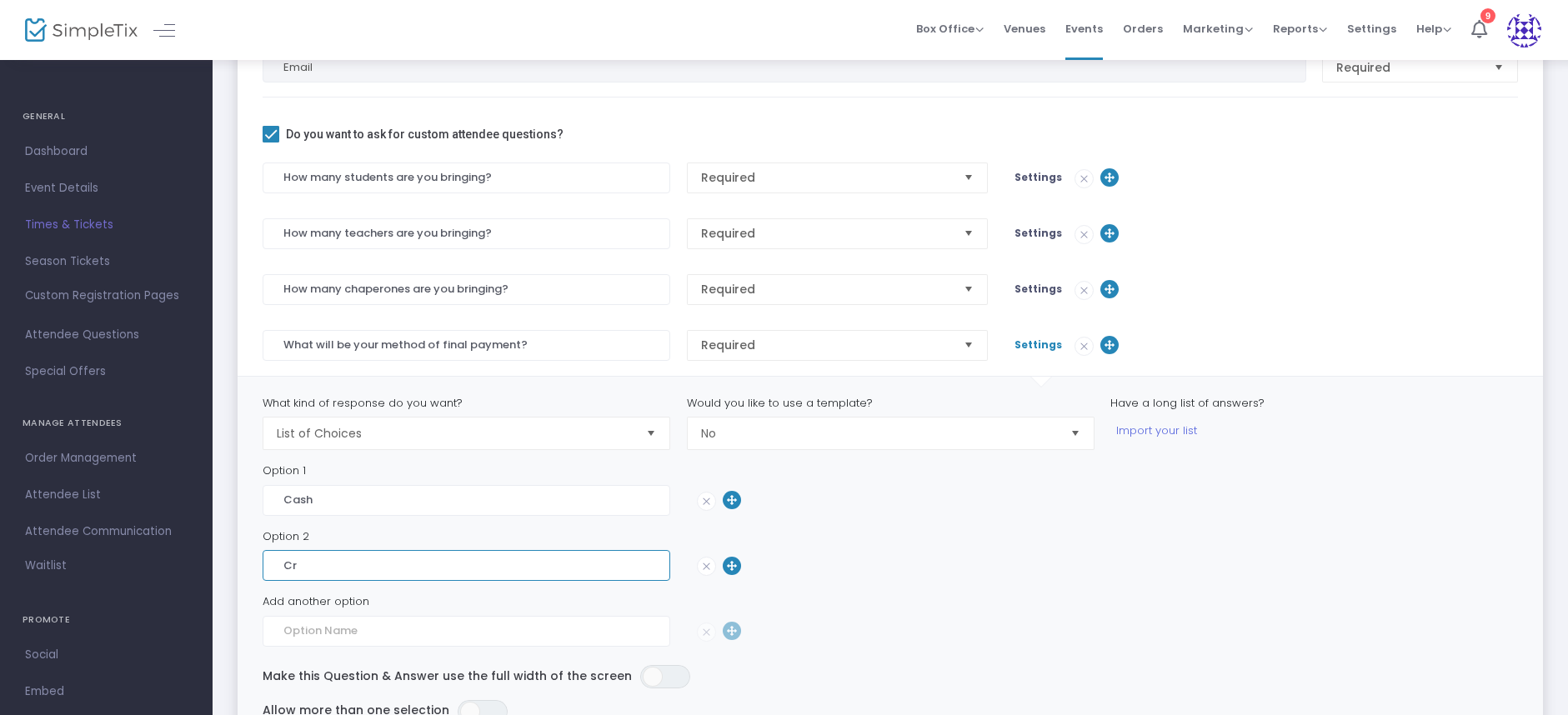
type input "C"
type input "Debit/Credit Card"
click at [303, 624] on input at bounding box center [466, 630] width 407 height 31
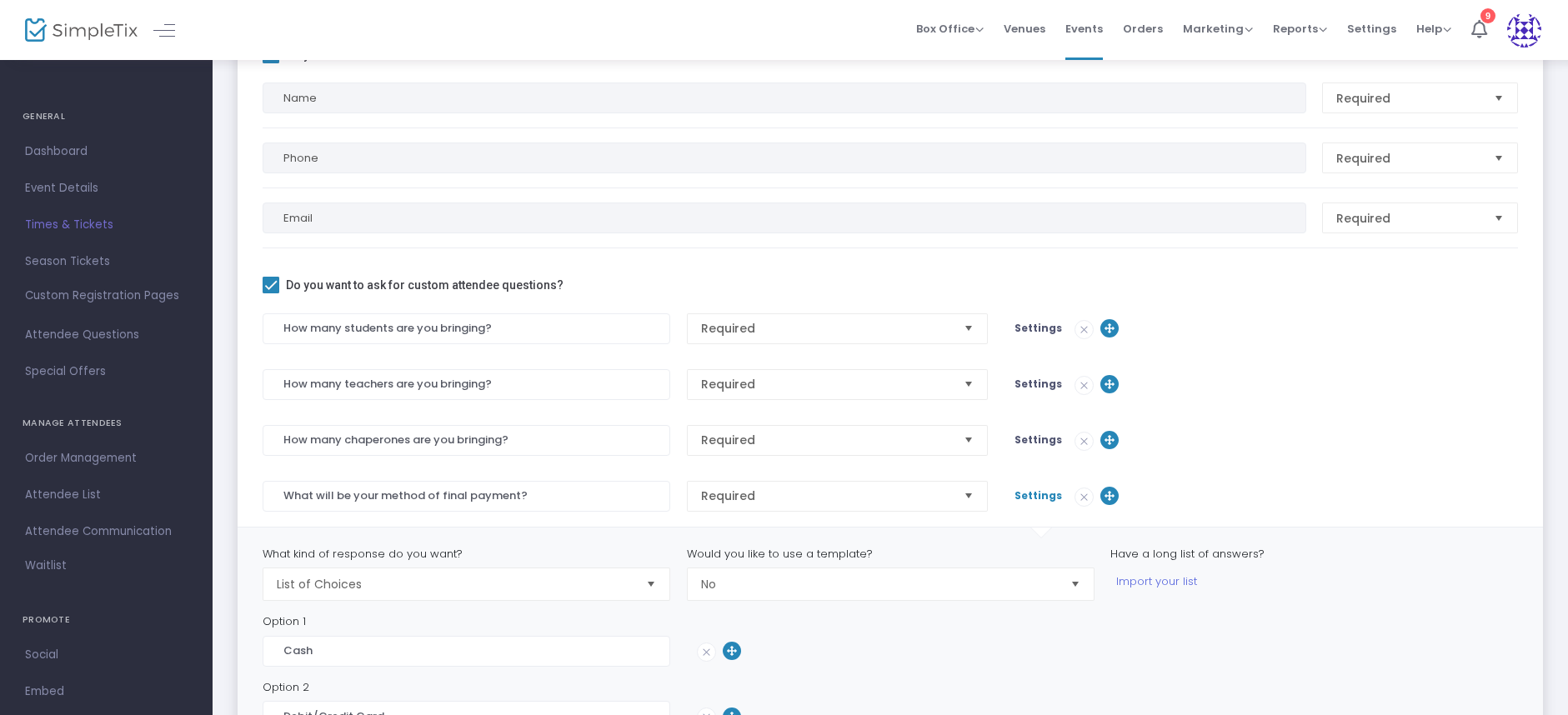
scroll to position [0, 0]
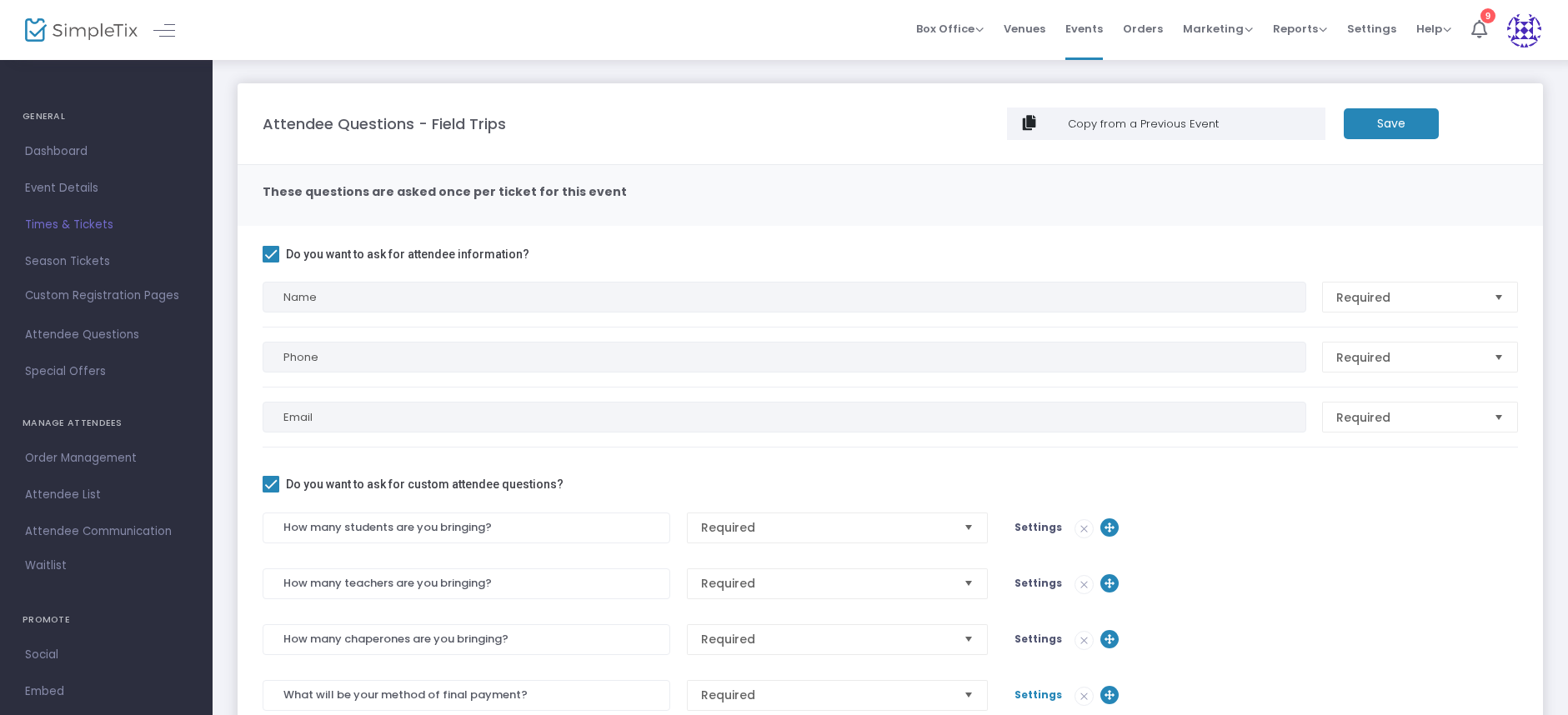
type input "Check"
click at [1402, 130] on m-button "Save" at bounding box center [1391, 124] width 95 height 31
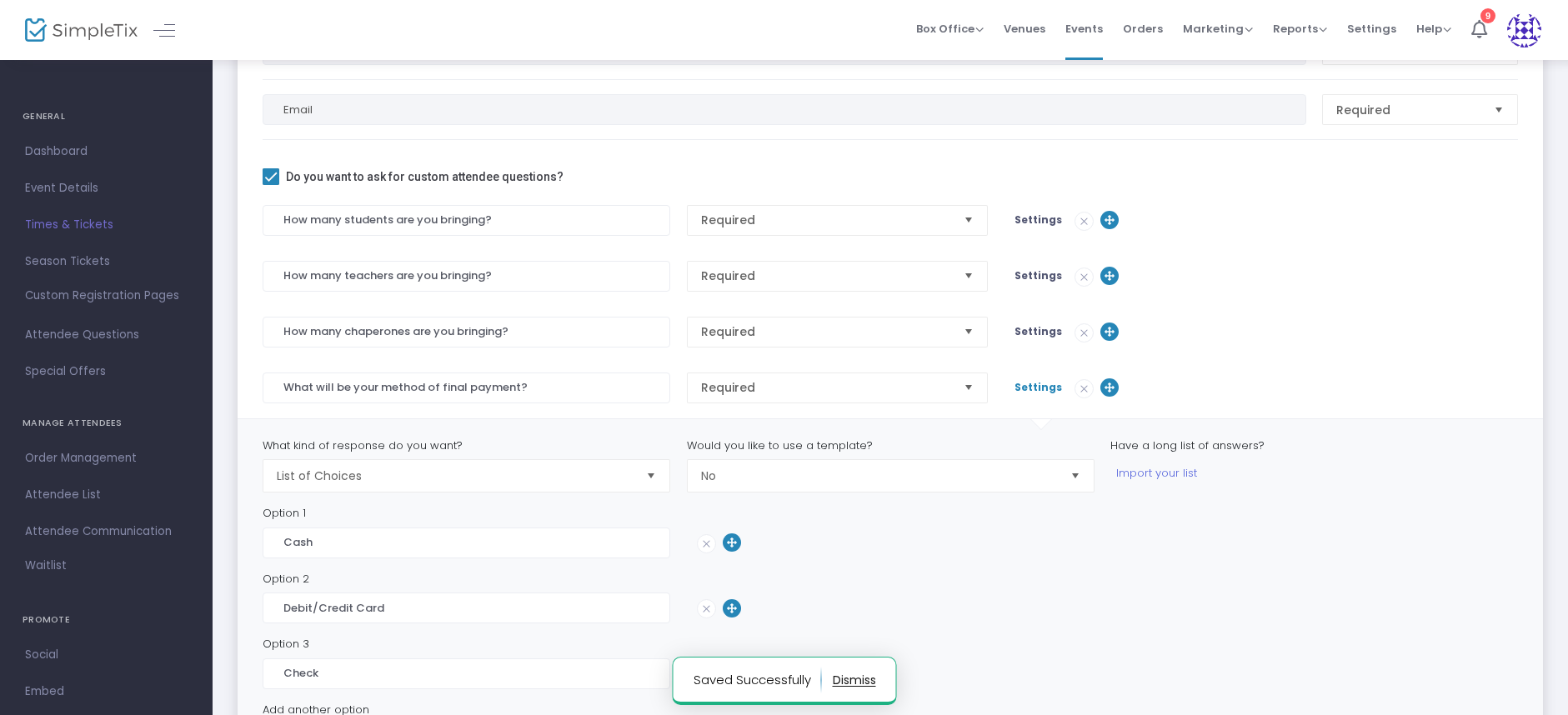
scroll to position [310, 0]
click at [1035, 390] on span "Settings" at bounding box center [1038, 385] width 47 height 14
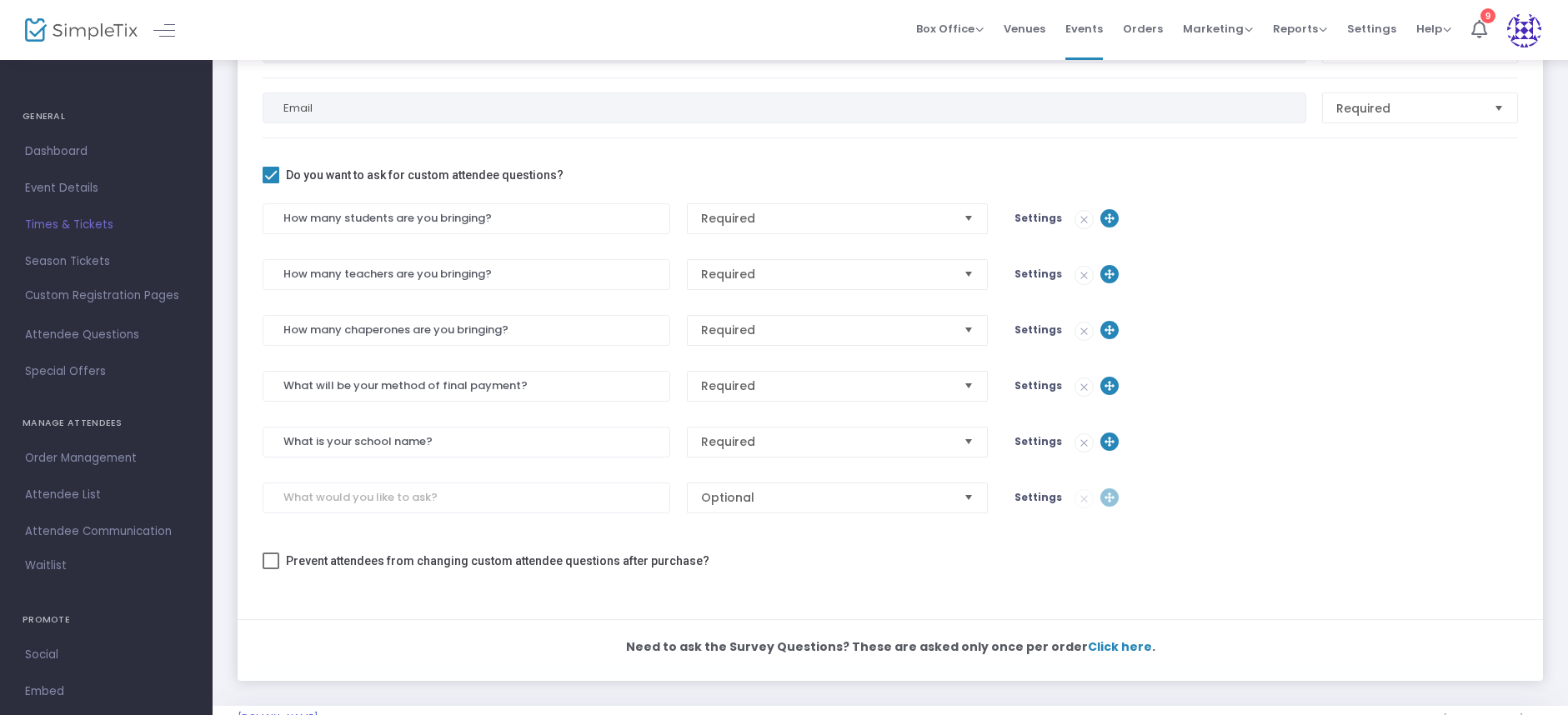
click at [1037, 448] on div "Settings" at bounding box center [1165, 442] width 318 height 20
click at [1037, 446] on span "Settings" at bounding box center [1038, 441] width 47 height 14
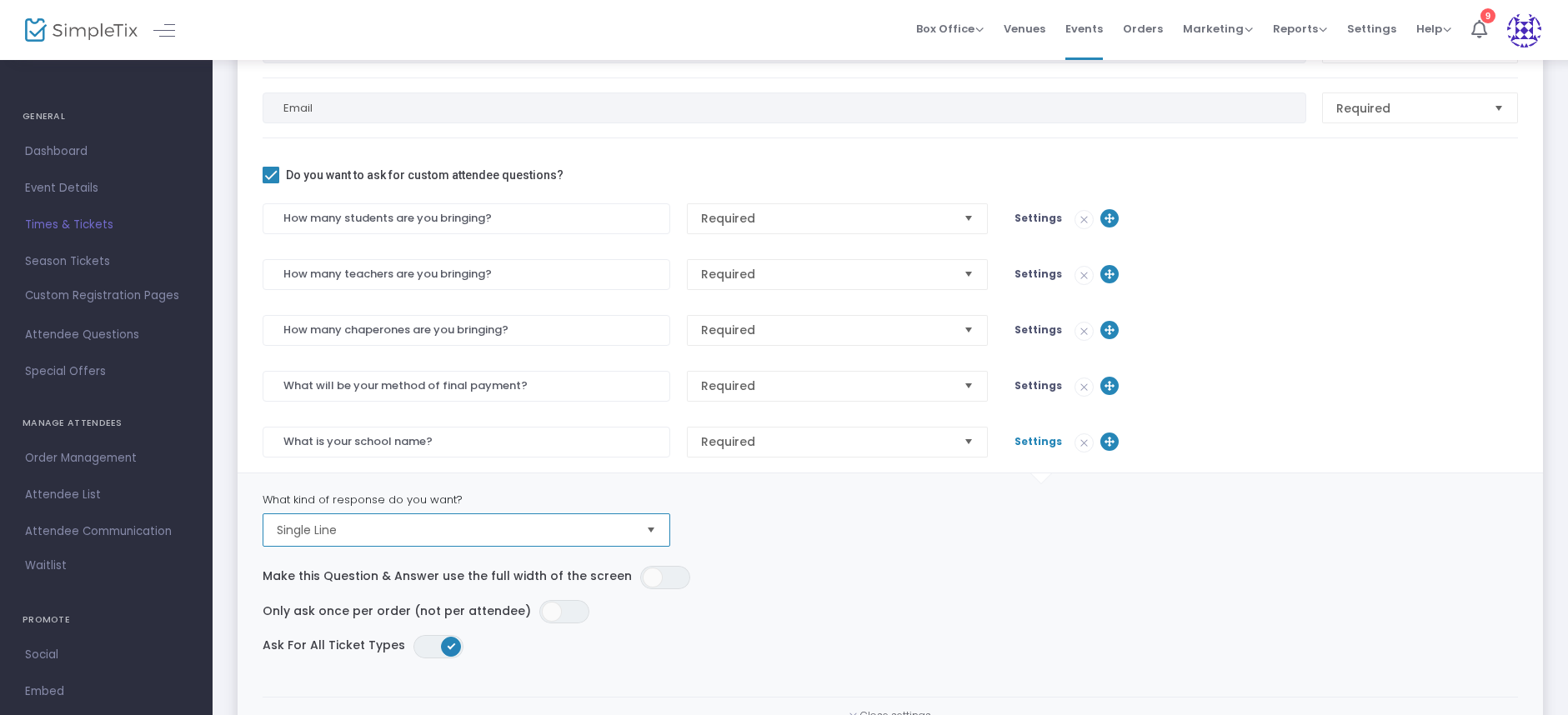
click at [382, 528] on span "Single Line" at bounding box center [455, 530] width 356 height 17
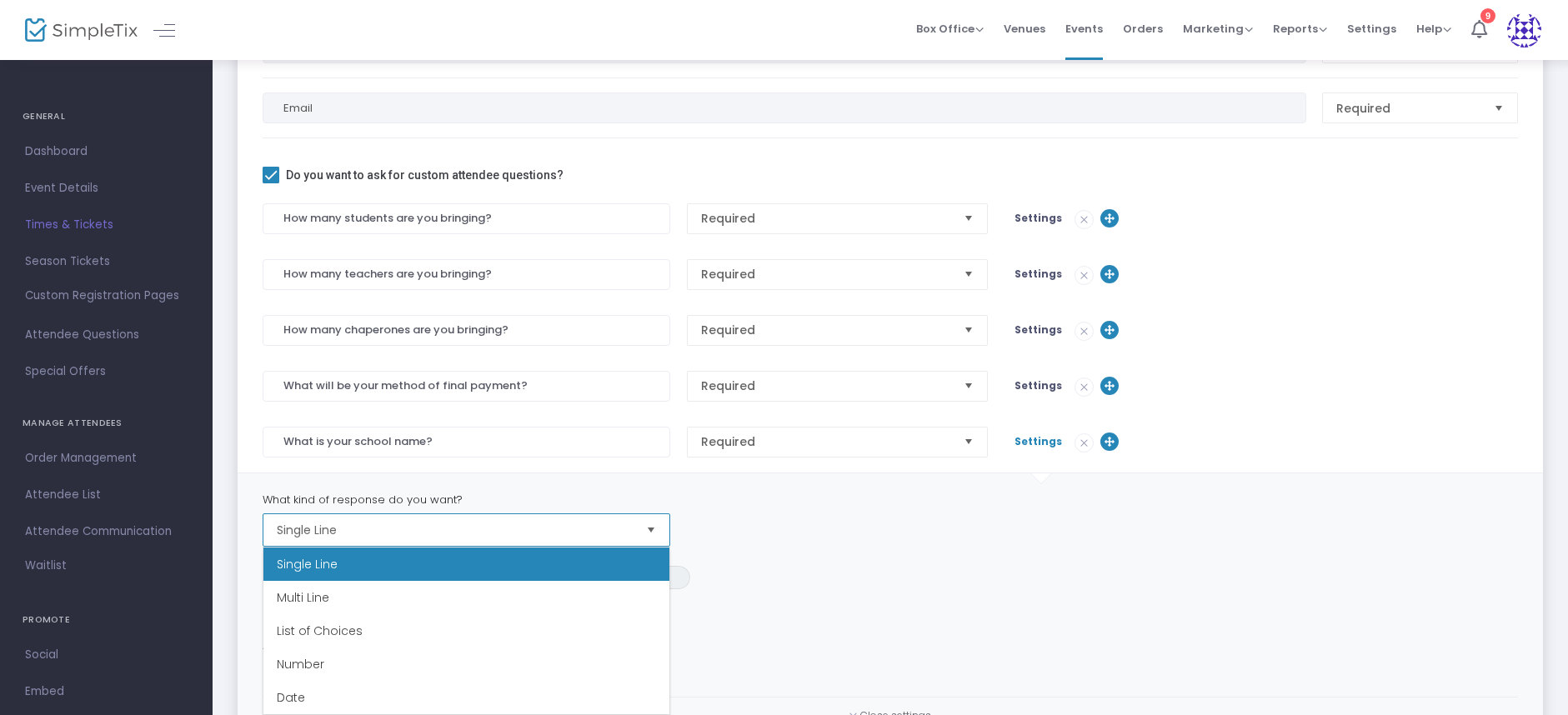
click at [382, 528] on span "Single Line" at bounding box center [455, 530] width 356 height 17
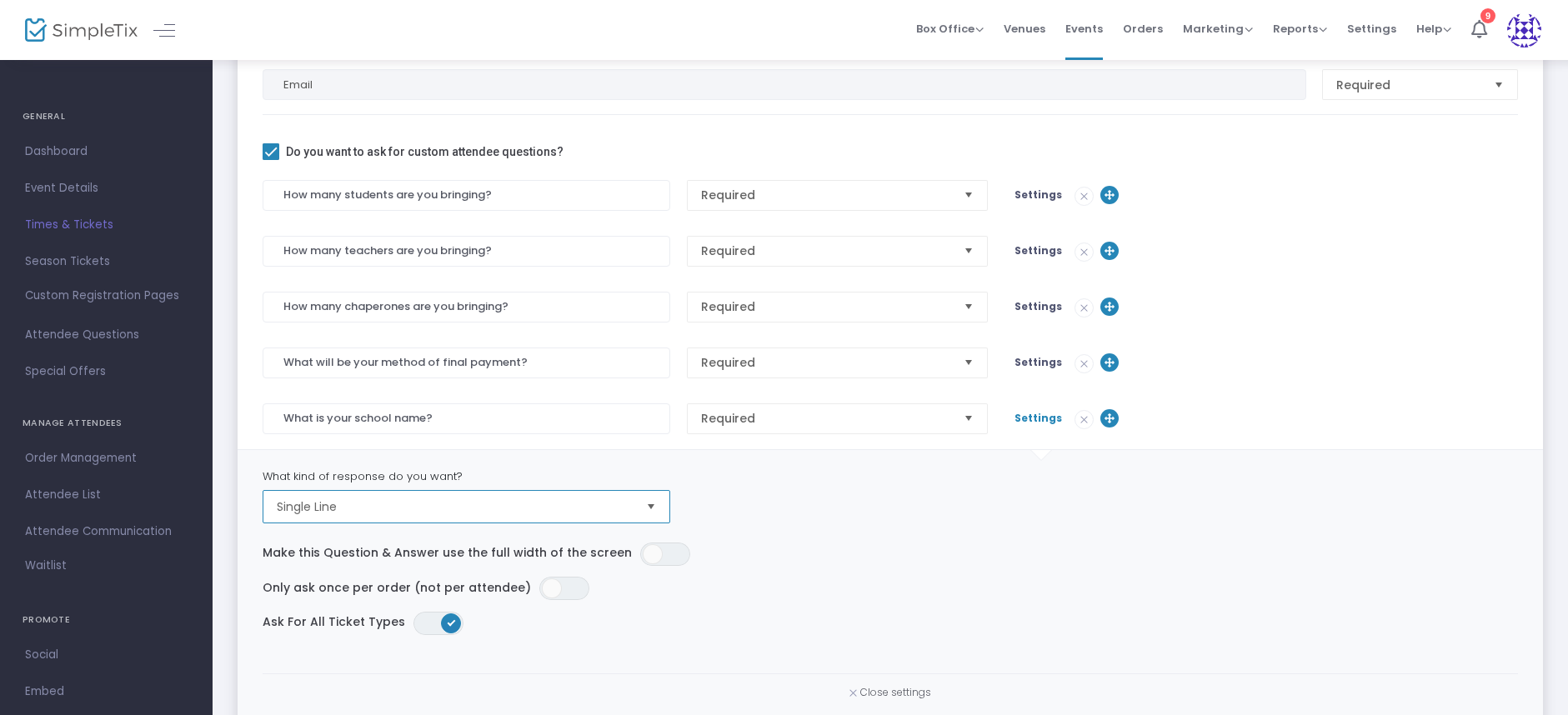
scroll to position [334, 0]
click at [1032, 419] on span "Settings" at bounding box center [1038, 416] width 47 height 14
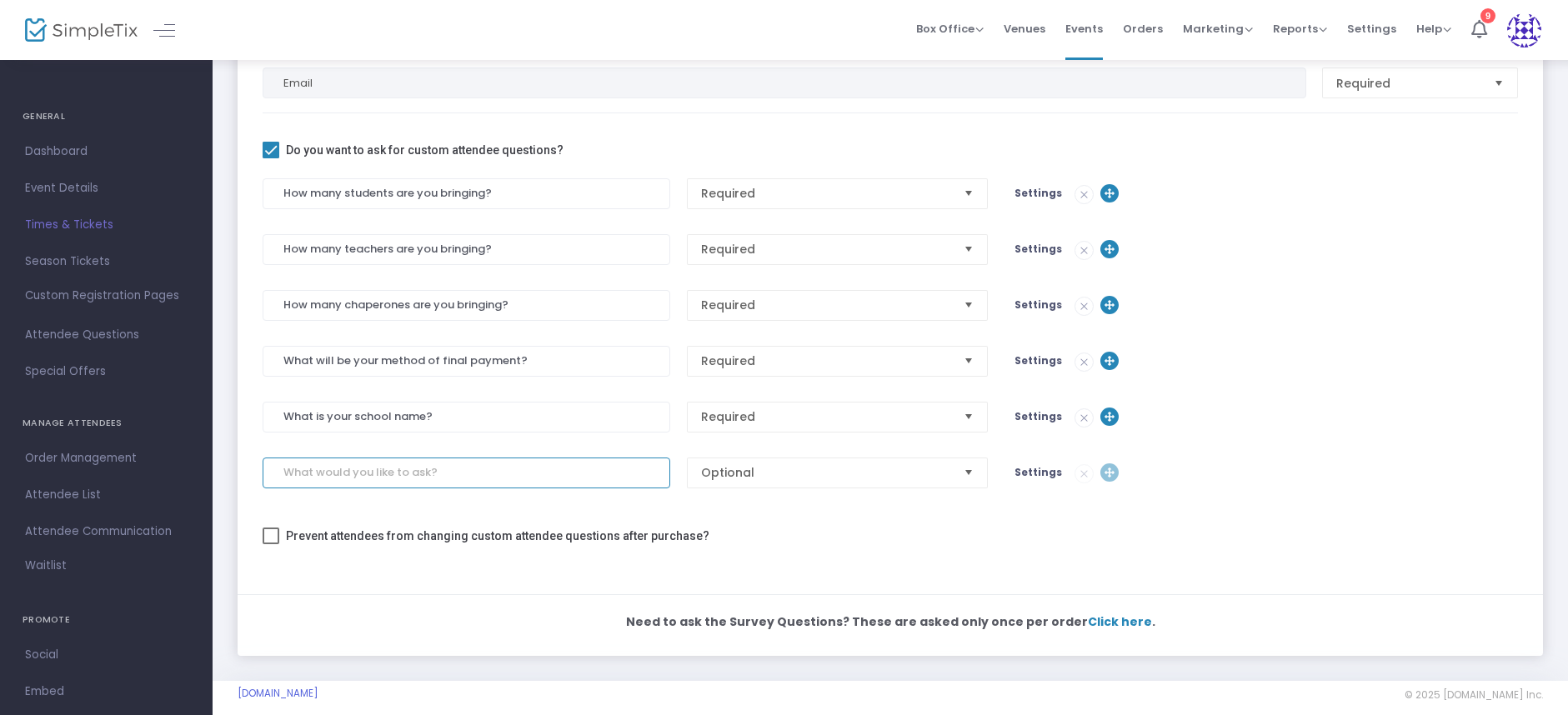
click at [421, 475] on input at bounding box center [466, 472] width 407 height 31
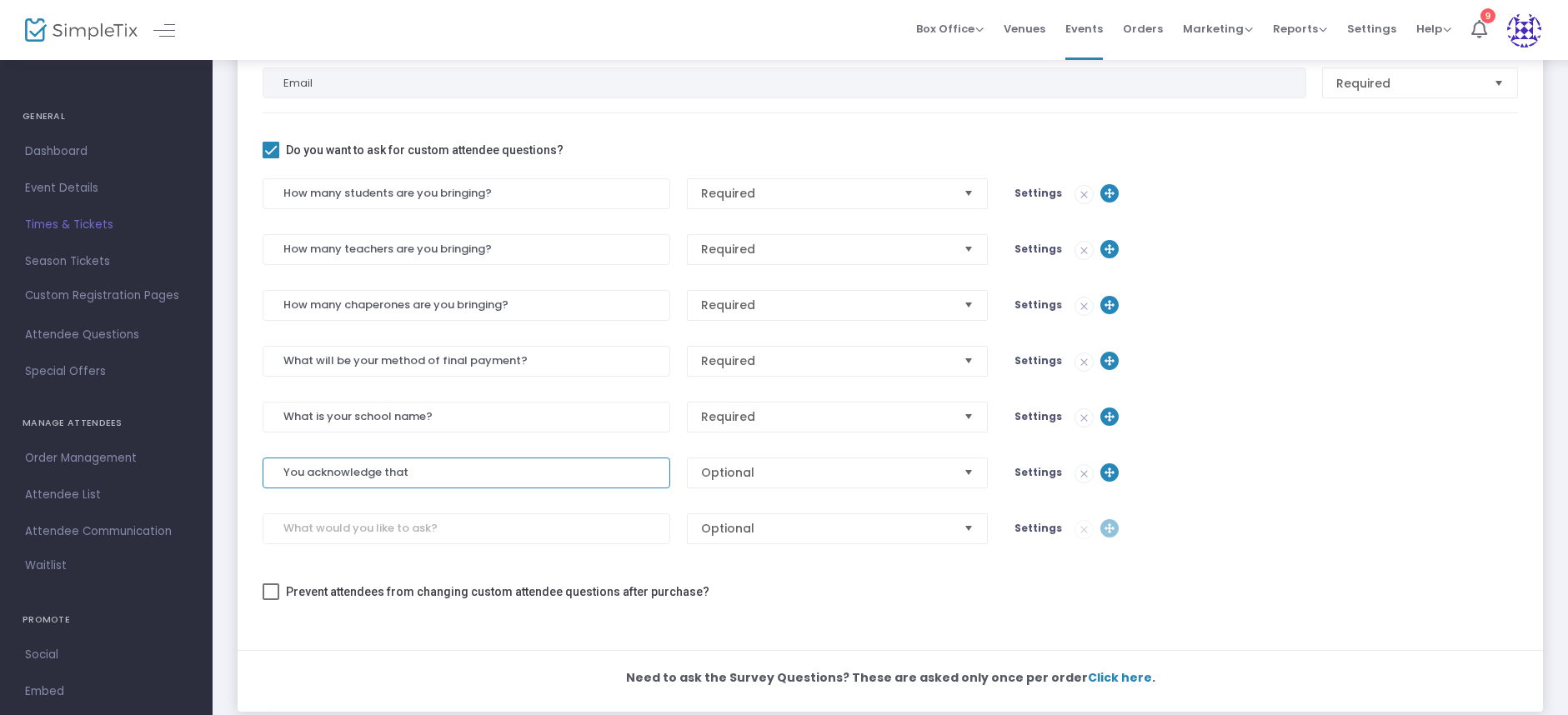
click at [309, 471] on input "You acknowledge that" at bounding box center [466, 472] width 407 height 31
click at [313, 475] on input "You macknowledge that" at bounding box center [466, 472] width 407 height 31
click at [530, 466] on input "You must acknowledge that" at bounding box center [466, 472] width 407 height 31
type input "Y"
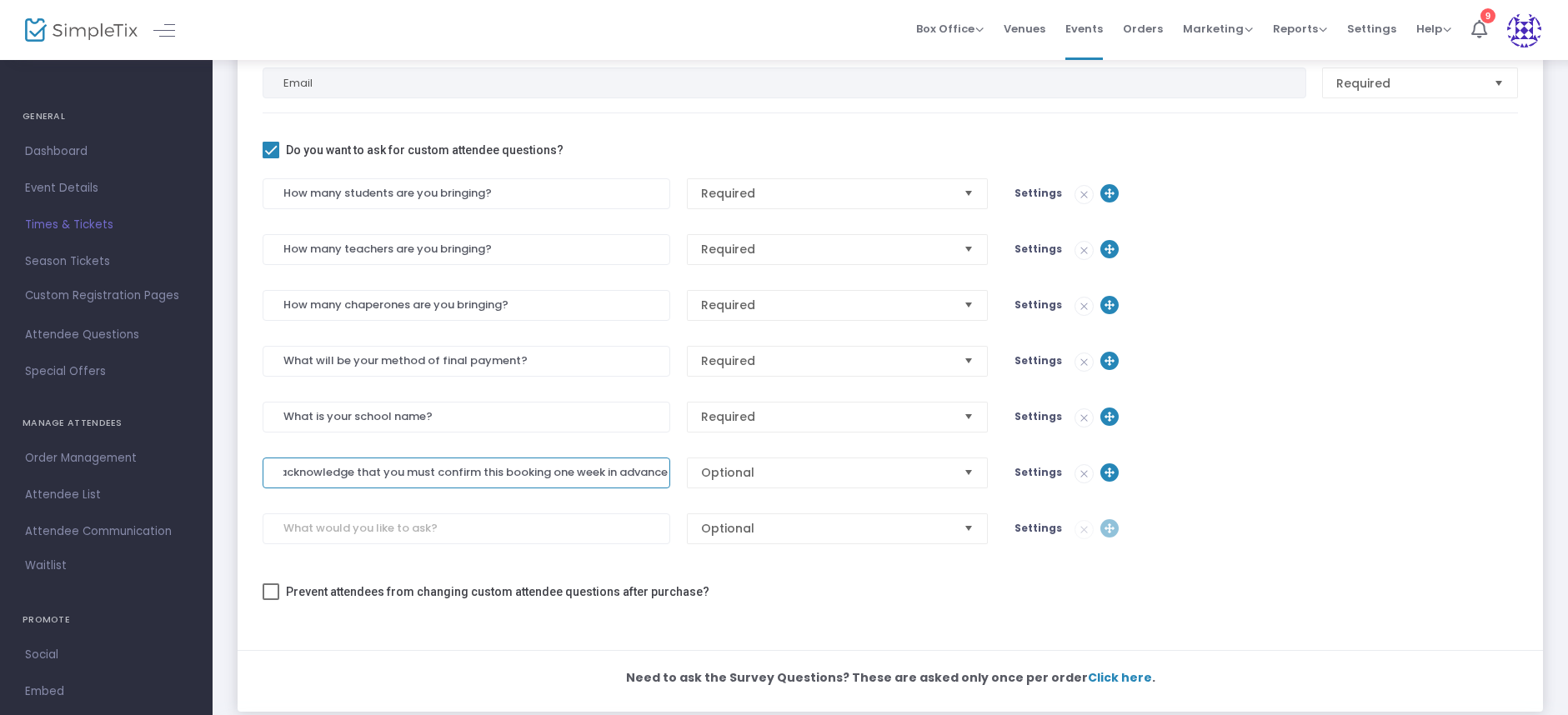
type input "Please acknowledge that you must confirm this booking one week in advance."
click at [738, 466] on span "Optional" at bounding box center [826, 472] width 250 height 17
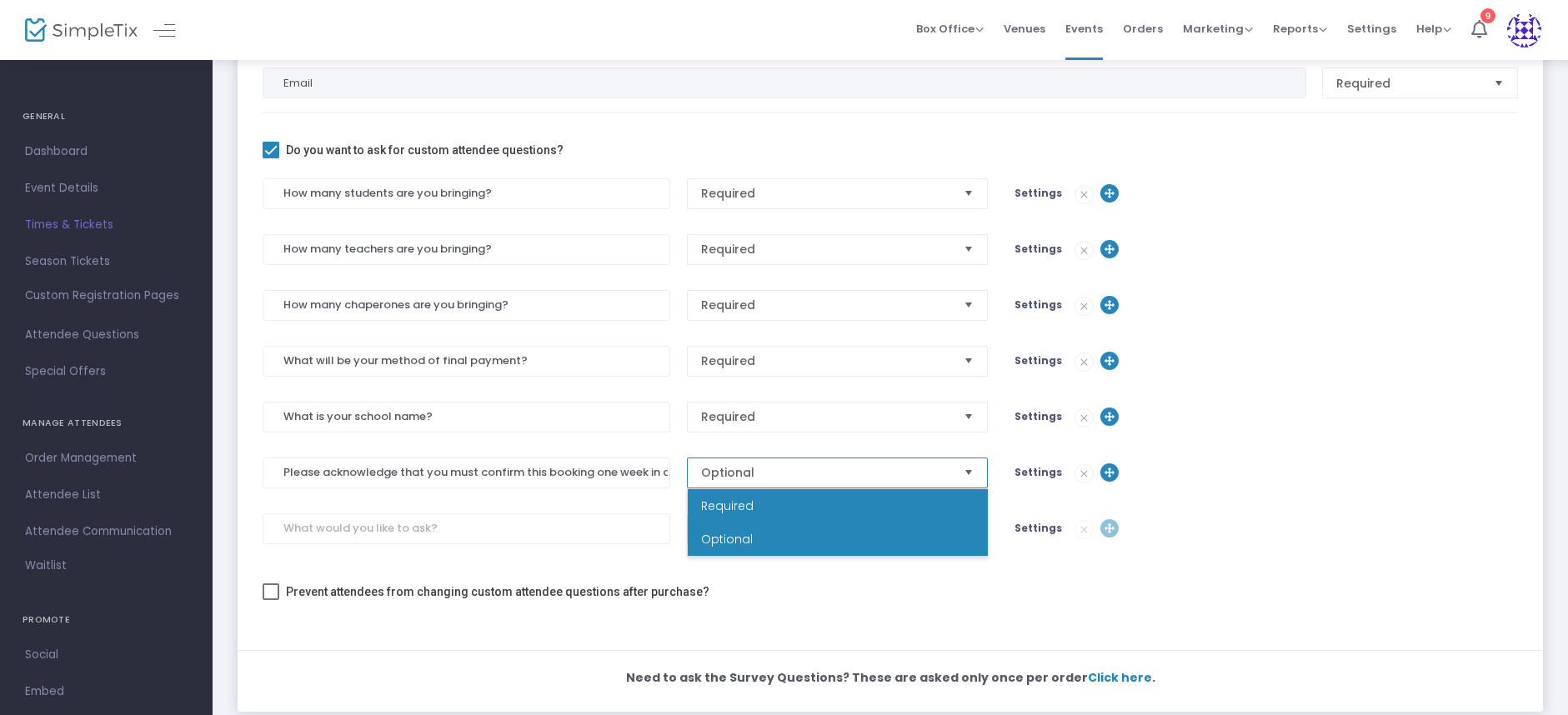
click at [756, 501] on li "Required" at bounding box center [838, 506] width 300 height 33
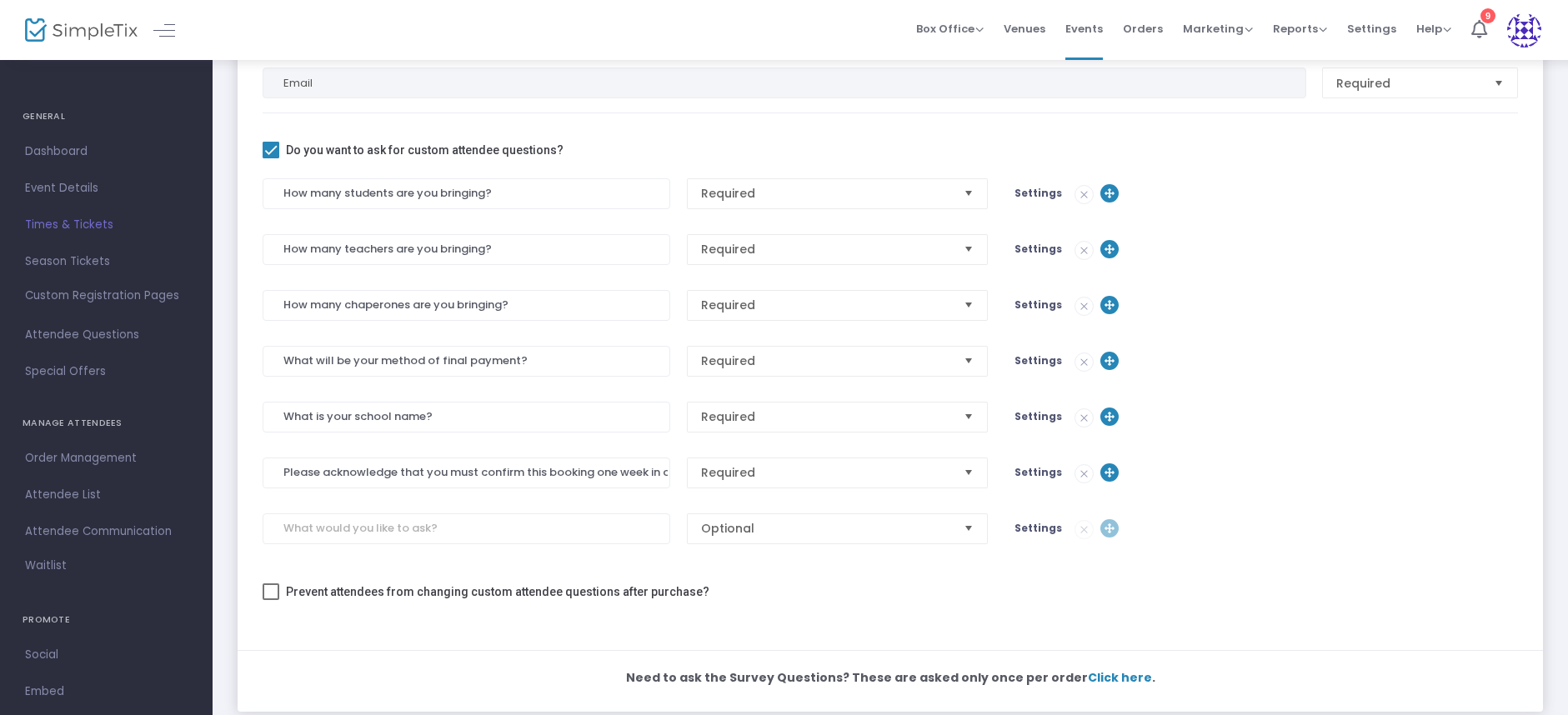
click at [1043, 471] on span "Settings" at bounding box center [1038, 471] width 47 height 14
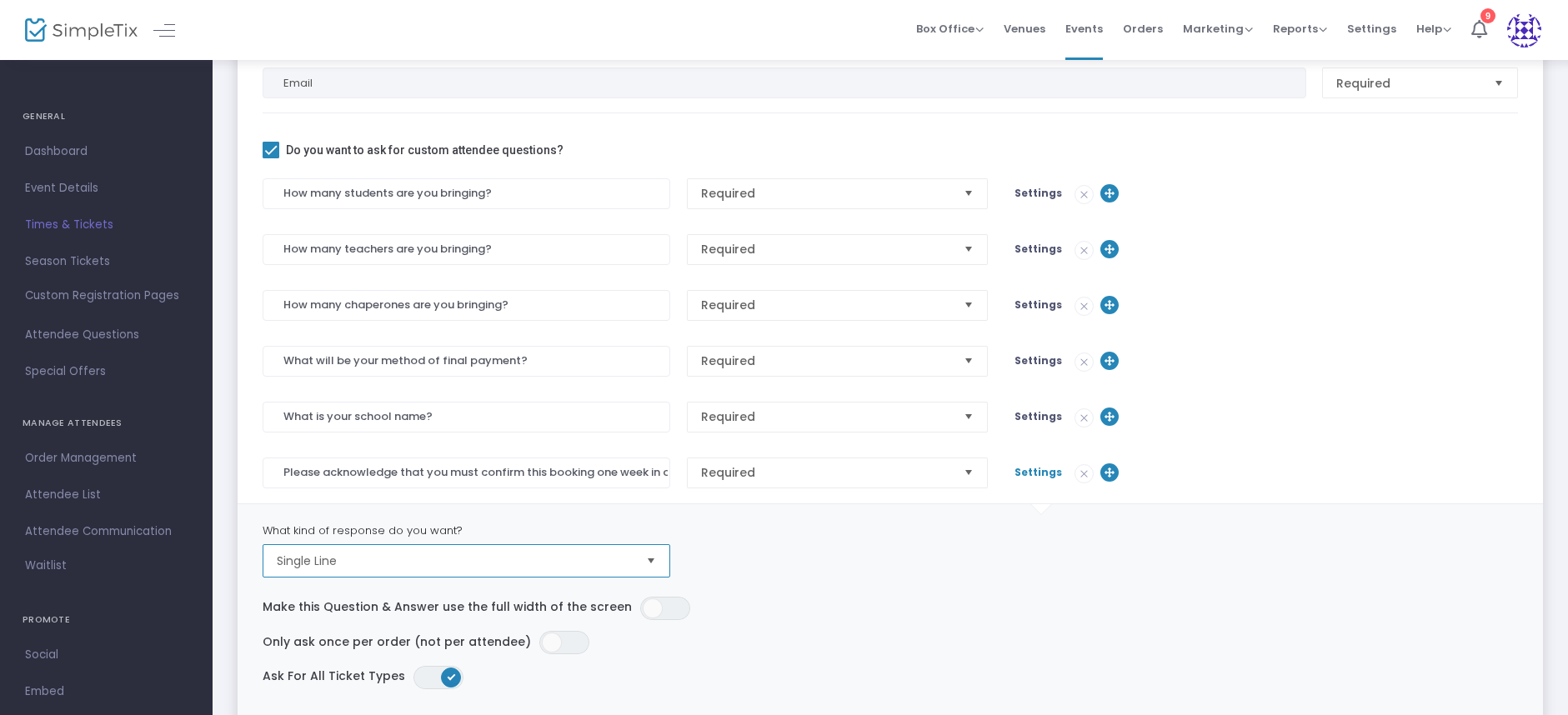
click at [363, 561] on span "Single Line" at bounding box center [455, 561] width 356 height 17
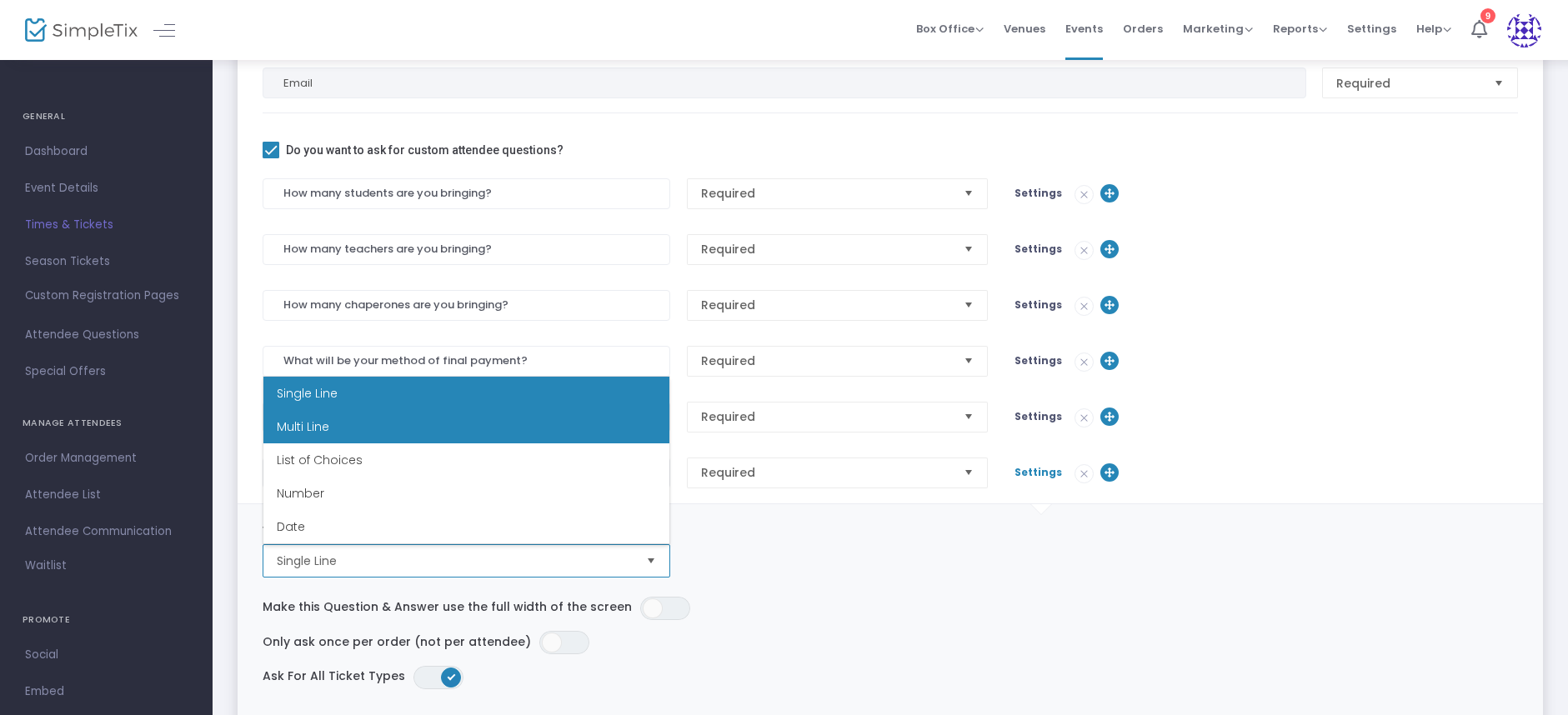
click at [347, 428] on li "Multi Line" at bounding box center [466, 427] width 406 height 33
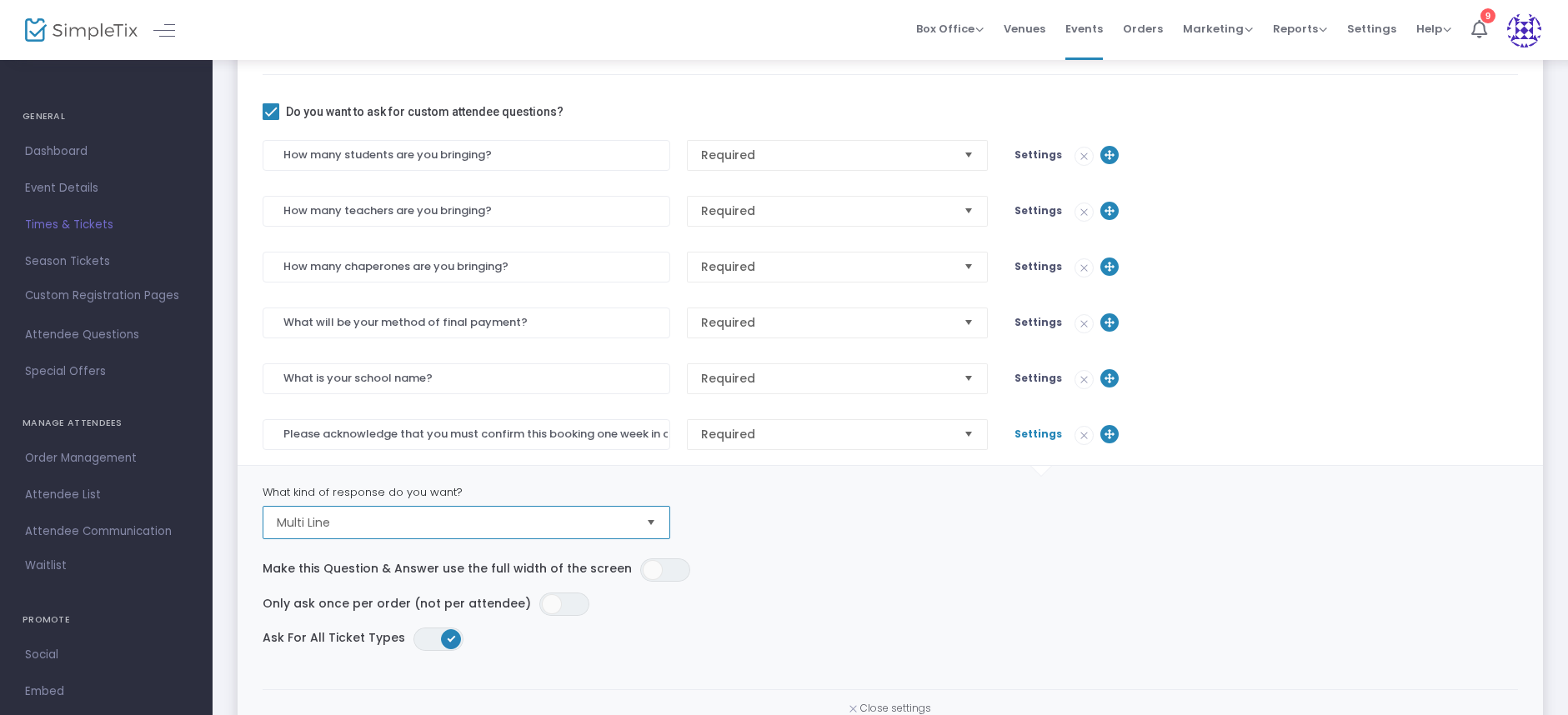
scroll to position [374, 0]
click at [553, 514] on span "Multi Line" at bounding box center [455, 522] width 356 height 17
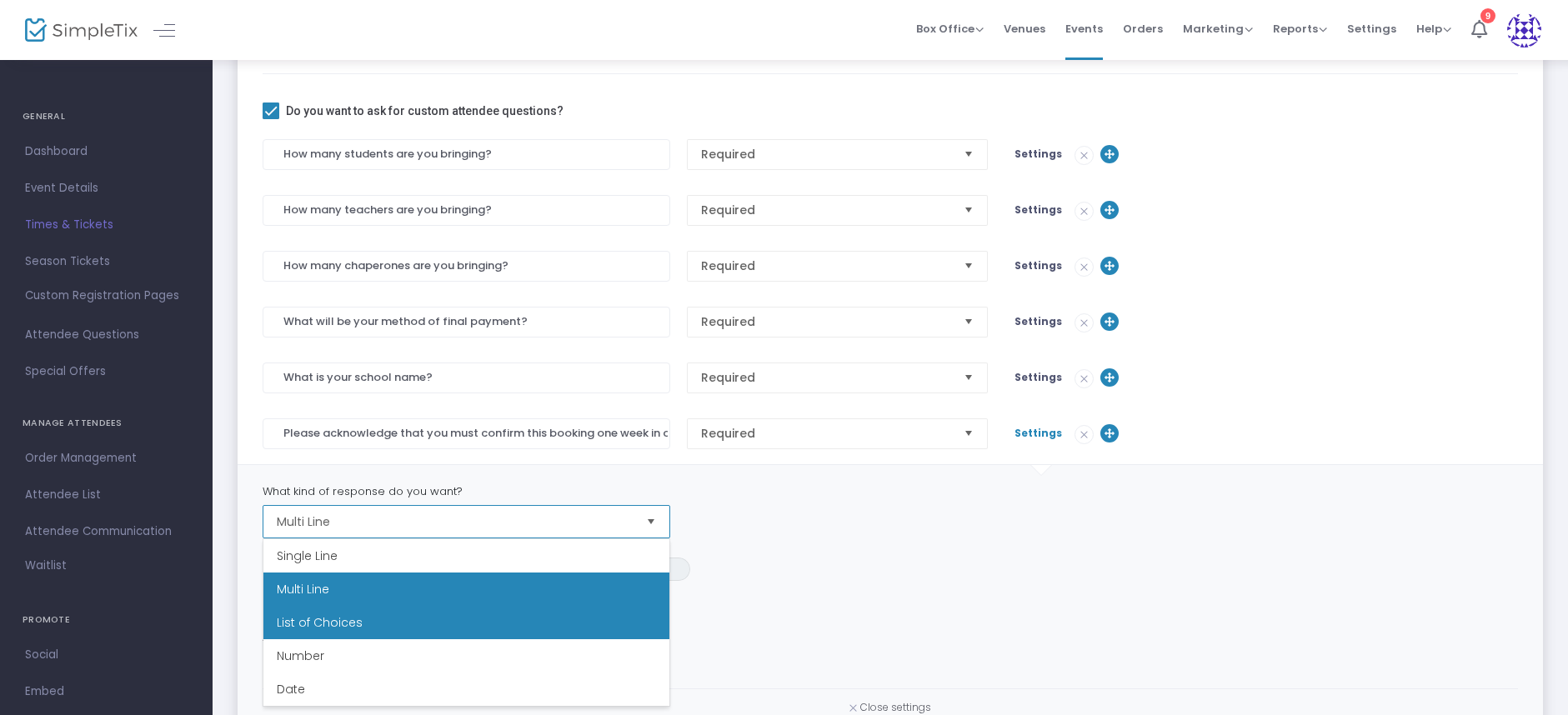
click at [340, 629] on span "List of Choices" at bounding box center [320, 623] width 86 height 17
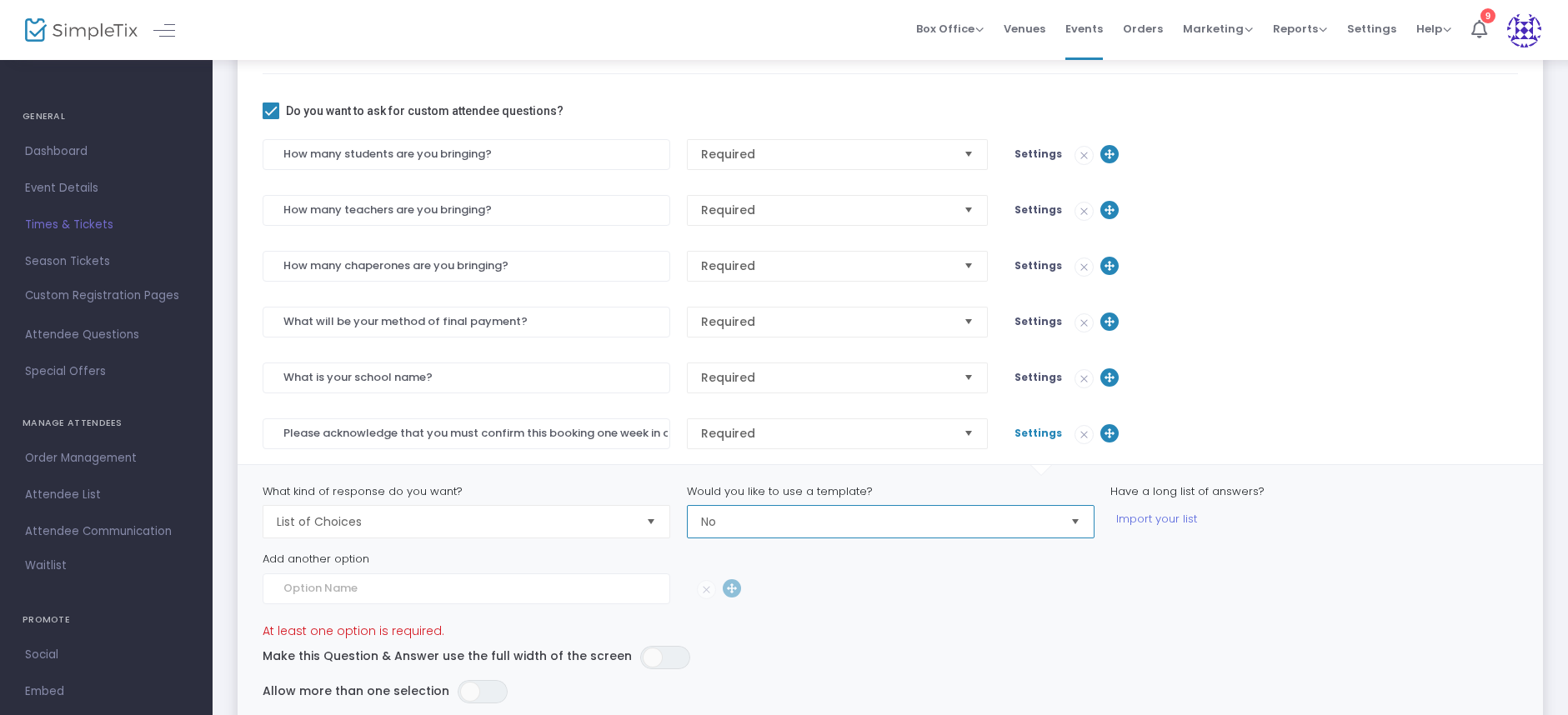
click at [780, 520] on span "No" at bounding box center [879, 522] width 356 height 17
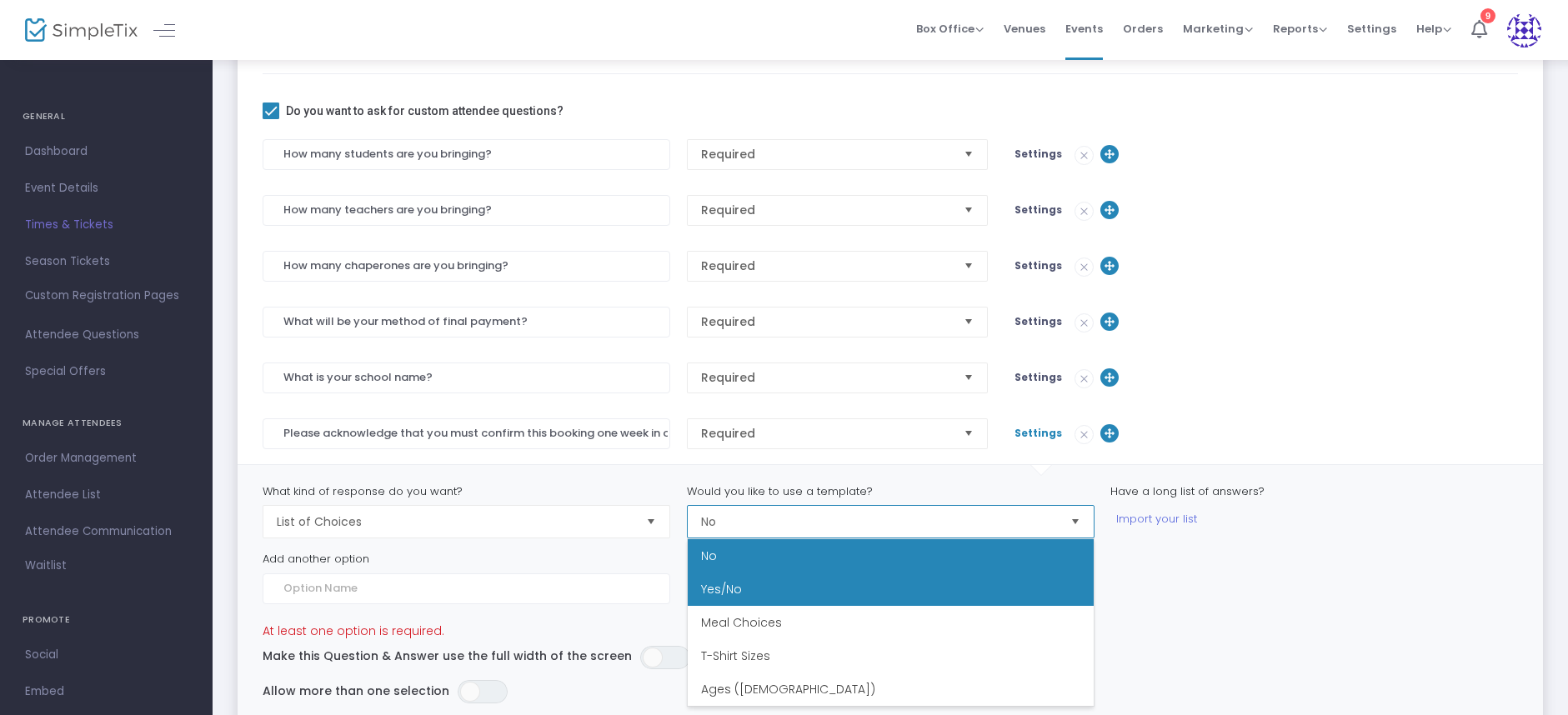
click at [774, 593] on li "Yes/No" at bounding box center [891, 589] width 406 height 33
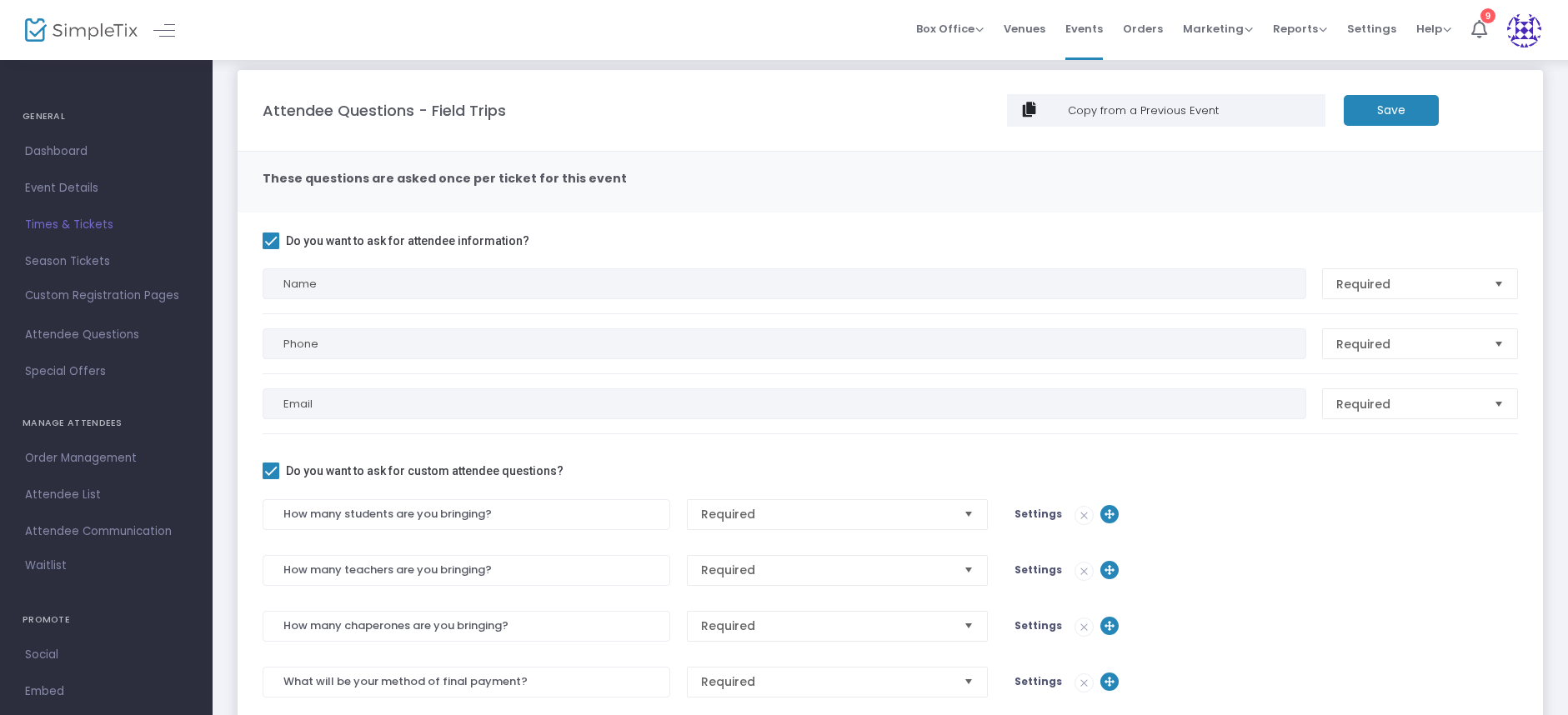
scroll to position [0, 0]
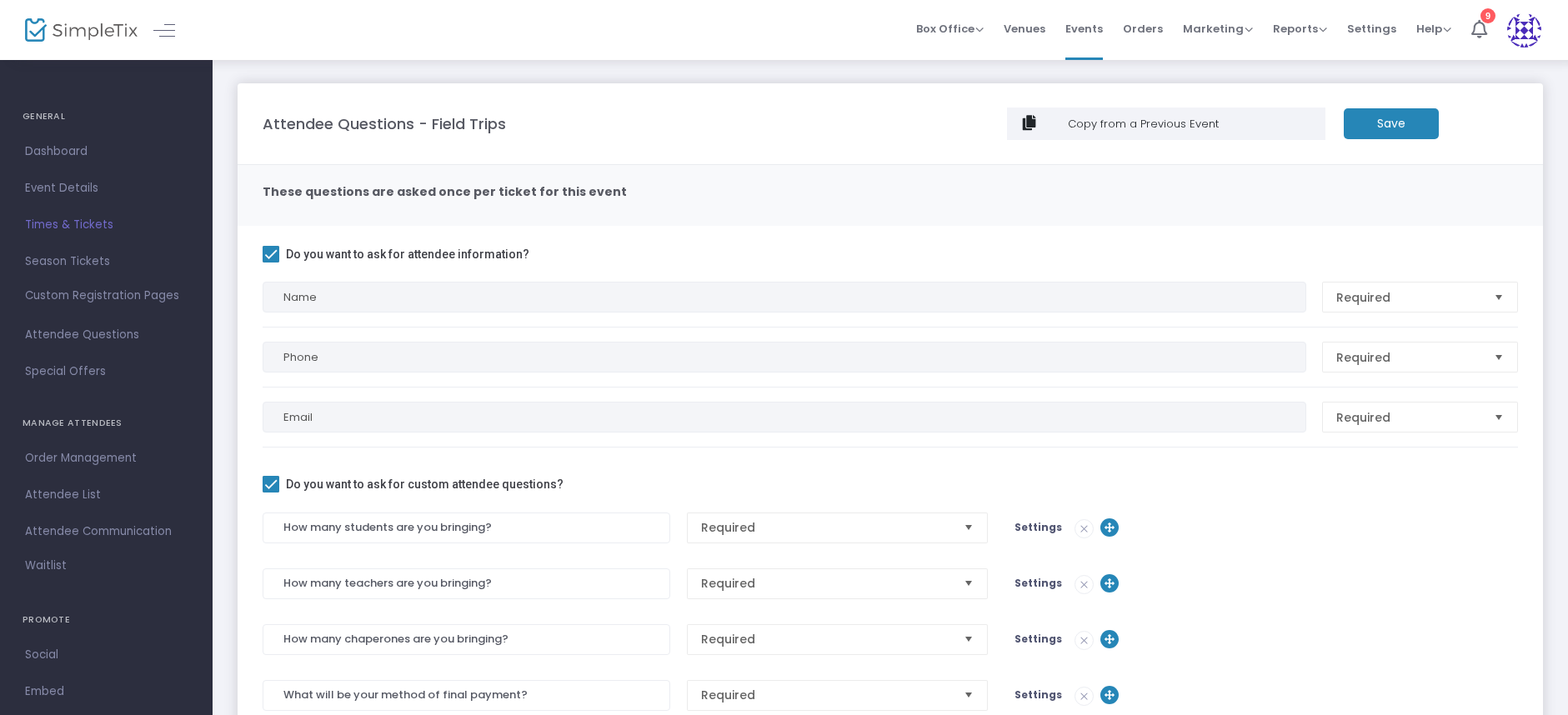
click at [1404, 128] on m-button "Save" at bounding box center [1391, 124] width 95 height 31
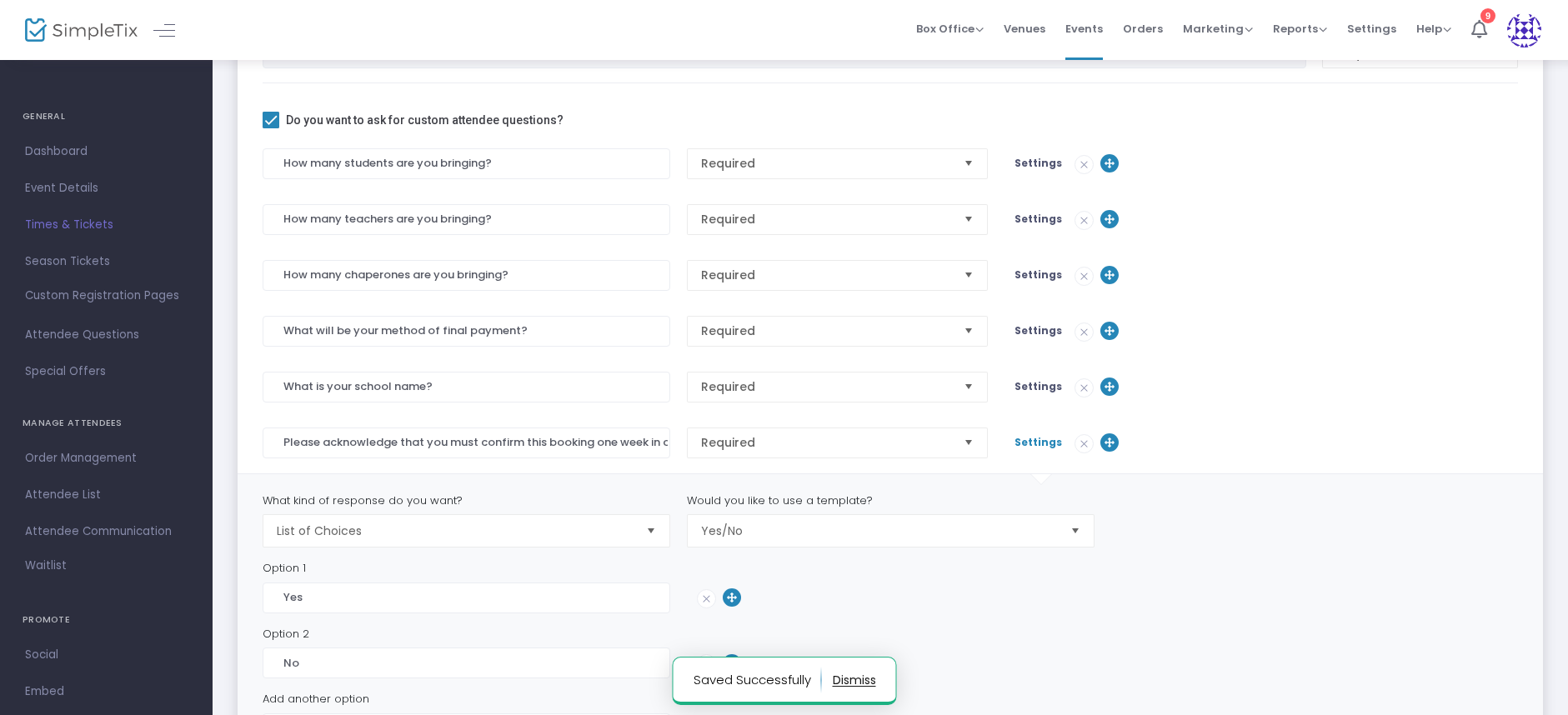
scroll to position [365, 0]
click at [1030, 436] on span "Settings" at bounding box center [1038, 441] width 47 height 14
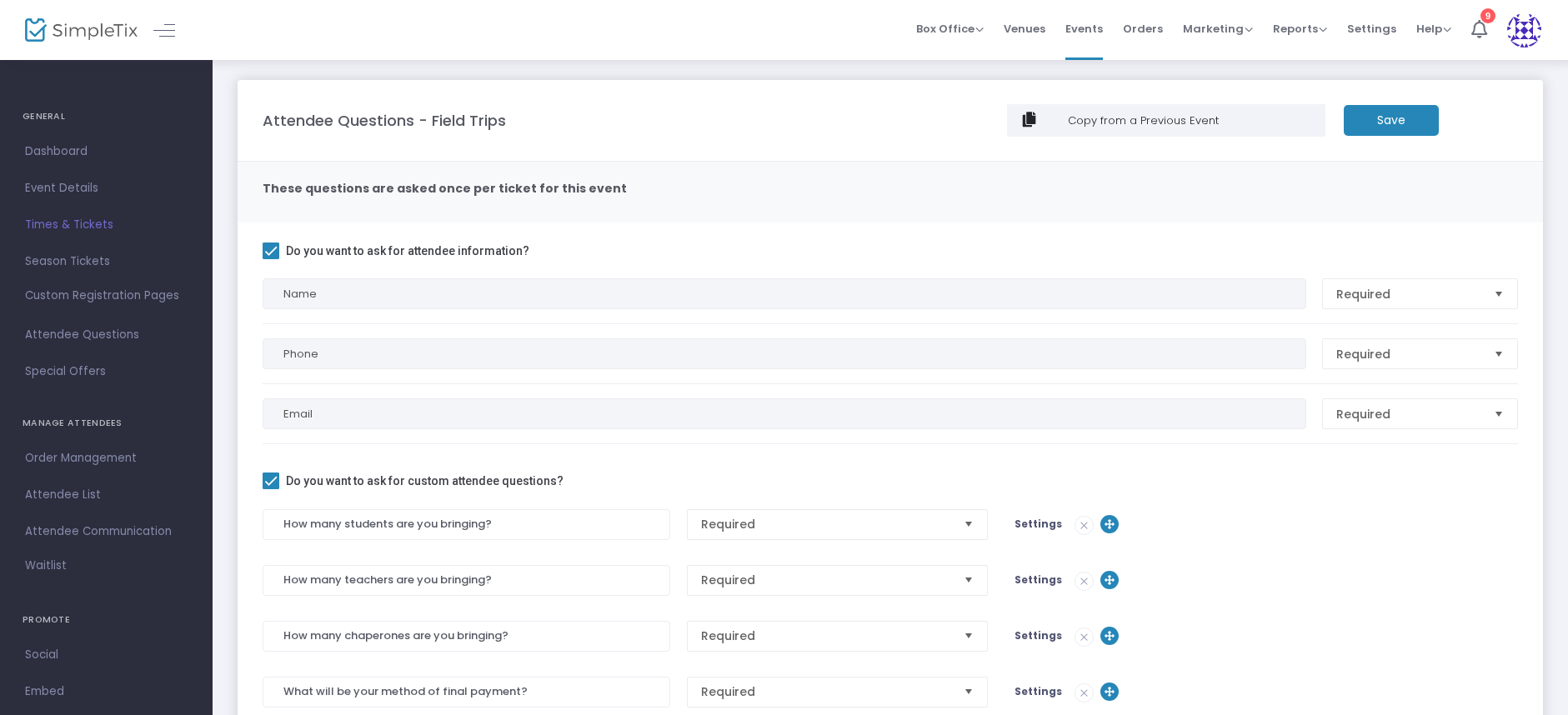
scroll to position [0, 0]
click at [65, 223] on span "Times & Tickets" at bounding box center [106, 224] width 163 height 21
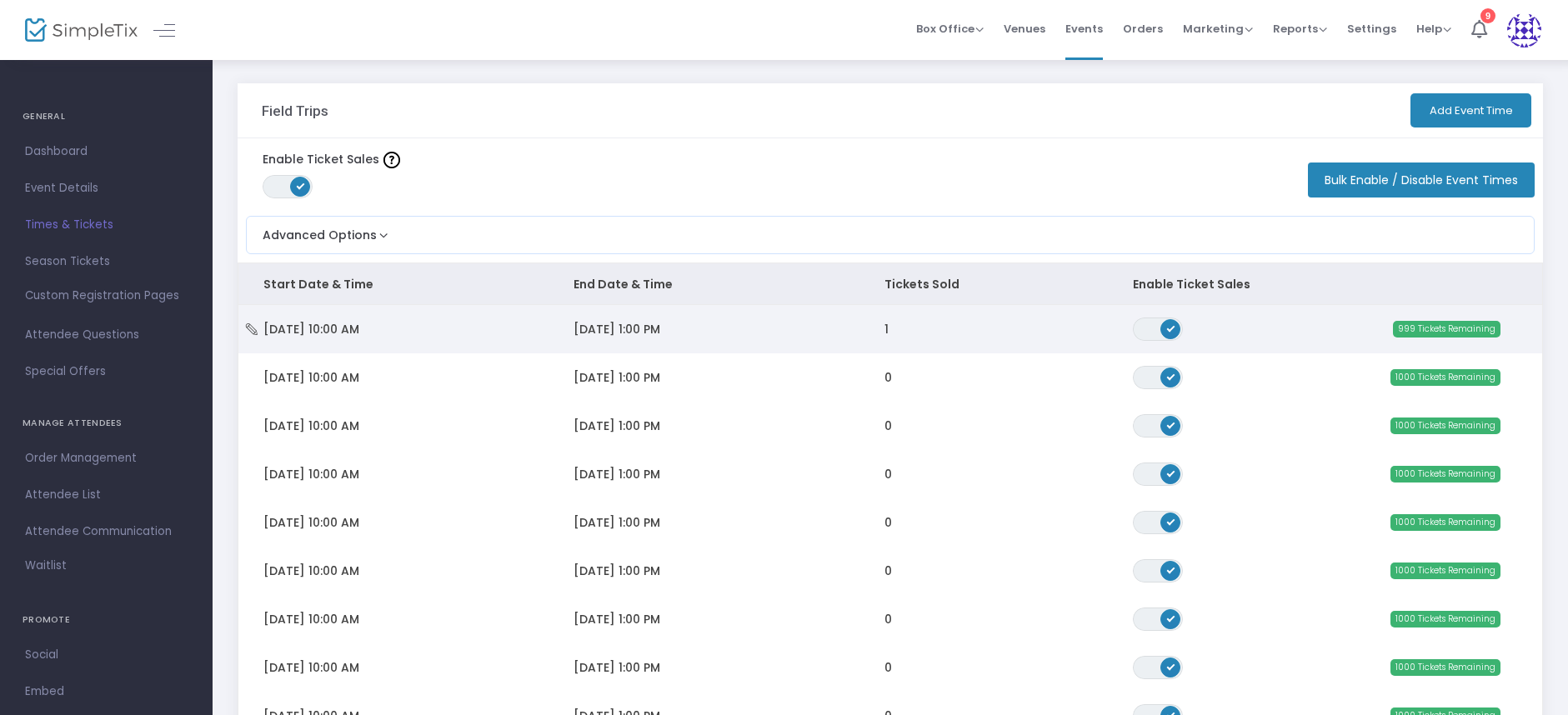
click at [550, 321] on td "[DATE] 1:00 PM" at bounding box center [703, 329] width 310 height 48
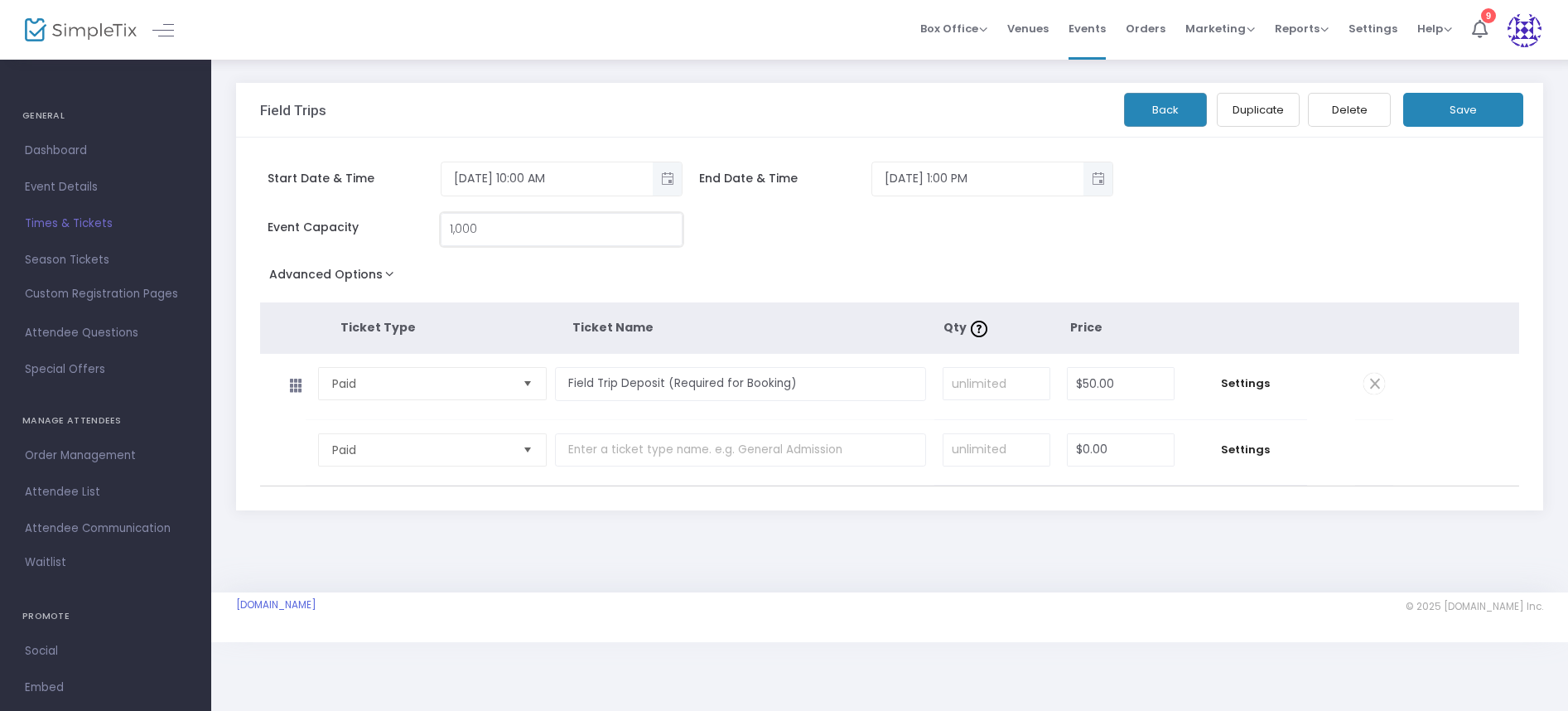
type input "1000"
click at [504, 219] on input "1000" at bounding box center [562, 229] width 240 height 31
type input "15"
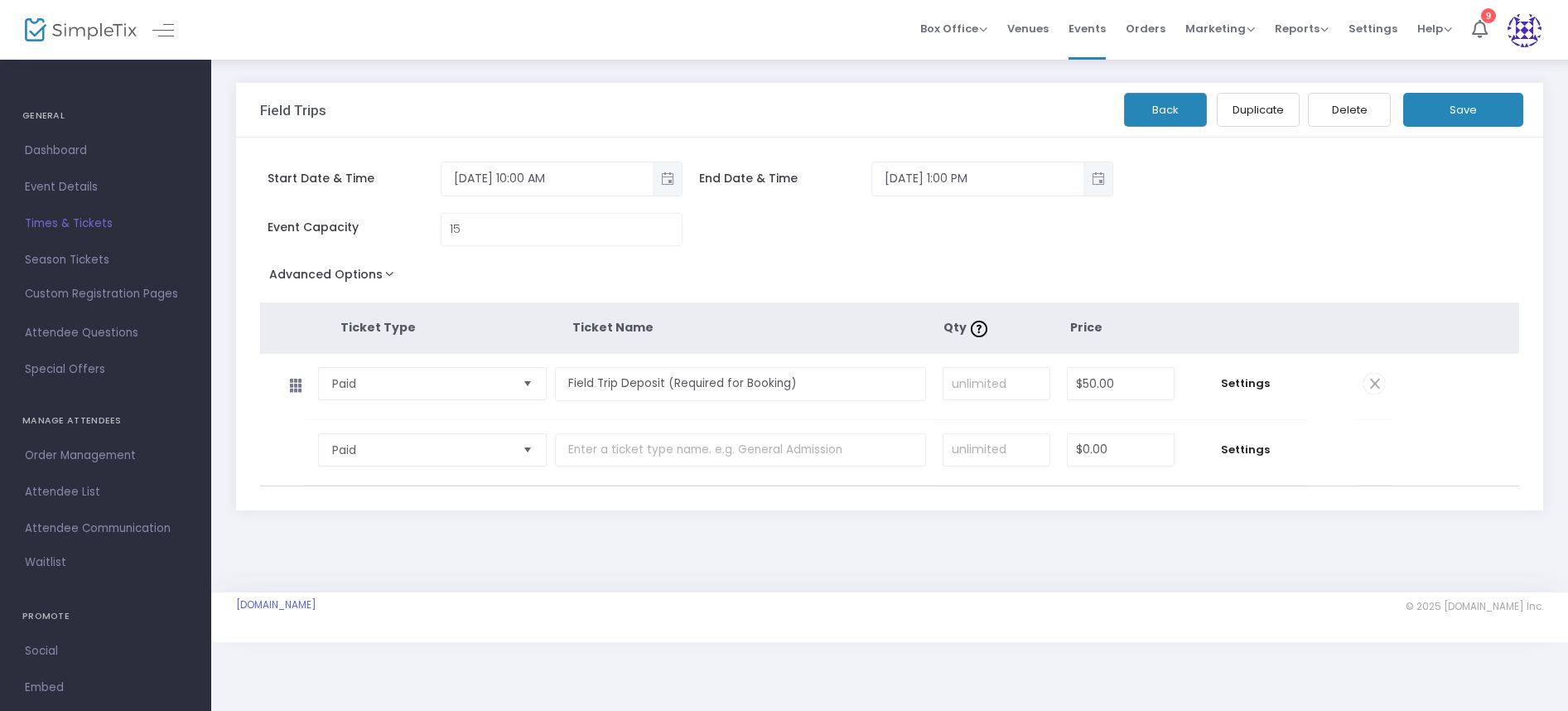
click at [1485, 103] on button "Save" at bounding box center [1464, 109] width 120 height 34
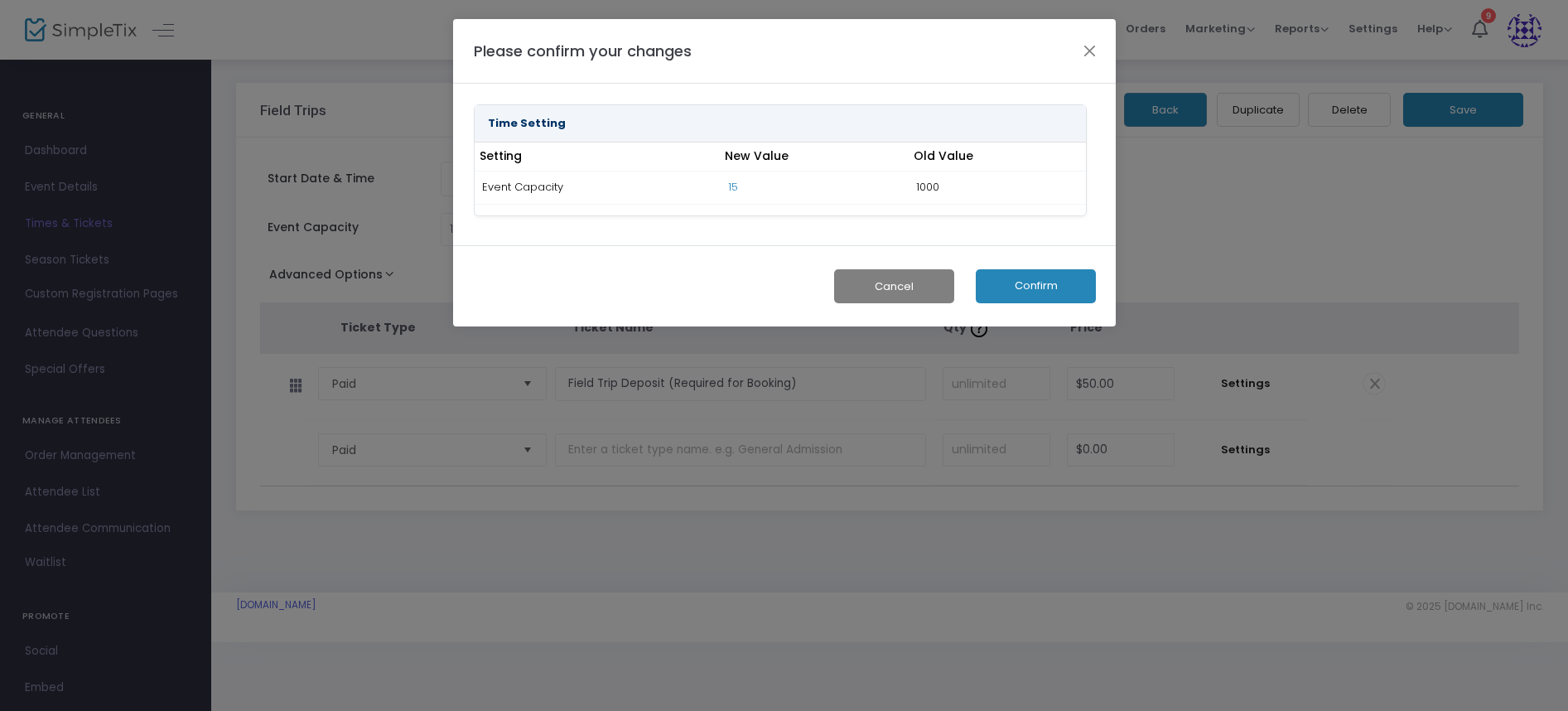
click at [1028, 286] on button "Confirm" at bounding box center [1036, 286] width 120 height 34
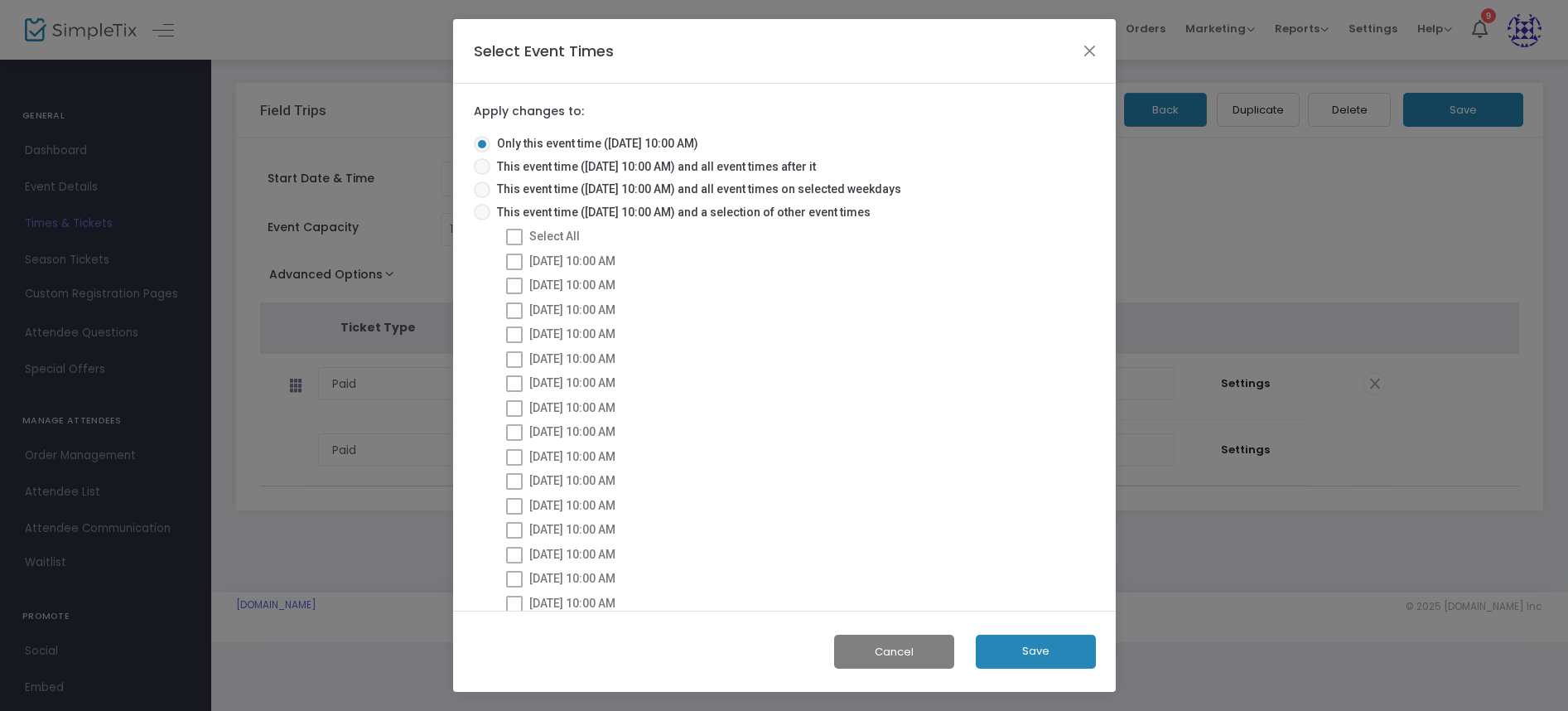
click at [484, 210] on span at bounding box center [482, 213] width 17 height 17
click at [482, 220] on input "This event time ([DATE] 10:00 AM) and a selection of other event times" at bounding box center [481, 220] width 1 height 1
radio input "true"
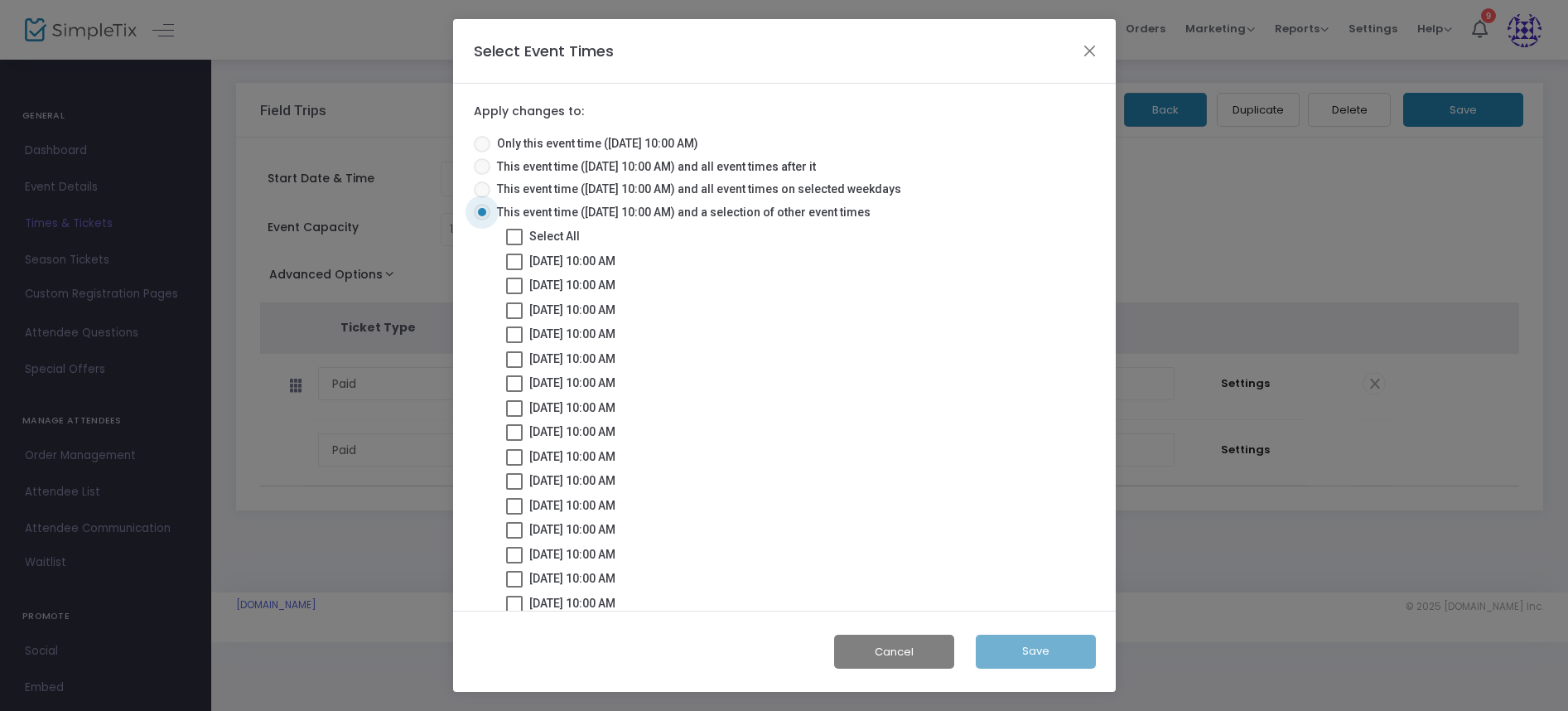
click at [517, 240] on span at bounding box center [515, 237] width 17 height 17
click at [515, 245] on input "Select All" at bounding box center [514, 245] width 1 height 1
checkbox input "true"
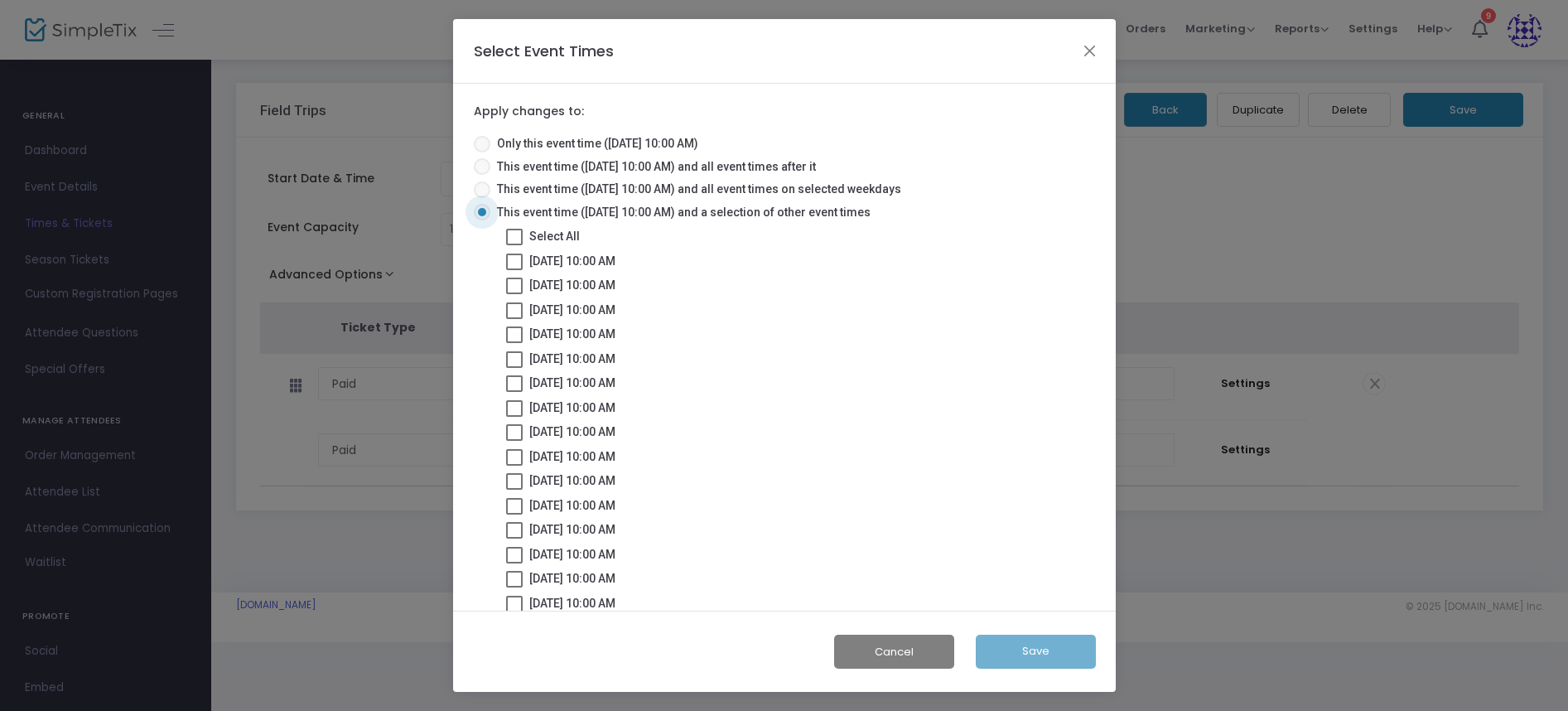
checkbox input "true"
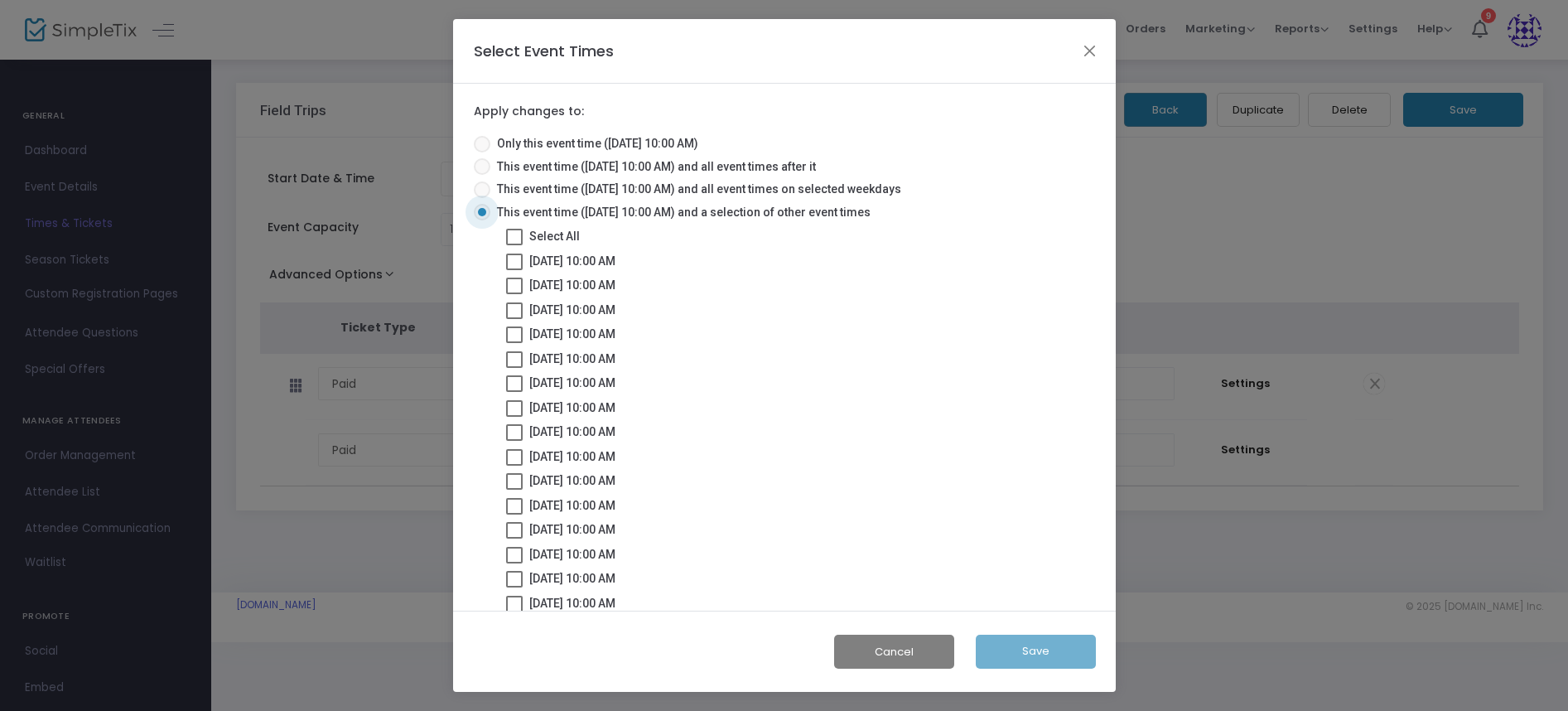
checkbox input "true"
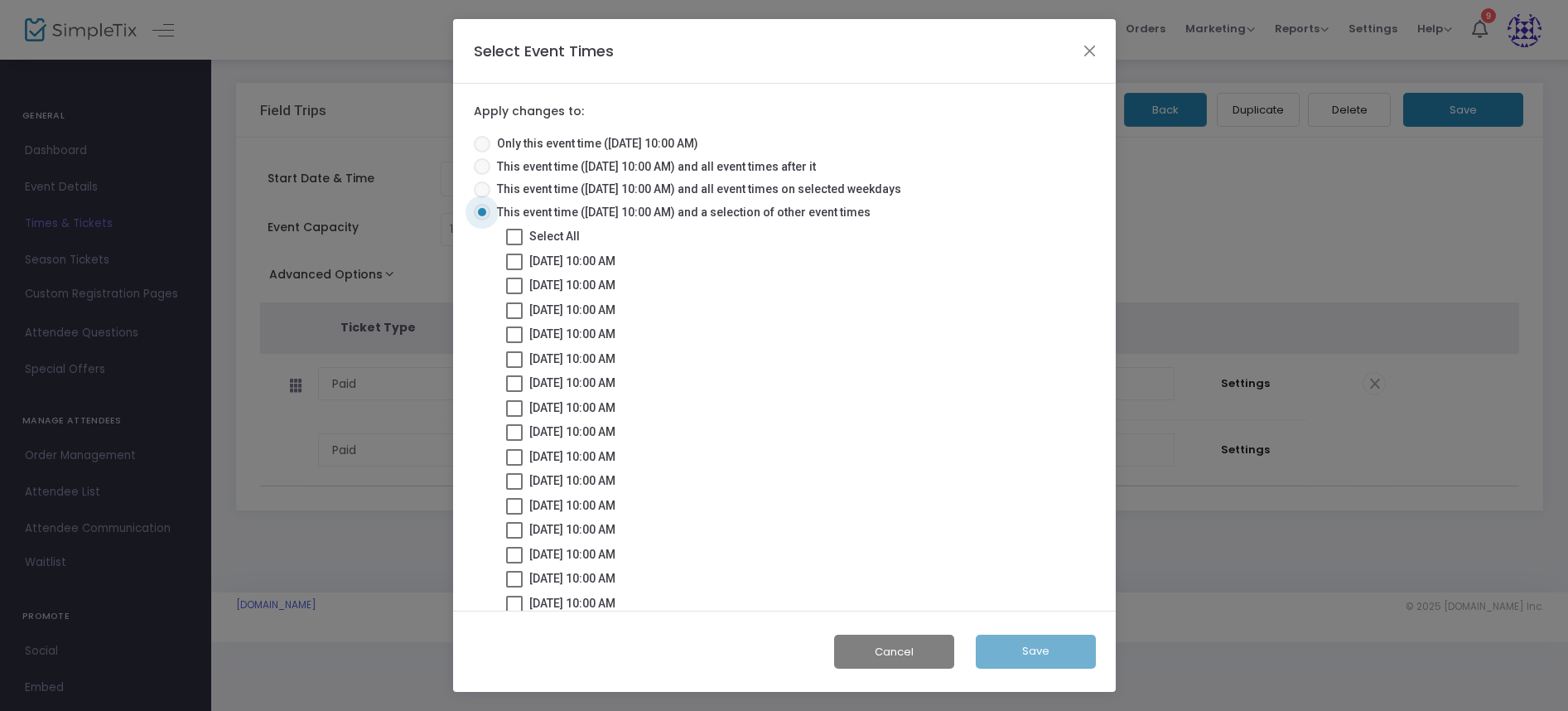
checkbox input "true"
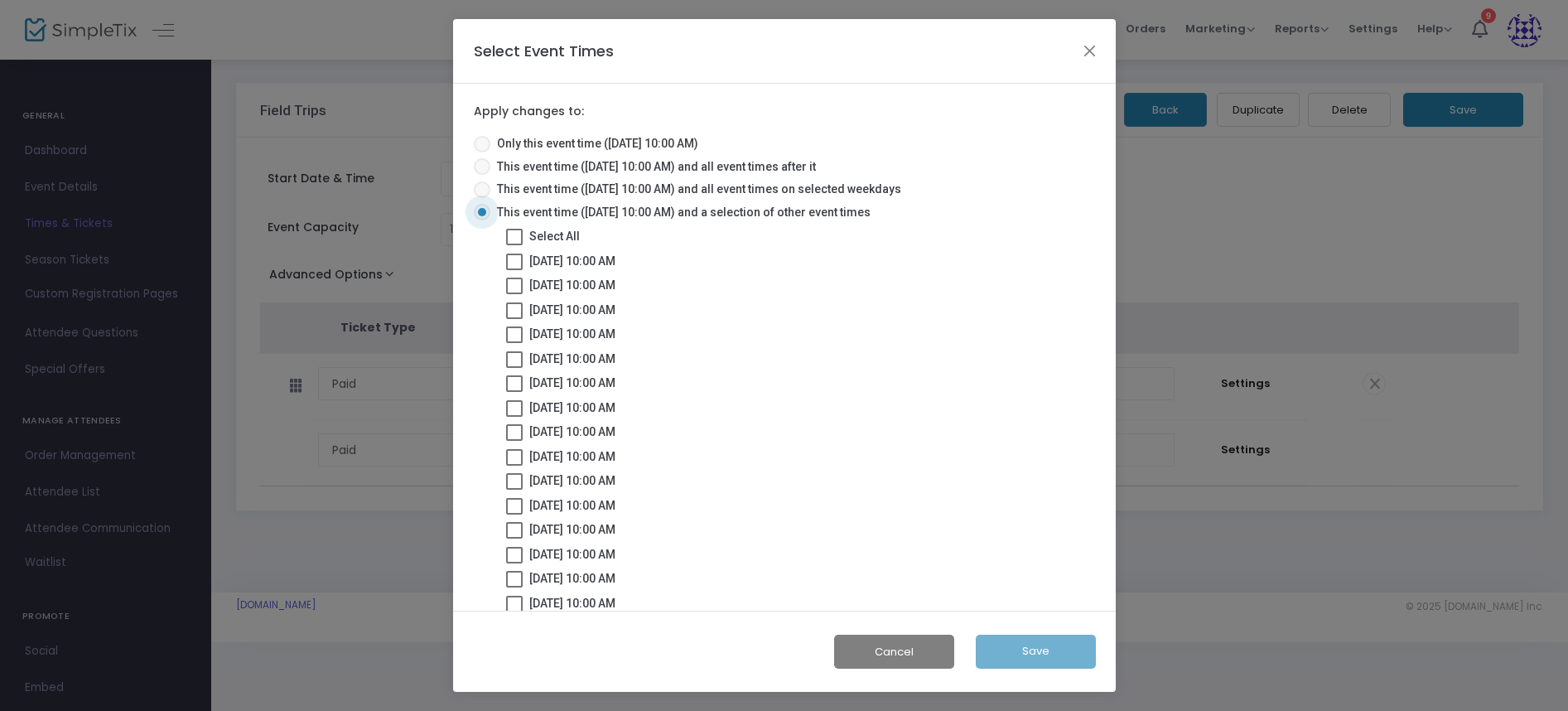
checkbox input "true"
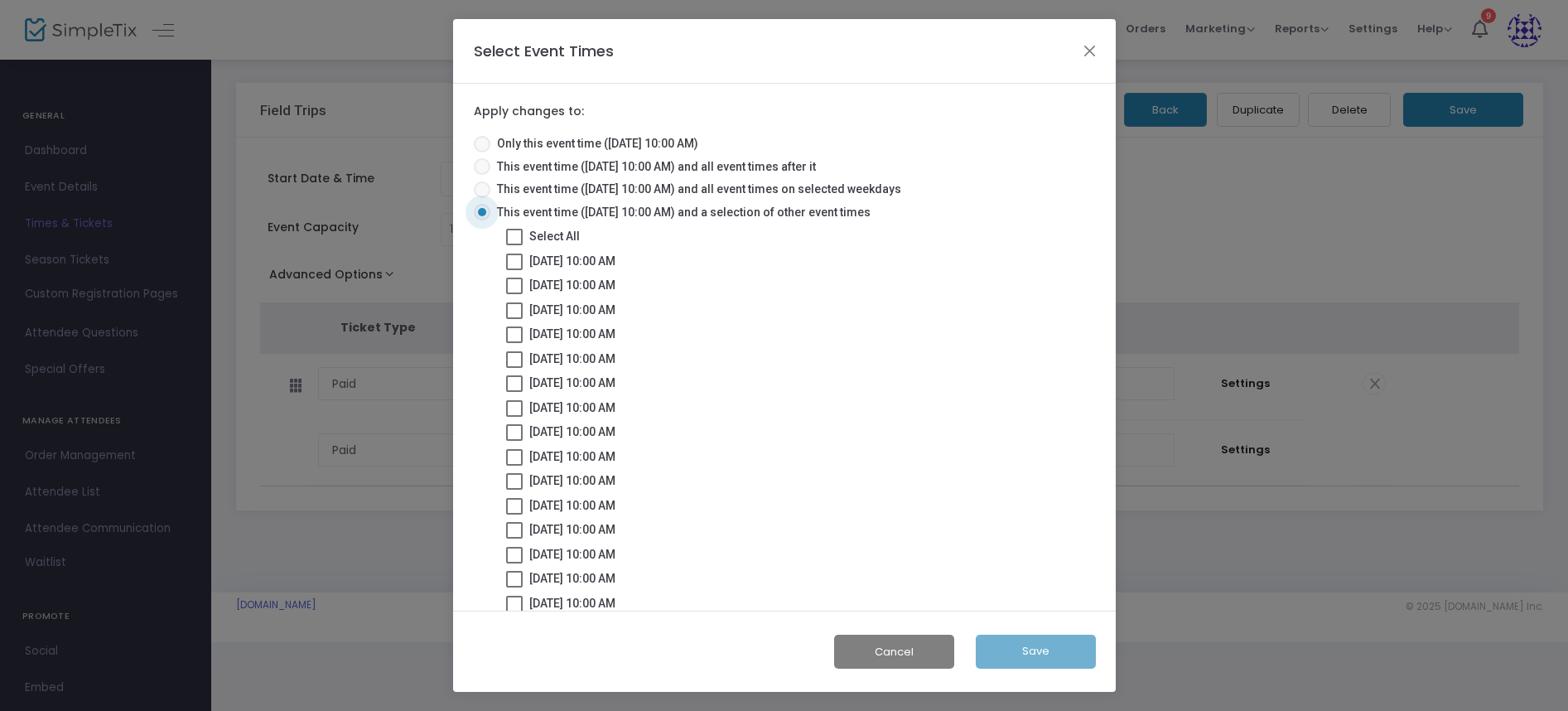
checkbox input "true"
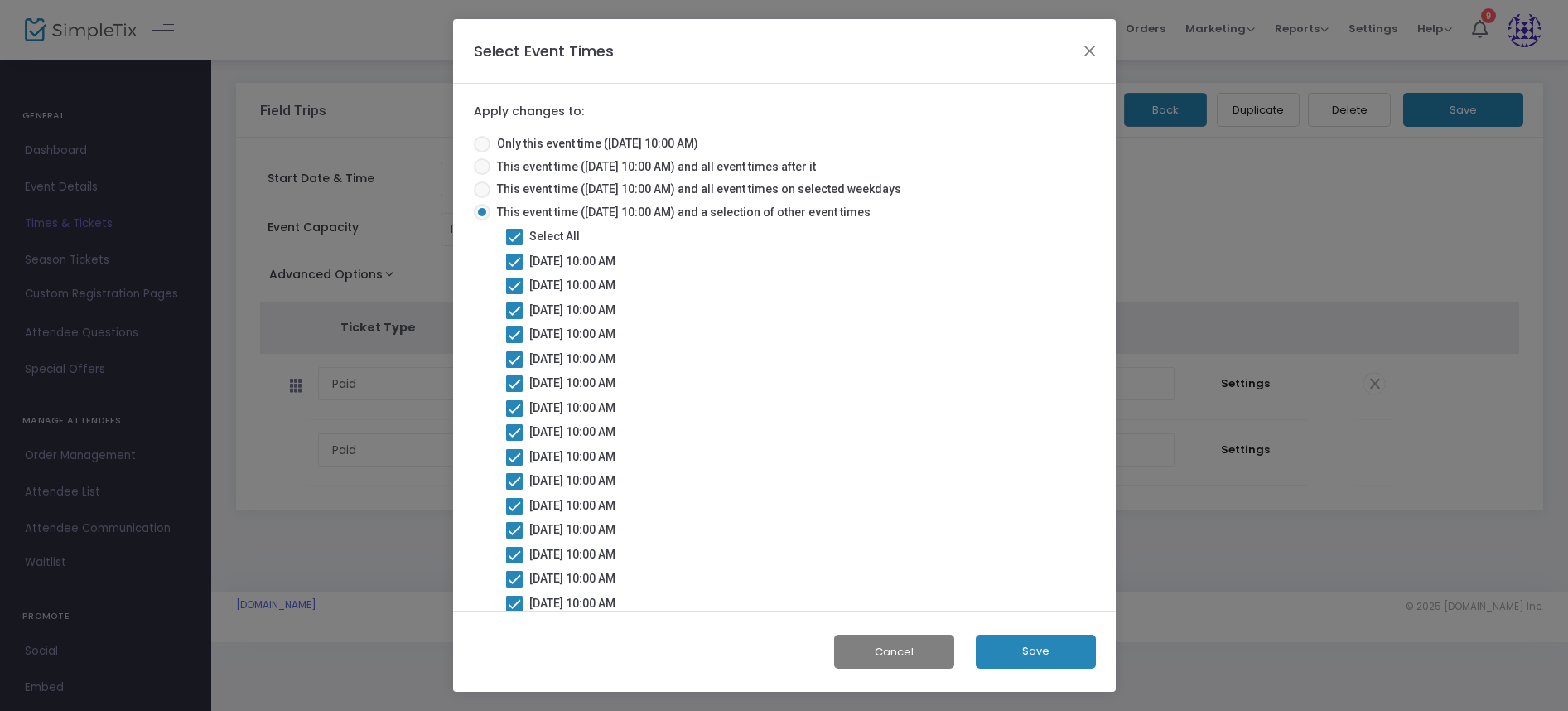
click at [908, 653] on button "Cancel" at bounding box center [894, 652] width 120 height 34
radio input "true"
checkbox input "false"
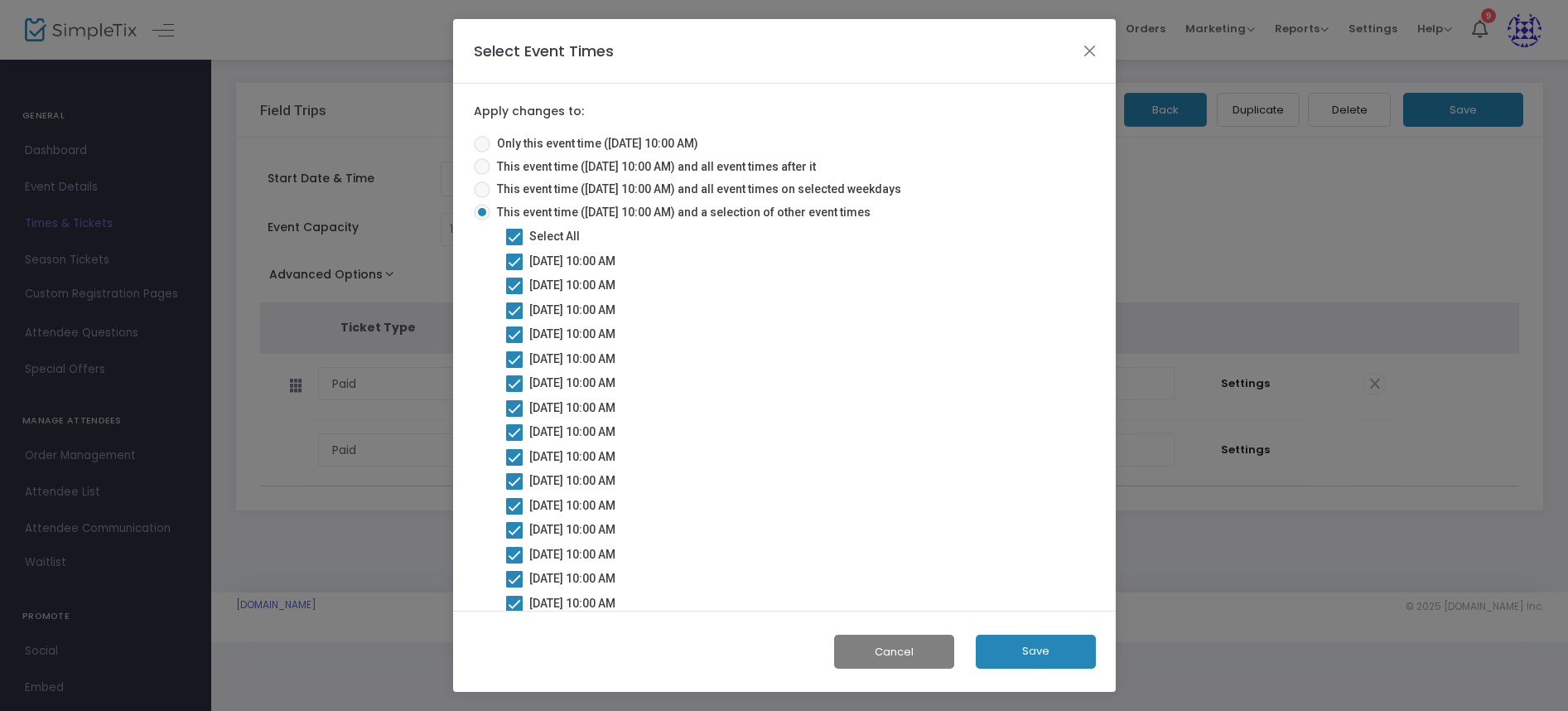
checkbox input "false"
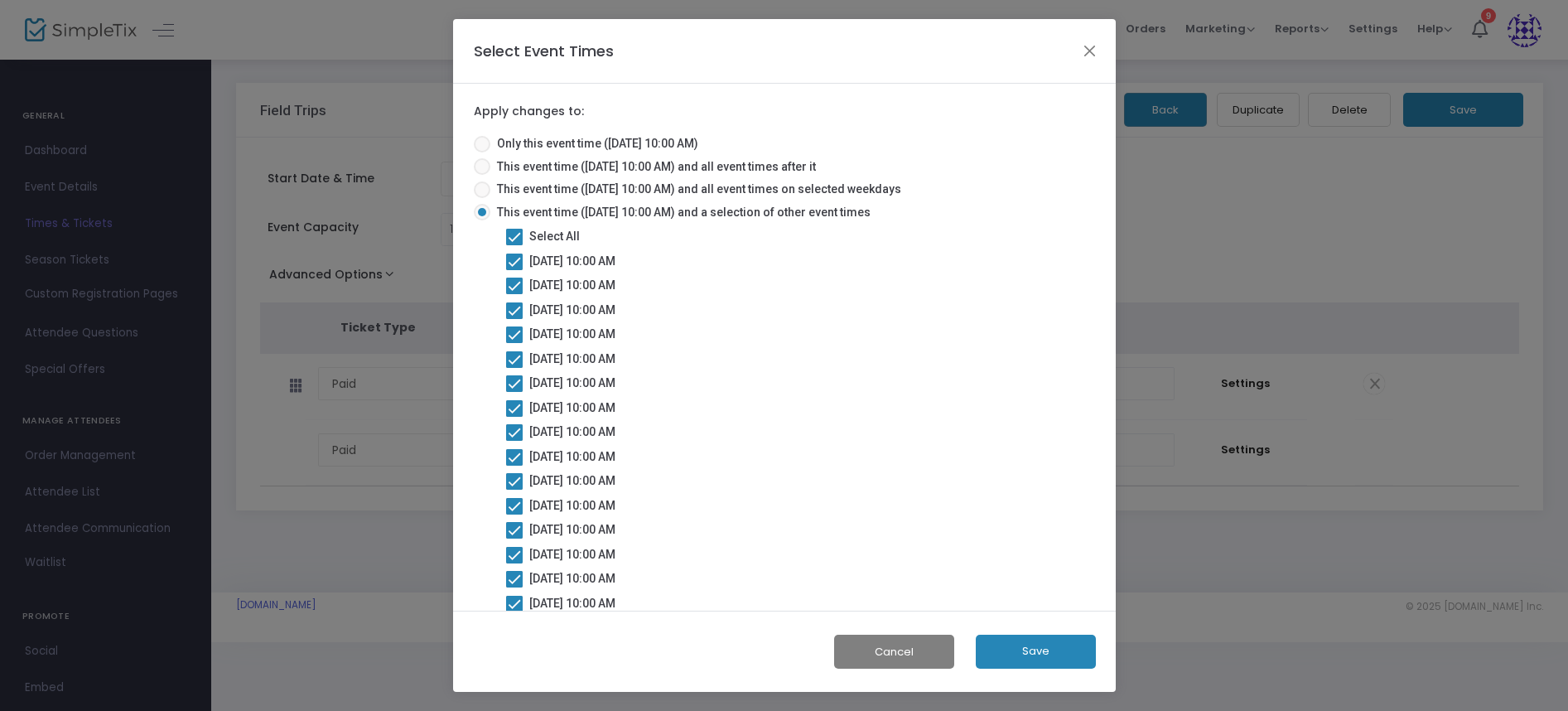
checkbox input "false"
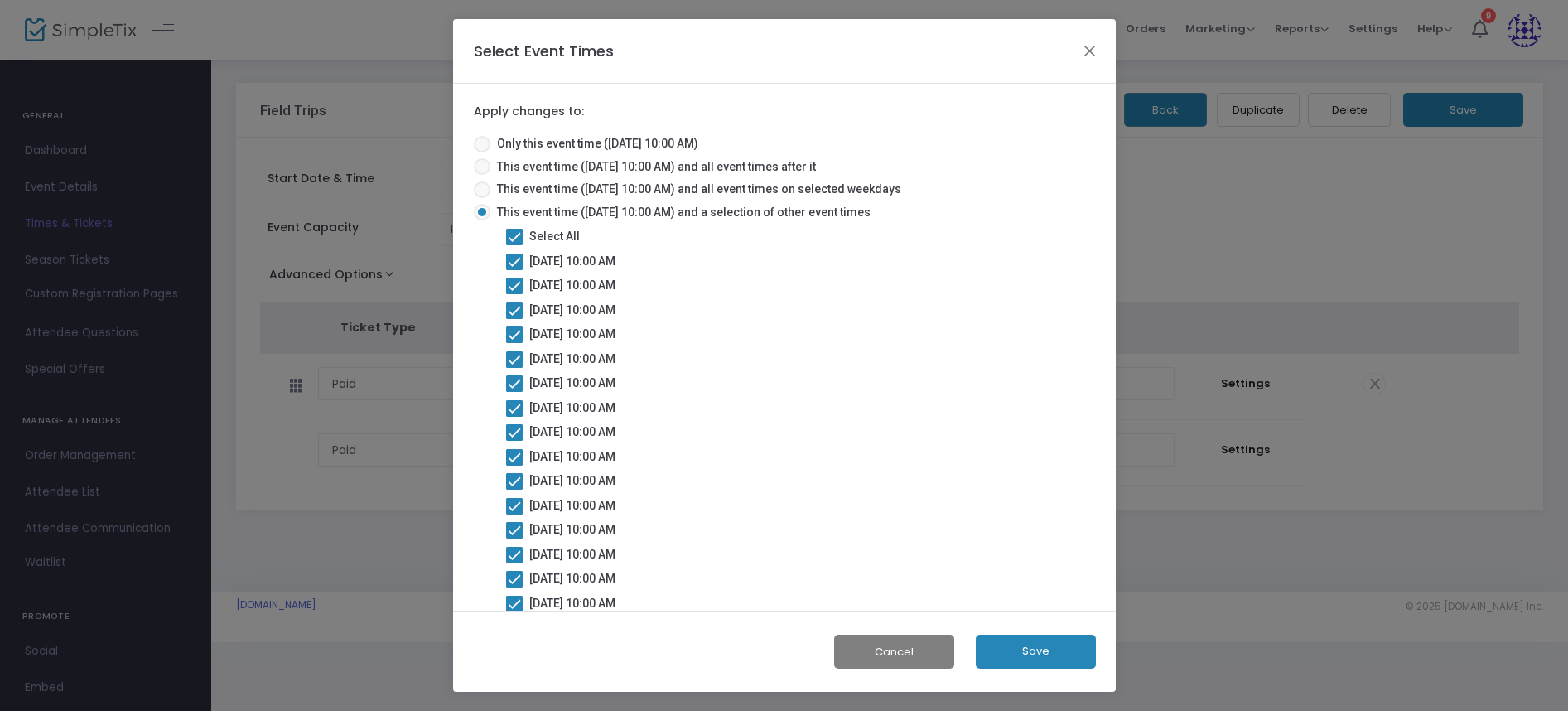
checkbox input "false"
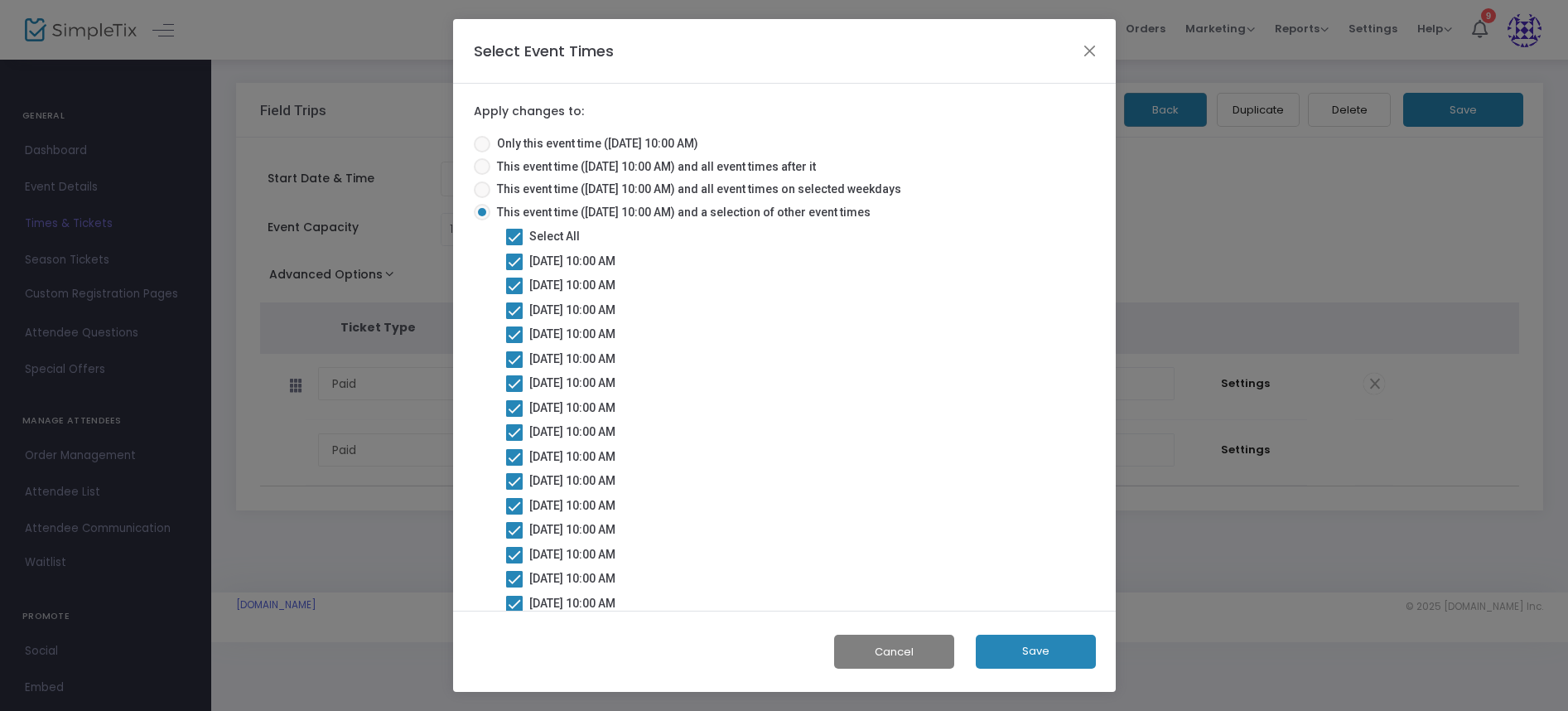
checkbox input "false"
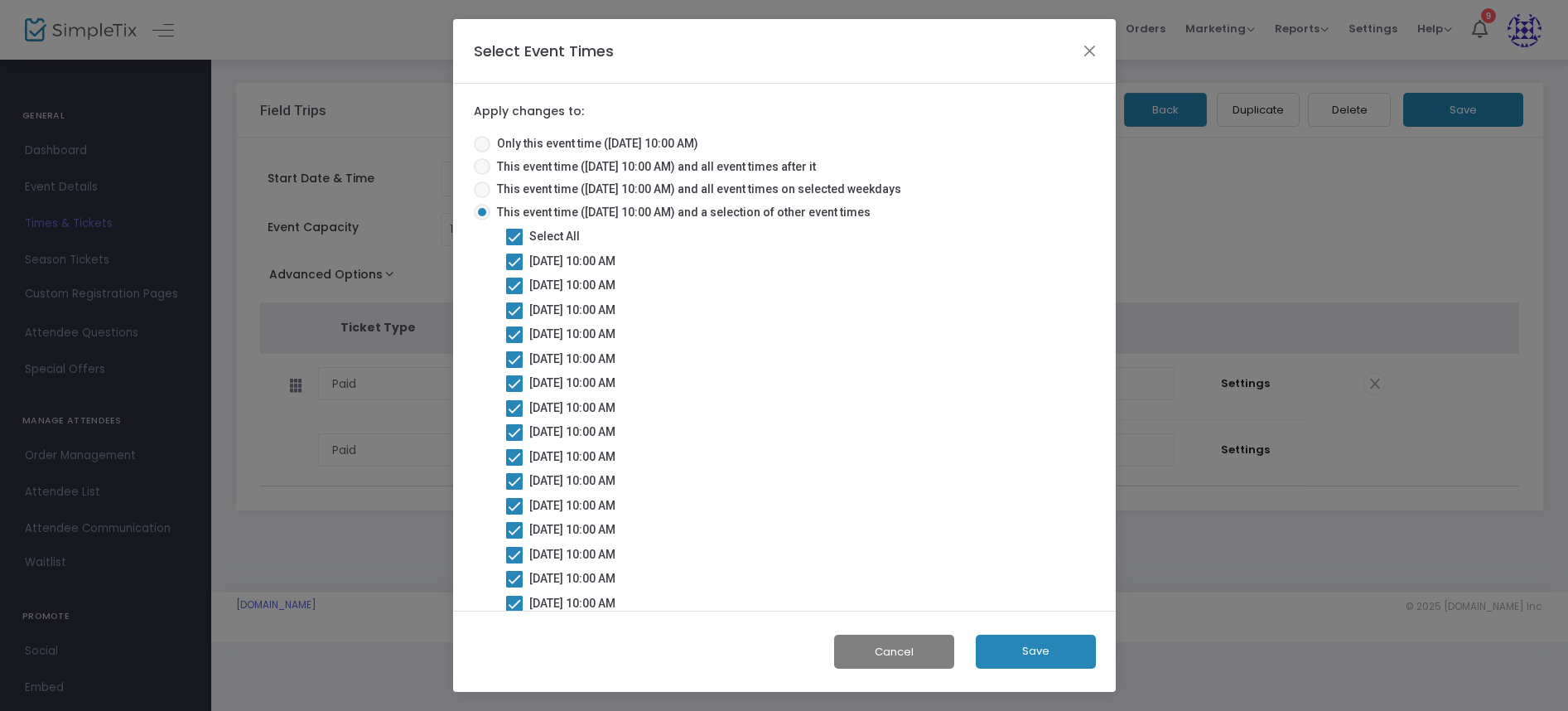
checkbox input "false"
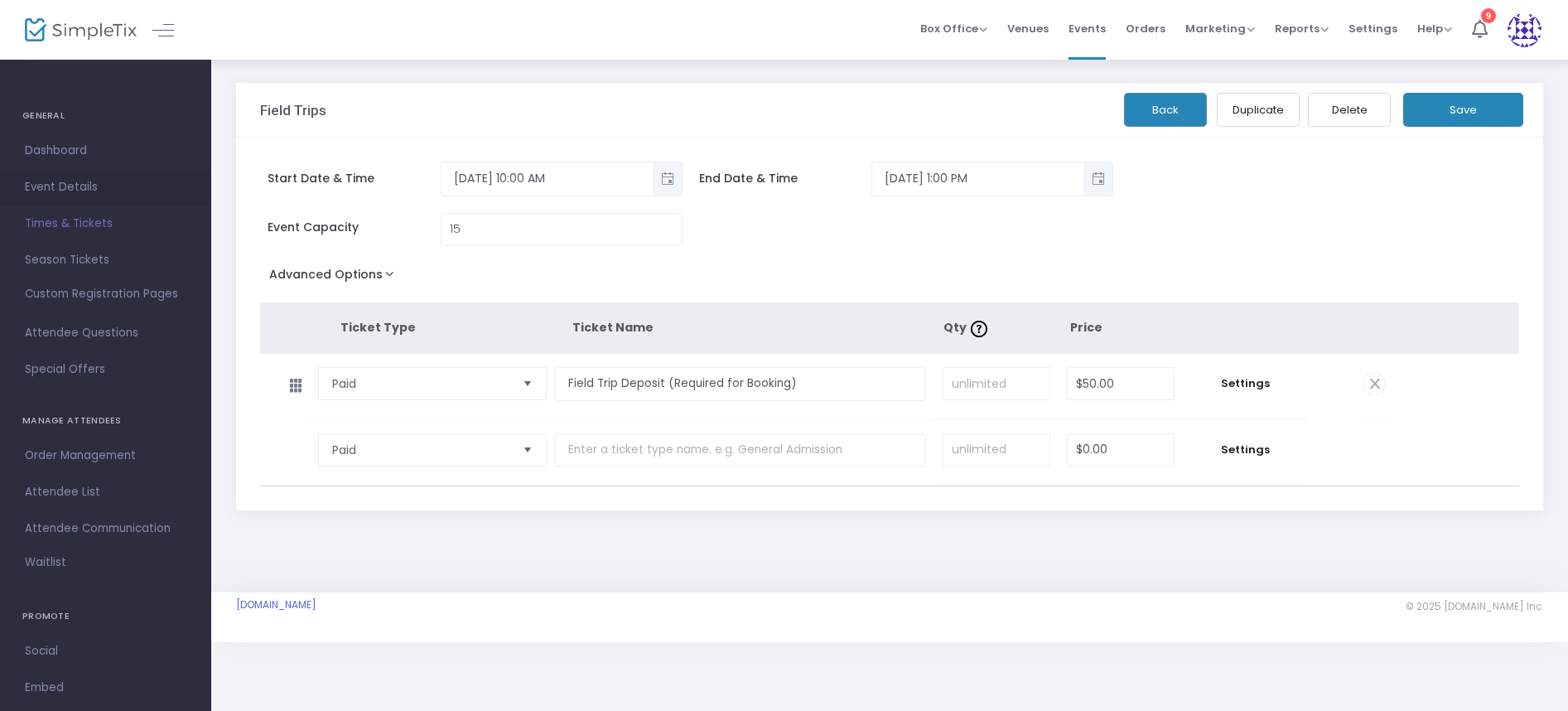
click at [64, 183] on span "Event Details" at bounding box center [105, 187] width 162 height 21
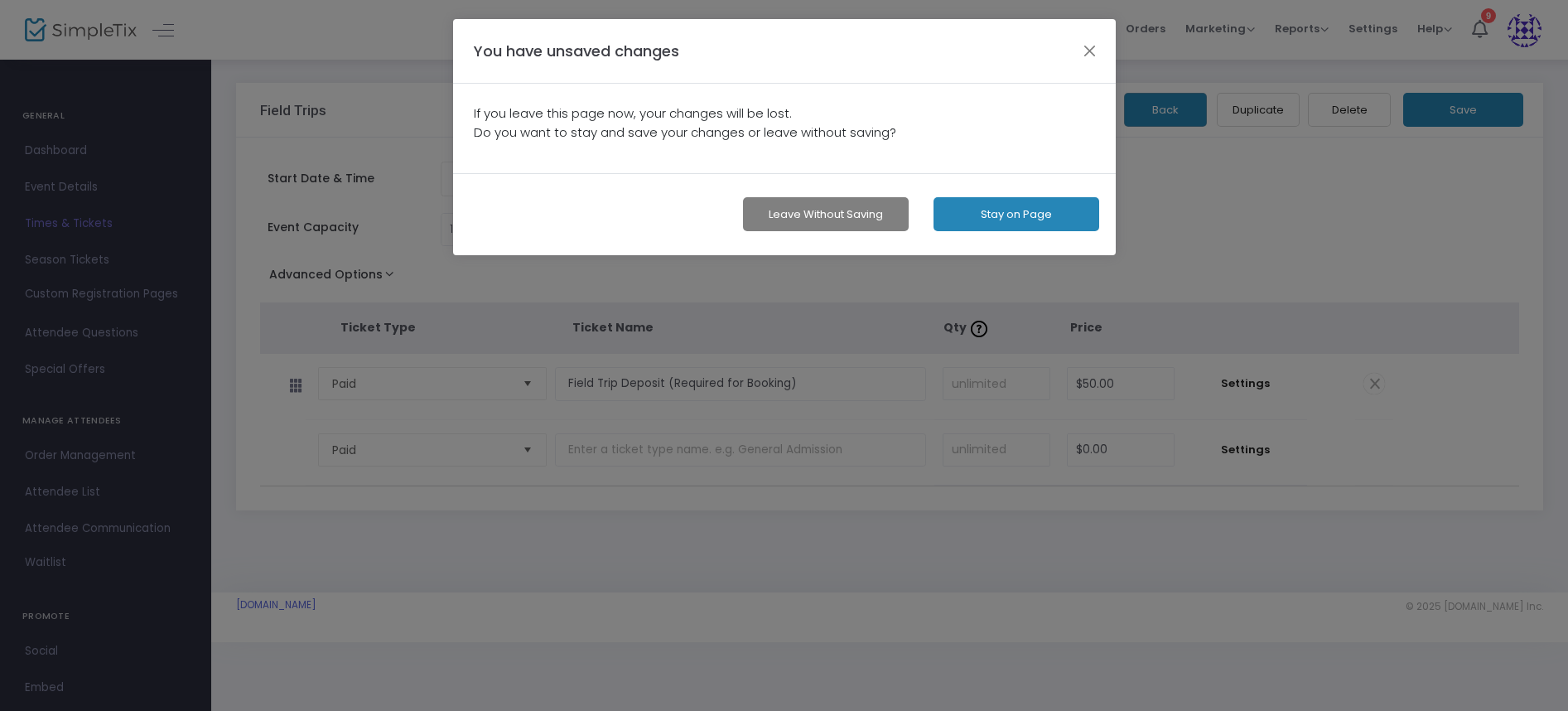
click at [859, 213] on button "Leave without Saving" at bounding box center [825, 214] width 165 height 34
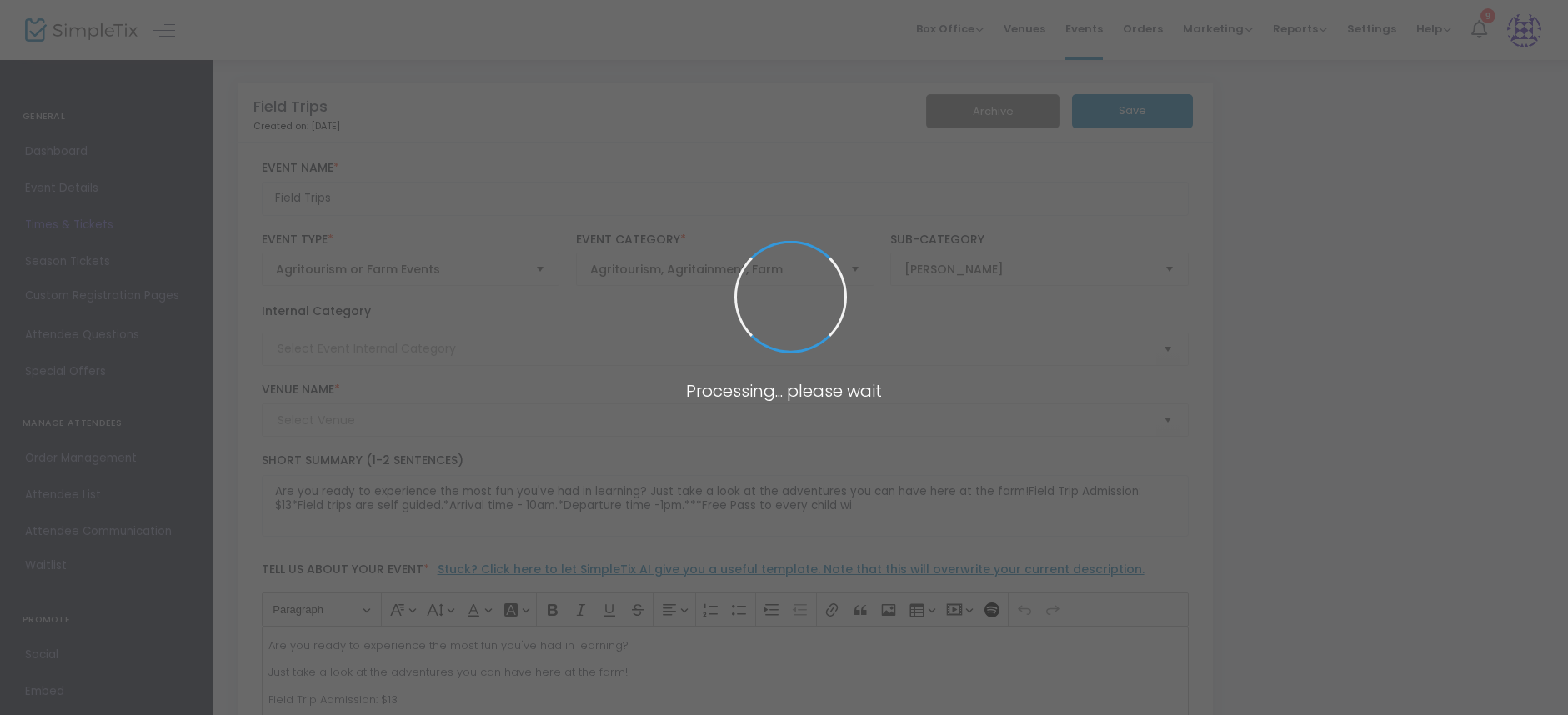
type input "Field Trip"
type input "[PERSON_NAME] A-Maize-ing Acres"
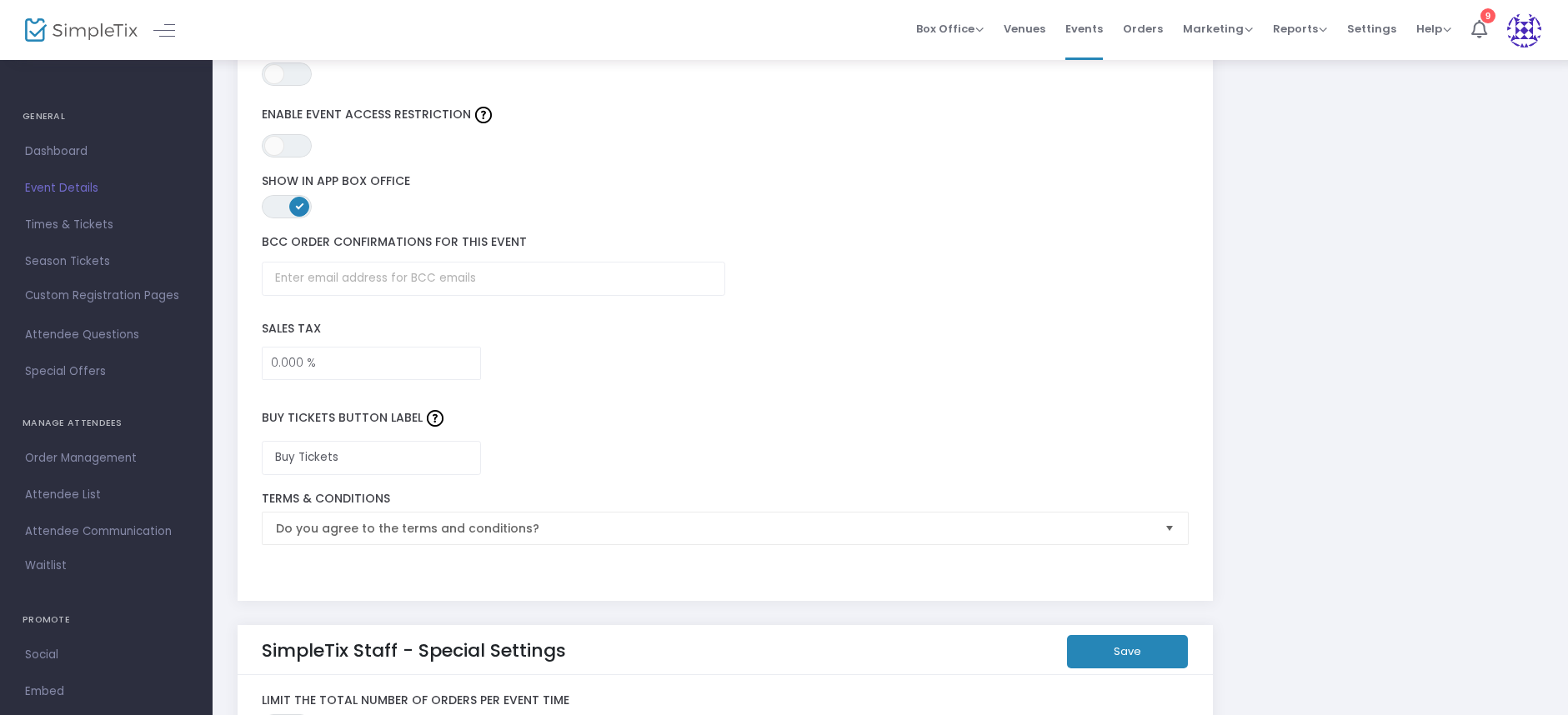
scroll to position [2483, 0]
click at [414, 281] on input "text" at bounding box center [493, 280] width 463 height 34
click at [949, 28] on span "Box Office" at bounding box center [950, 28] width 68 height 16
click at [971, 84] on li "Bookings" at bounding box center [976, 88] width 119 height 33
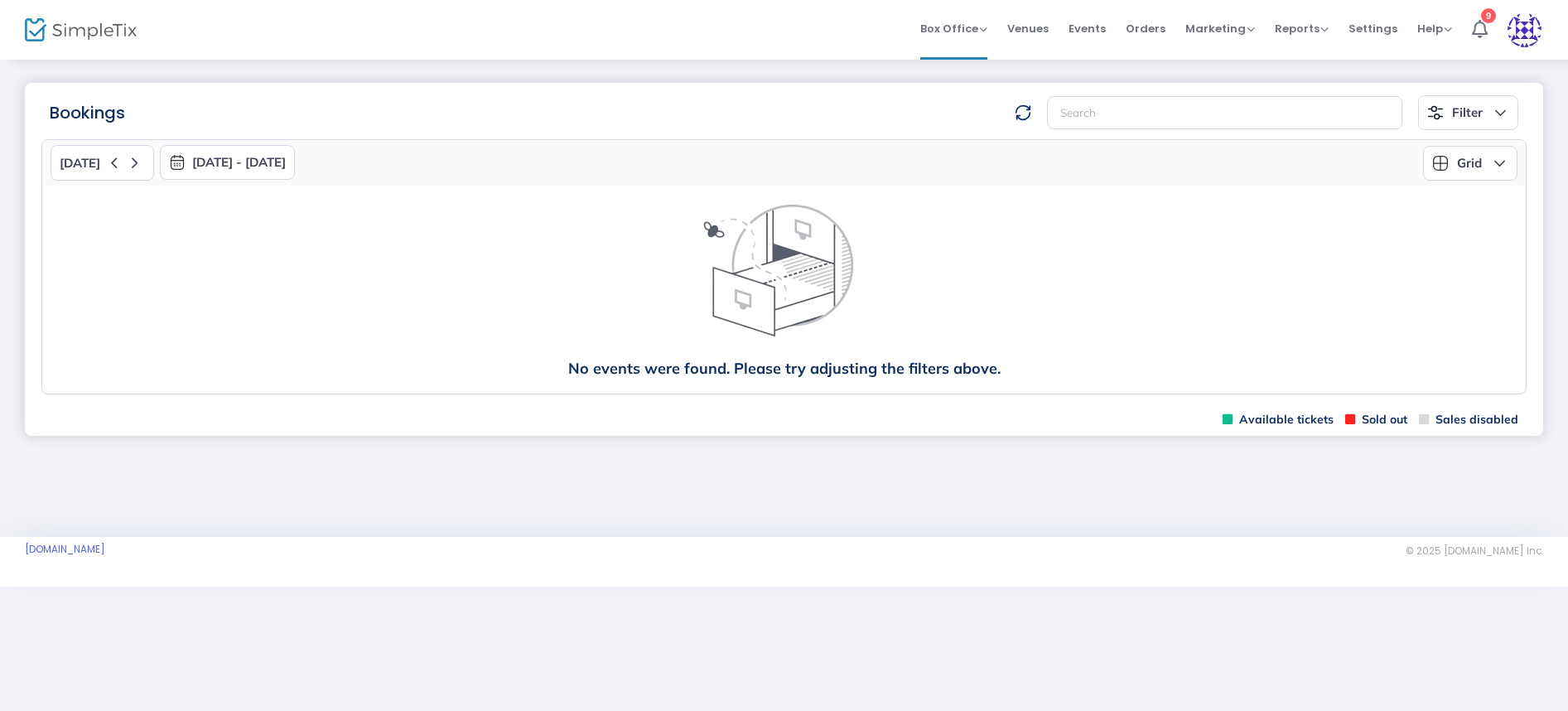
click at [238, 165] on button "[DATE] - [DATE]" at bounding box center [227, 163] width 135 height 35
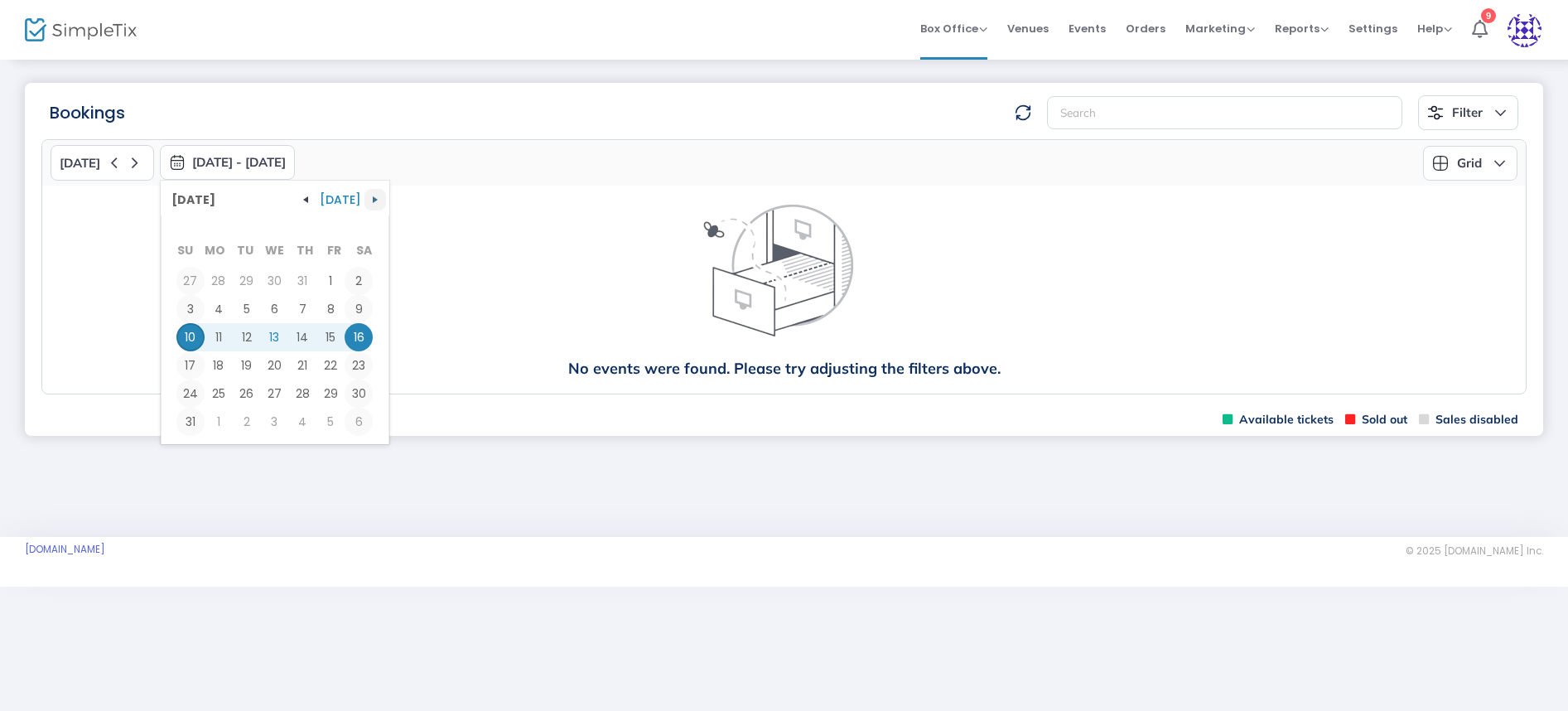
click at [370, 204] on span "button" at bounding box center [375, 200] width 13 height 13
click at [310, 200] on span "button" at bounding box center [306, 200] width 13 height 13
click at [304, 207] on button "button" at bounding box center [305, 199] width 21 height 21
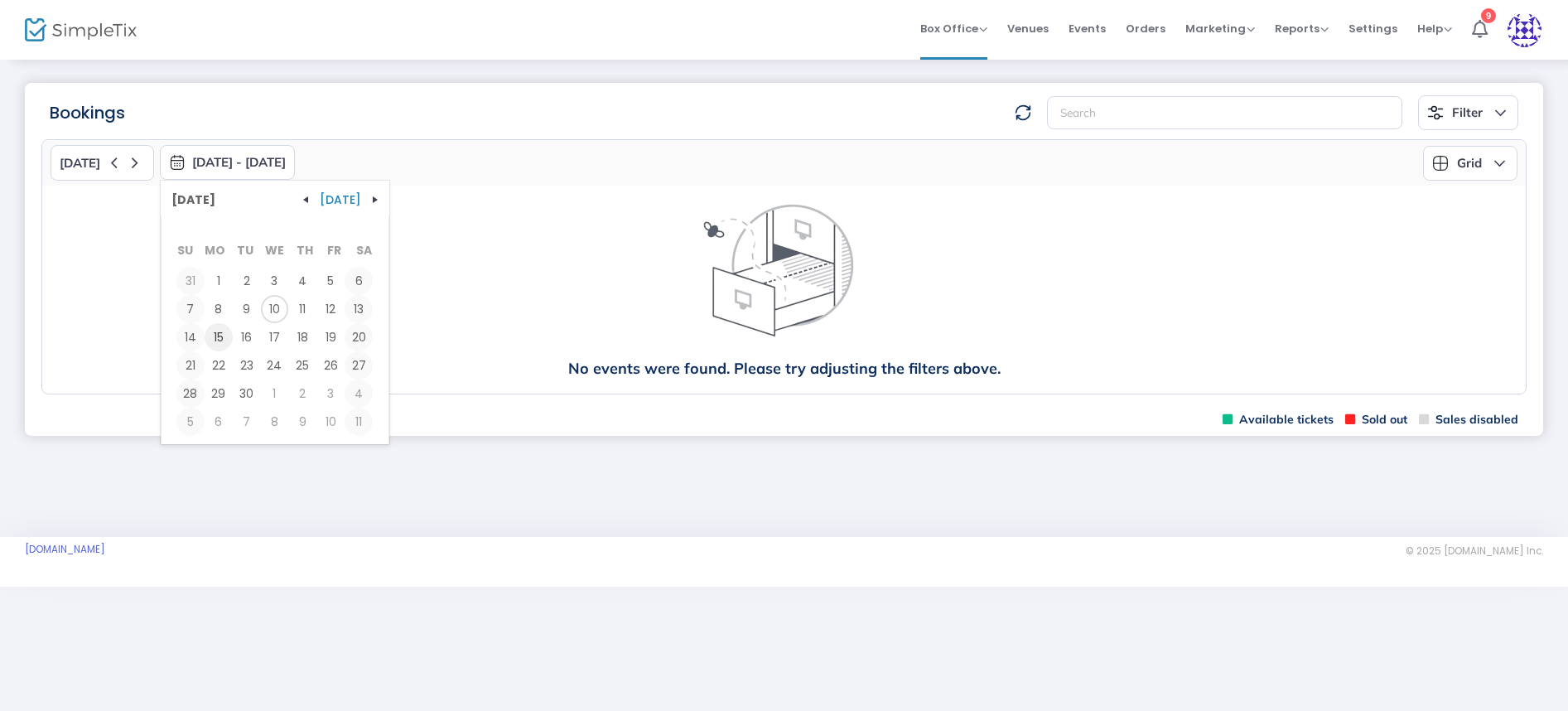
click at [225, 329] on span "15" at bounding box center [218, 337] width 28 height 28
click at [119, 166] on button "[DATE]" at bounding box center [103, 163] width 103 height 36
click at [124, 165] on icon at bounding box center [134, 163] width 20 height 20
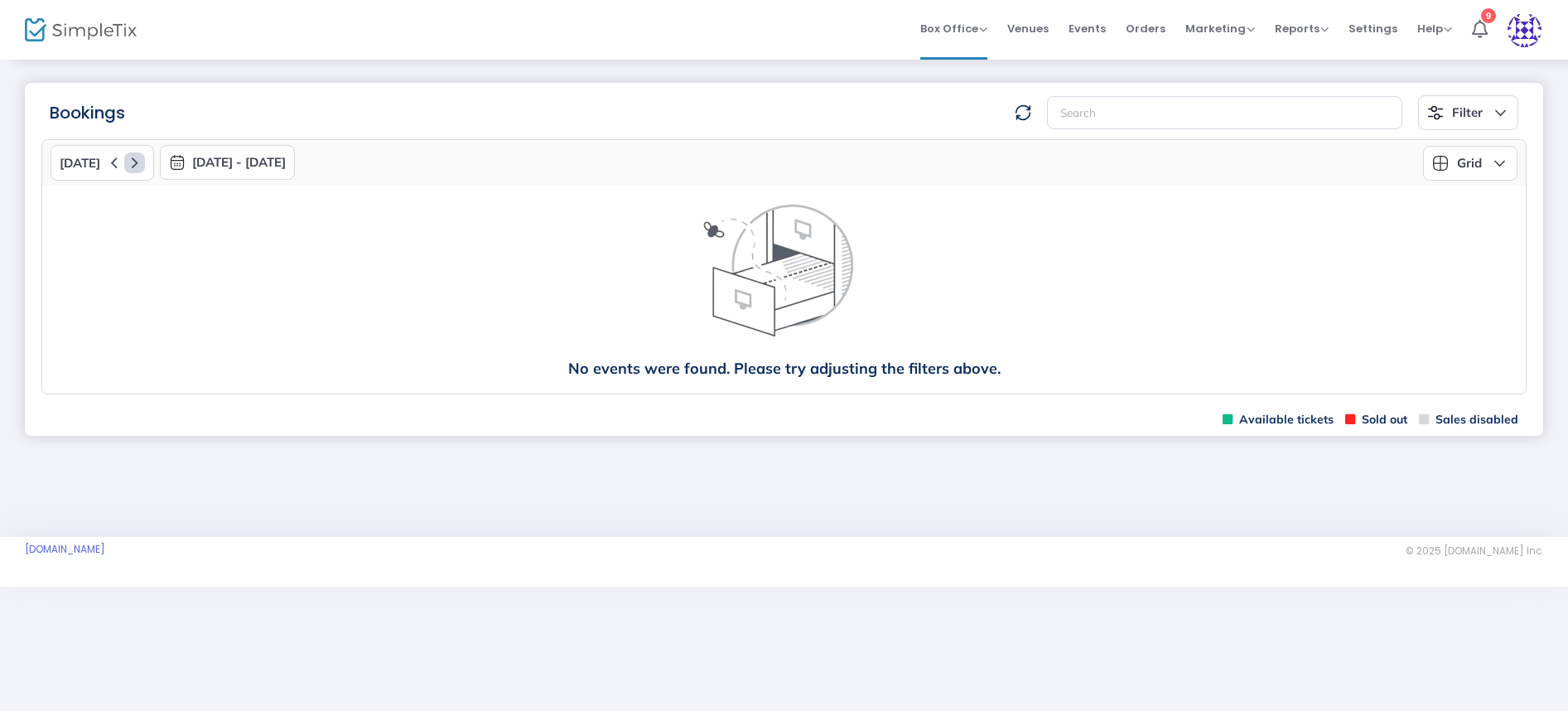
click at [128, 163] on icon at bounding box center [134, 163] width 20 height 20
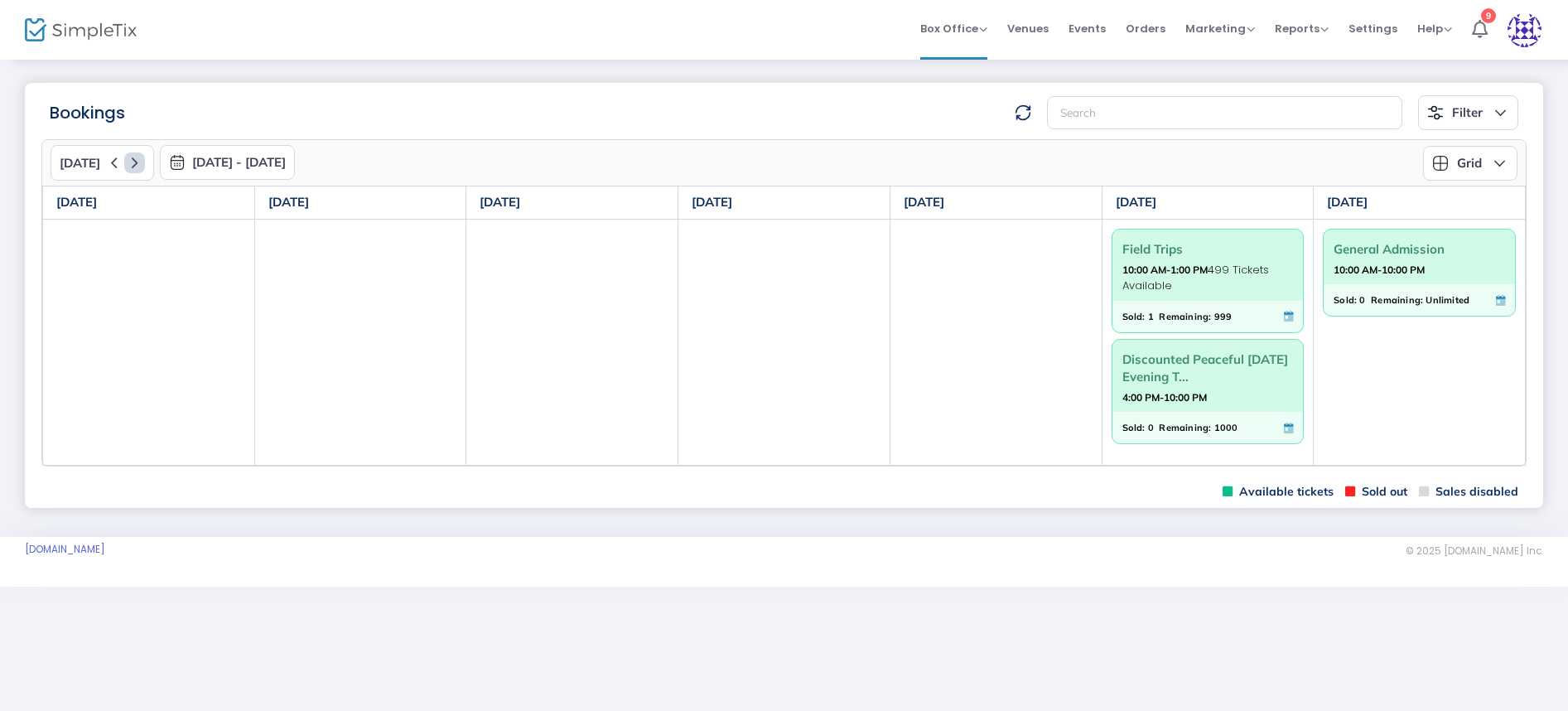
click at [128, 163] on icon at bounding box center [134, 163] width 20 height 20
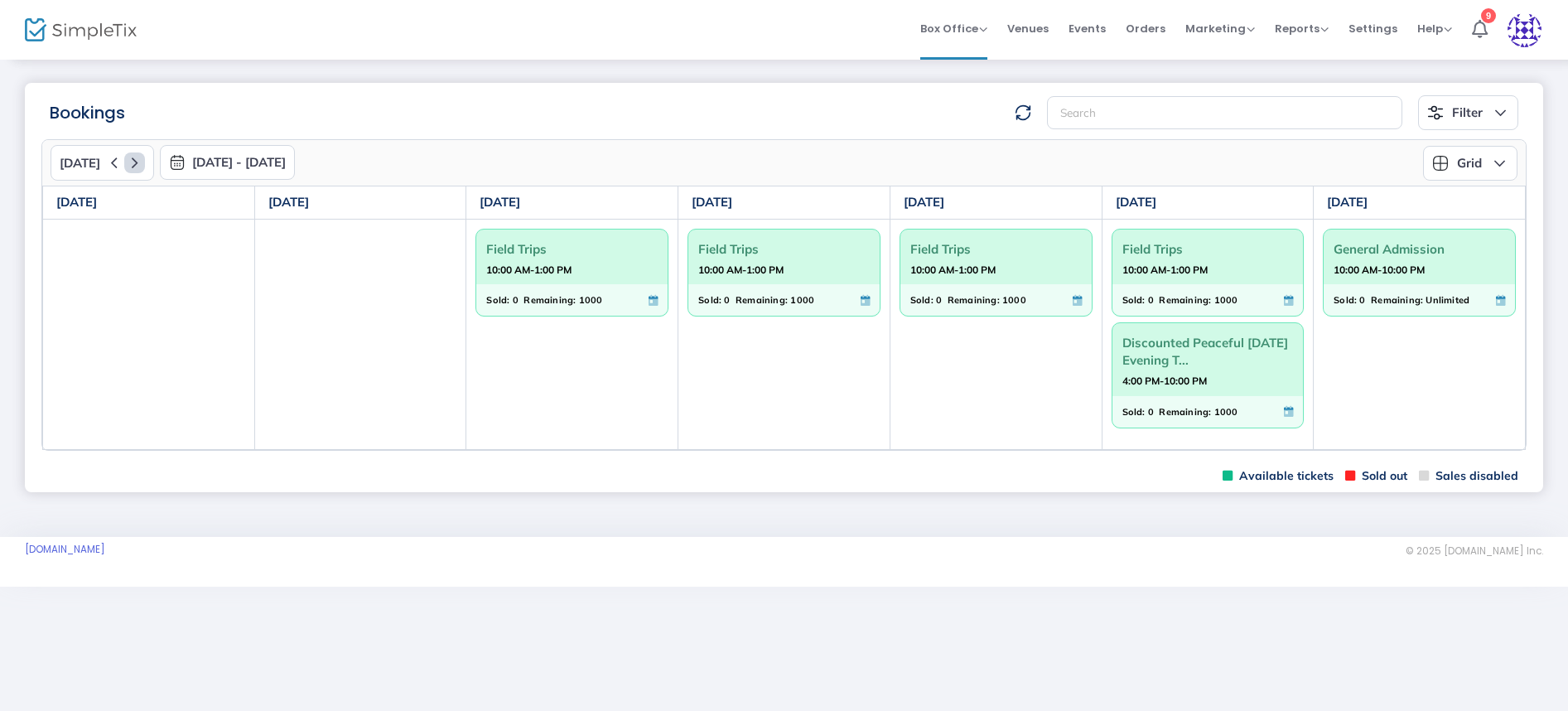
click at [128, 163] on icon at bounding box center [134, 163] width 20 height 20
click at [1096, 30] on span "Events" at bounding box center [1087, 29] width 37 height 43
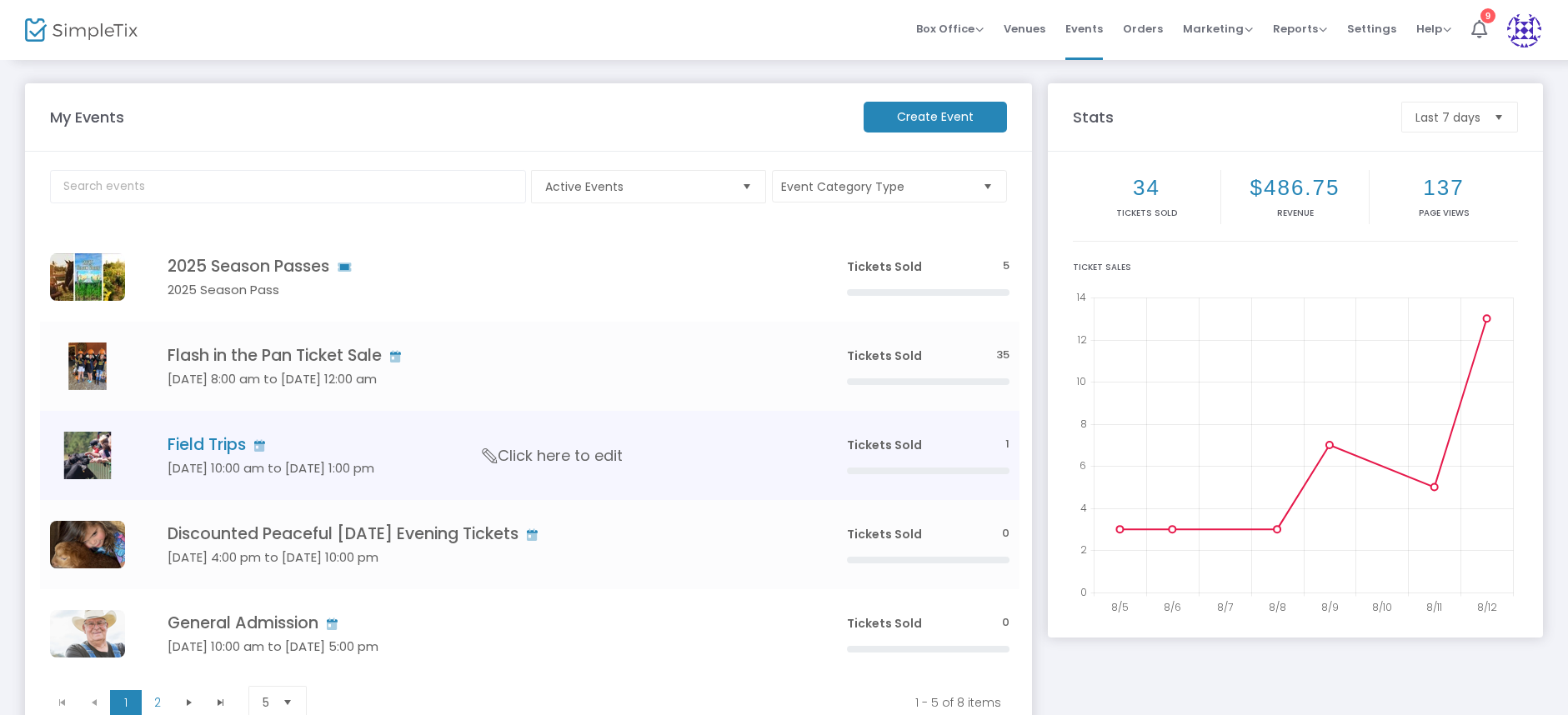
click at [209, 455] on td "Field Trips [DATE] 10:00 am to [DATE] 1:00 pm Click here to edit" at bounding box center [482, 456] width 709 height 89
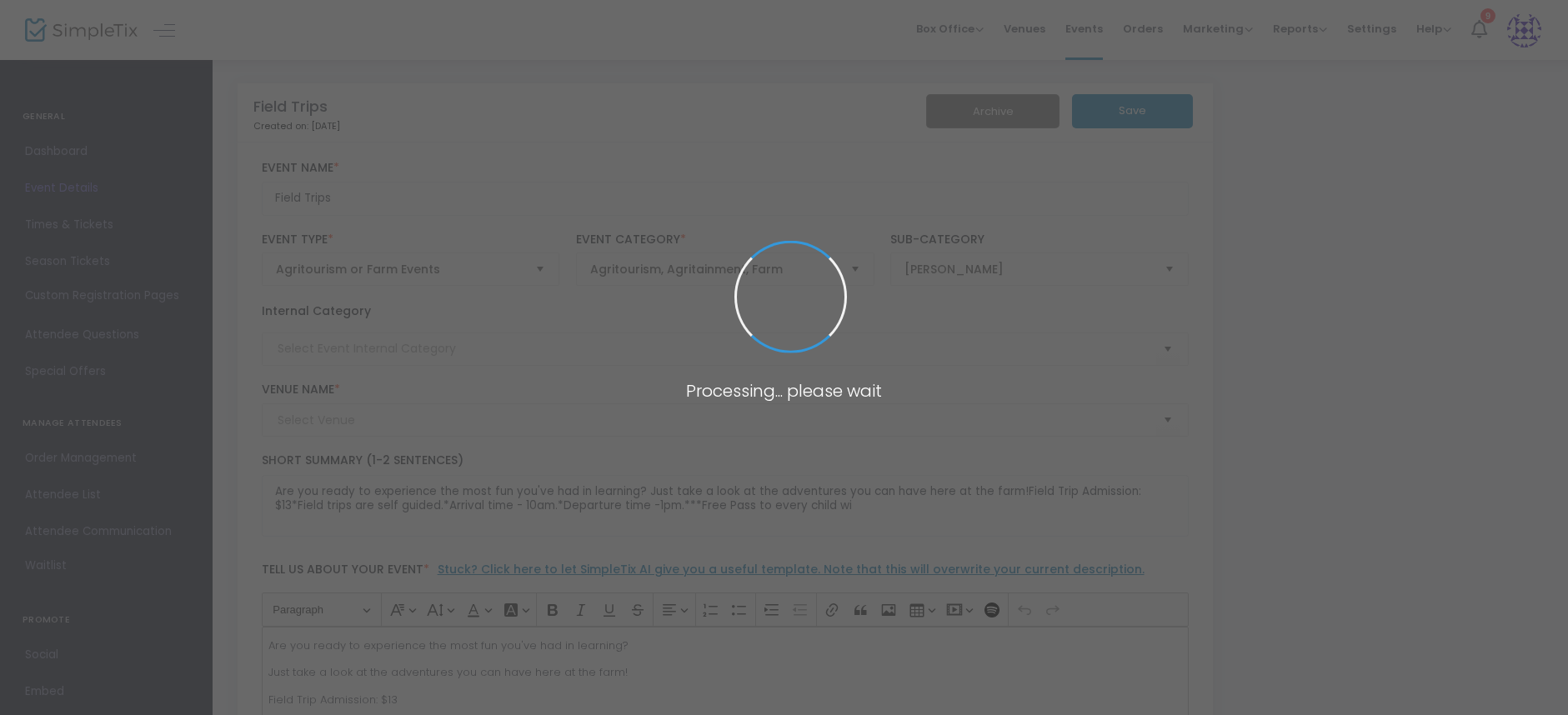
type input "Field Trip"
type input "[PERSON_NAME] A-Maize-ing Acres"
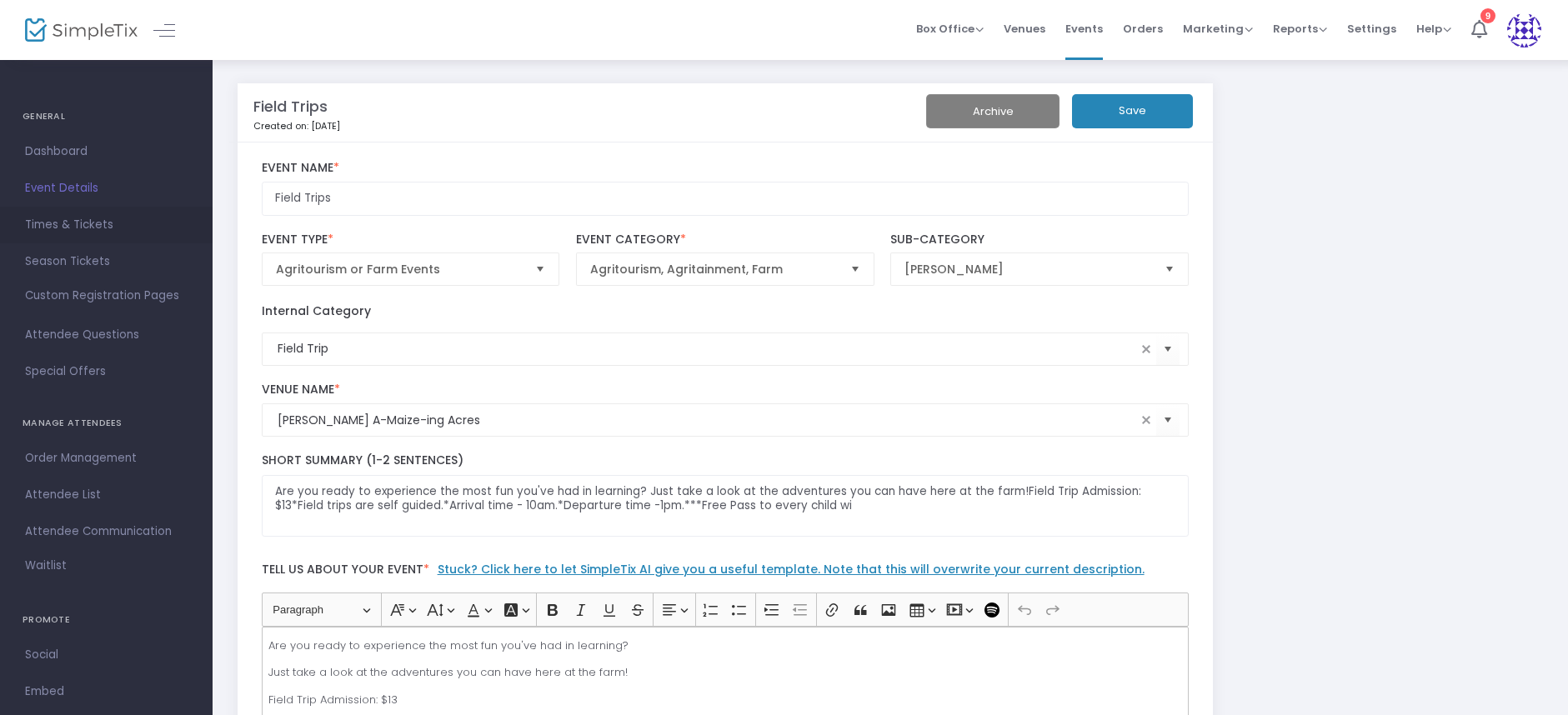
click at [92, 223] on span "Times & Tickets" at bounding box center [106, 224] width 163 height 21
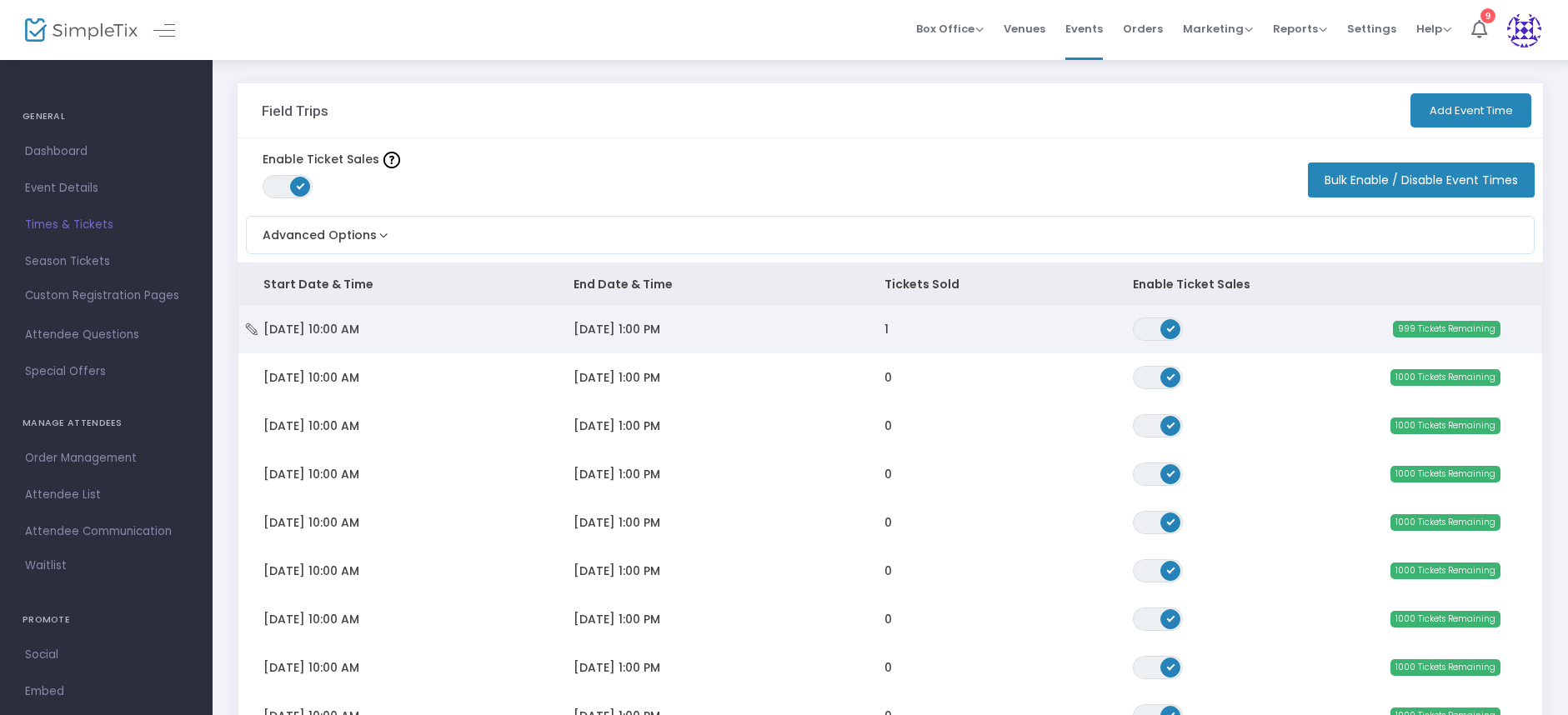
click at [359, 337] on span "[DATE] 10:00 AM" at bounding box center [311, 329] width 96 height 17
